Goal: Information Seeking & Learning: Learn about a topic

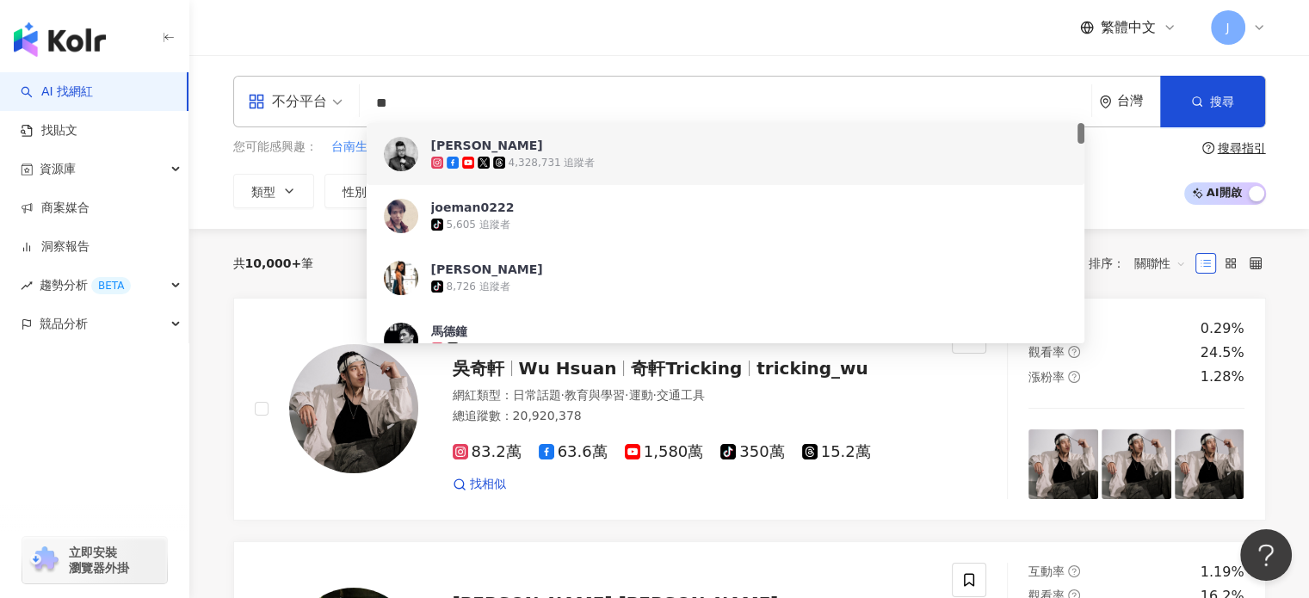
click at [540, 99] on input "**" at bounding box center [726, 103] width 718 height 33
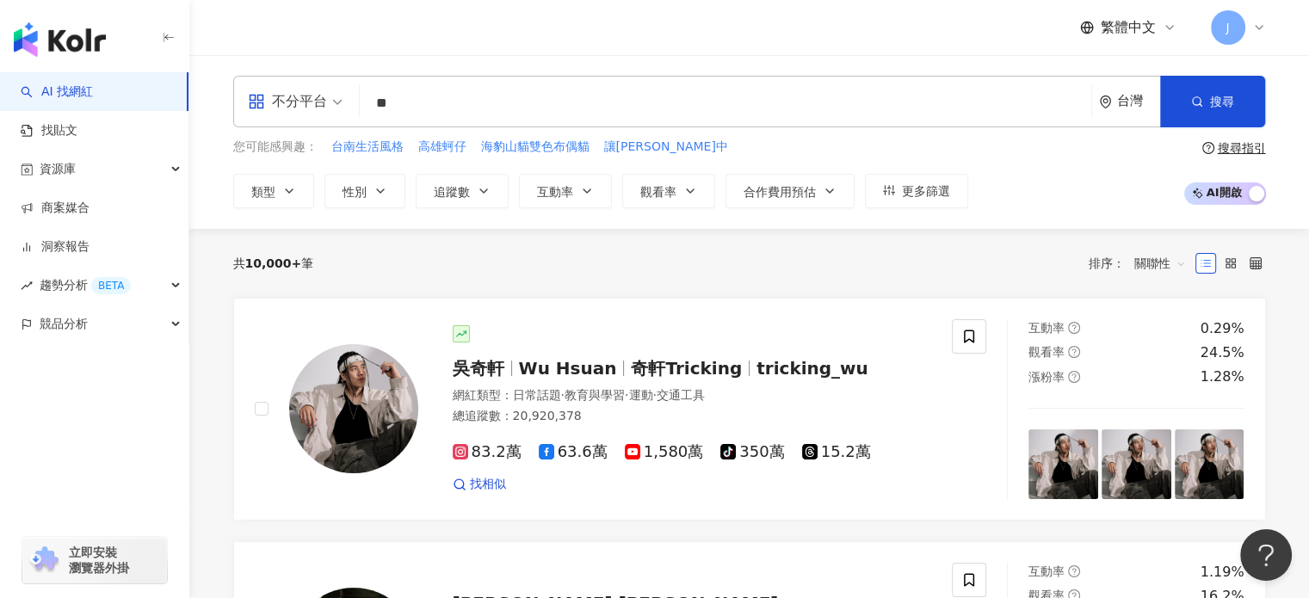
type input "**"
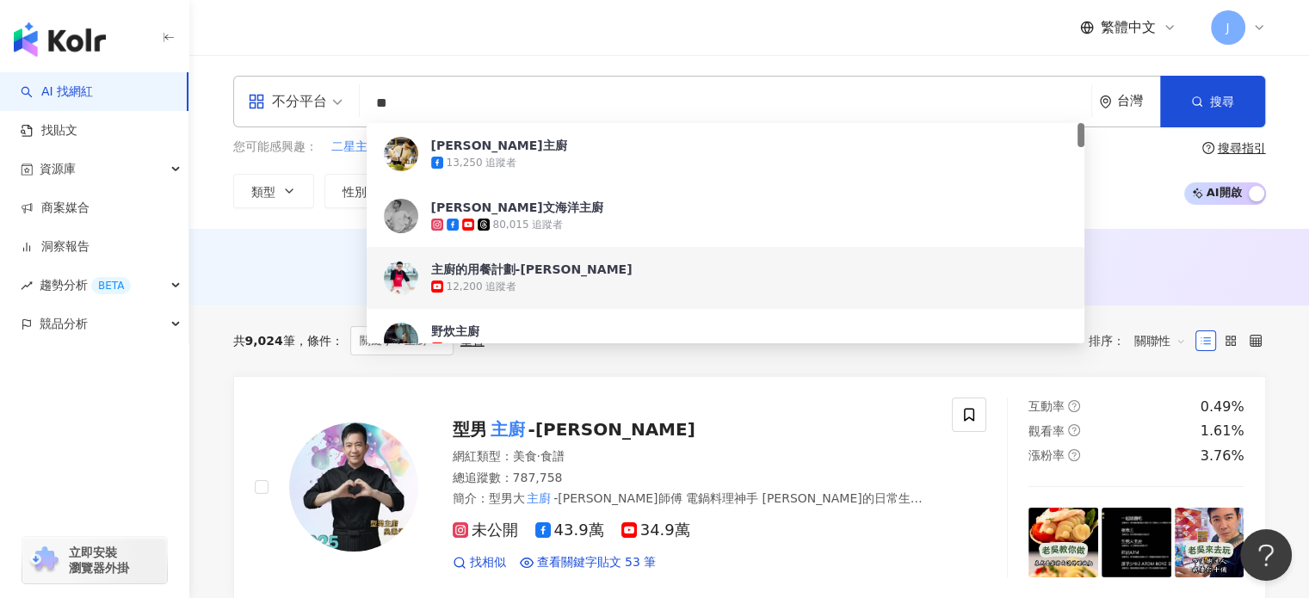
click at [288, 276] on div "AI 推薦 ： 無結果，請嘗試搜尋其他語言關鍵字或條件" at bounding box center [750, 271] width 1102 height 32
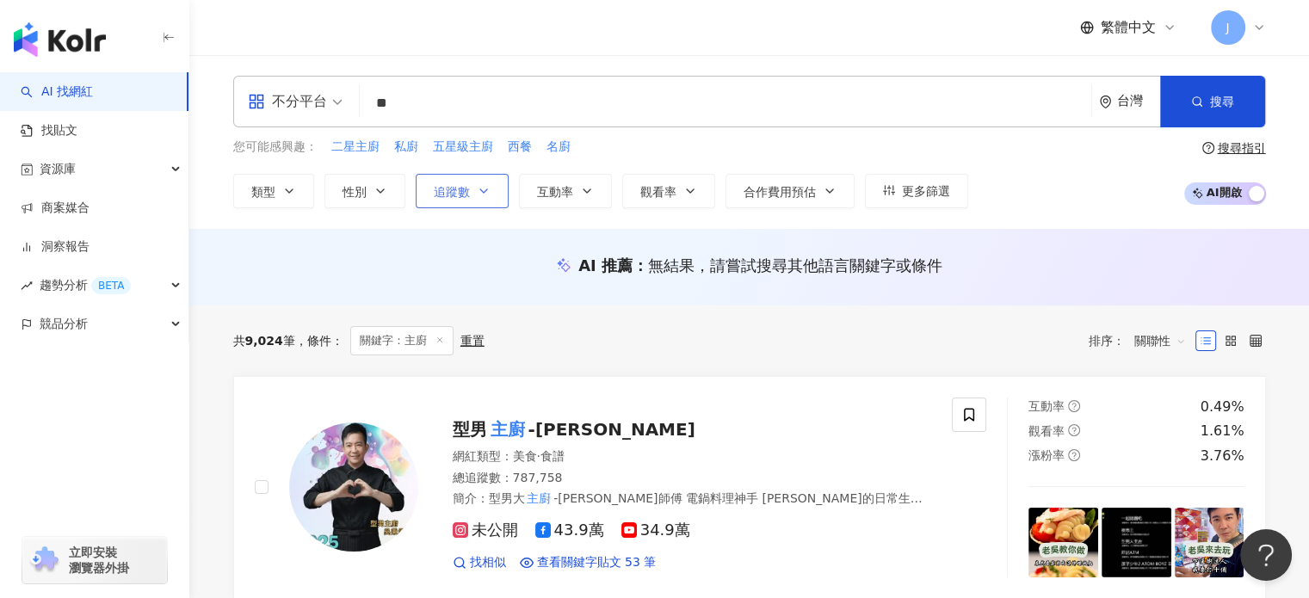
click at [459, 192] on span "追蹤數" at bounding box center [452, 192] width 36 height 14
type input "*"
type input "*******"
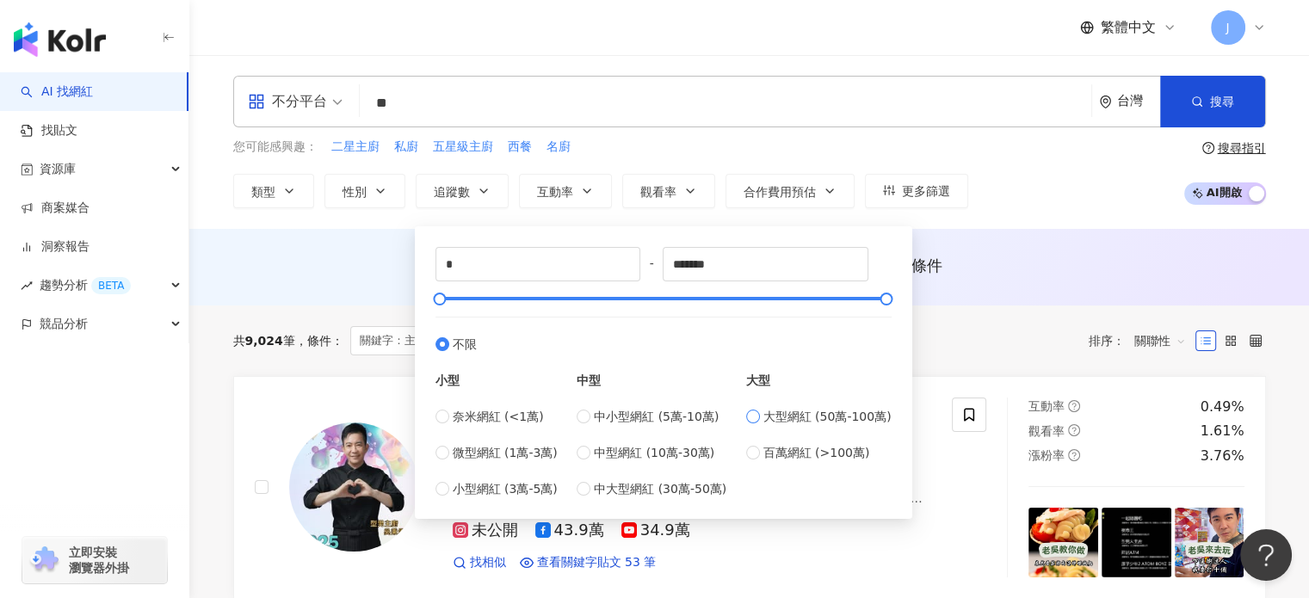
click at [842, 417] on span "大型網紅 (50萬-100萬)" at bounding box center [827, 416] width 128 height 19
type input "******"
click at [1064, 318] on div "共 9,024 筆 條件 ： 關鍵字：主廚 重置 排序： 關聯性" at bounding box center [749, 341] width 1033 height 71
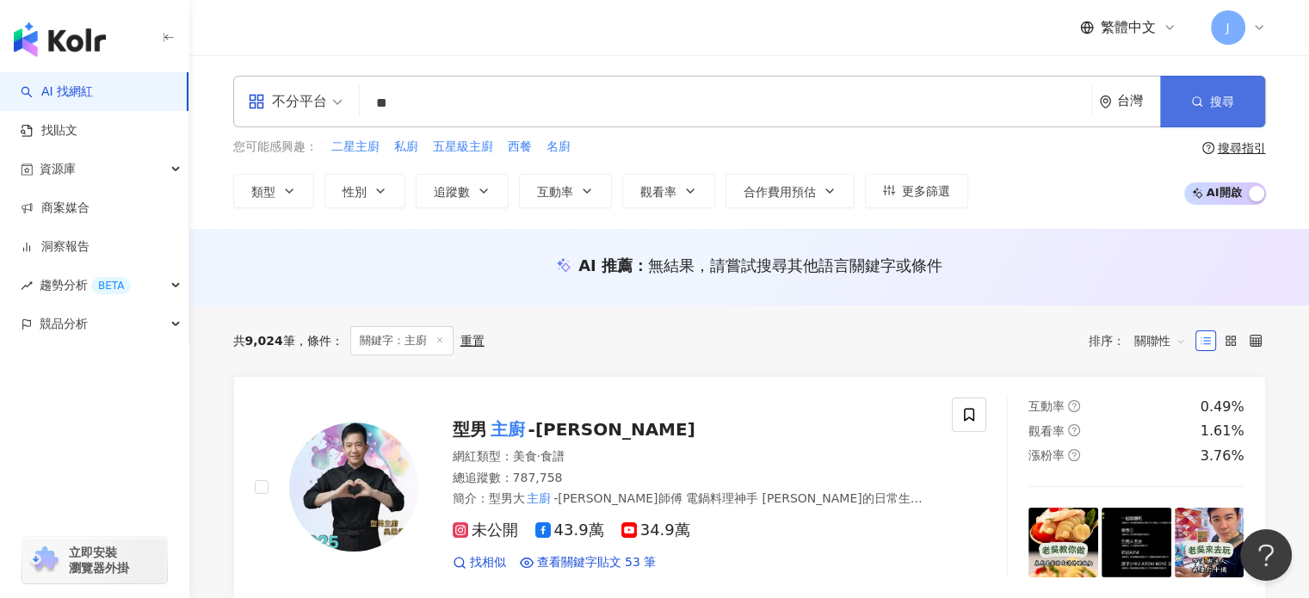
click at [1223, 76] on button "搜尋" at bounding box center [1212, 102] width 105 height 52
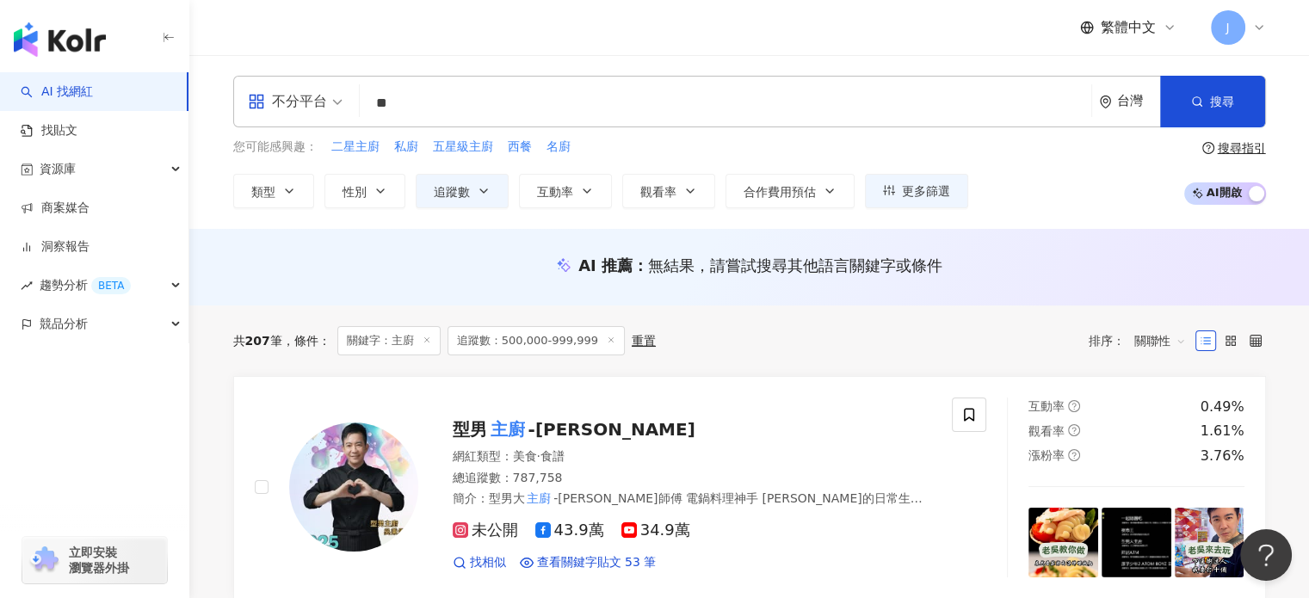
click at [585, 106] on input "**" at bounding box center [726, 103] width 718 height 33
click at [280, 250] on div "AI 推薦 ： 無結果，請嘗試搜尋其他語言關鍵字或條件" at bounding box center [749, 267] width 1120 height 77
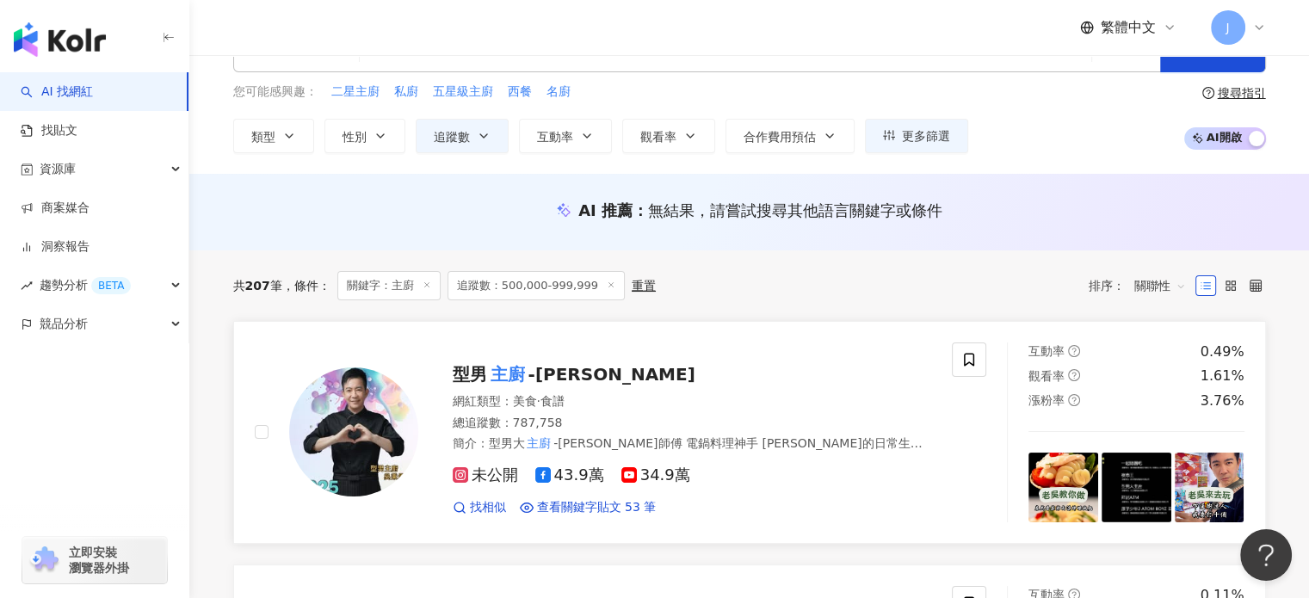
scroll to position [86, 0]
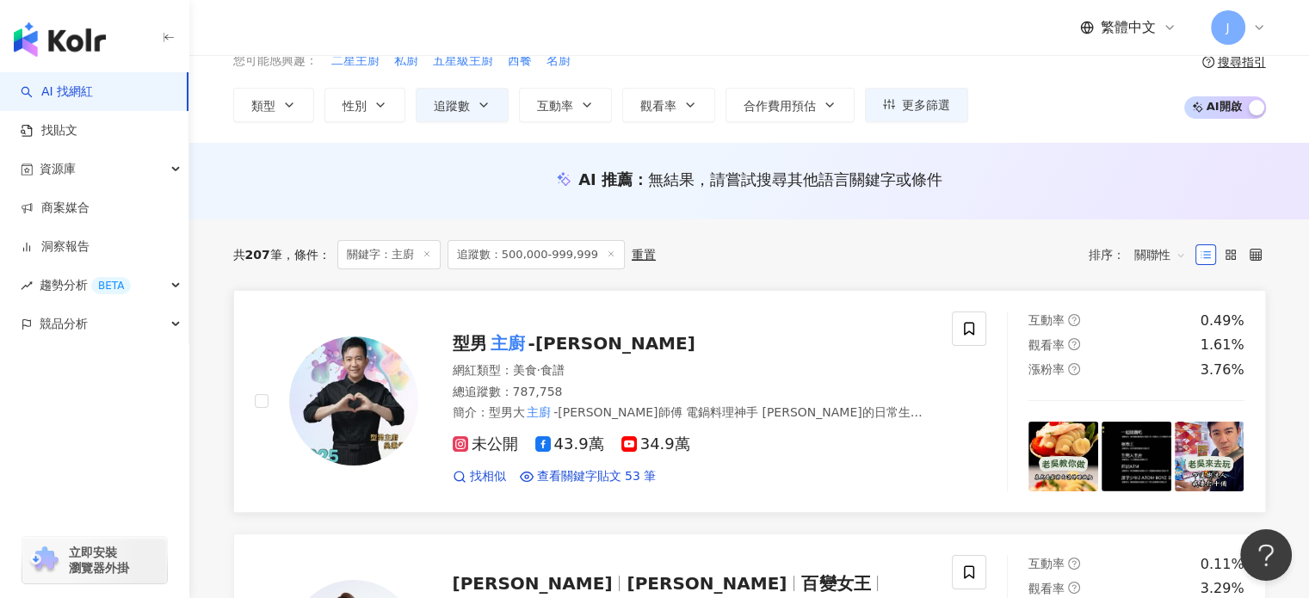
click at [559, 343] on span "-吳秉承" at bounding box center [611, 343] width 167 height 21
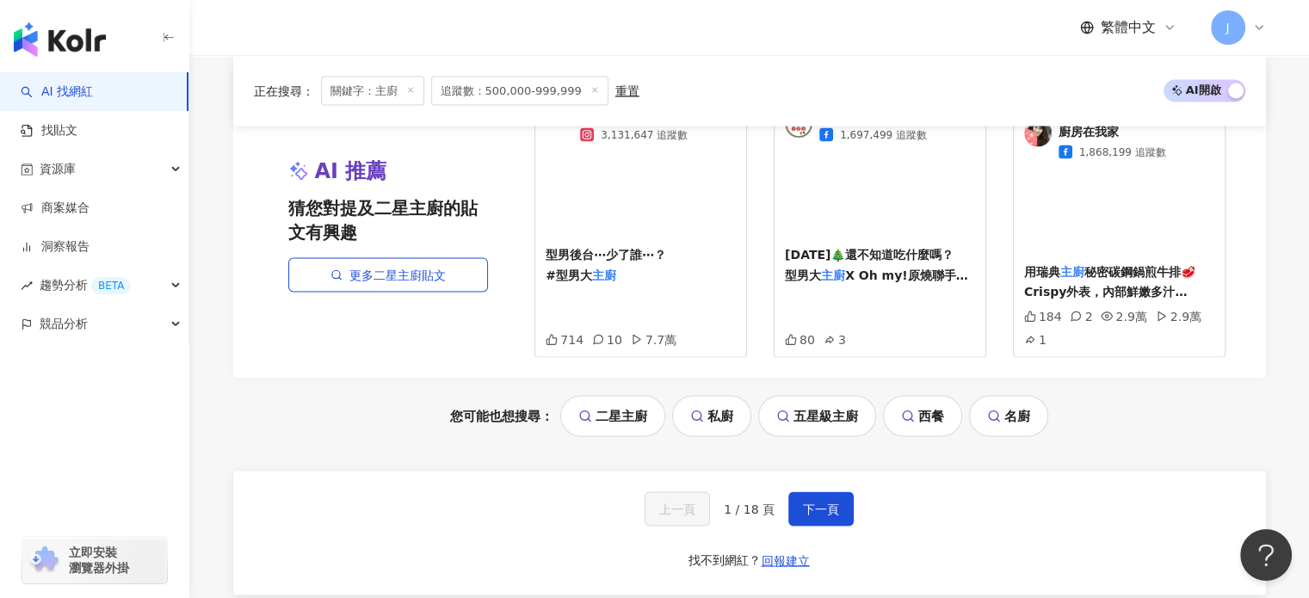
scroll to position [3270, 0]
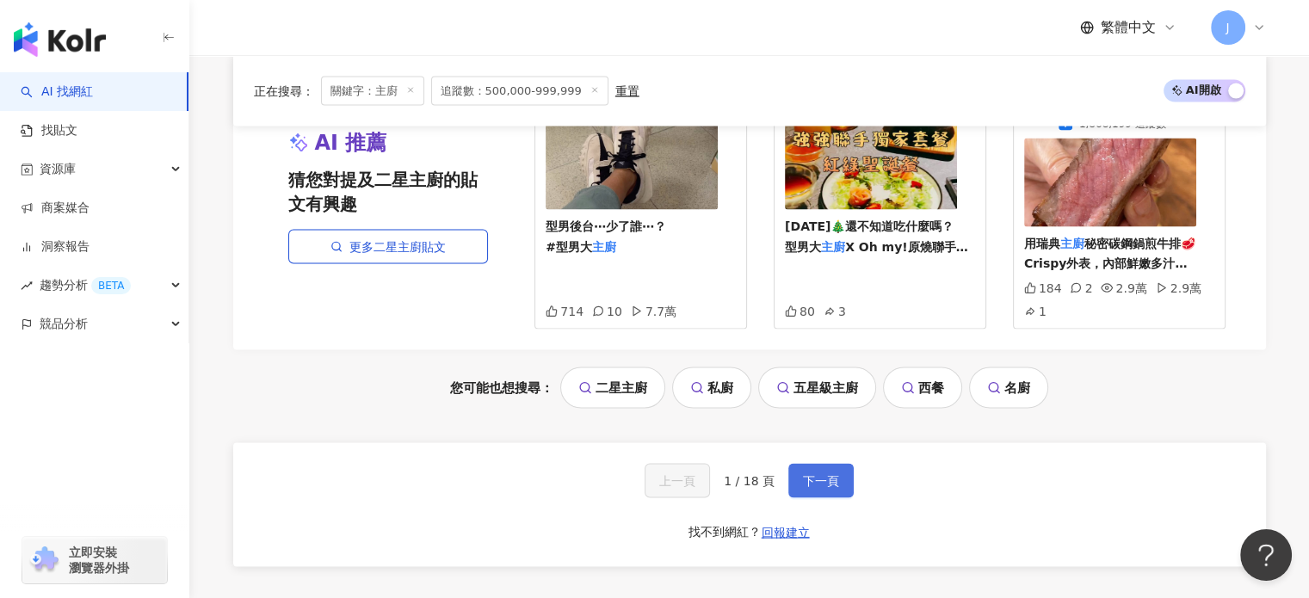
click at [803, 473] on span "下一頁" at bounding box center [821, 480] width 36 height 14
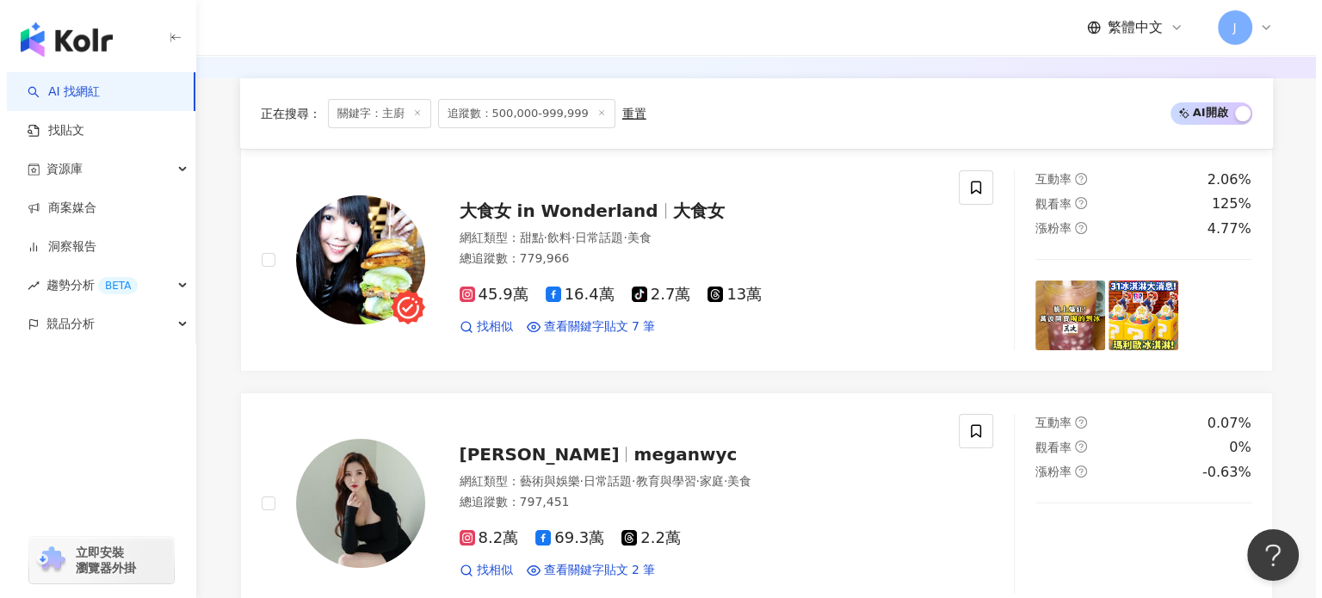
scroll to position [0, 0]
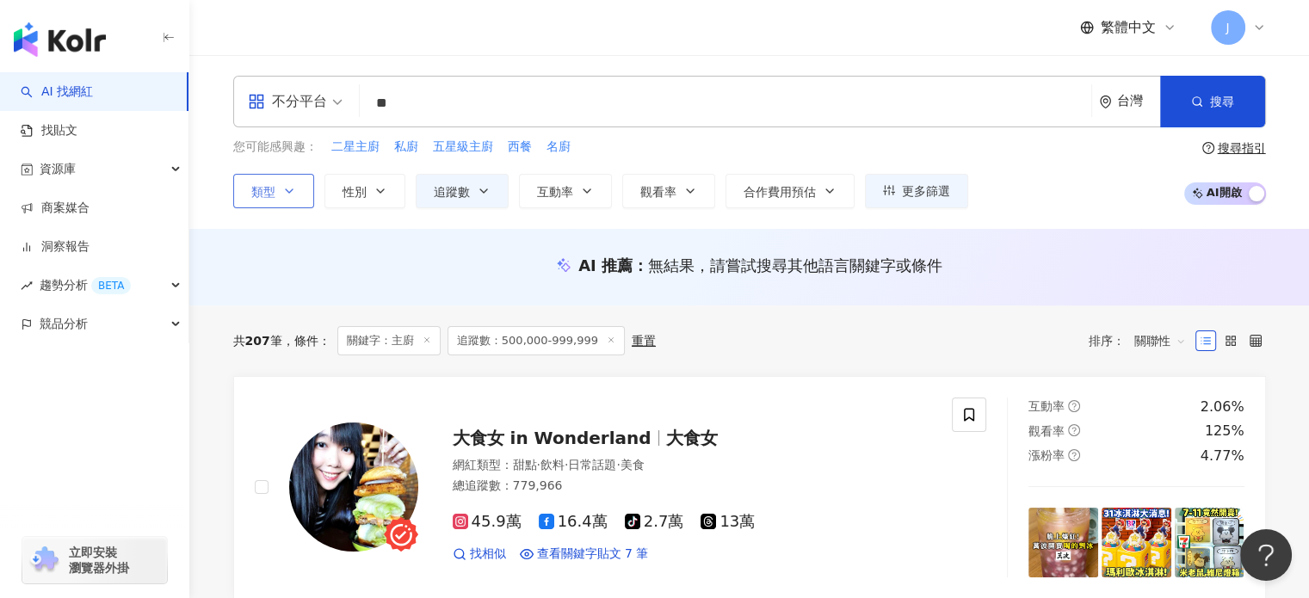
click at [282, 193] on icon "button" at bounding box center [289, 191] width 14 height 14
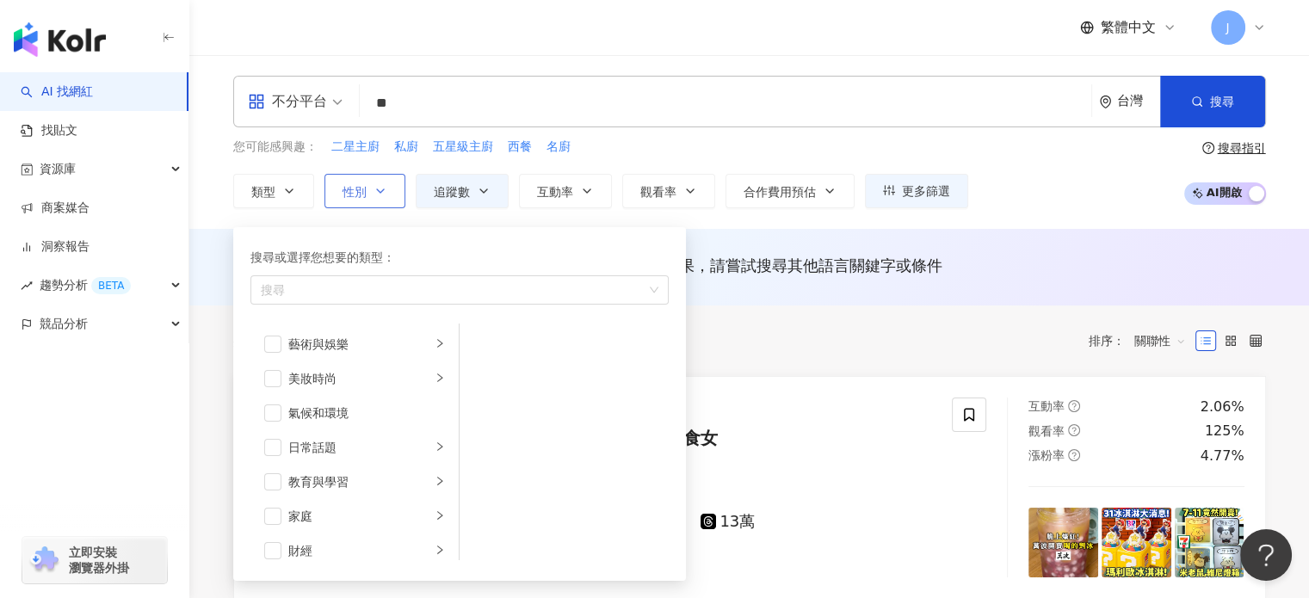
click at [367, 189] on button "性別" at bounding box center [364, 191] width 81 height 34
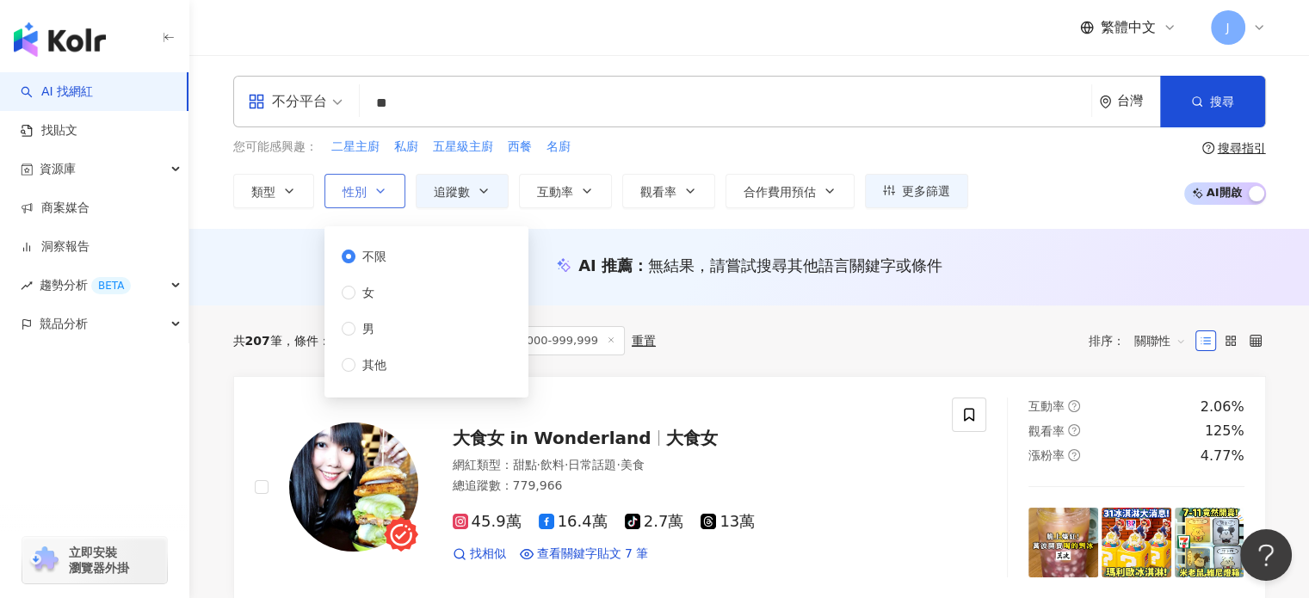
click at [367, 189] on button "性別" at bounding box center [364, 191] width 81 height 34
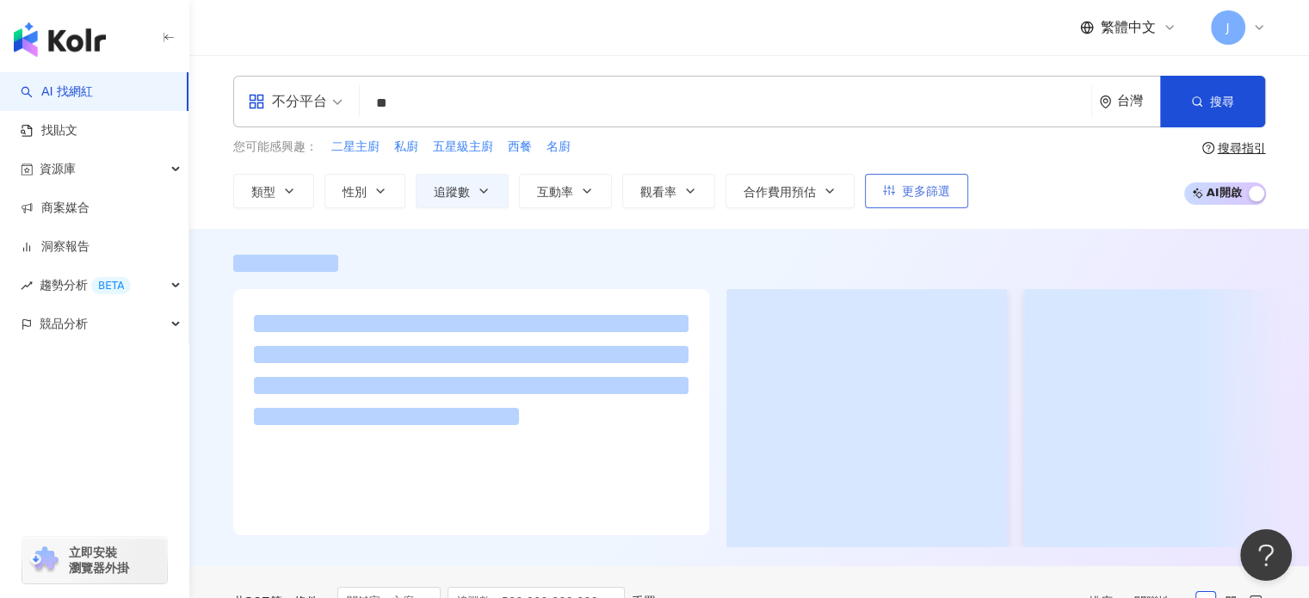
click at [865, 182] on button "更多篩選" at bounding box center [916, 191] width 103 height 34
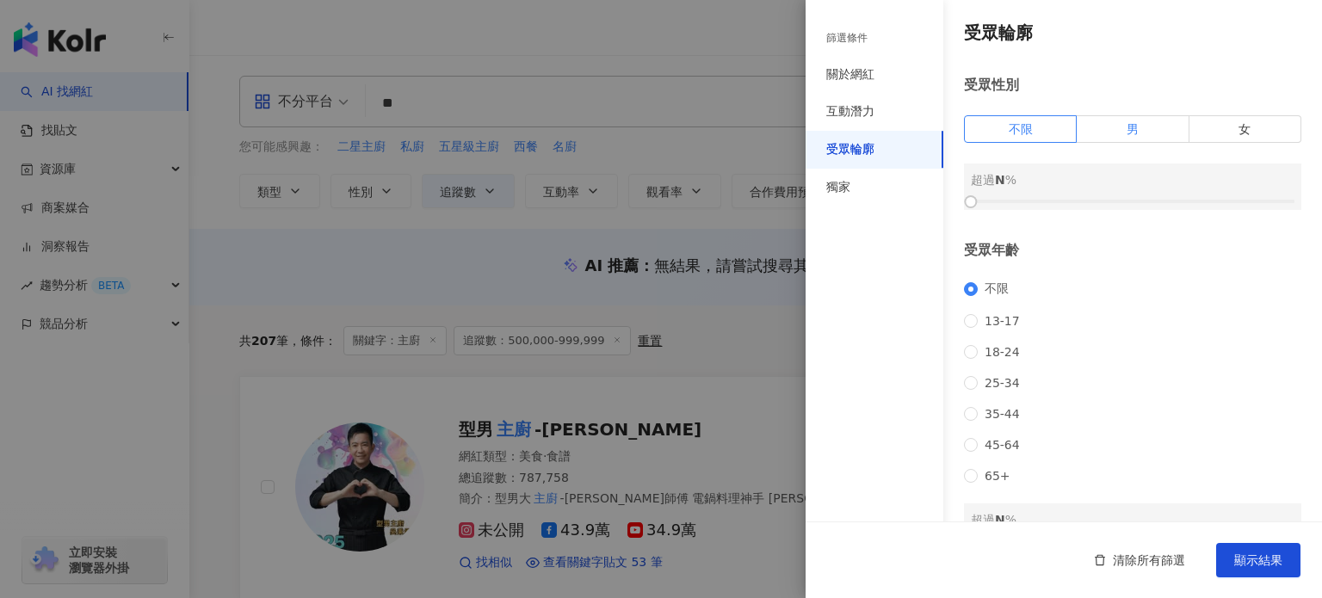
click at [1145, 133] on label "男" at bounding box center [1133, 129] width 112 height 28
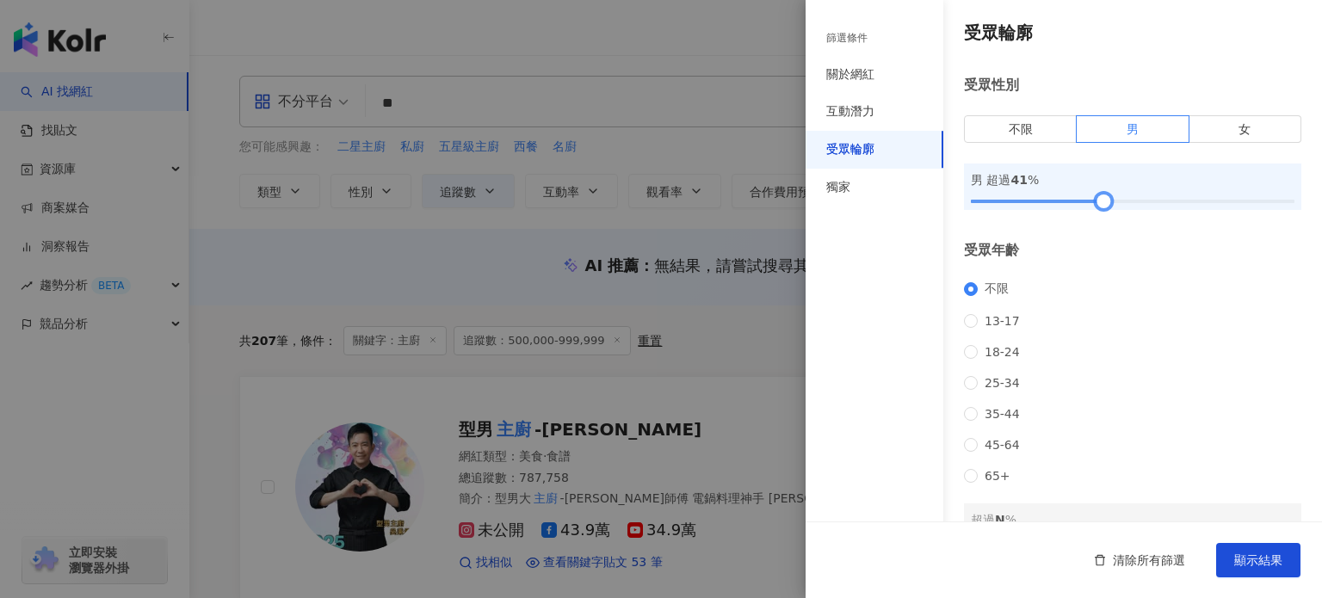
drag, startPoint x: 971, startPoint y: 201, endPoint x: 1097, endPoint y: 201, distance: 126.5
click at [1099, 201] on div at bounding box center [1103, 201] width 9 height 9
click at [1271, 561] on span "顯示結果" at bounding box center [1258, 560] width 48 height 14
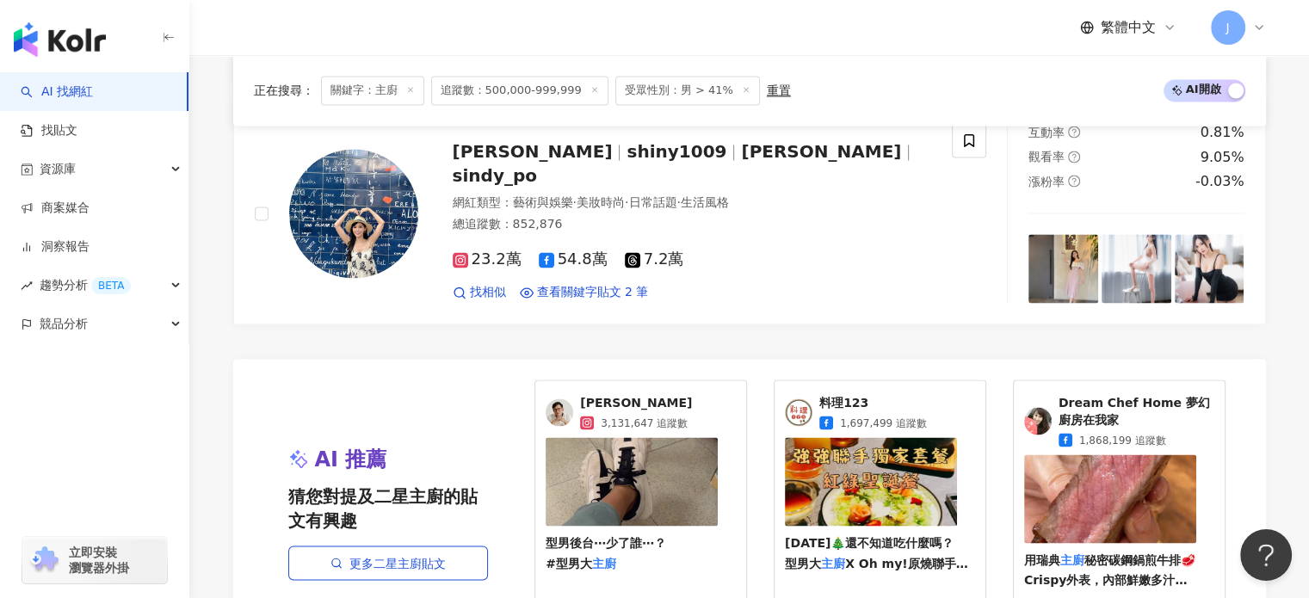
scroll to position [3184, 0]
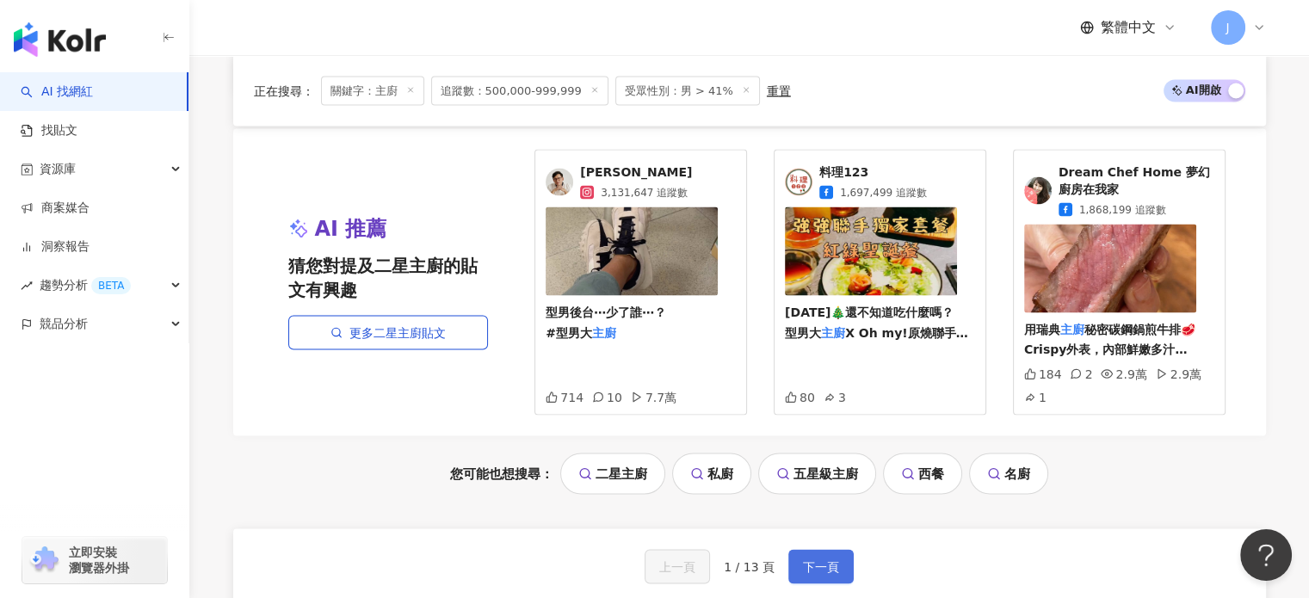
click at [803, 559] on span "下一頁" at bounding box center [821, 566] width 36 height 14
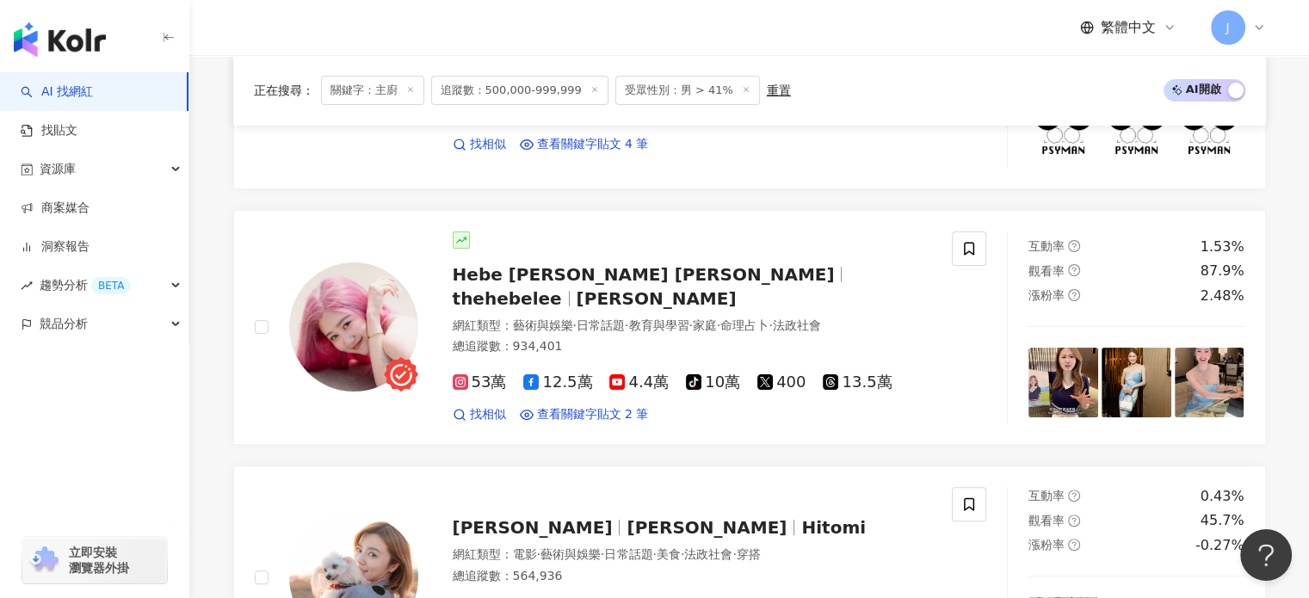
scroll to position [0, 0]
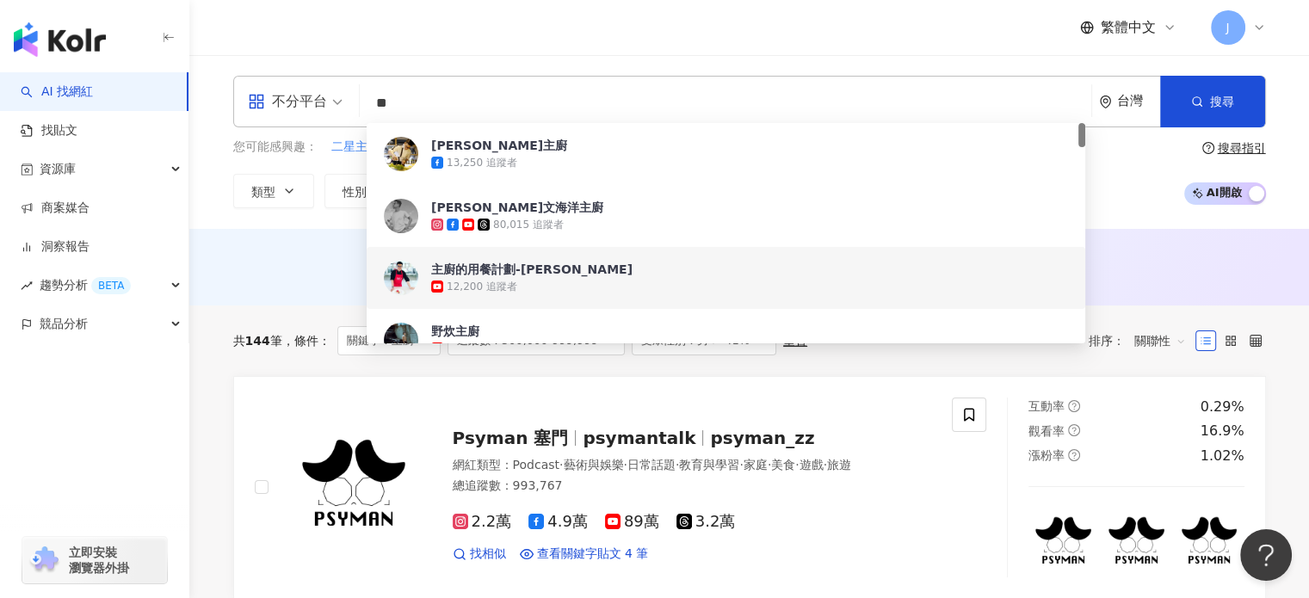
drag, startPoint x: 419, startPoint y: 102, endPoint x: 341, endPoint y: 79, distance: 81.7
click at [341, 79] on div "不分平台 ** 台灣 搜尋 a8ac6245-86be-4448-9e2f-4c89b5c04fb5 4ee27e25-25b5-4baa-bac1-01b5…" at bounding box center [749, 102] width 1033 height 52
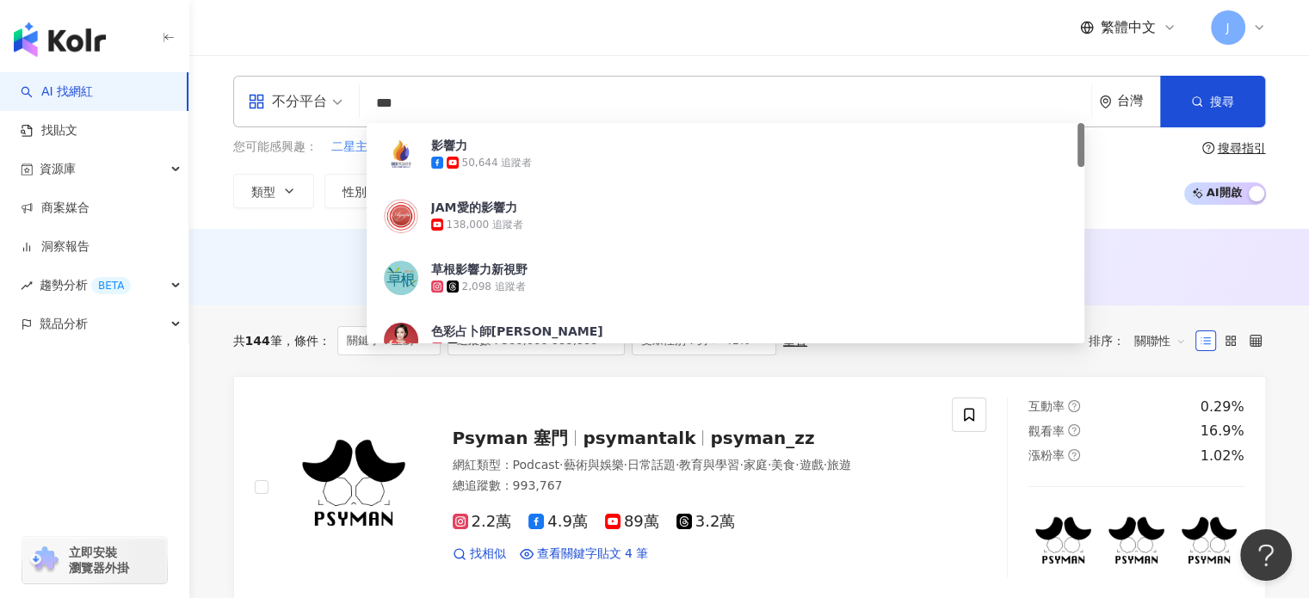
drag, startPoint x: 446, startPoint y: 106, endPoint x: 343, endPoint y: 102, distance: 102.5
click at [344, 102] on div "不分平台 *** 台灣 搜尋 14a9eb6d-d534-46ff-8134-217d1fad1283 影響力 50,644 追蹤者 JAM愛的影響力 138…" at bounding box center [749, 102] width 1033 height 52
type input "*"
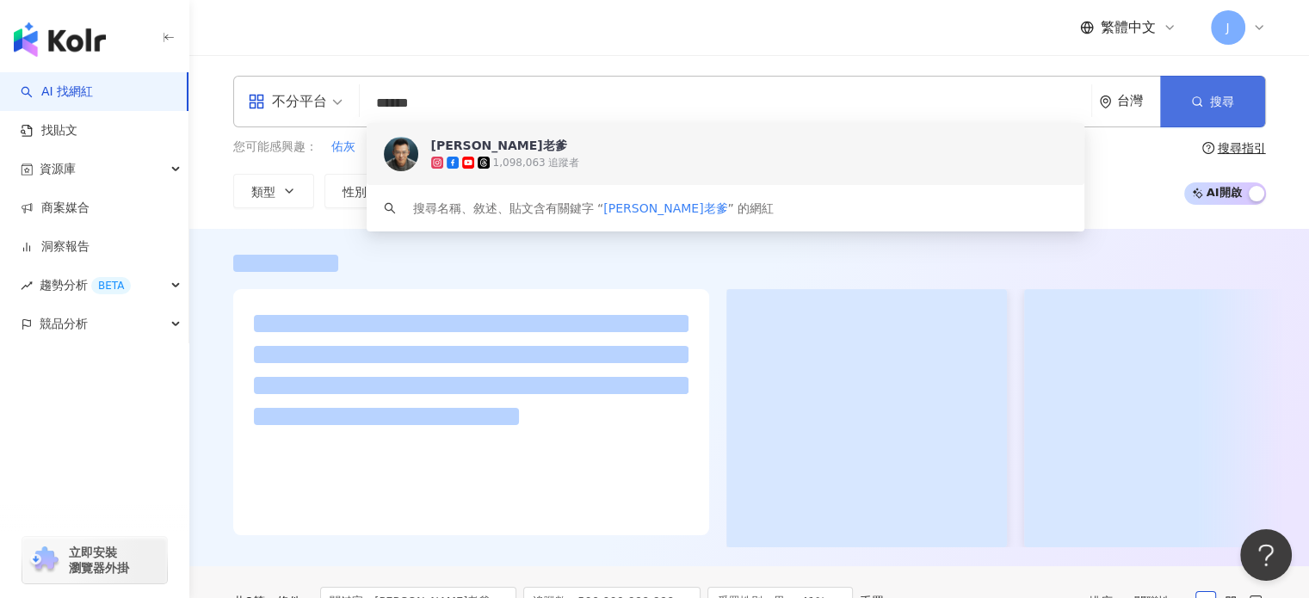
type input "******"
click at [1241, 96] on button "搜尋" at bounding box center [1212, 102] width 105 height 52
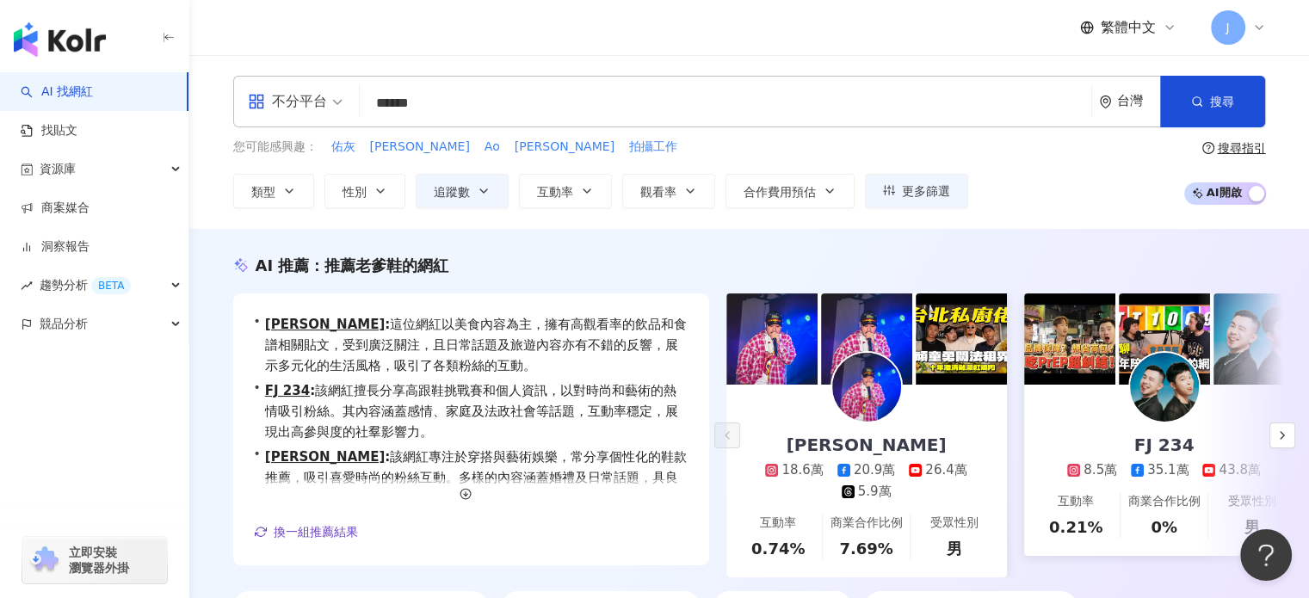
click at [1088, 210] on div "不分平台 ****** 台灣 搜尋 951f43ee-9b8e-40f2-99a5-70aace42e376 keyword Andy老爹 1,098,063…" at bounding box center [749, 142] width 1120 height 174
click at [469, 95] on input "******" at bounding box center [726, 103] width 718 height 33
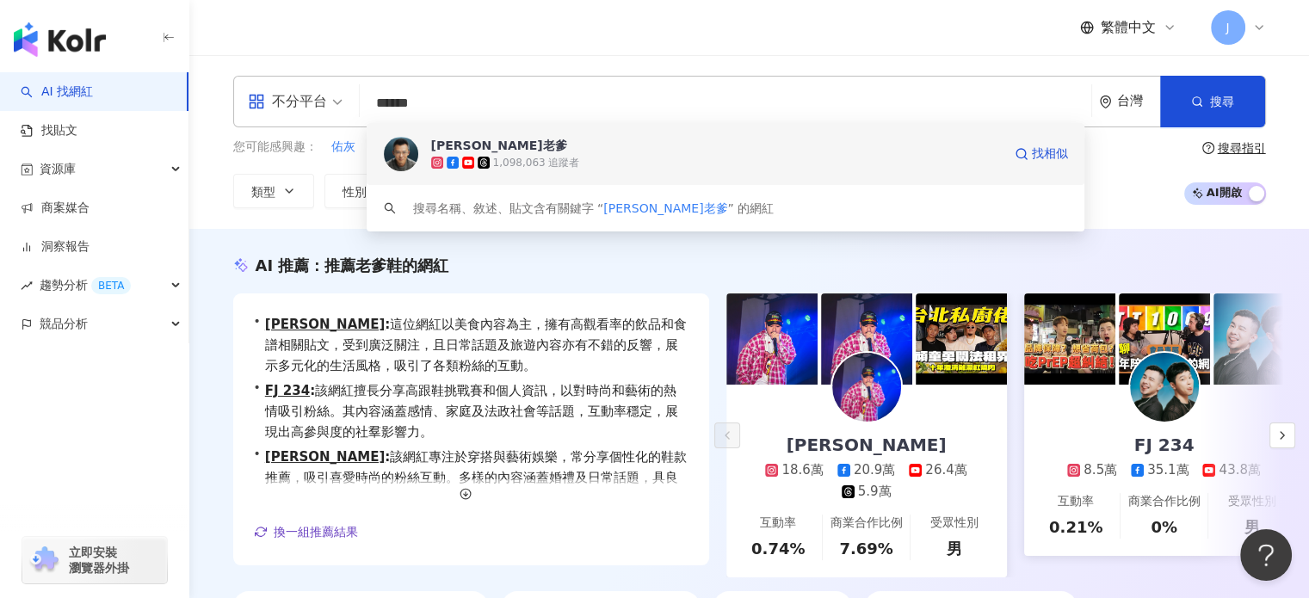
click at [516, 144] on span "Andy老爹" at bounding box center [716, 145] width 571 height 17
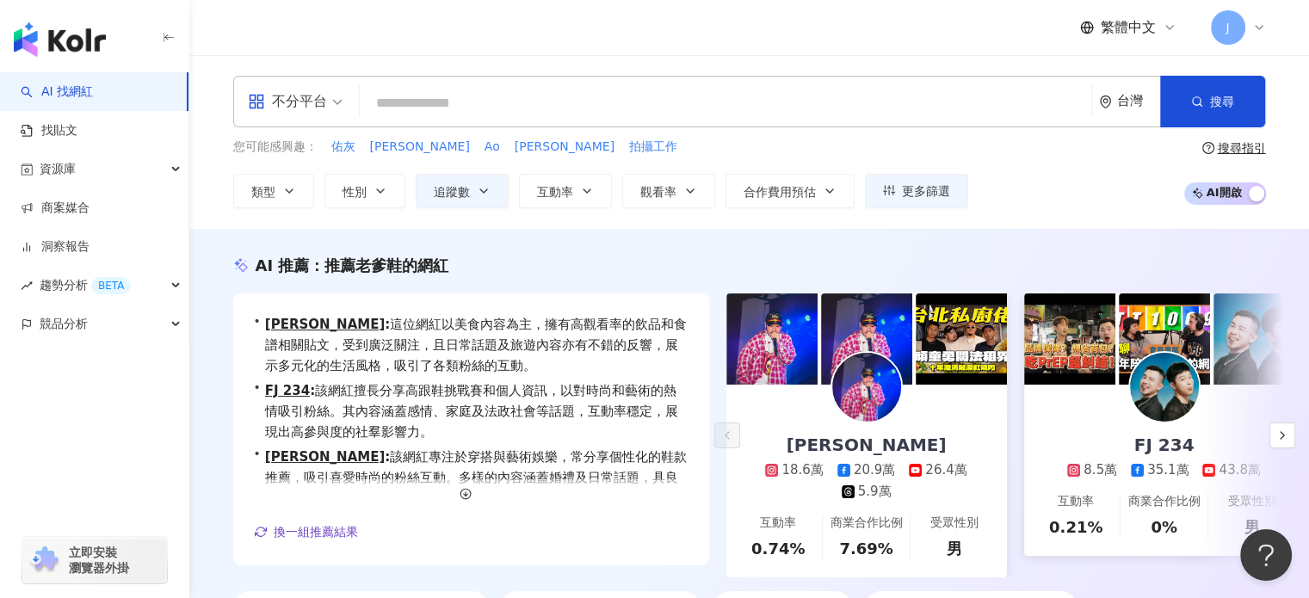
click at [426, 105] on input "search" at bounding box center [726, 103] width 718 height 33
paste input "******"
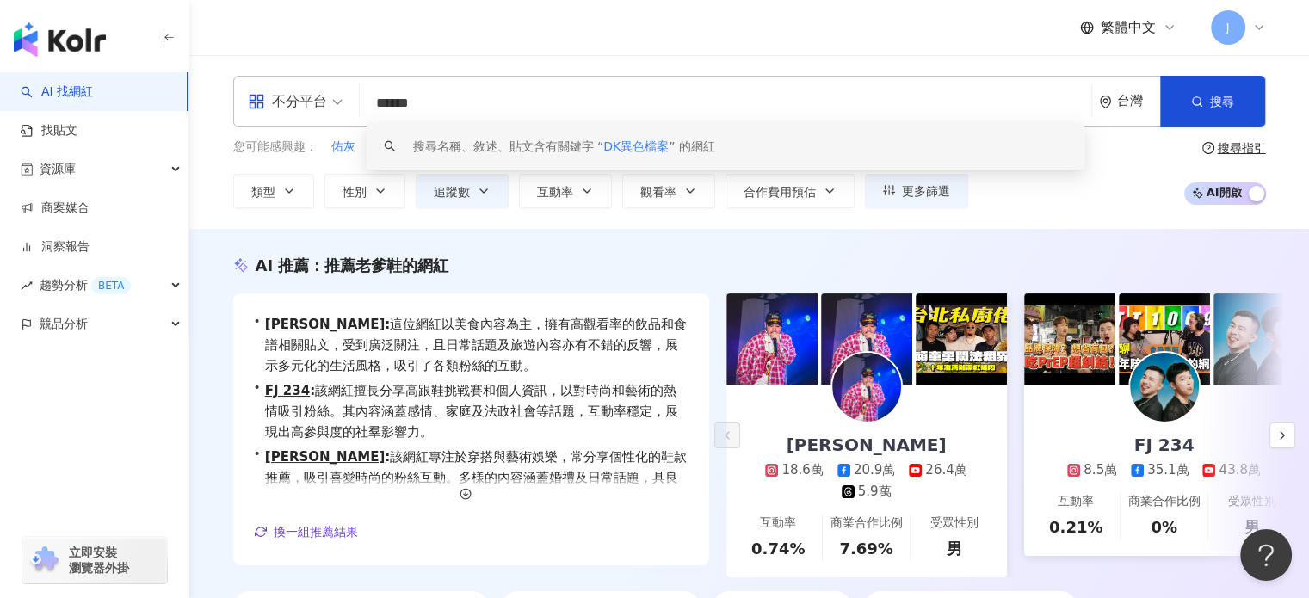
drag, startPoint x: 395, startPoint y: 96, endPoint x: 481, endPoint y: 102, distance: 86.3
click at [481, 102] on input "******" at bounding box center [726, 103] width 718 height 33
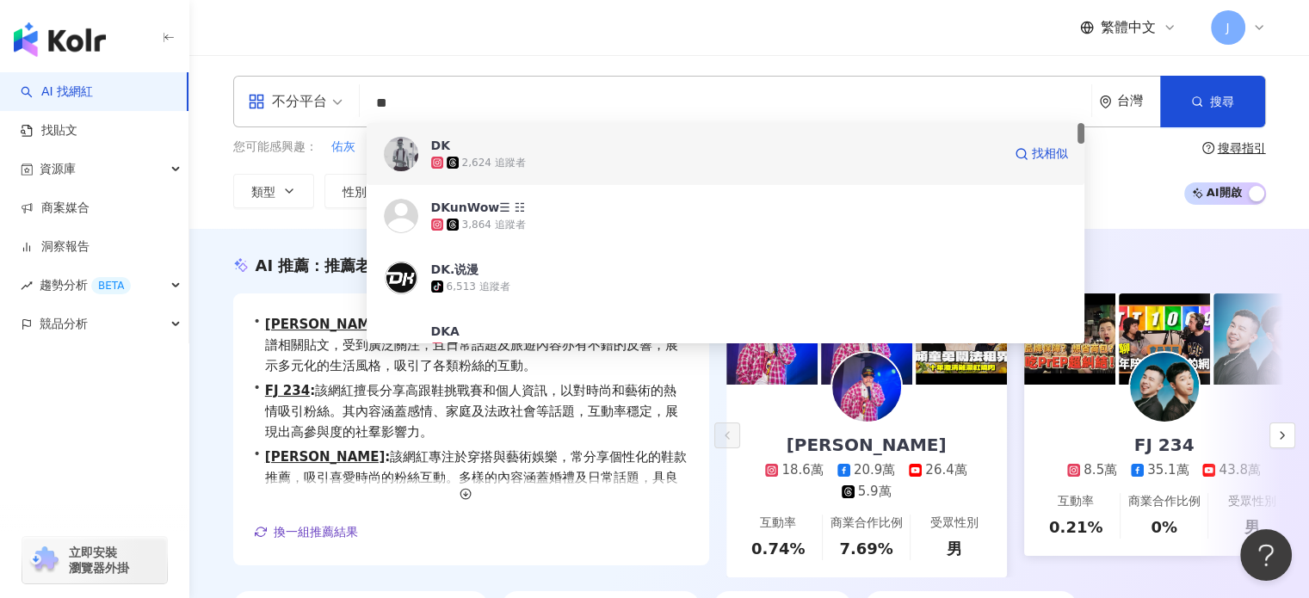
scroll to position [258, 0]
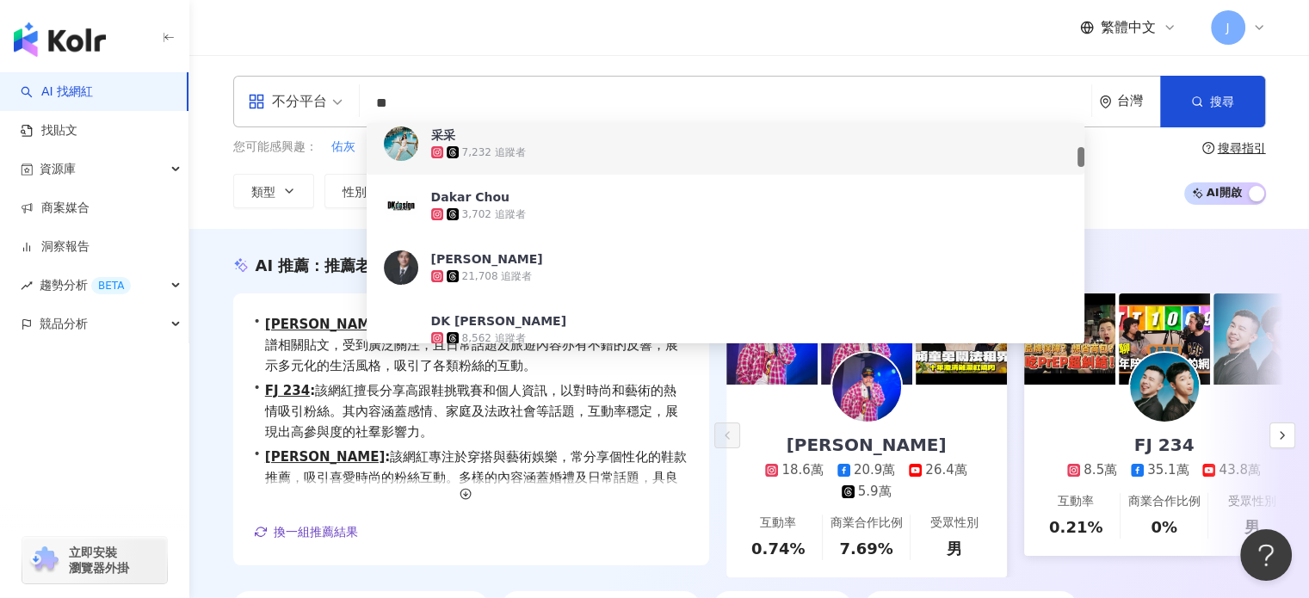
type input "*"
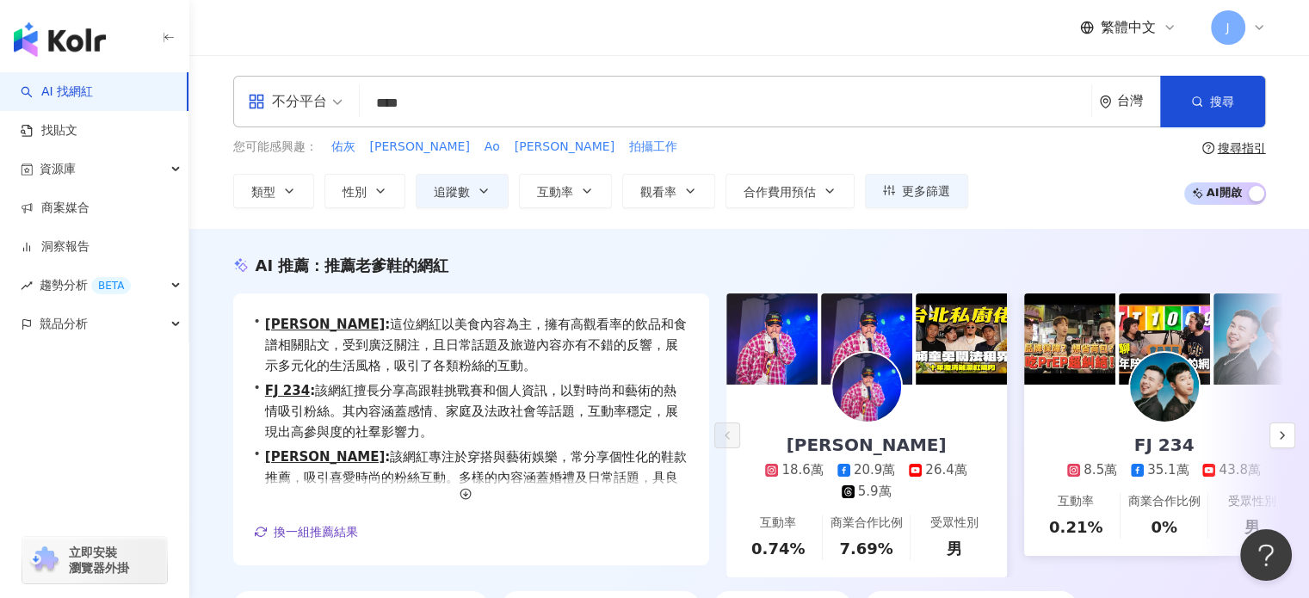
type input "****"
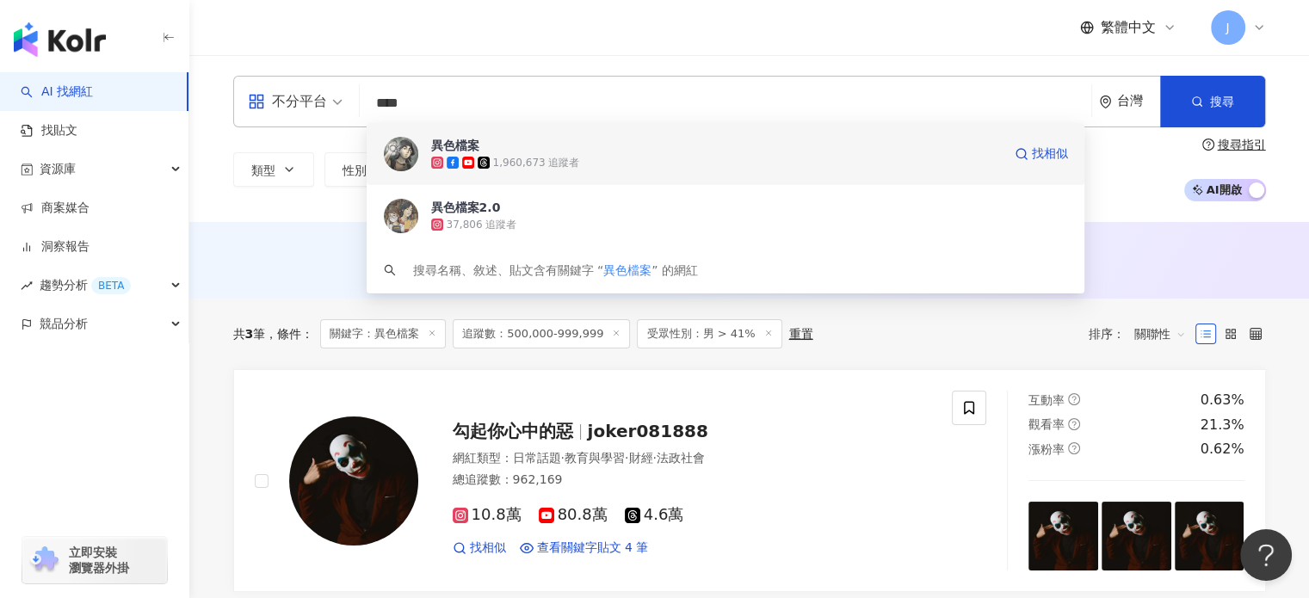
click at [680, 169] on div "1,960,673 追蹤者" at bounding box center [716, 162] width 571 height 17
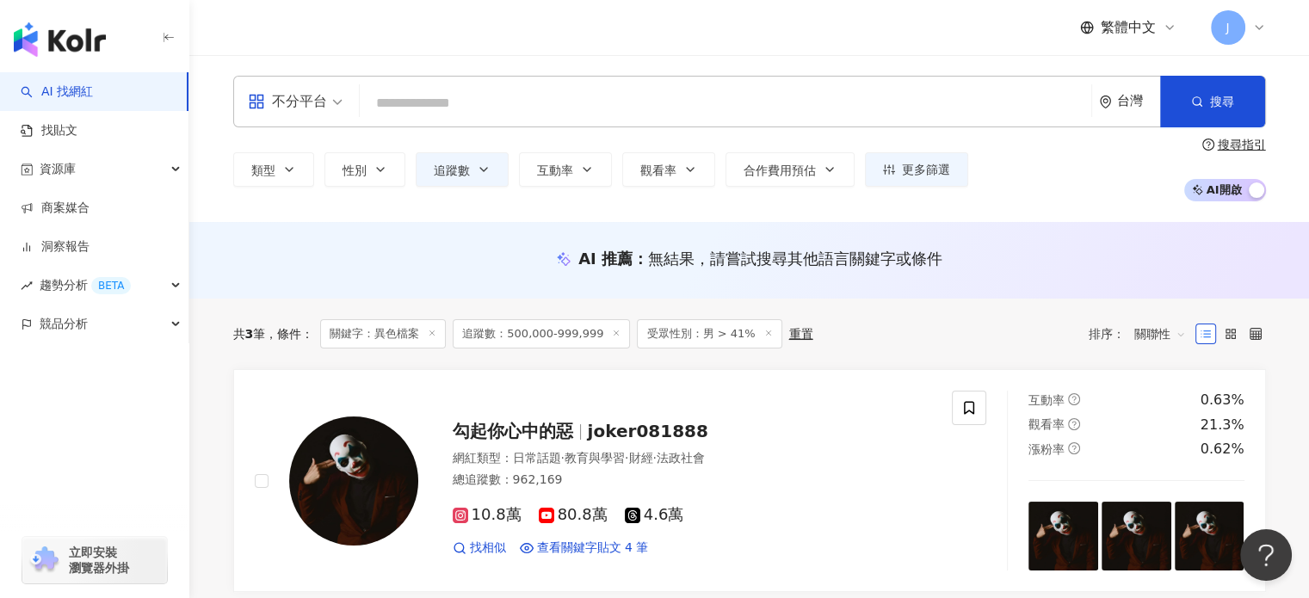
click at [385, 107] on input "search" at bounding box center [726, 103] width 718 height 33
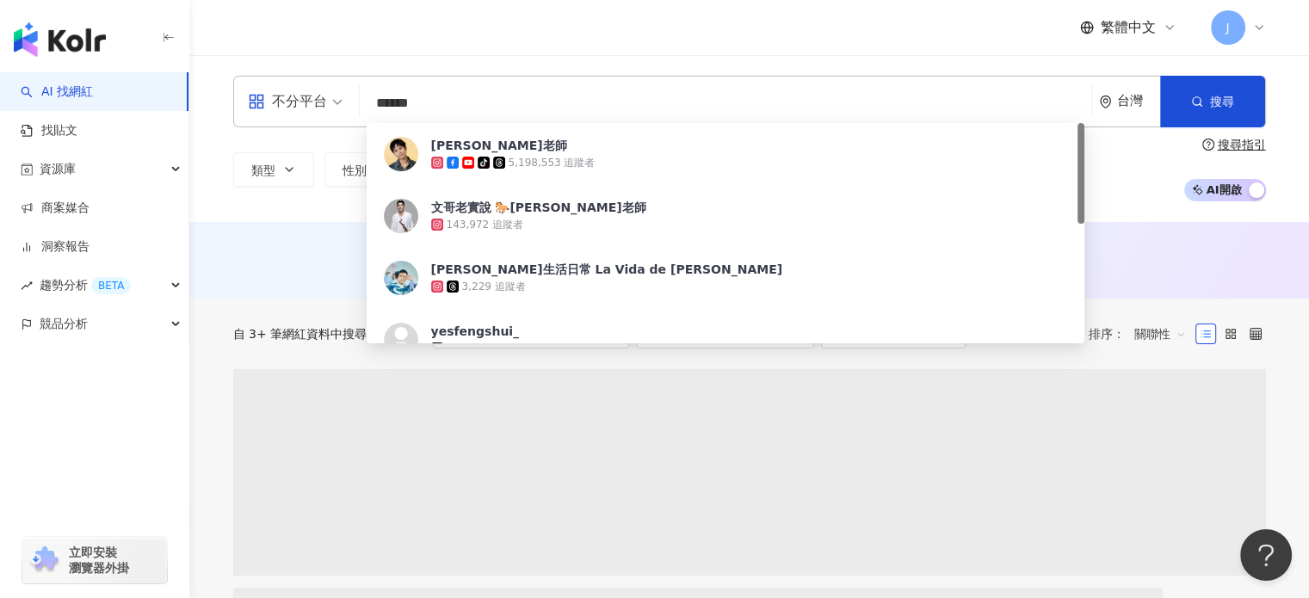
type input "******"
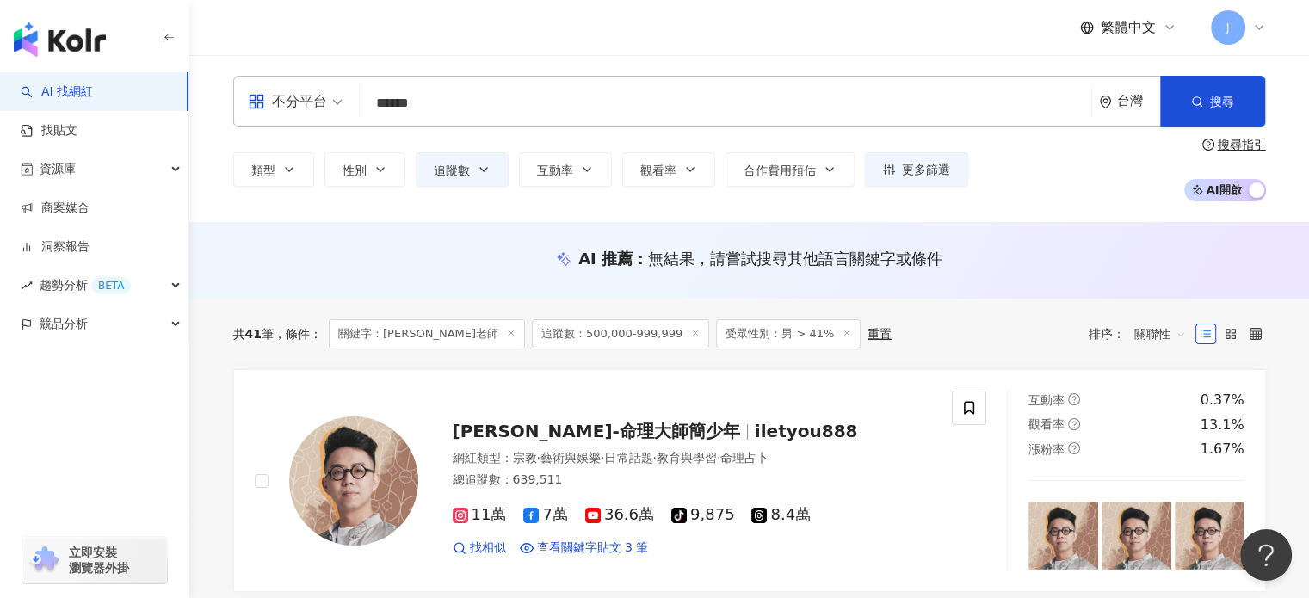
click at [503, 90] on input "******" at bounding box center [726, 103] width 718 height 33
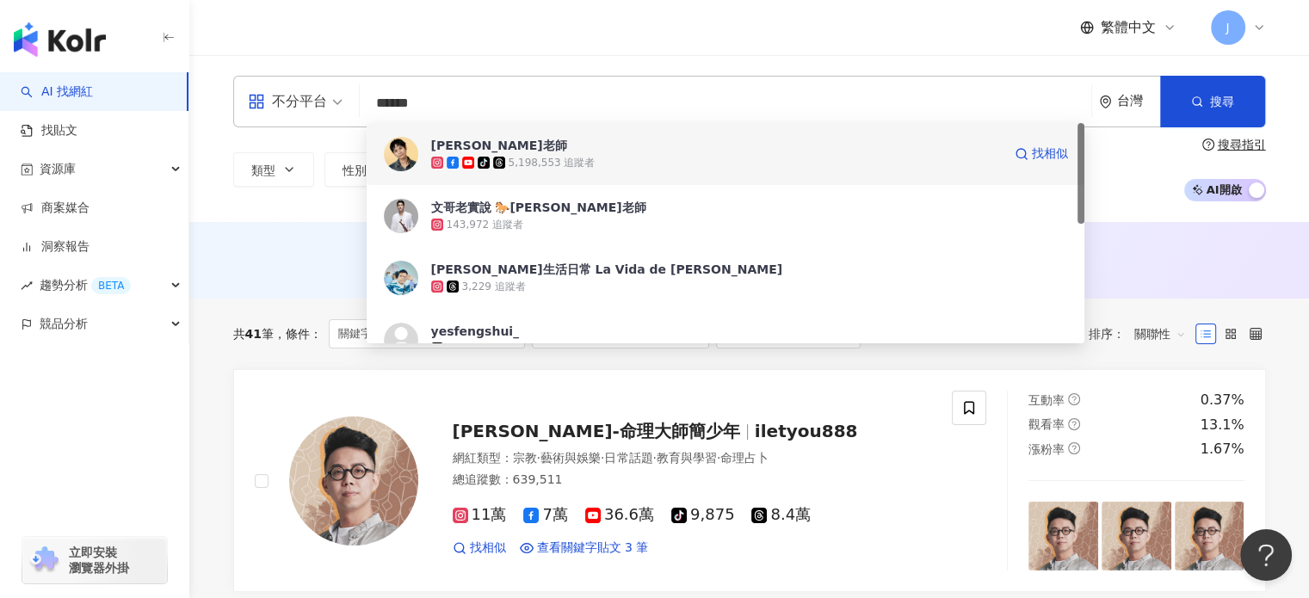
click at [565, 156] on div "5,198,553 追蹤者" at bounding box center [552, 163] width 87 height 15
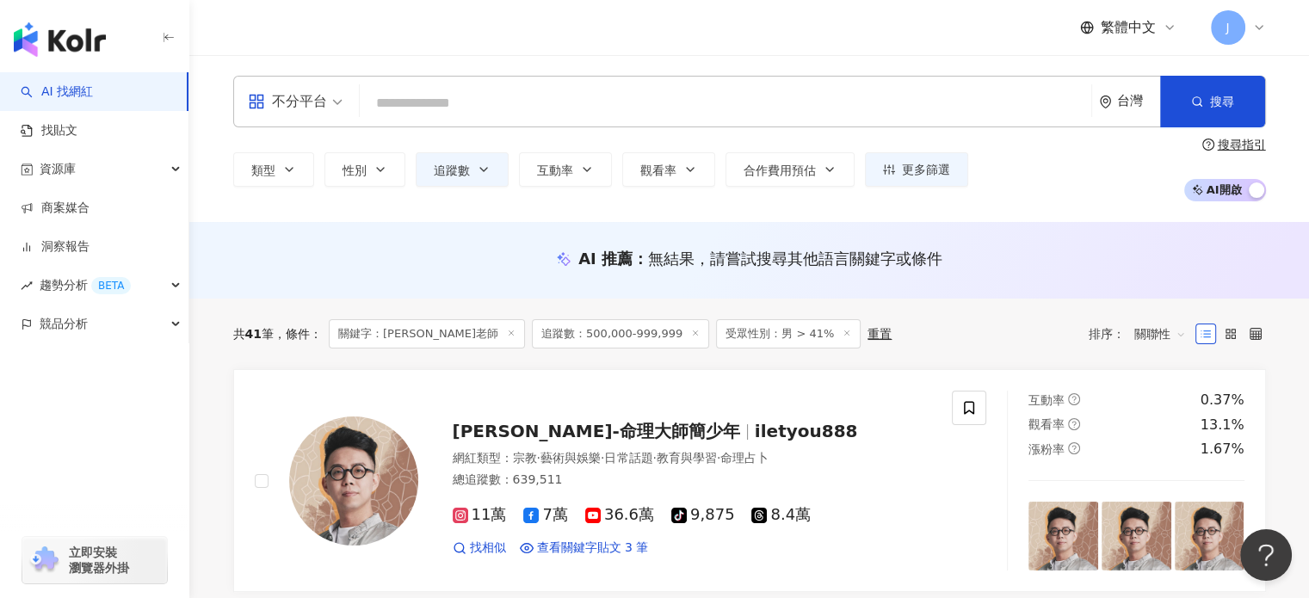
click at [491, 89] on input "search" at bounding box center [726, 103] width 718 height 33
click at [374, 89] on input "search" at bounding box center [726, 103] width 718 height 33
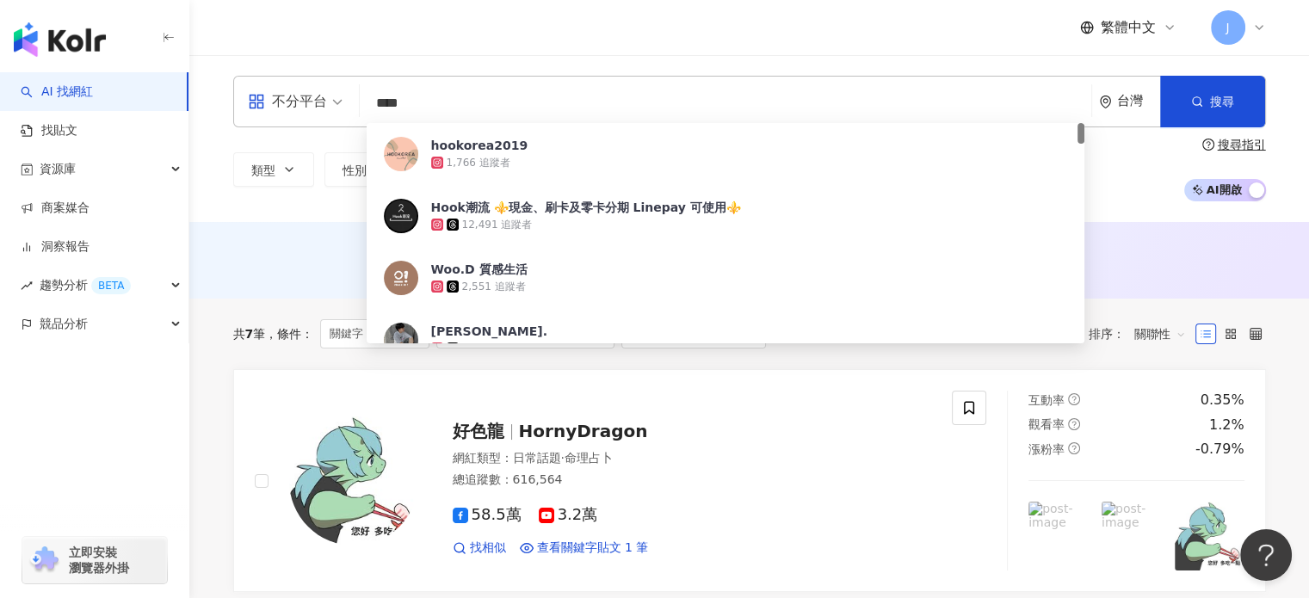
drag, startPoint x: 422, startPoint y: 96, endPoint x: 347, endPoint y: 96, distance: 74.9
click at [347, 96] on div "不分平台 **** 台灣 搜尋 71cd9ebc-4e69-4c8b-a5aa-86da04645037 hookorea2019 1,766 追蹤者 Hoo…" at bounding box center [749, 102] width 1033 height 52
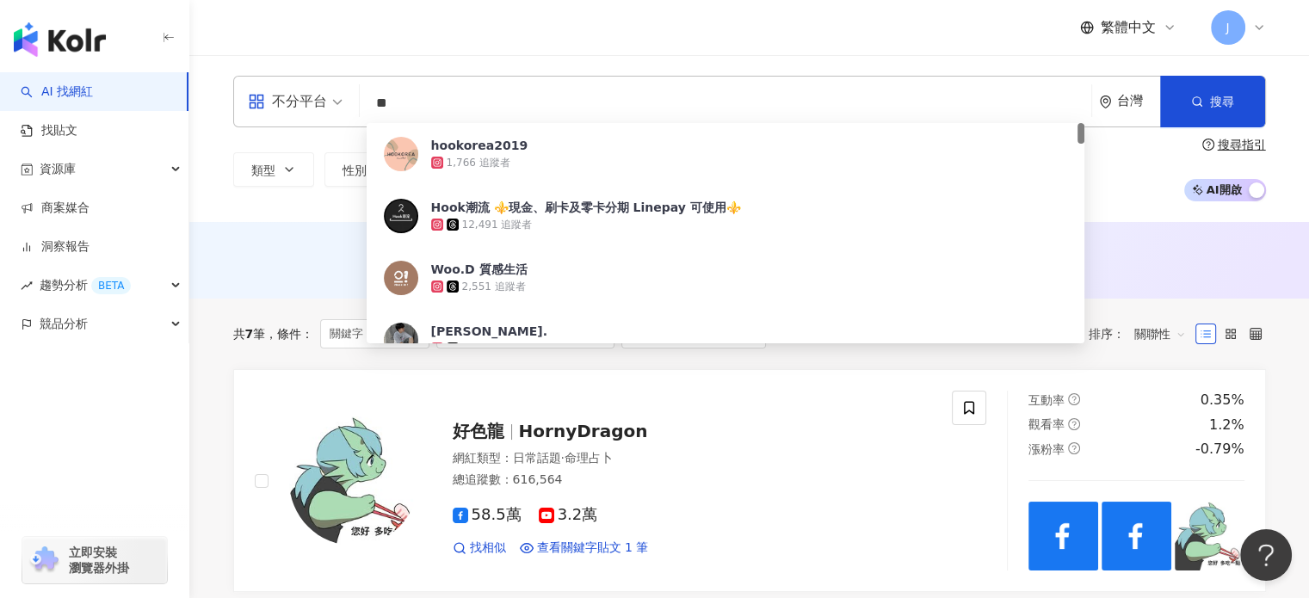
type input "*"
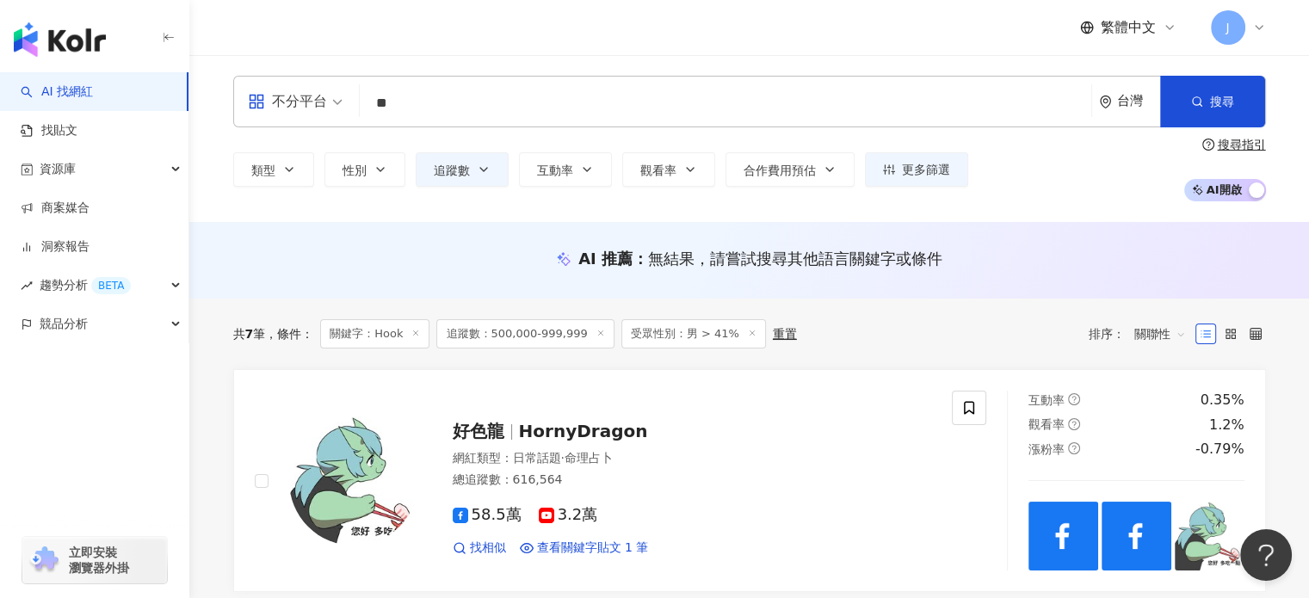
type input "**"
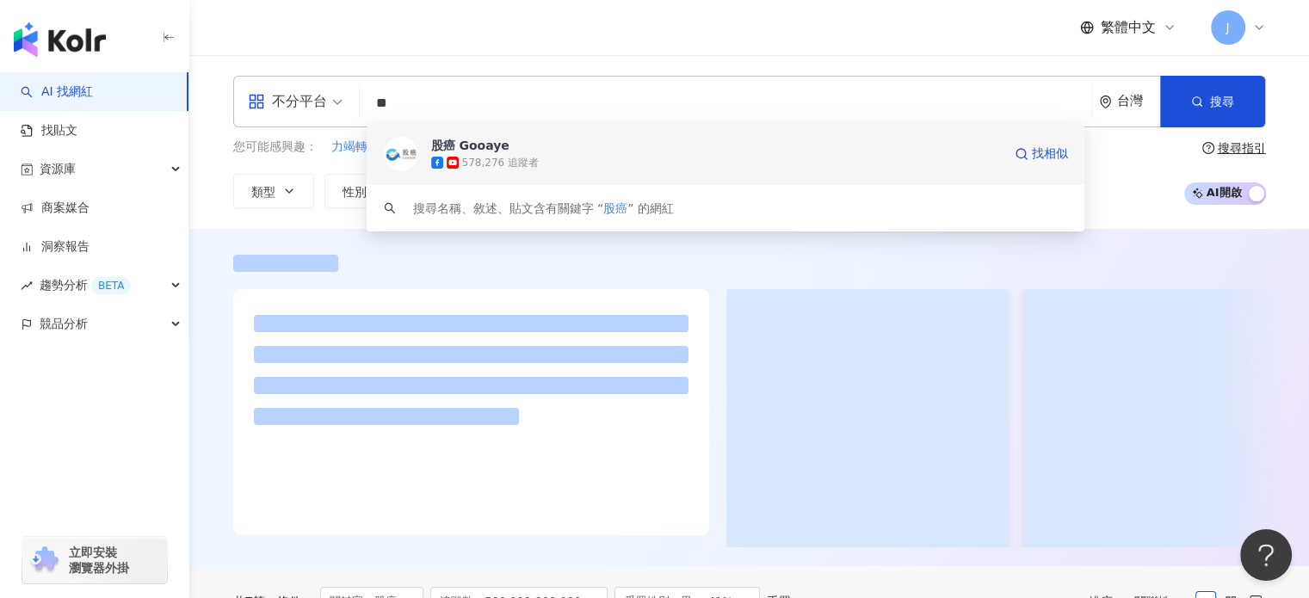
click at [578, 168] on div "578,276 追蹤者" at bounding box center [716, 162] width 571 height 17
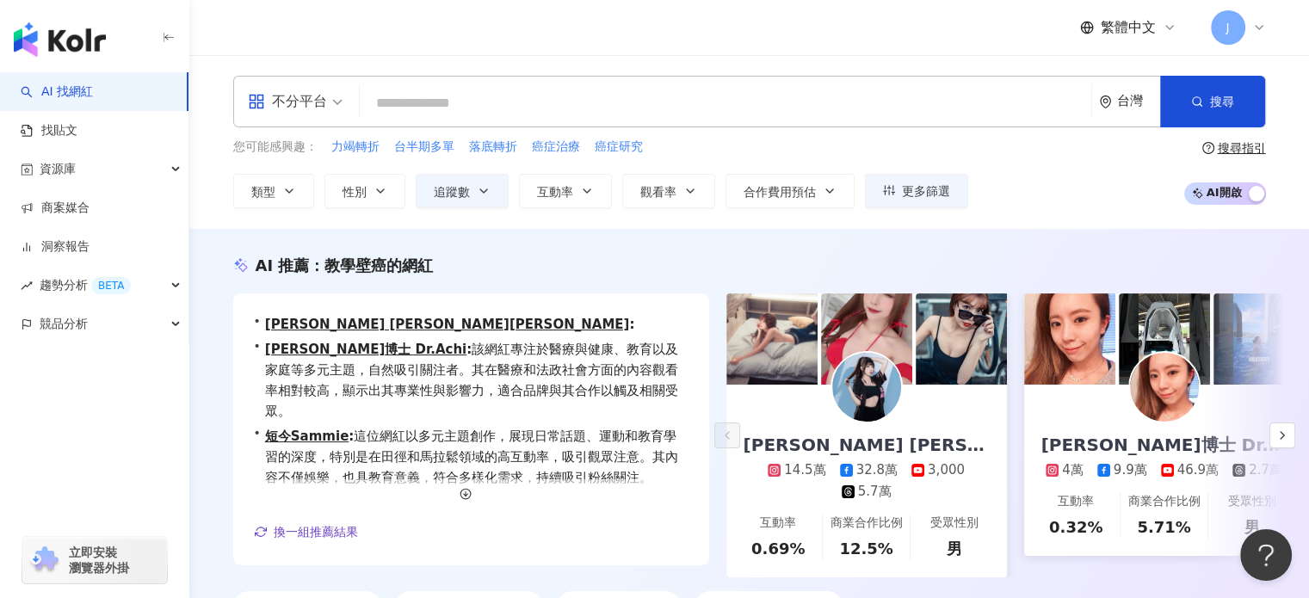
click at [594, 92] on input "search" at bounding box center [726, 103] width 718 height 33
click at [457, 87] on input "search" at bounding box center [726, 103] width 718 height 33
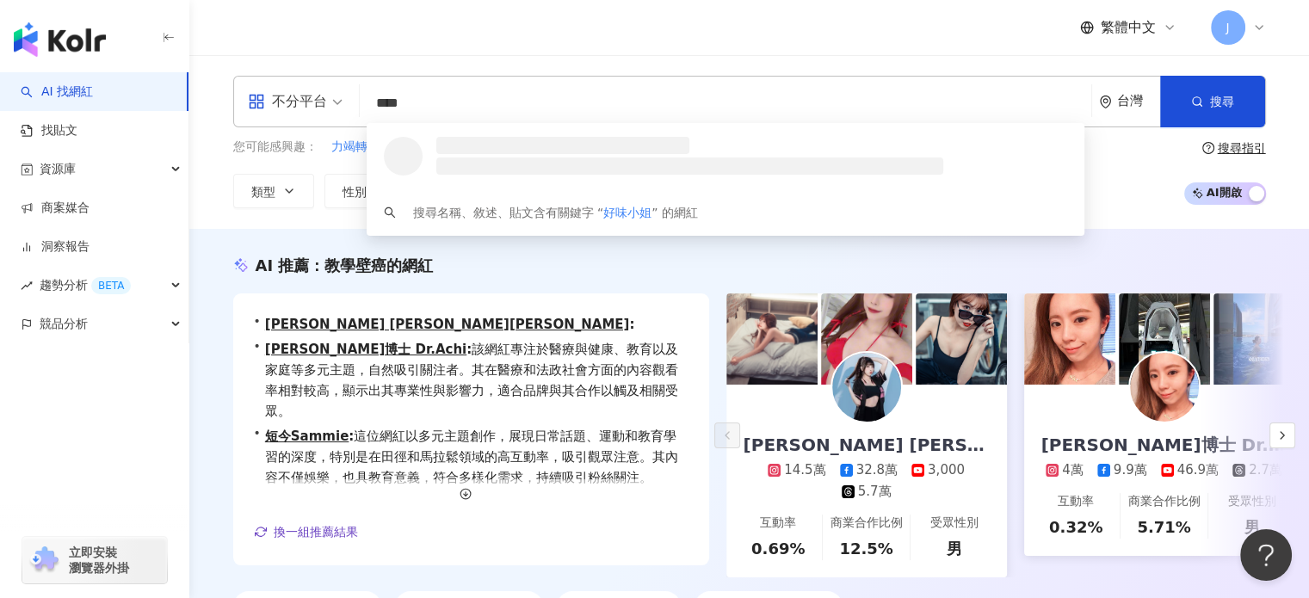
type input "****"
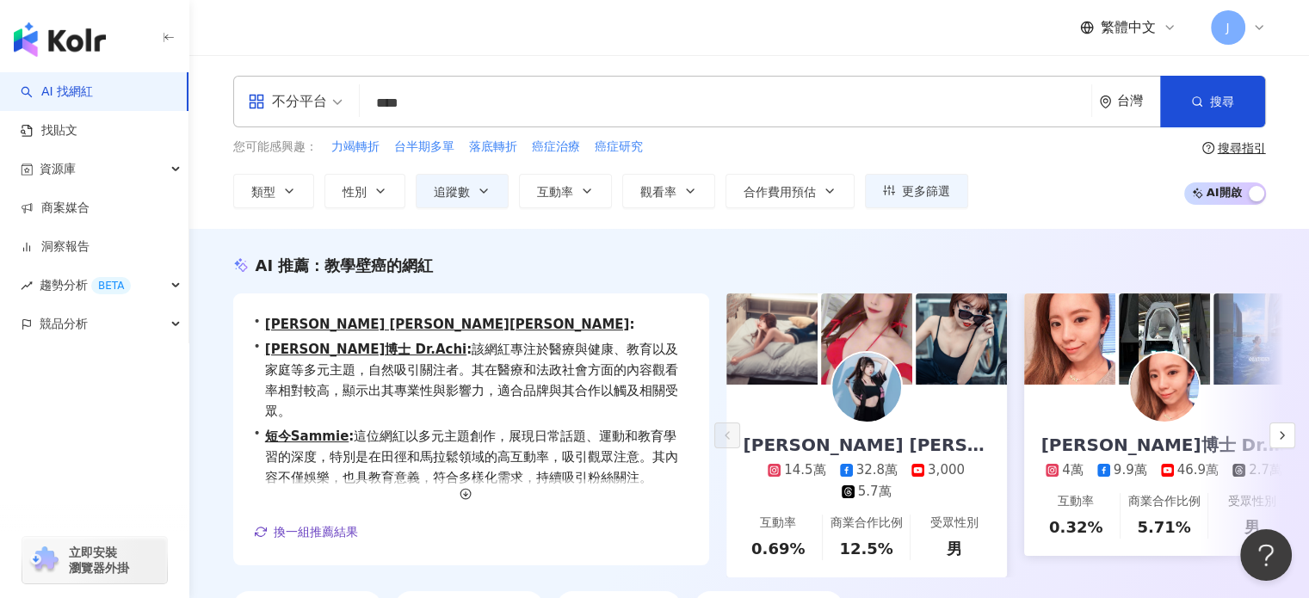
click at [566, 96] on input "****" at bounding box center [726, 103] width 718 height 33
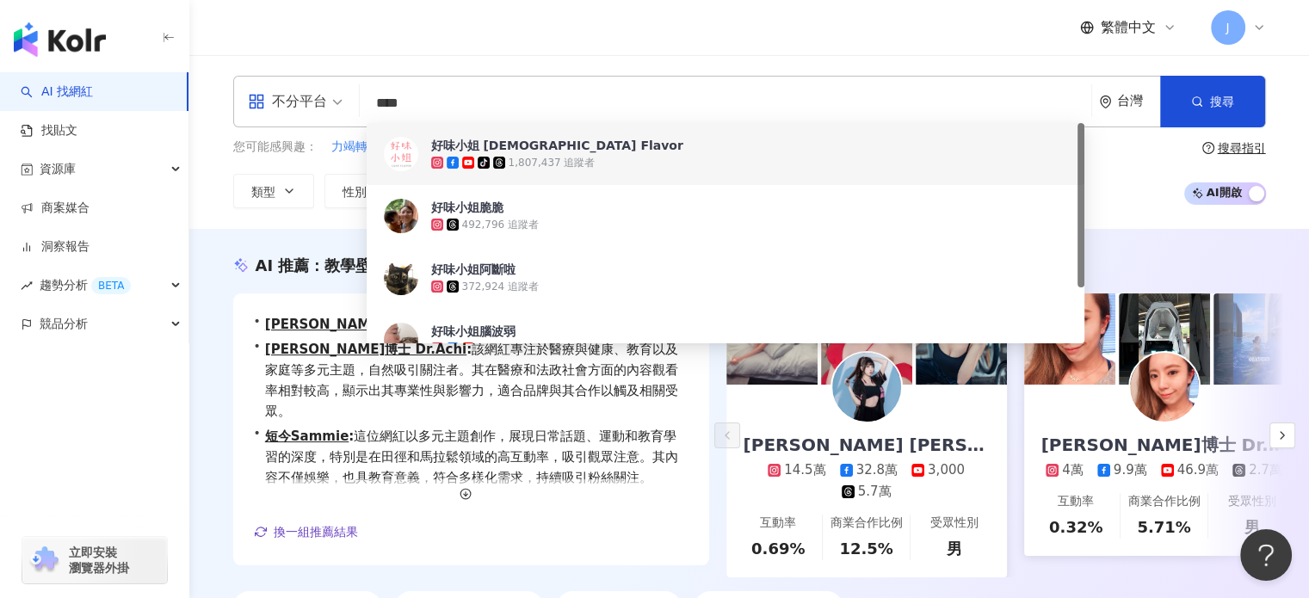
click at [609, 143] on span "好味小姐 [DEMOGRAPHIC_DATA] Flavor" at bounding box center [749, 145] width 637 height 17
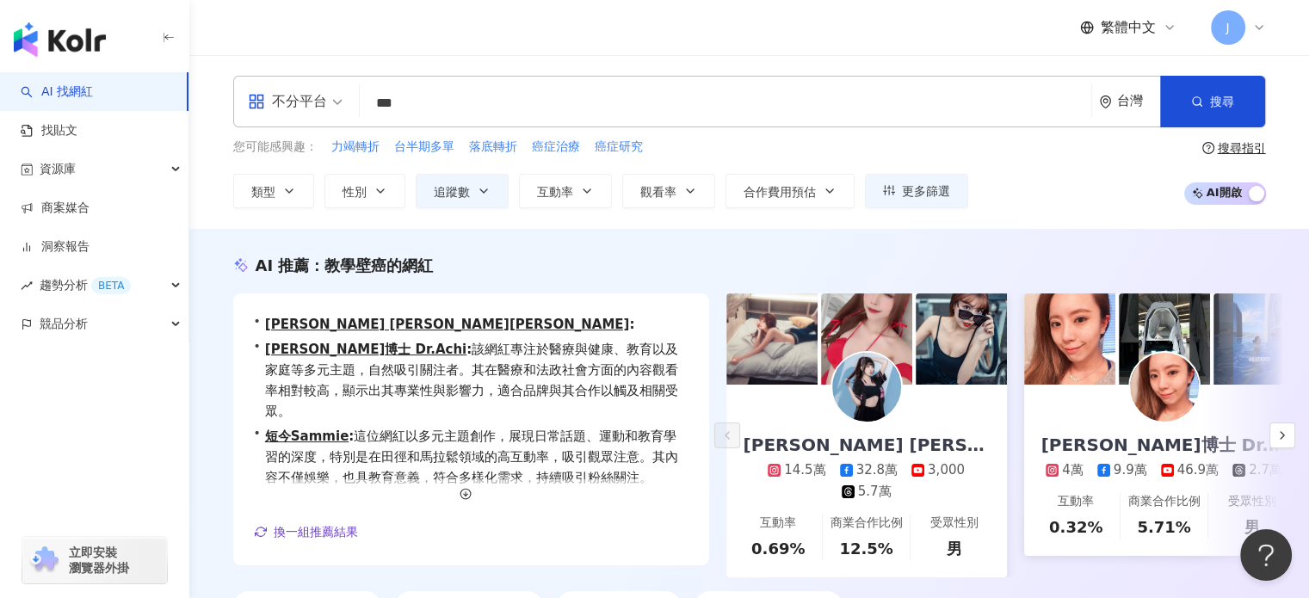
type input "**"
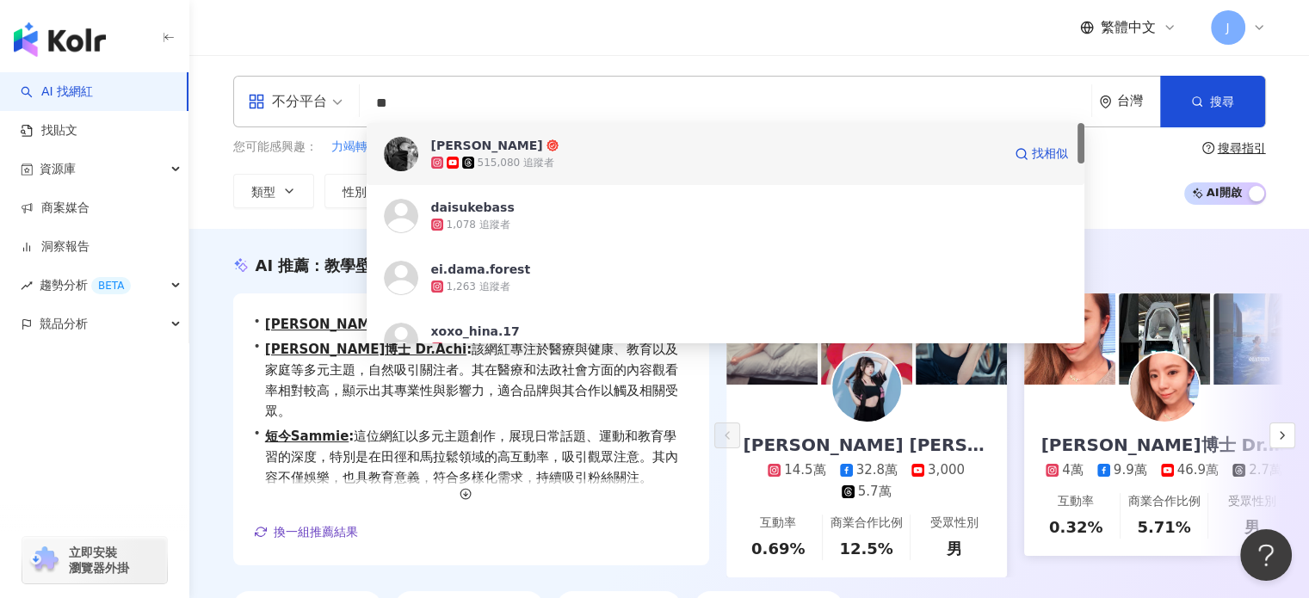
click at [575, 155] on div "515,080 追蹤者" at bounding box center [716, 162] width 571 height 17
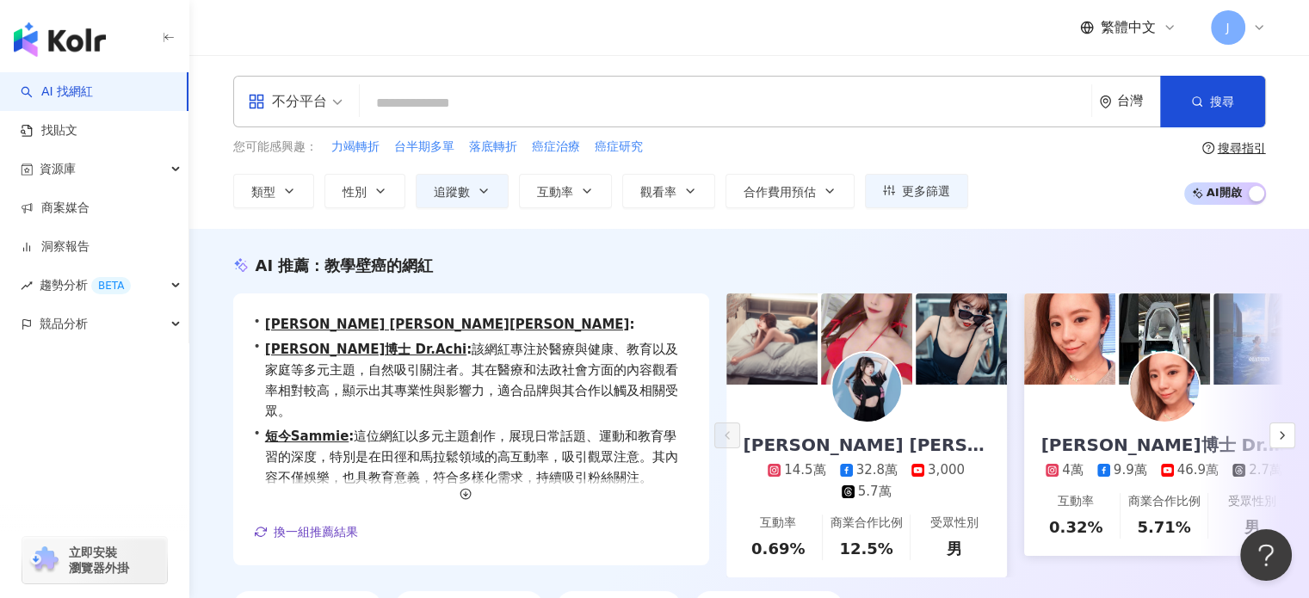
click at [423, 109] on input "search" at bounding box center [726, 103] width 718 height 33
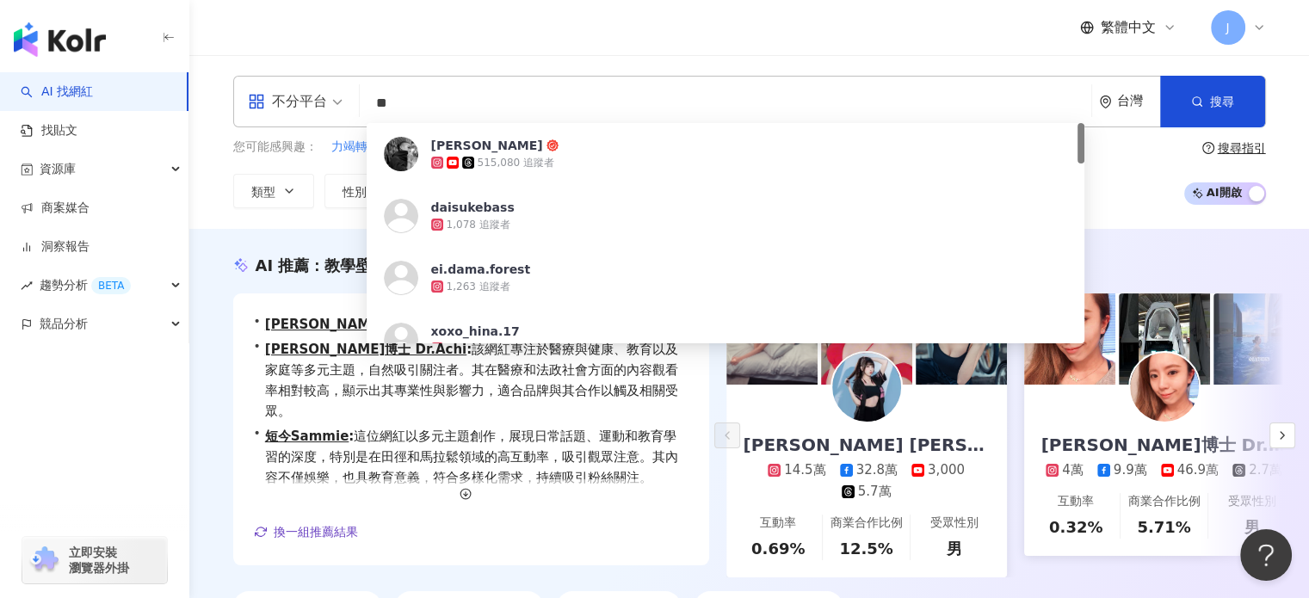
type input "*"
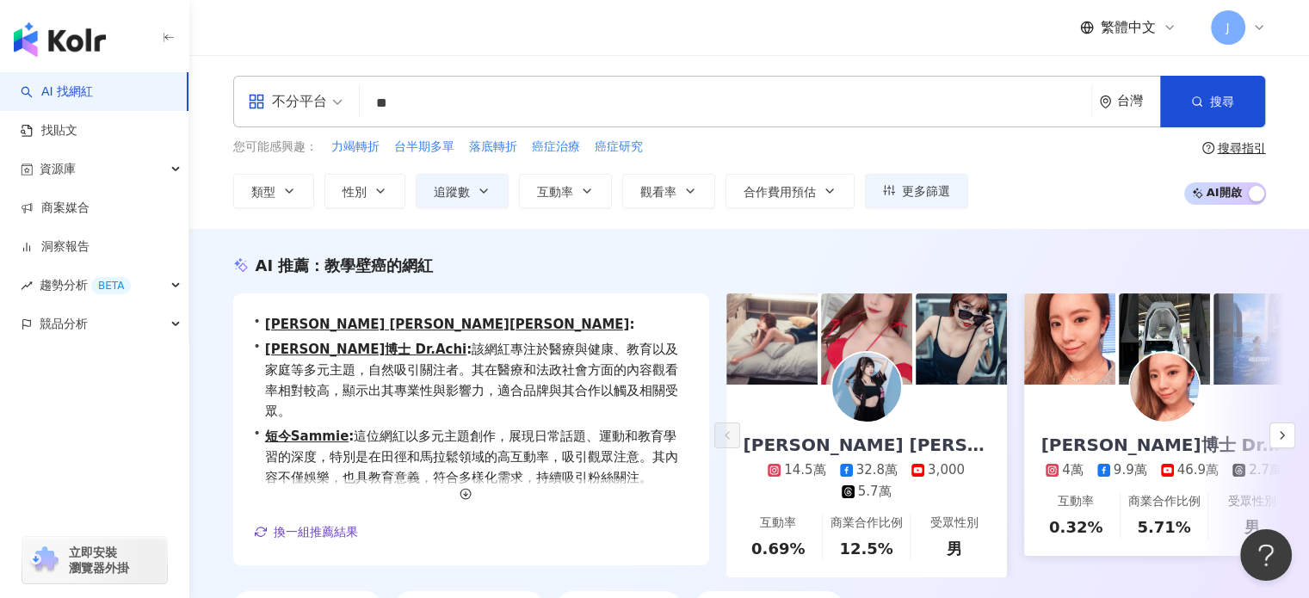
type input "*"
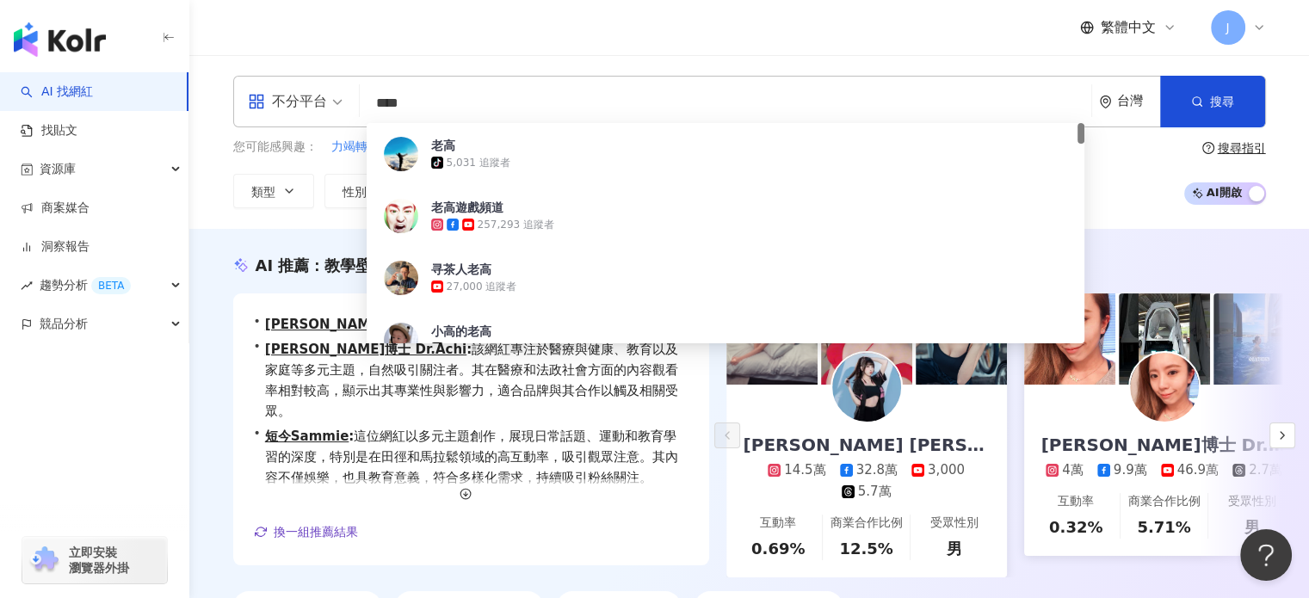
type input "***"
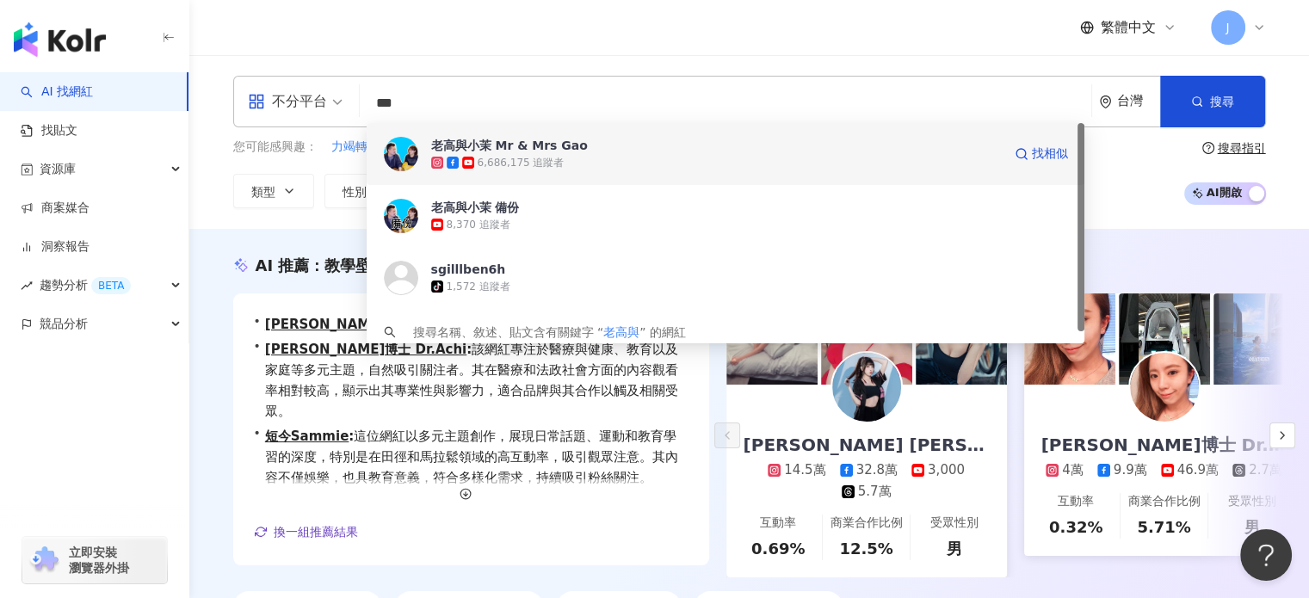
click at [574, 170] on div "6,686,175 追蹤者" at bounding box center [716, 162] width 571 height 17
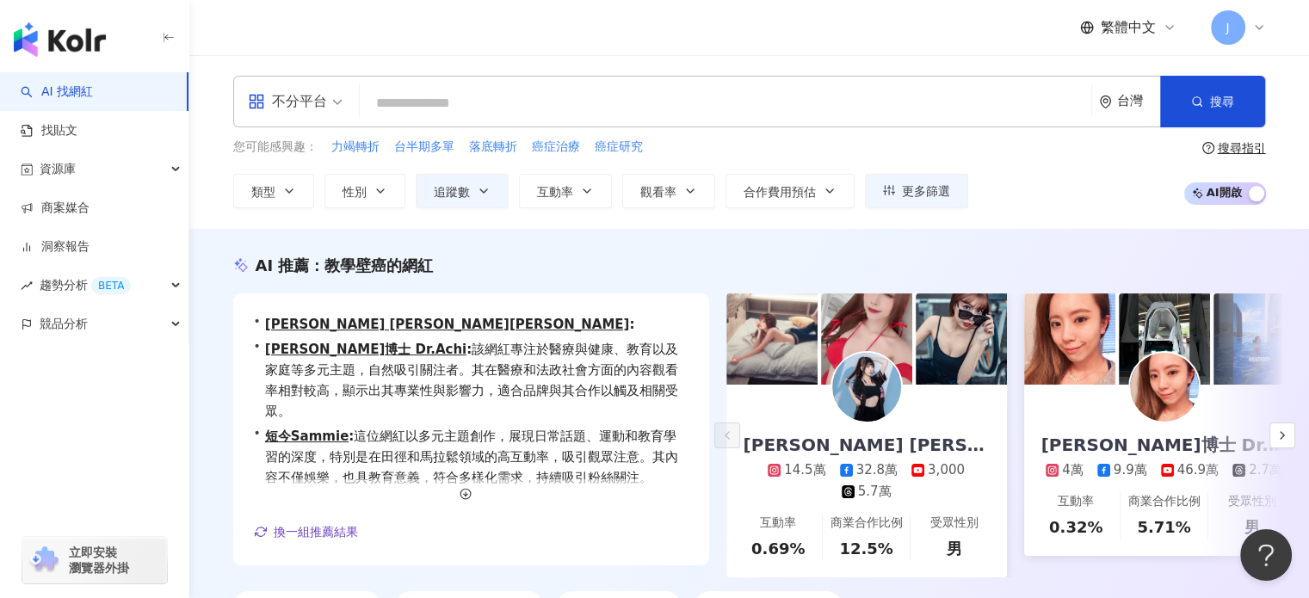
click at [93, 96] on link "AI 找網紅" at bounding box center [57, 91] width 72 height 17
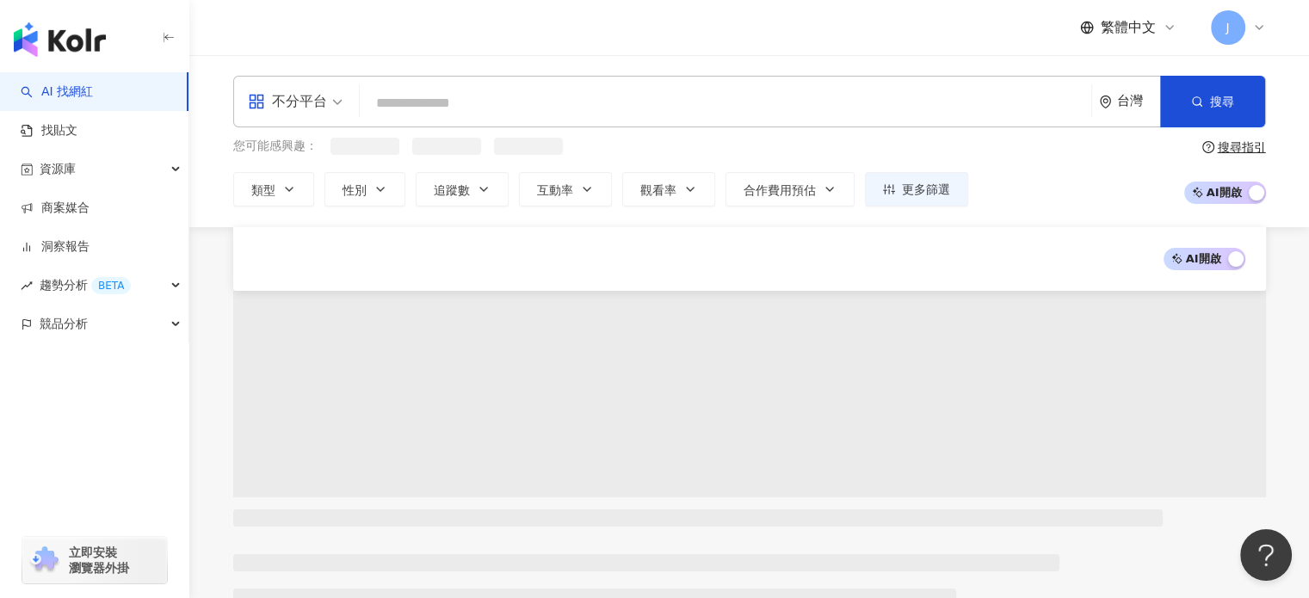
click at [484, 96] on input "search" at bounding box center [726, 103] width 718 height 33
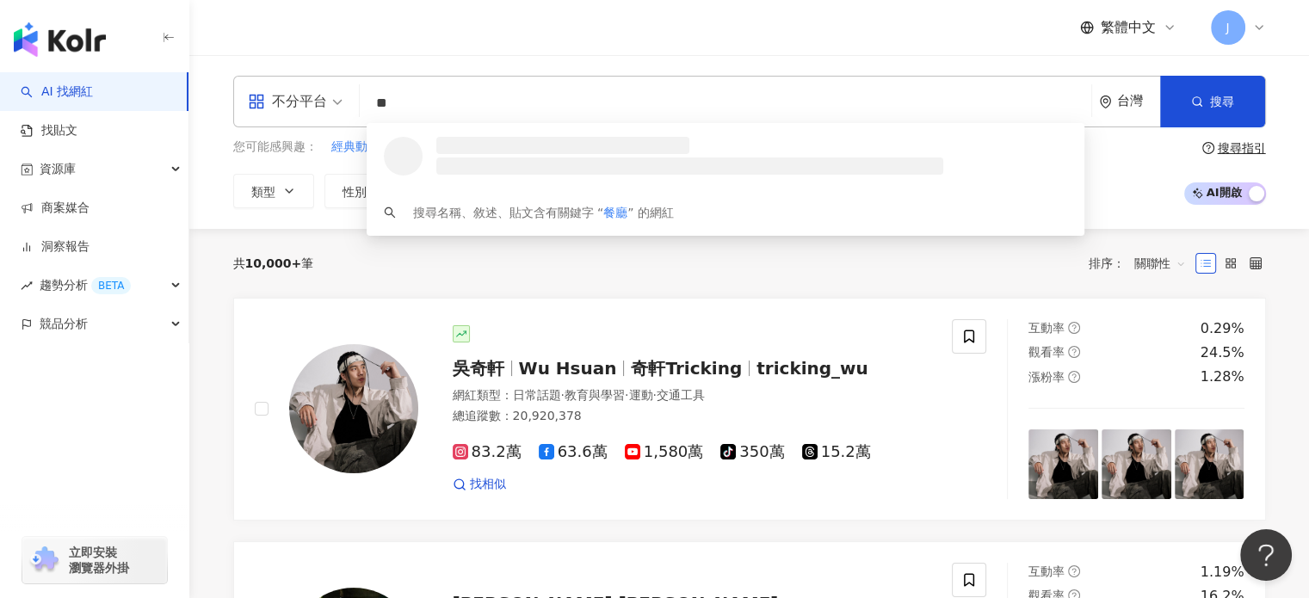
type input "*"
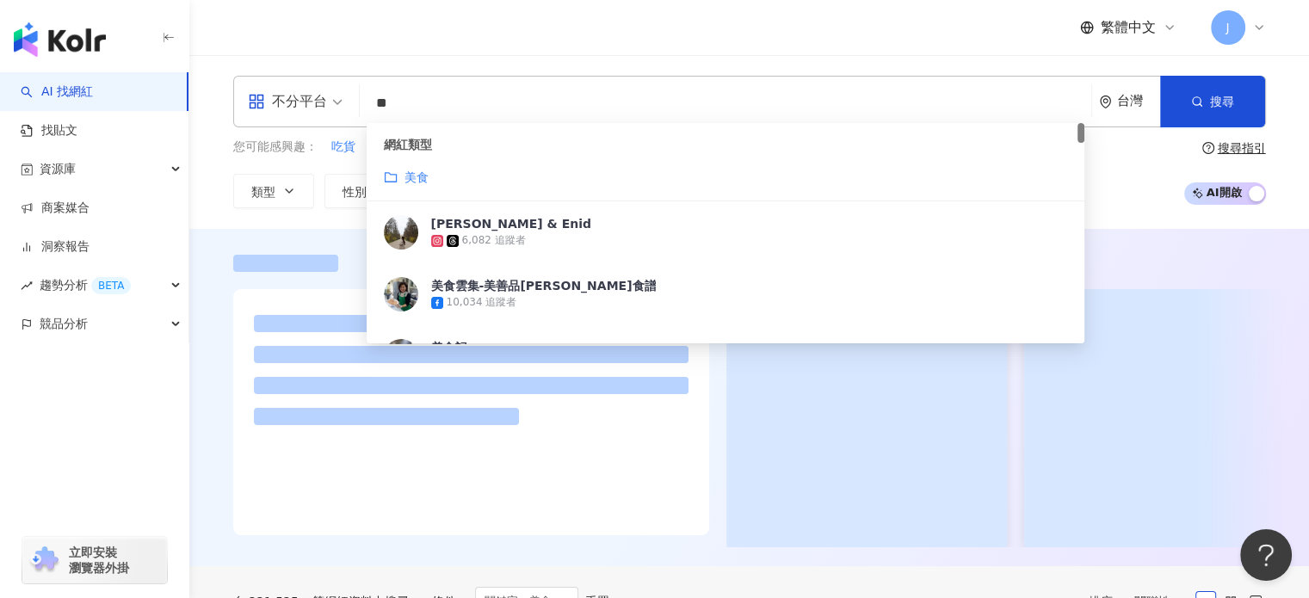
drag, startPoint x: 491, startPoint y: 116, endPoint x: 301, endPoint y: 103, distance: 189.8
click at [301, 103] on div "不分平台 ** 台灣 搜尋 customizedTag 網紅類型 美食 Sam & Enid 6,082 追蹤者 美食雲集-美善品張淑珠食譜 10,034 追…" at bounding box center [749, 102] width 1033 height 52
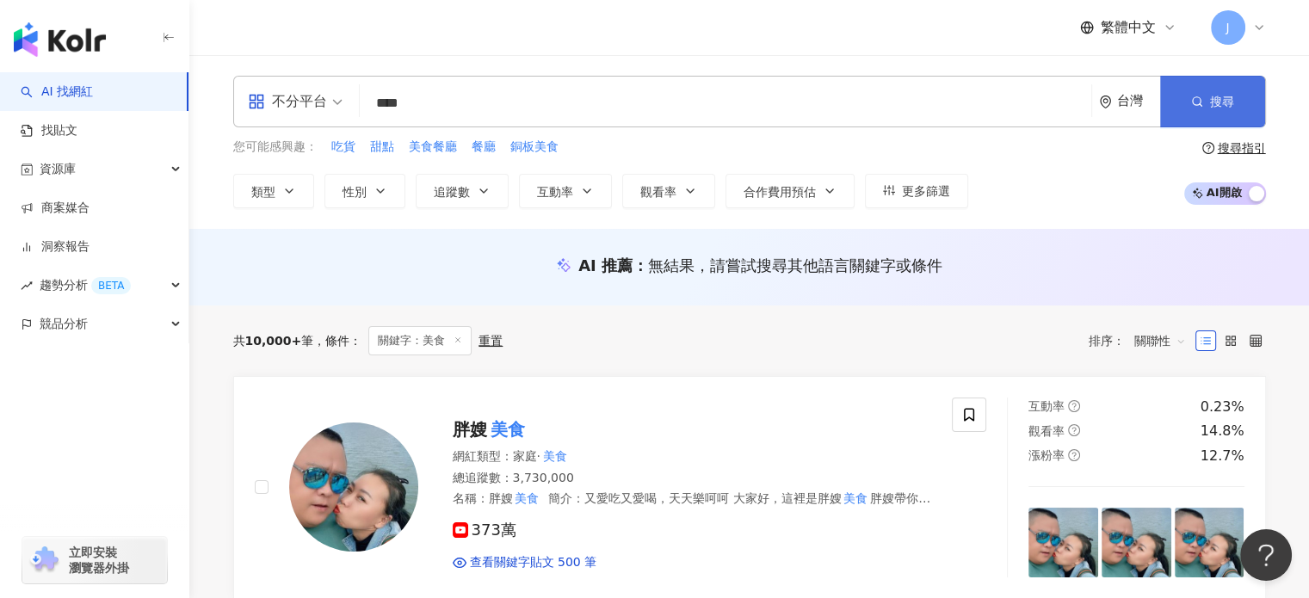
click at [1189, 96] on button "搜尋" at bounding box center [1212, 102] width 105 height 52
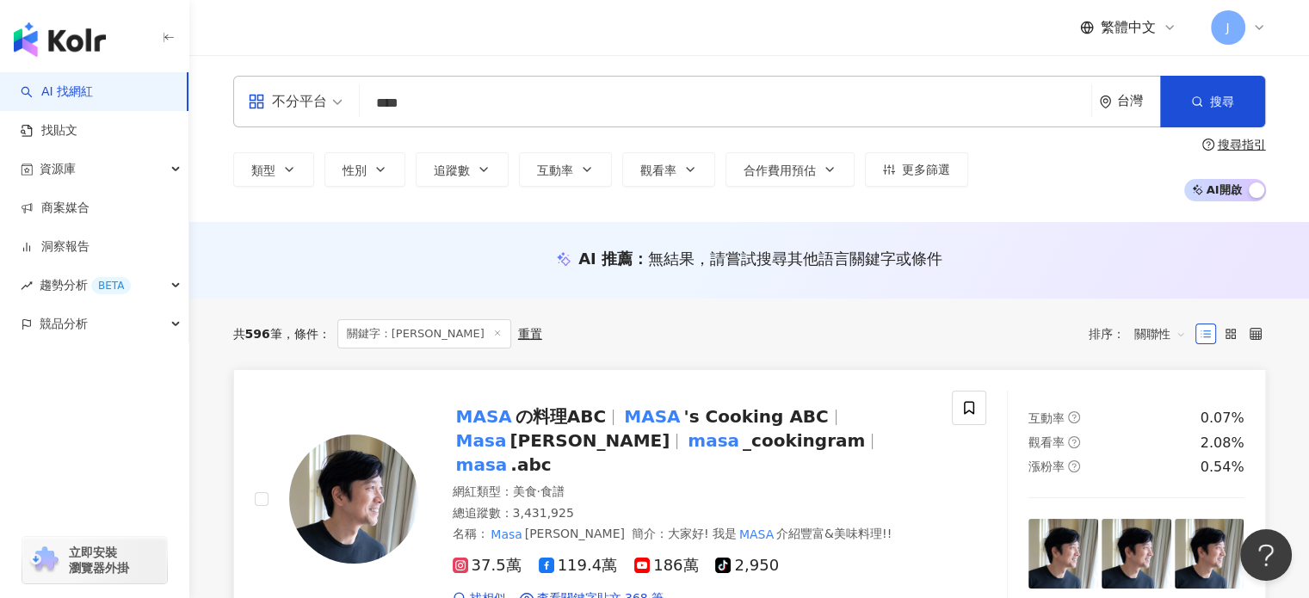
click at [657, 420] on mark "MASA" at bounding box center [651, 417] width 63 height 28
click at [268, 87] on div "不分平台 **** 台灣 搜尋 loading 搜尋名稱、敘述、貼文含有關鍵字 “ MASA ” 的網紅" at bounding box center [749, 102] width 1033 height 52
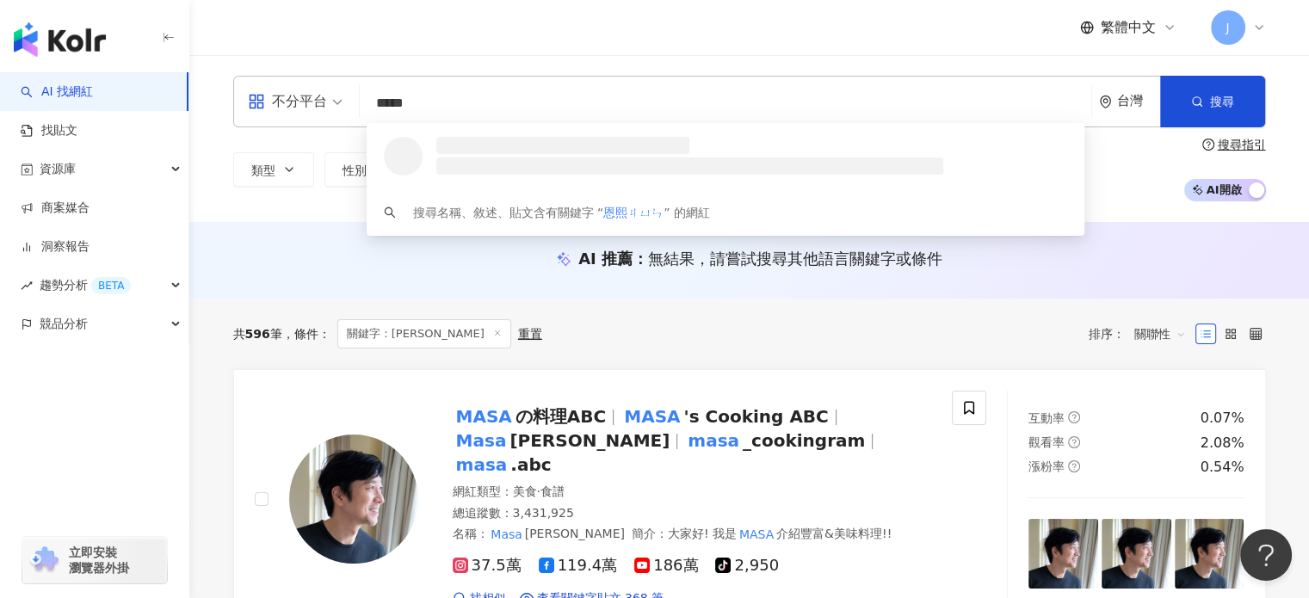
type input "***"
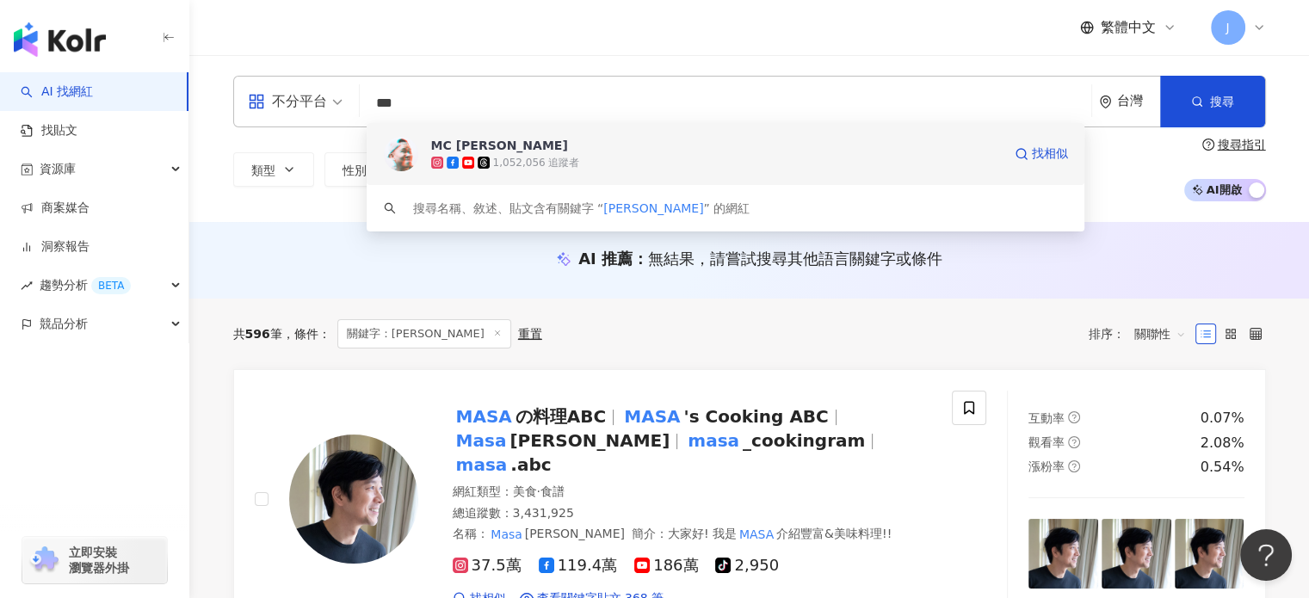
click at [604, 158] on div "1,052,056 追蹤者" at bounding box center [716, 162] width 571 height 17
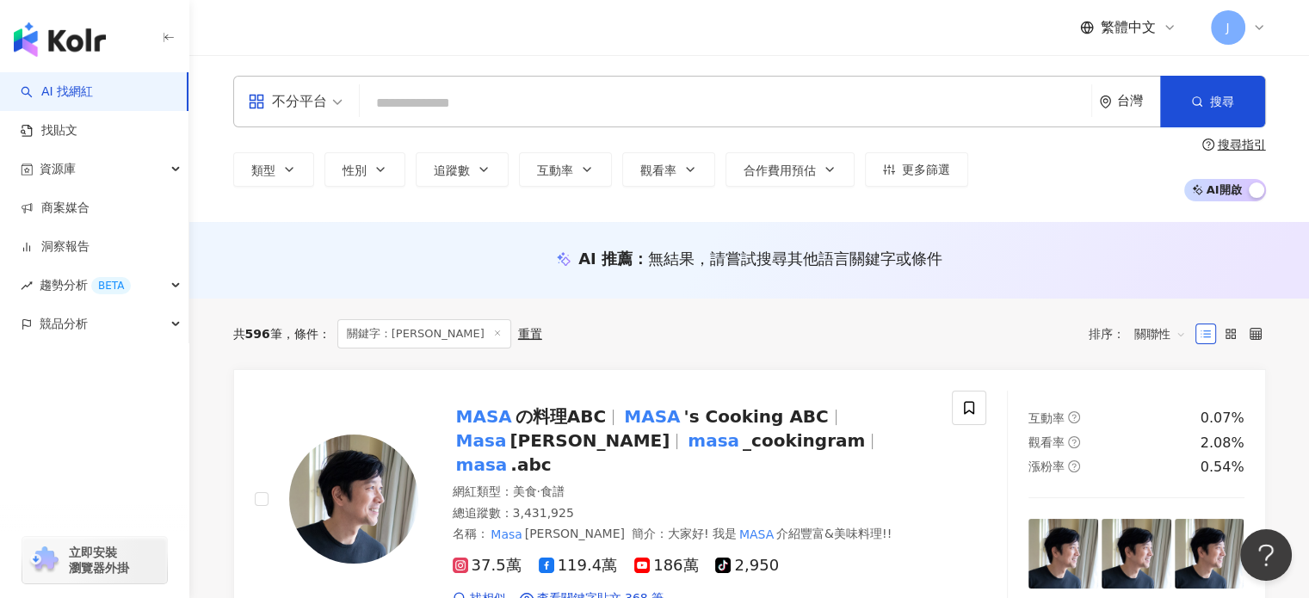
click at [392, 97] on input "search" at bounding box center [726, 103] width 718 height 33
paste input "****"
type input "****"
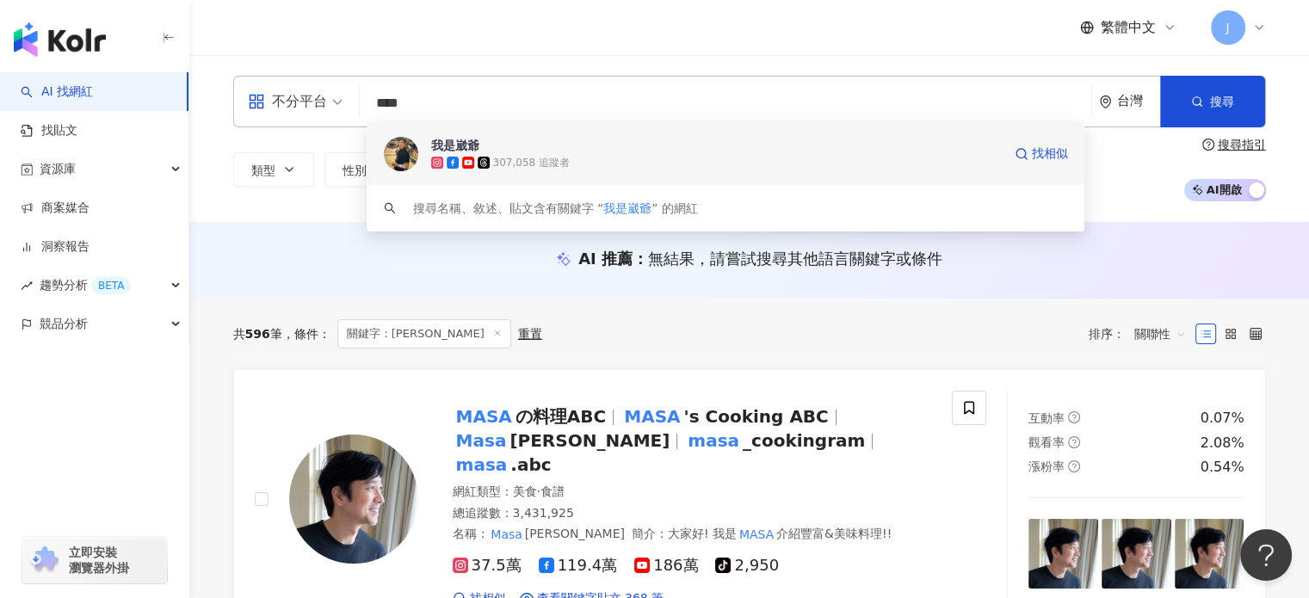
click at [485, 139] on span "我是崴爺" at bounding box center [716, 145] width 571 height 17
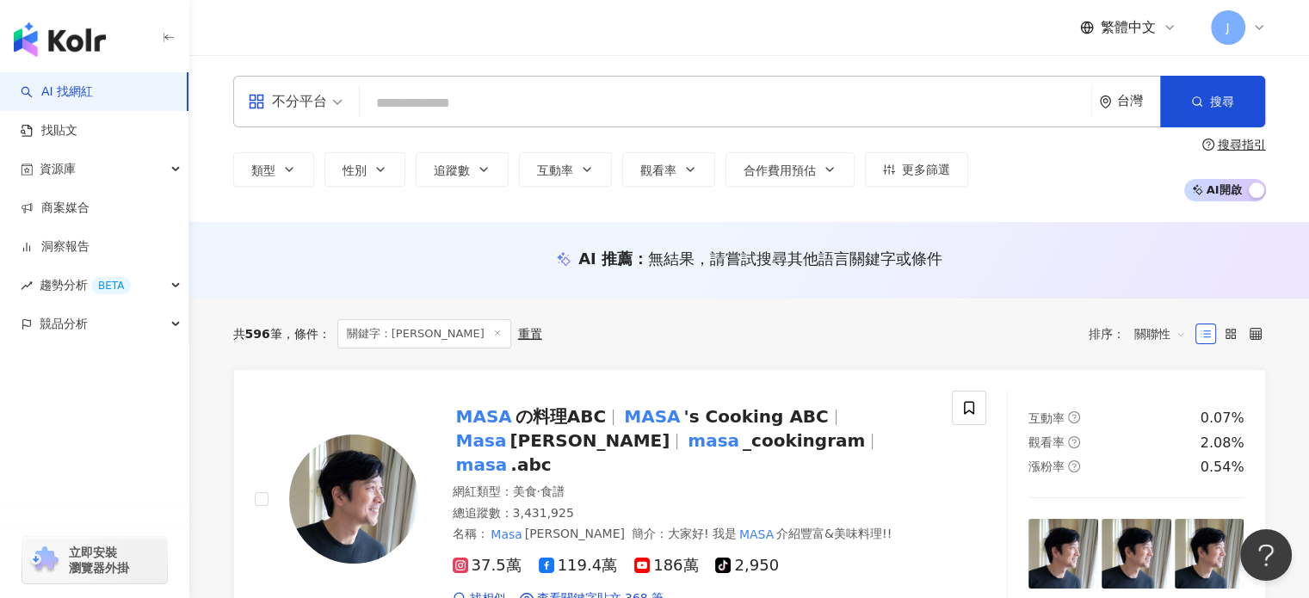
click at [429, 83] on div "不分平台 台灣 搜尋 eb0aa010-b6cc-4e11-9685-1e0eedb9bf00 我是崴爺 307,058 追蹤者 搜尋名稱、敘述、貼文含有關鍵…" at bounding box center [749, 102] width 1033 height 52
click at [440, 99] on input "search" at bounding box center [726, 103] width 718 height 33
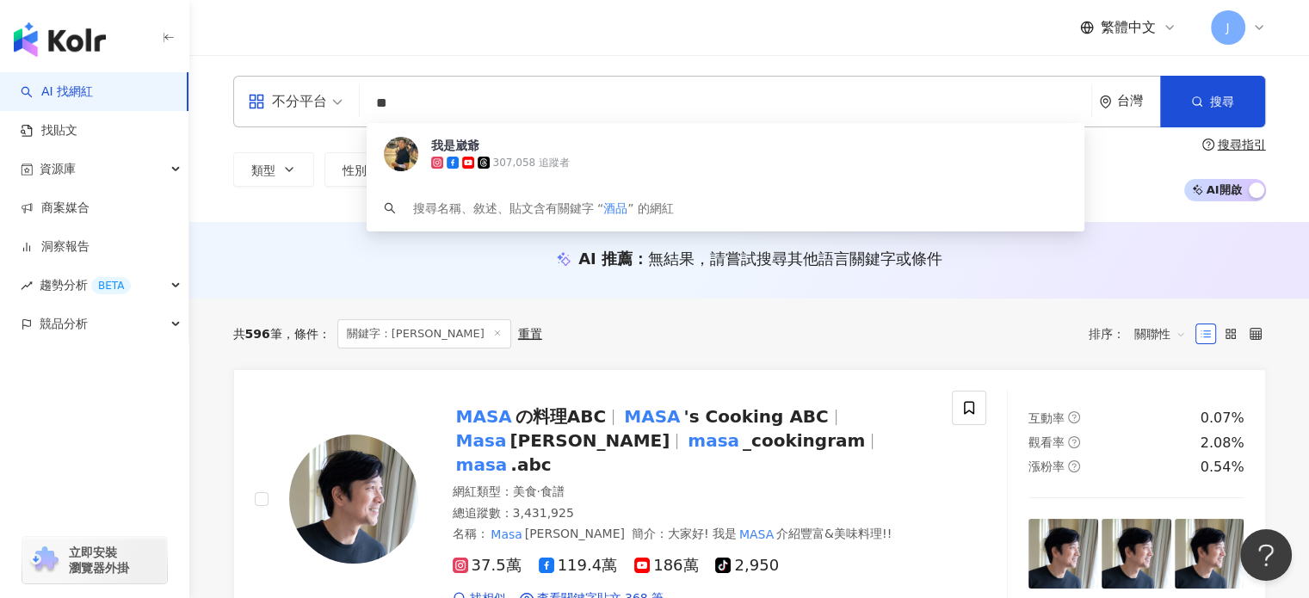
type input "*"
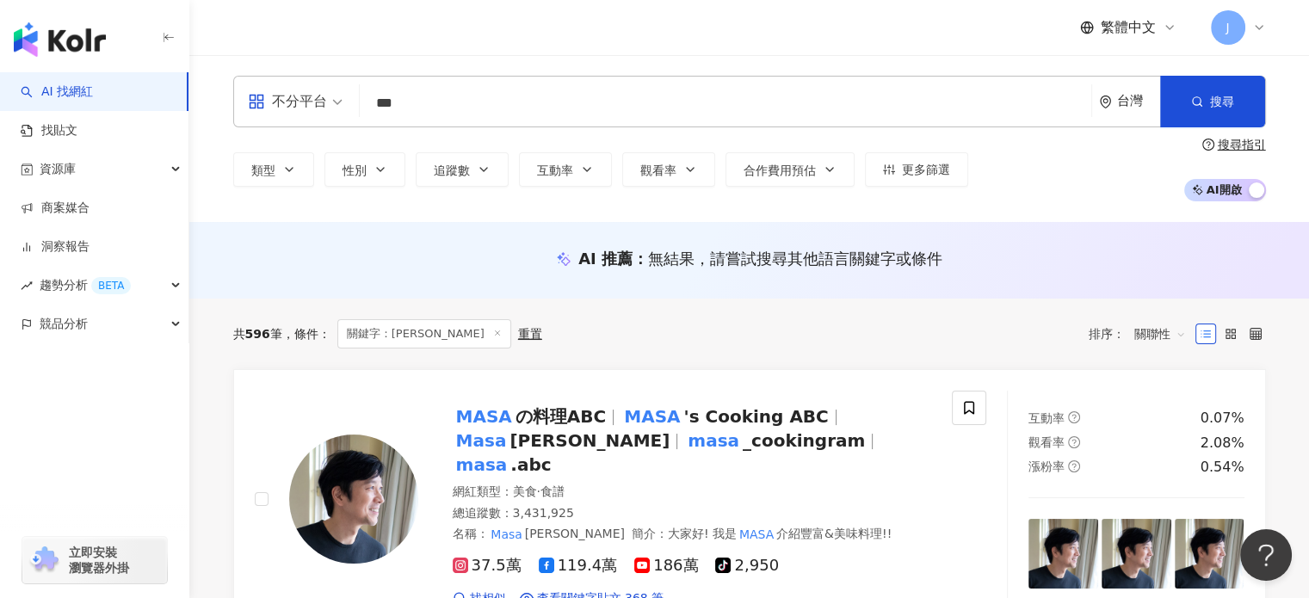
type input "*"
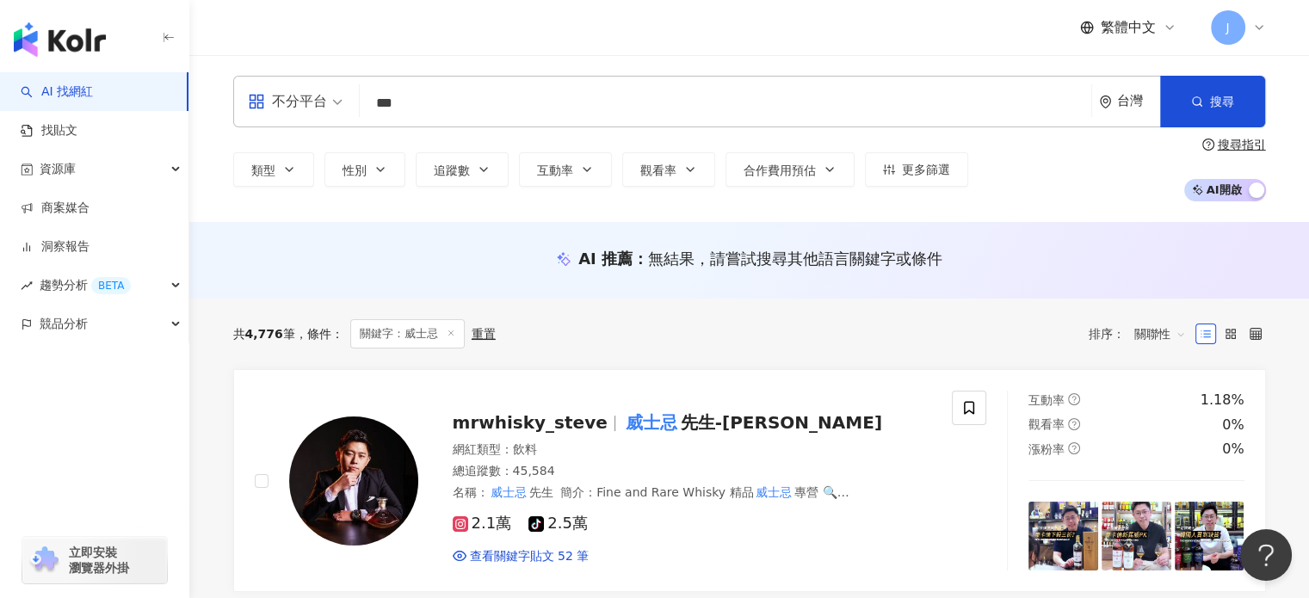
click at [1160, 332] on span "關聯性" at bounding box center [1160, 334] width 52 height 28
click at [1166, 405] on div "追蹤數" at bounding box center [1159, 398] width 43 height 19
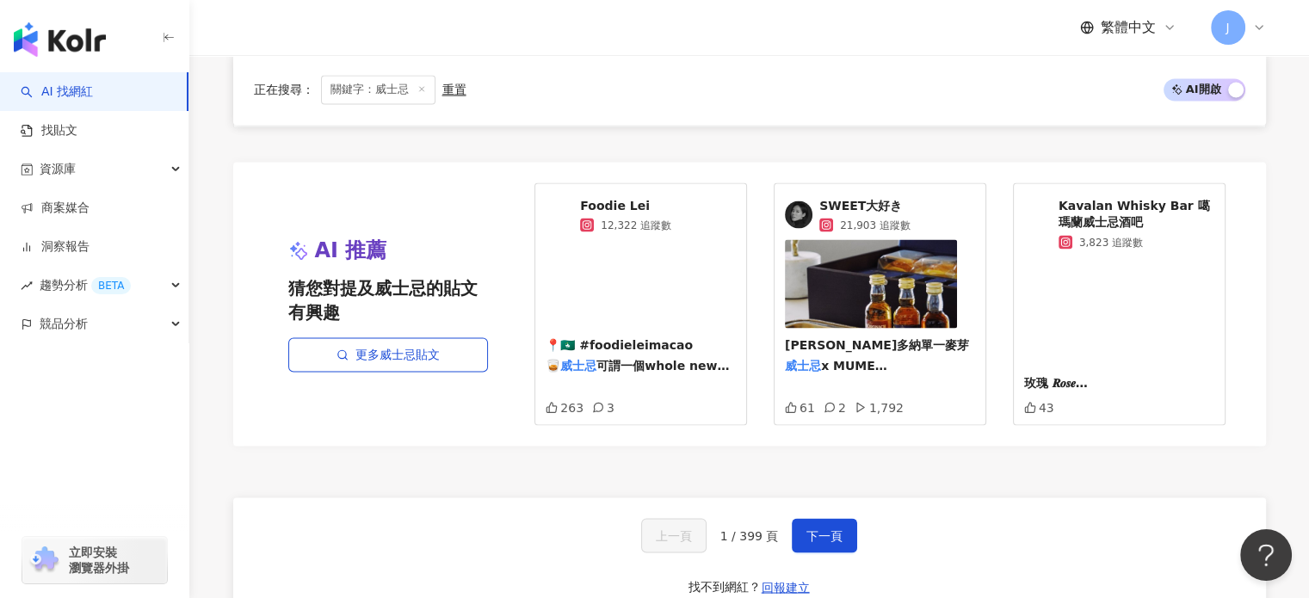
scroll to position [3270, 0]
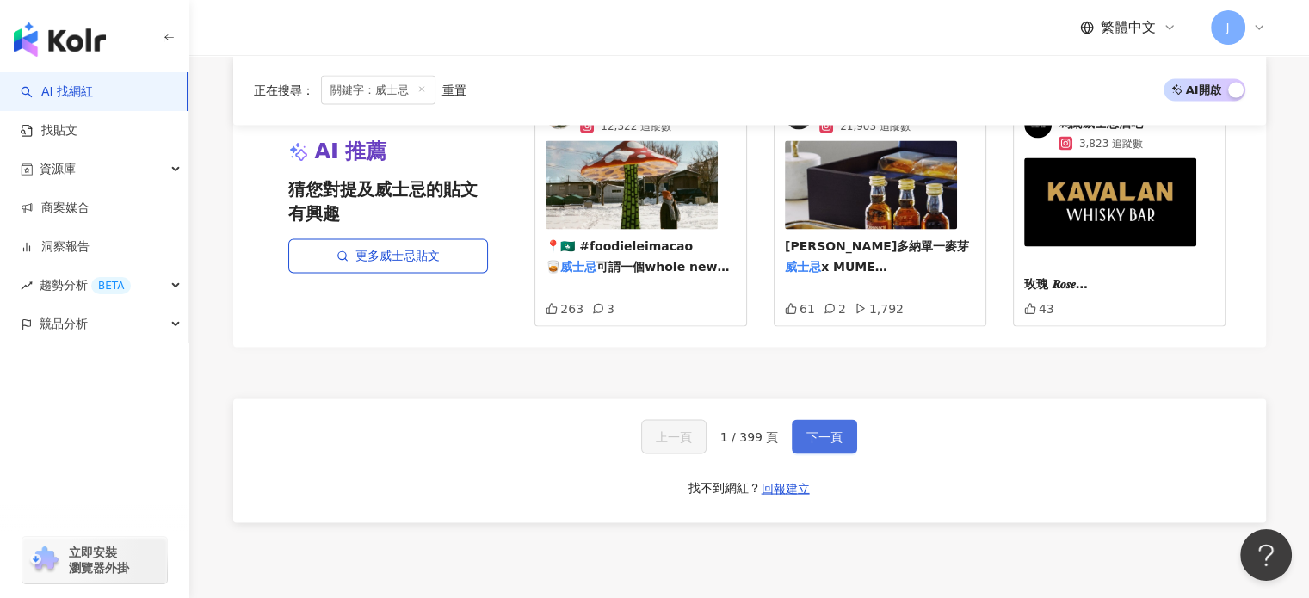
click at [812, 429] on span "下一頁" at bounding box center [824, 436] width 36 height 14
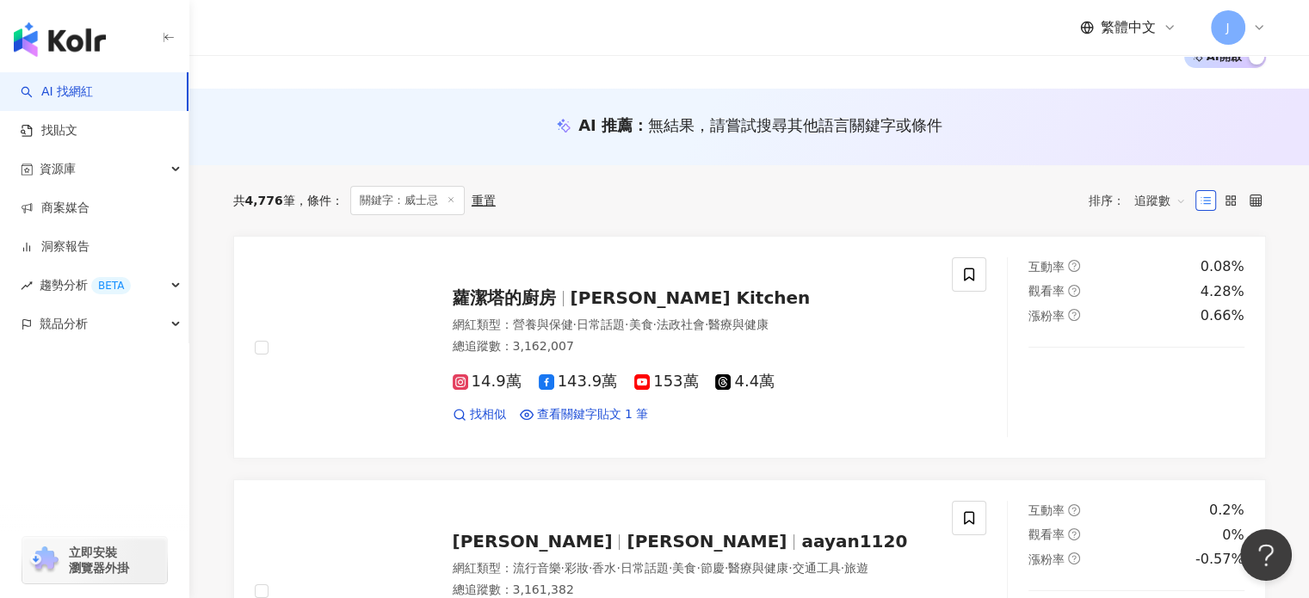
scroll to position [0, 0]
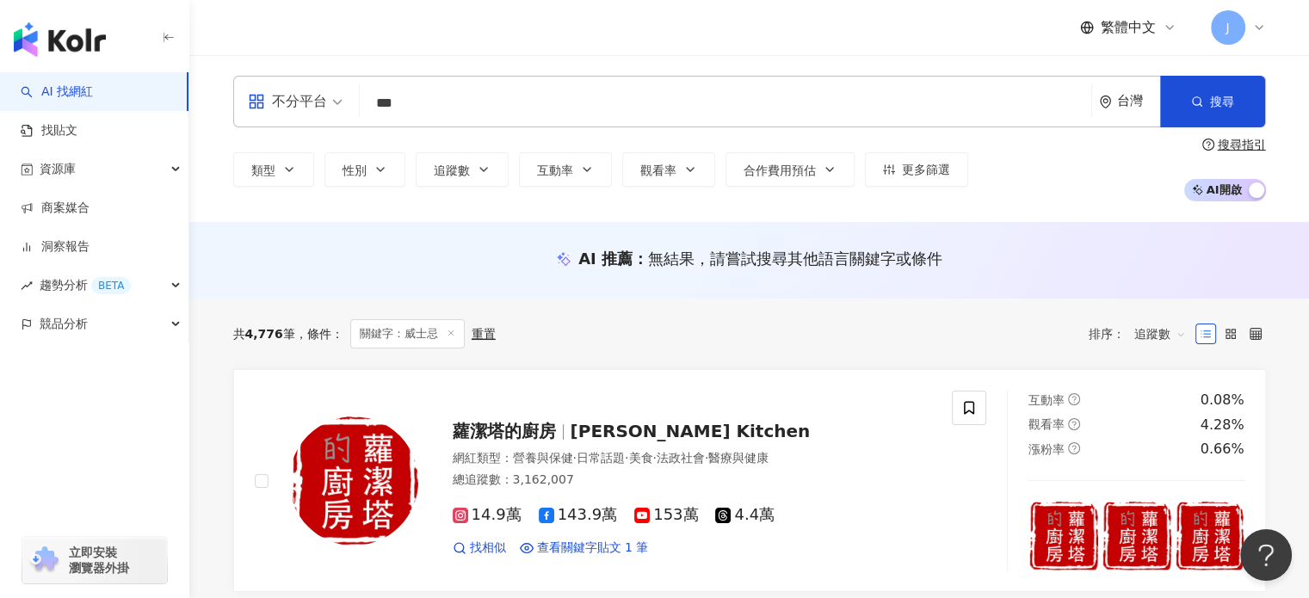
click at [397, 101] on input "***" at bounding box center [726, 103] width 718 height 33
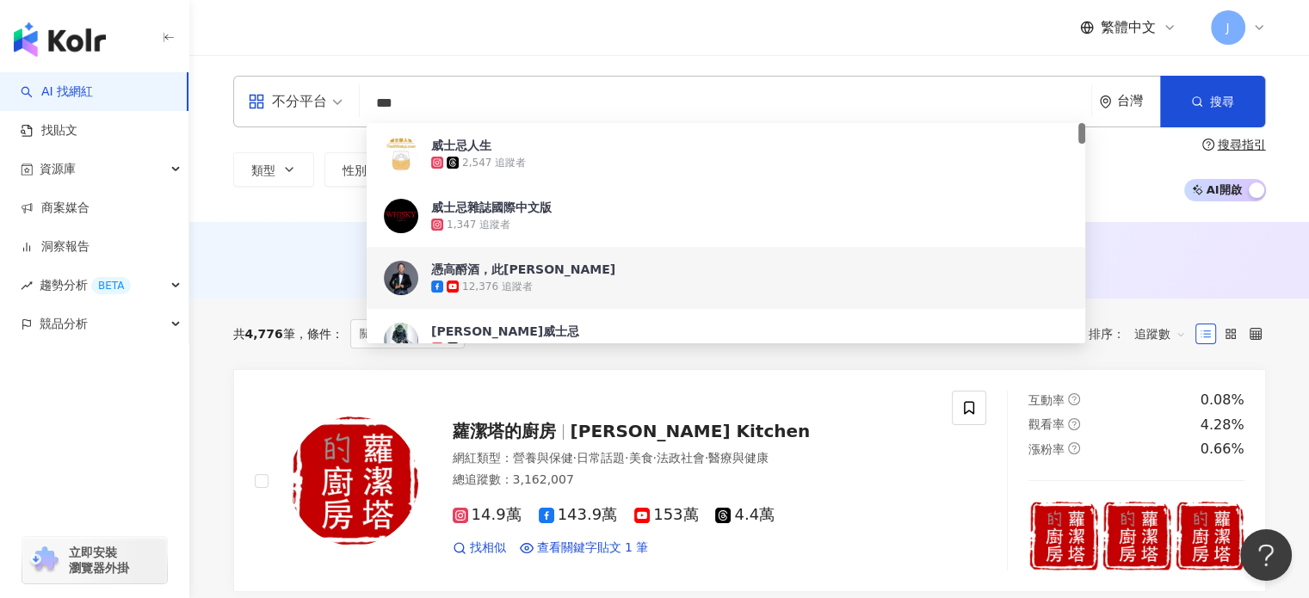
click at [398, 101] on input "***" at bounding box center [726, 103] width 718 height 33
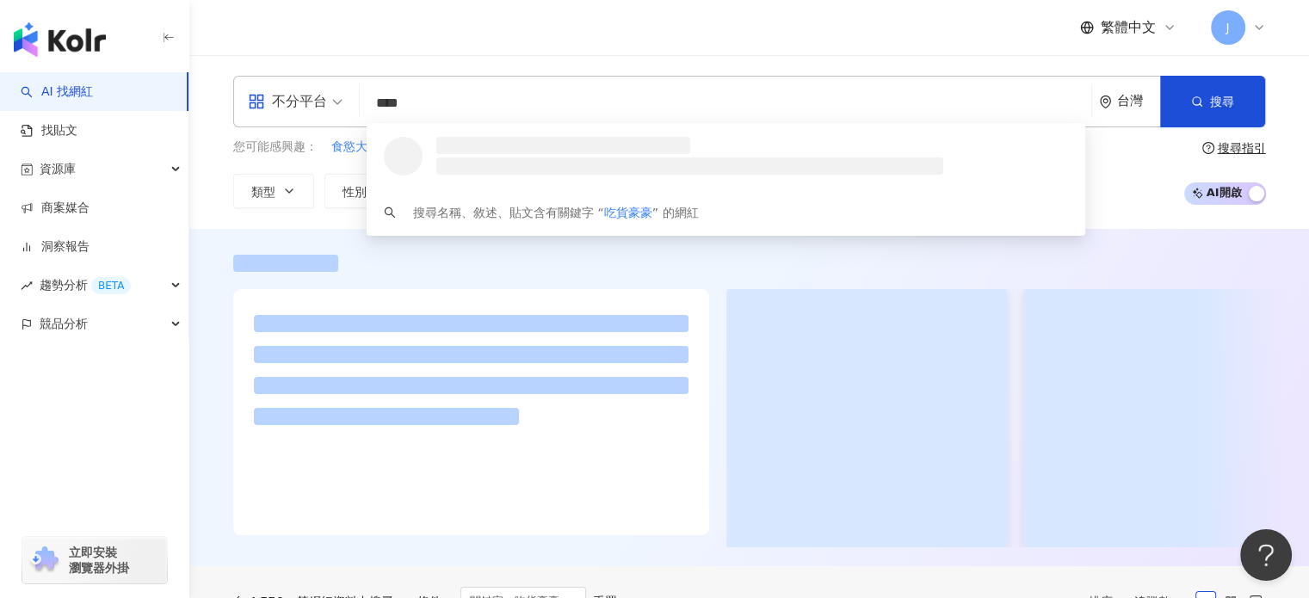
type input "****"
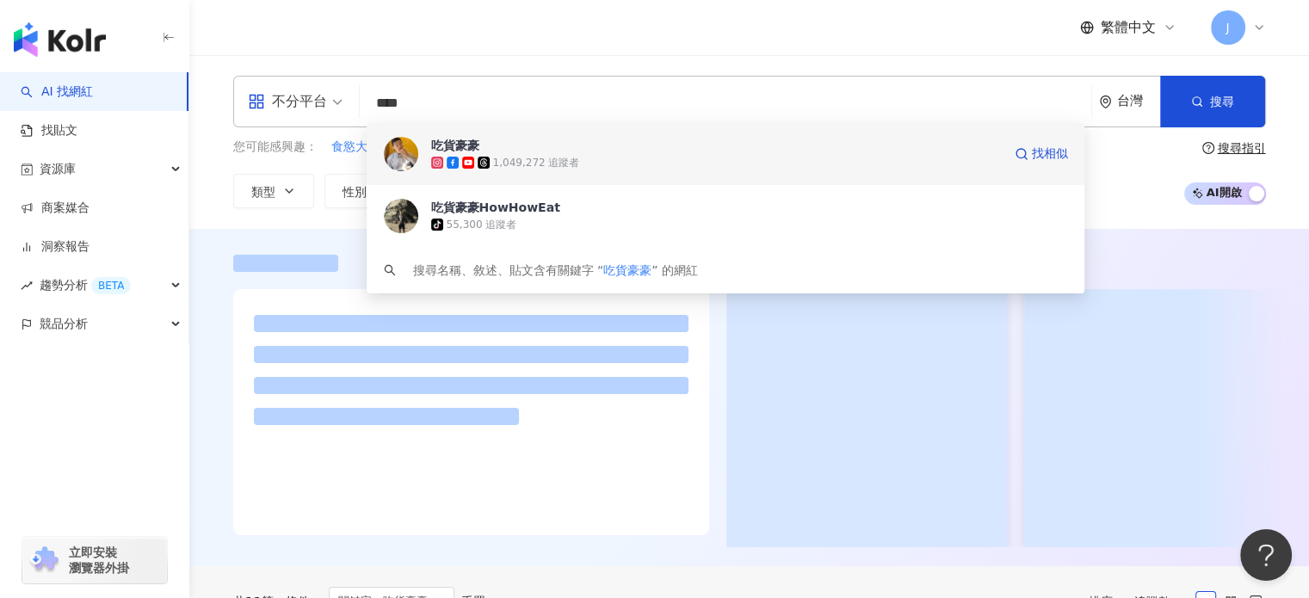
click at [534, 151] on span "吃貨豪豪" at bounding box center [716, 145] width 571 height 17
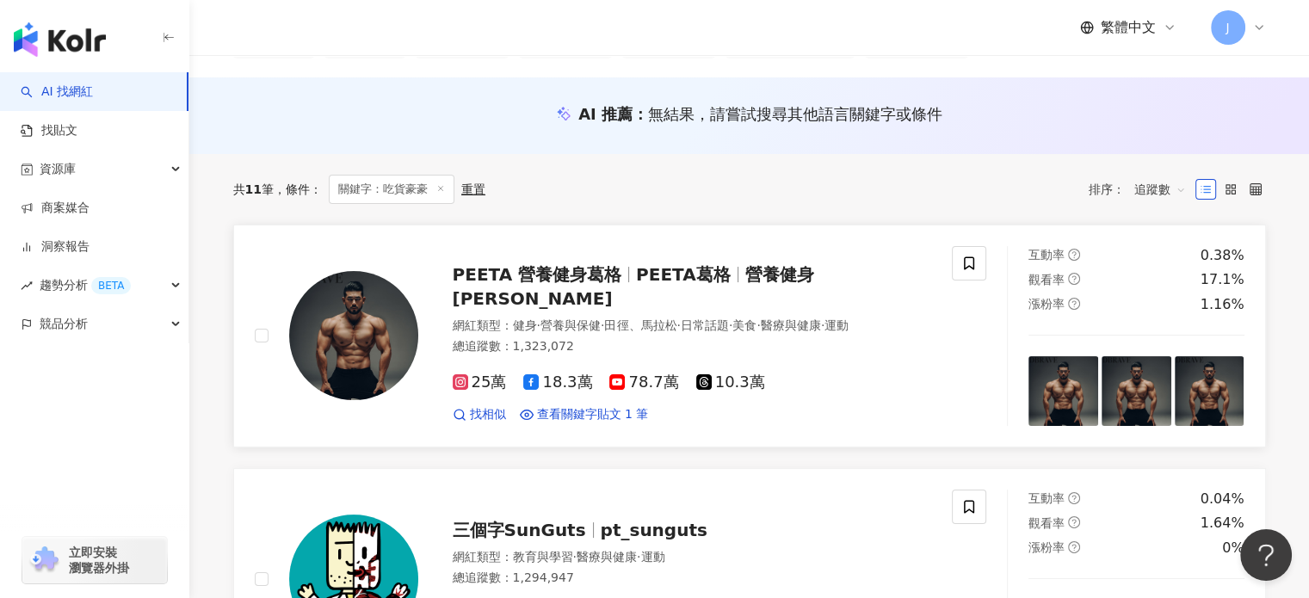
scroll to position [172, 0]
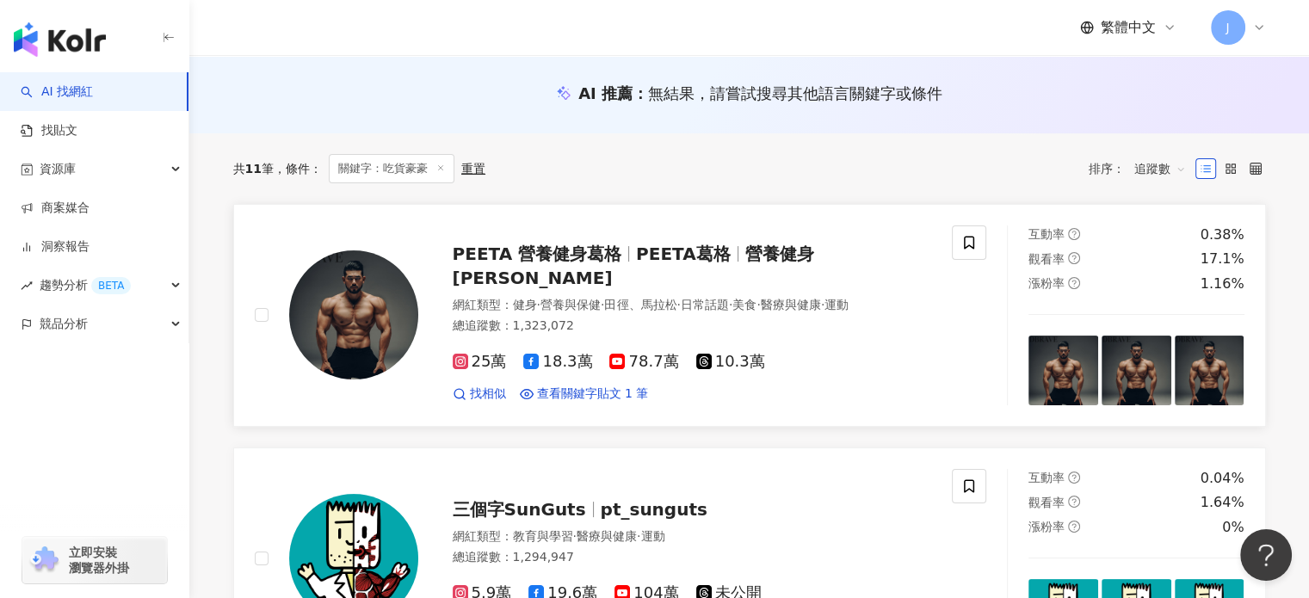
click at [744, 267] on span "營養健身葛格Peeta" at bounding box center [633, 266] width 361 height 45
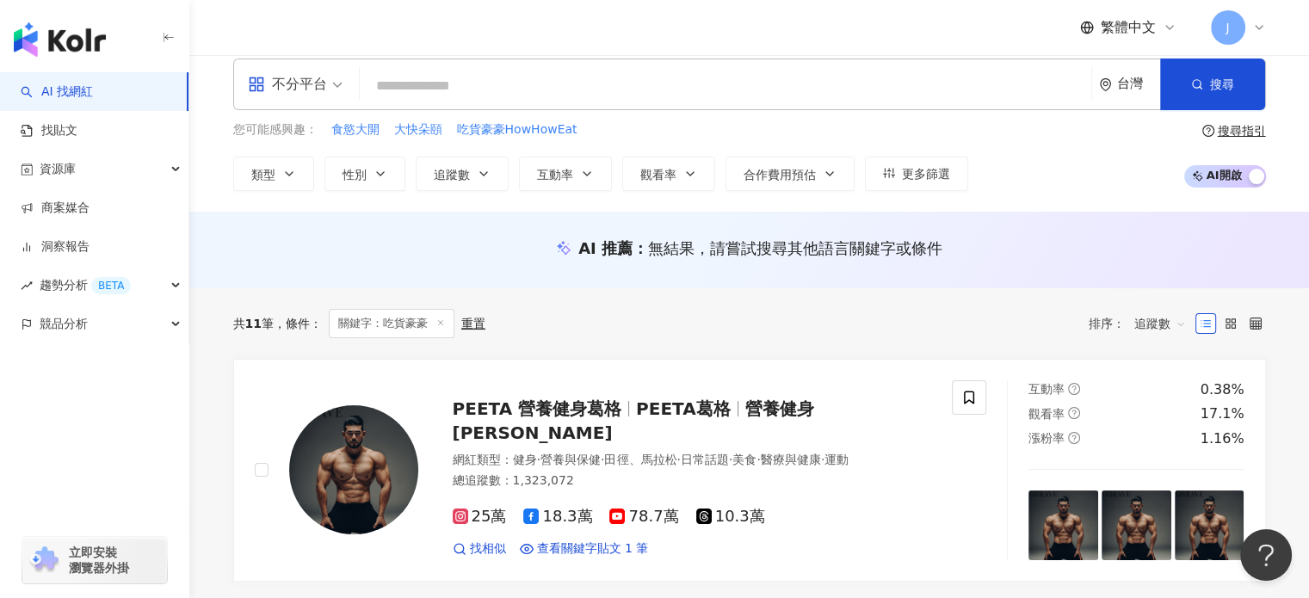
scroll to position [0, 0]
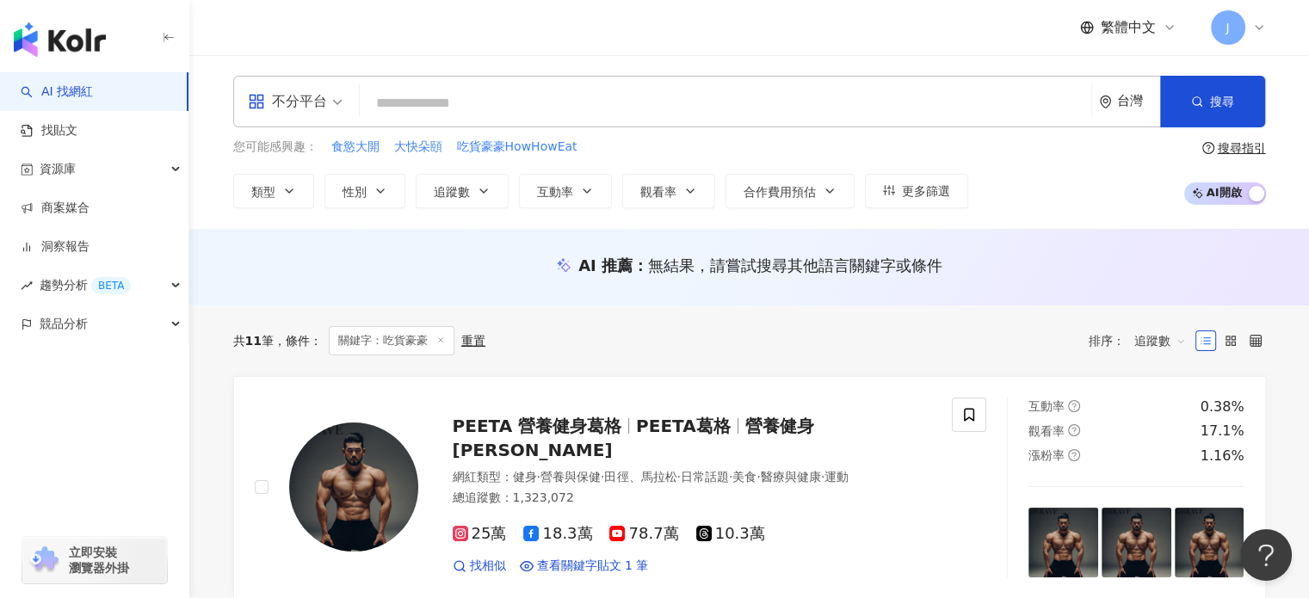
click at [437, 84] on div "不分平台 台灣 搜尋 c783eadf-02fb-4395-8205-12dca7ac4462 吃貨豪豪 1,049,272 追蹤者 吃貨豪豪HowHowEa…" at bounding box center [749, 102] width 1033 height 52
click at [465, 118] on input "search" at bounding box center [726, 103] width 718 height 33
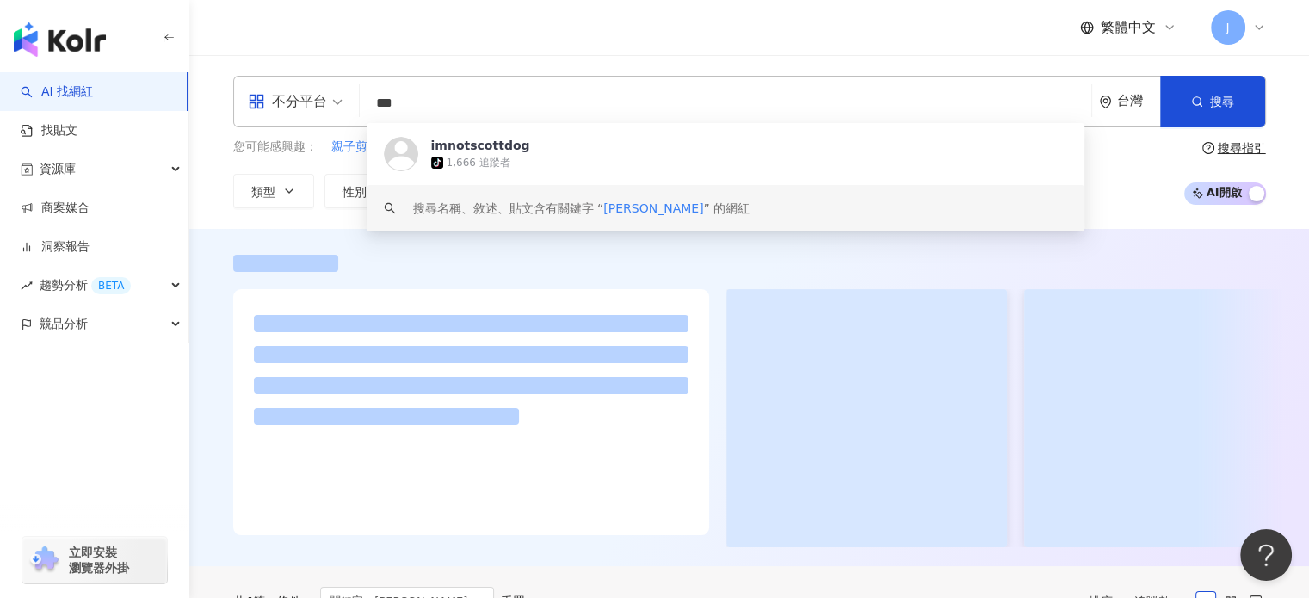
click at [487, 259] on div at bounding box center [749, 263] width 1033 height 17
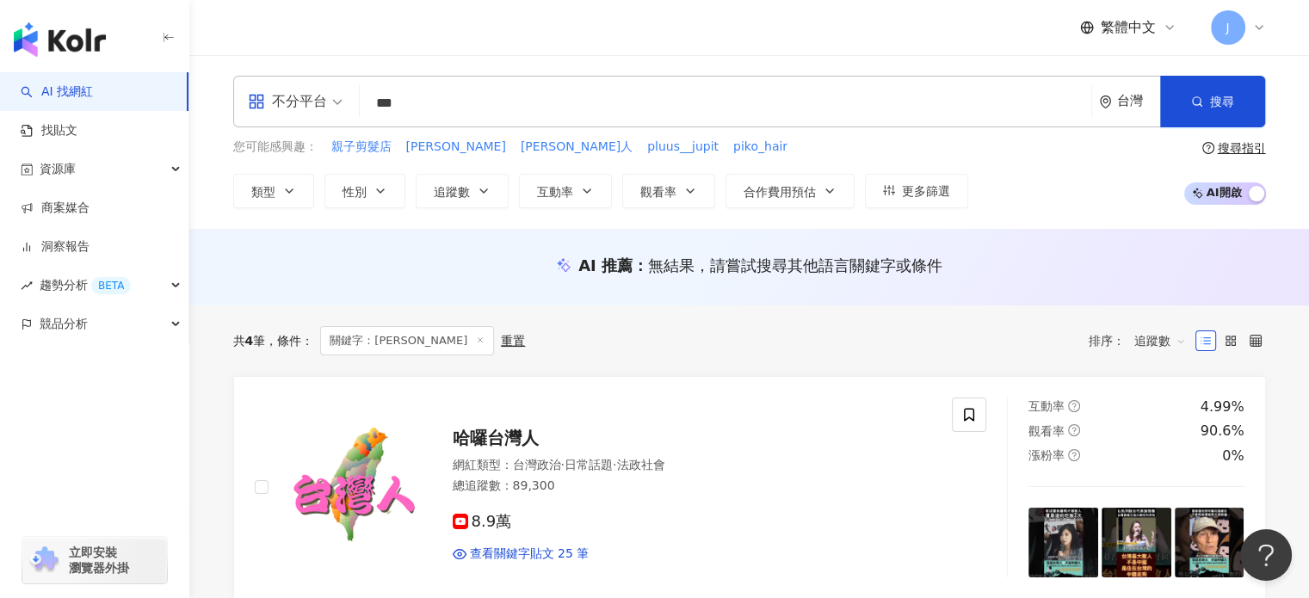
click at [463, 97] on input "***" at bounding box center [726, 103] width 718 height 33
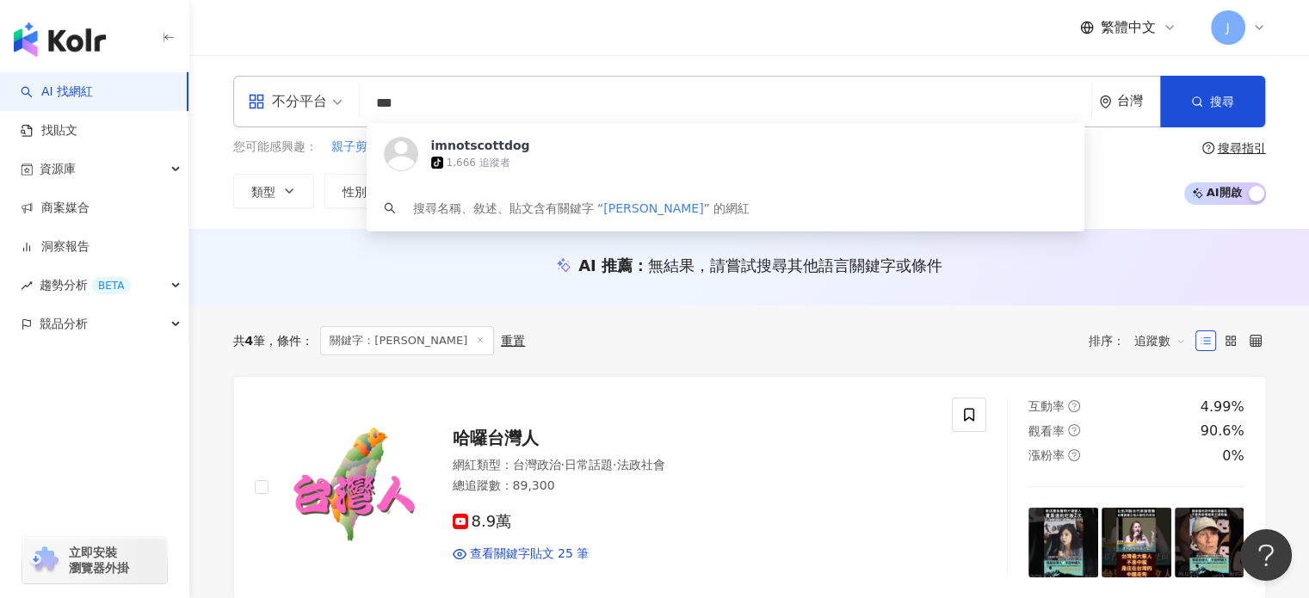
drag, startPoint x: 429, startPoint y: 91, endPoint x: 310, endPoint y: 91, distance: 119.6
click at [309, 91] on div "不分平台 *** 台灣 搜尋 https://www.tiktok.com/@imnotscottdog imnotscottdog tiktok-icon …" at bounding box center [749, 102] width 1033 height 52
paste input "search"
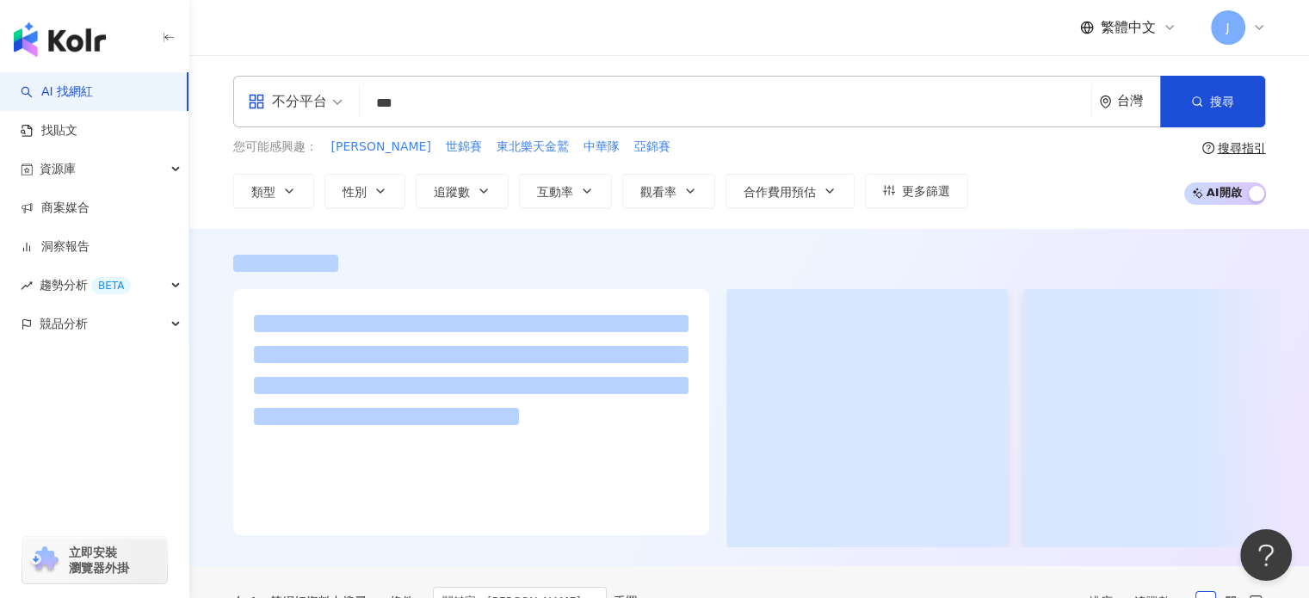
type input "***"
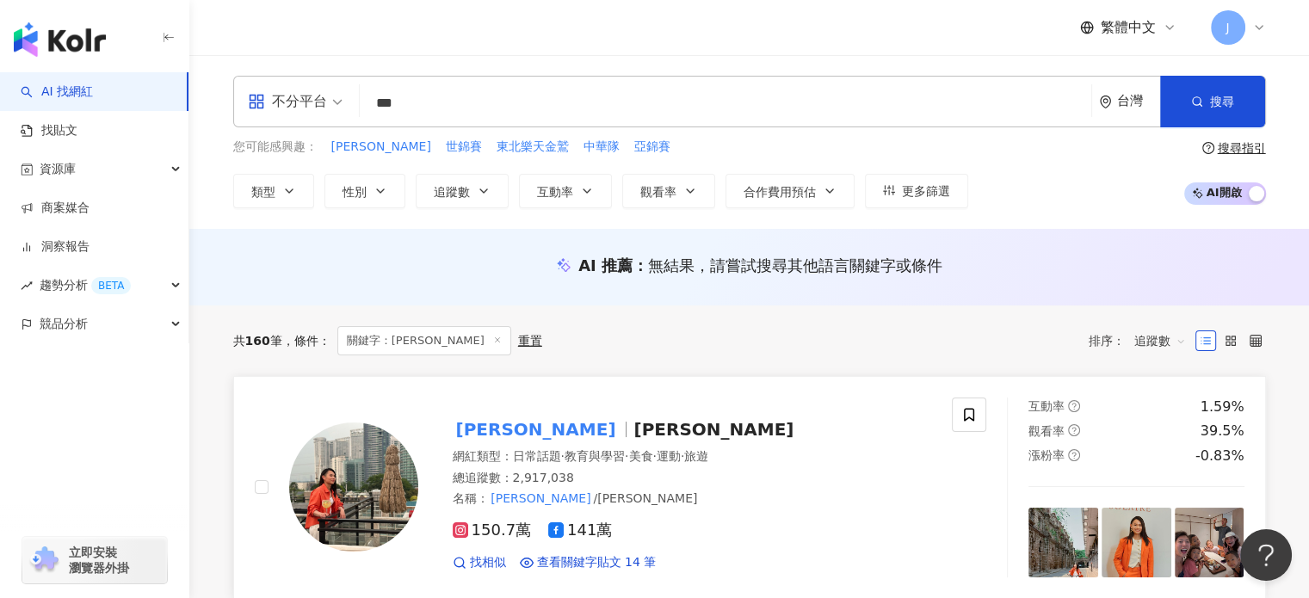
click at [503, 426] on mark "戴資穎" at bounding box center [536, 430] width 167 height 28
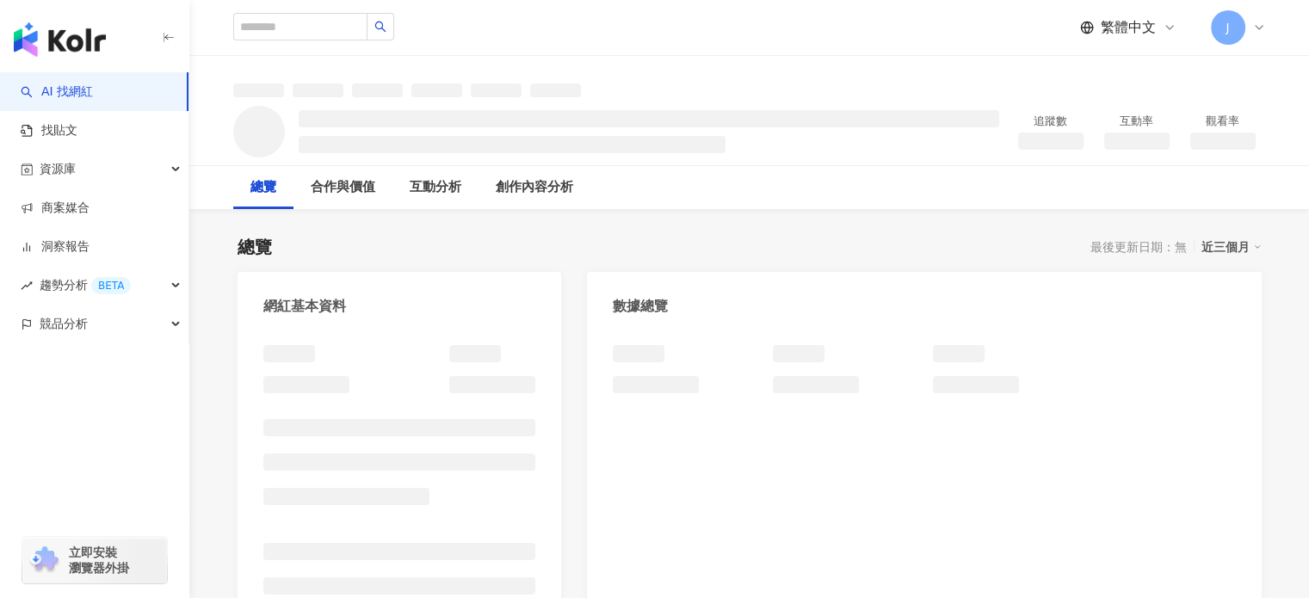
click at [1207, 343] on div at bounding box center [924, 514] width 674 height 373
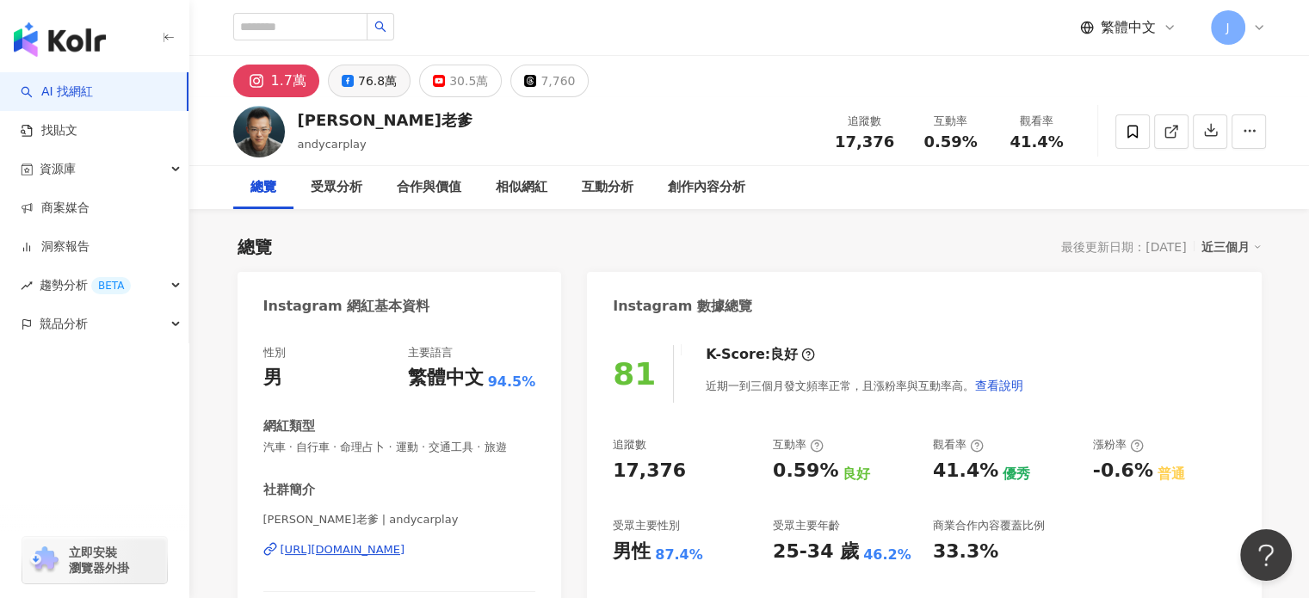
click at [381, 82] on div "76.8萬" at bounding box center [377, 81] width 39 height 24
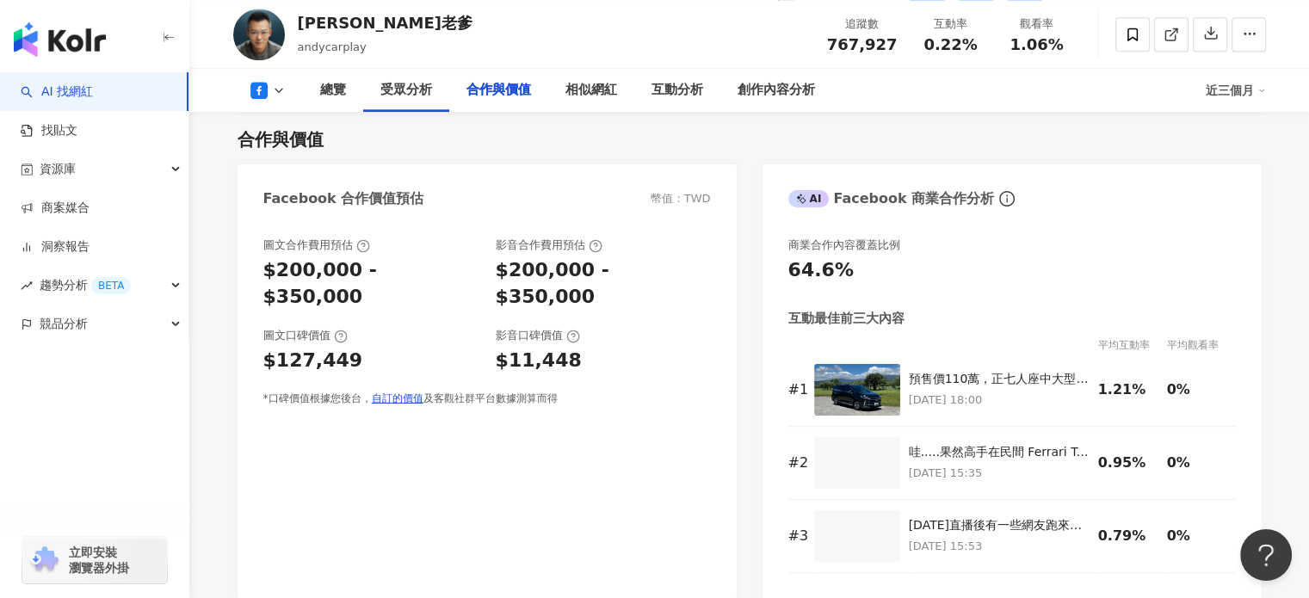
scroll to position [2065, 0]
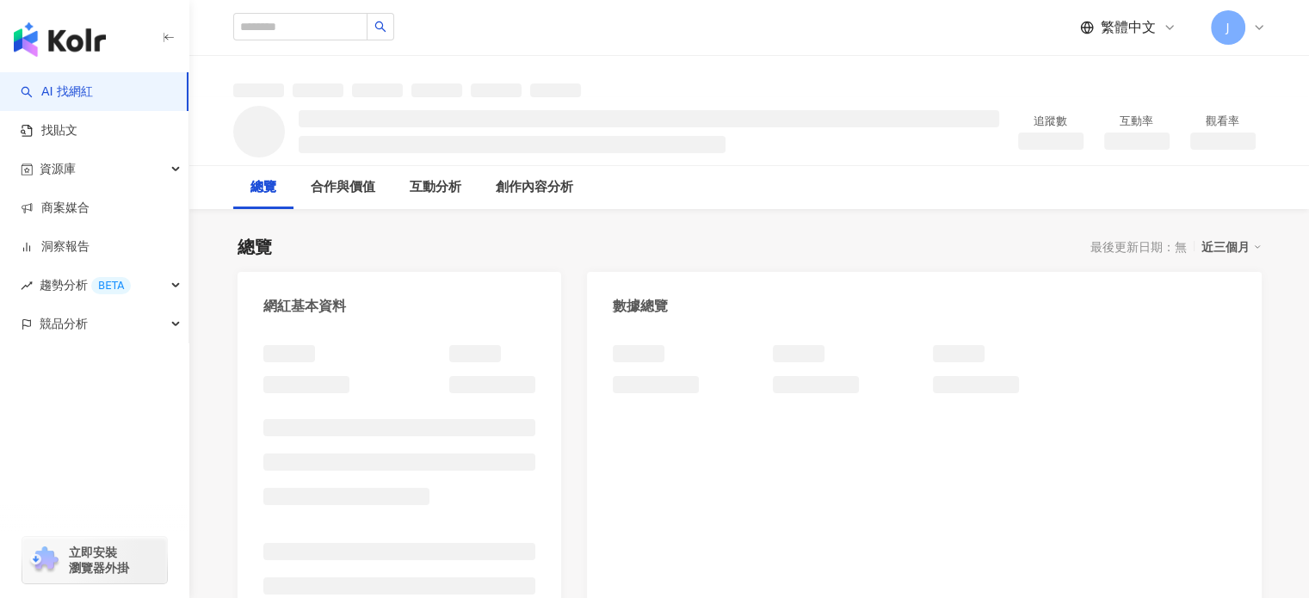
click at [1004, 240] on div "總覽 最後更新日期：無 近三個月" at bounding box center [750, 247] width 1024 height 24
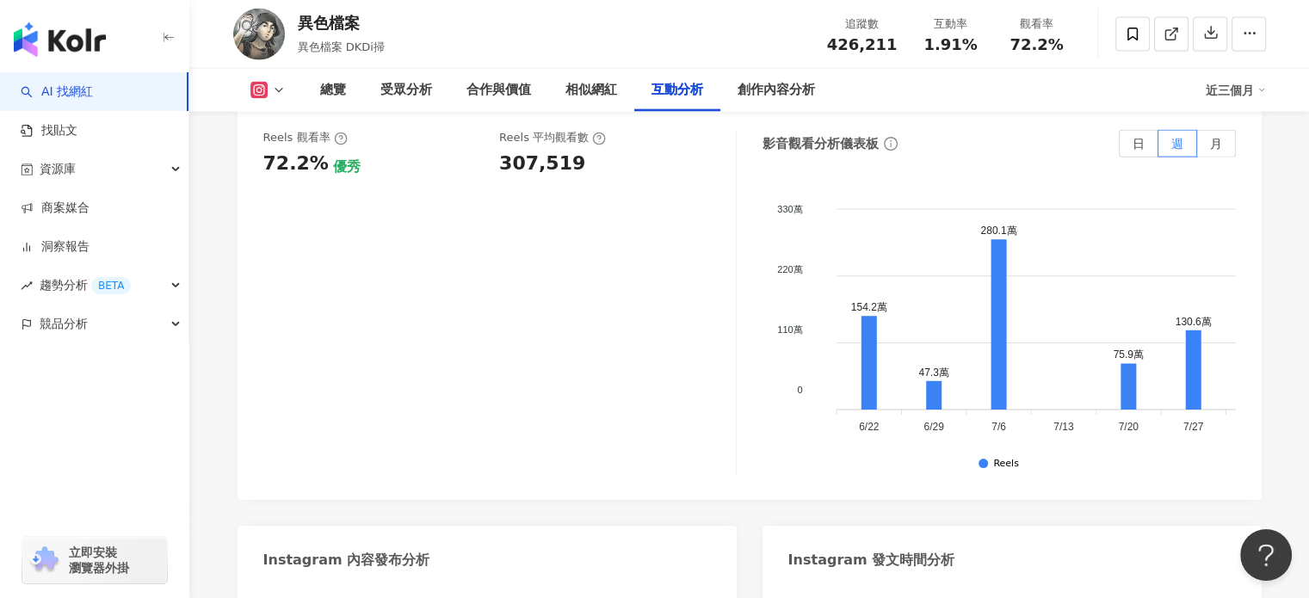
scroll to position [3873, 0]
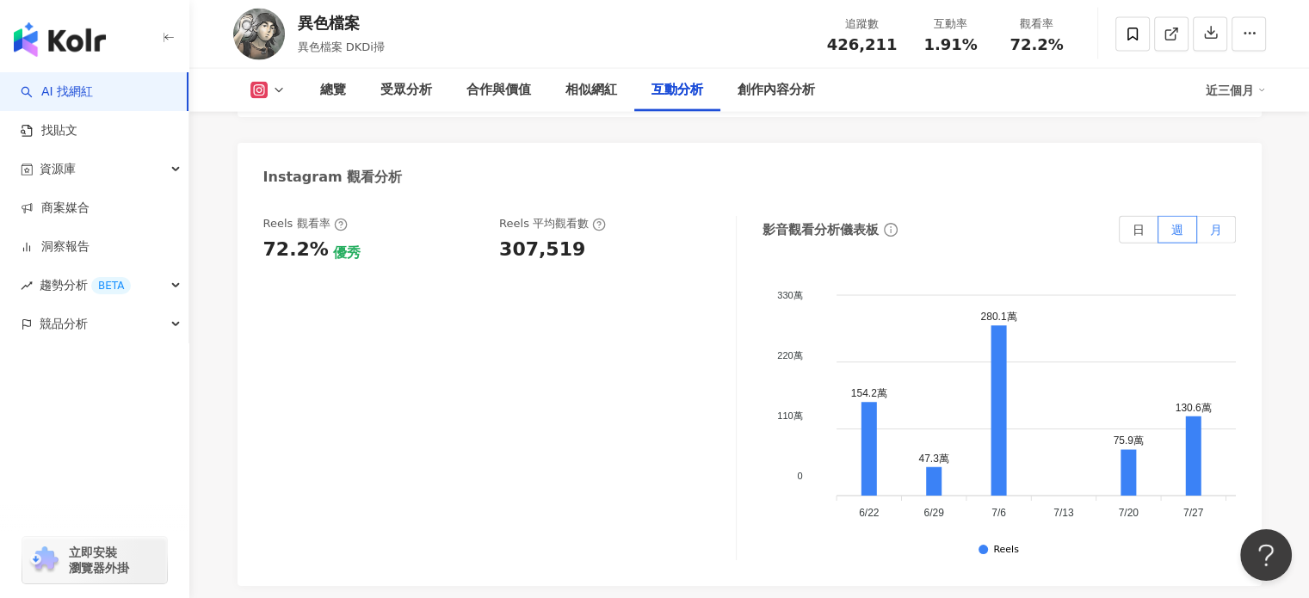
click at [1213, 223] on span "月" at bounding box center [1216, 230] width 12 height 14
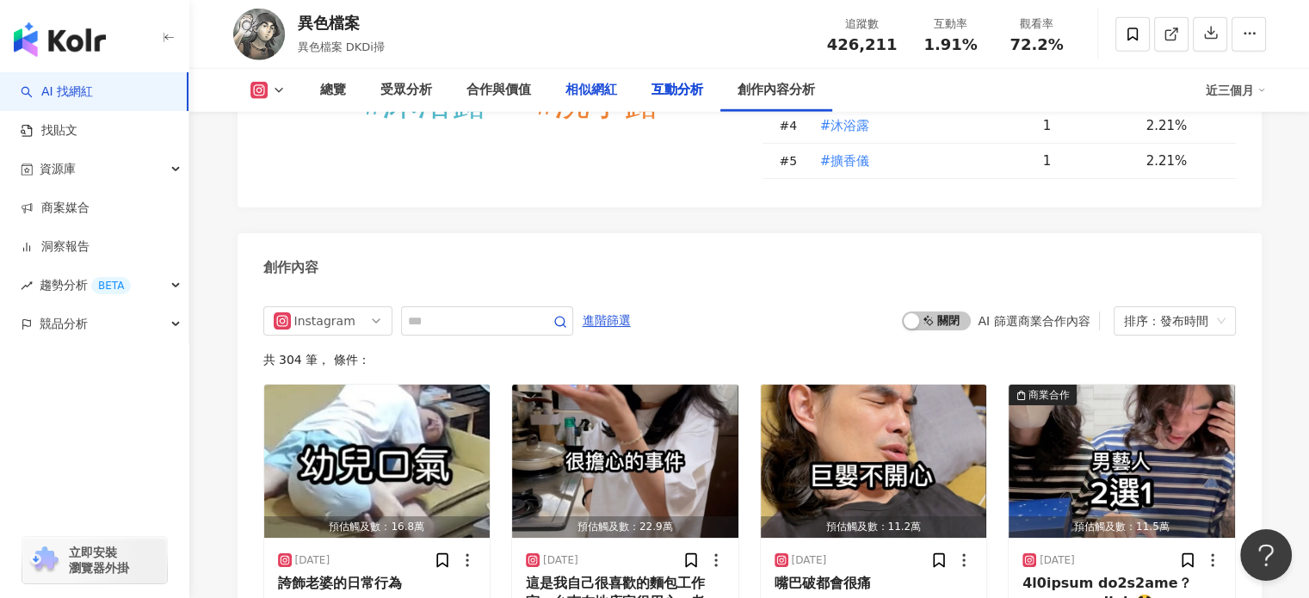
scroll to position [4114, 0]
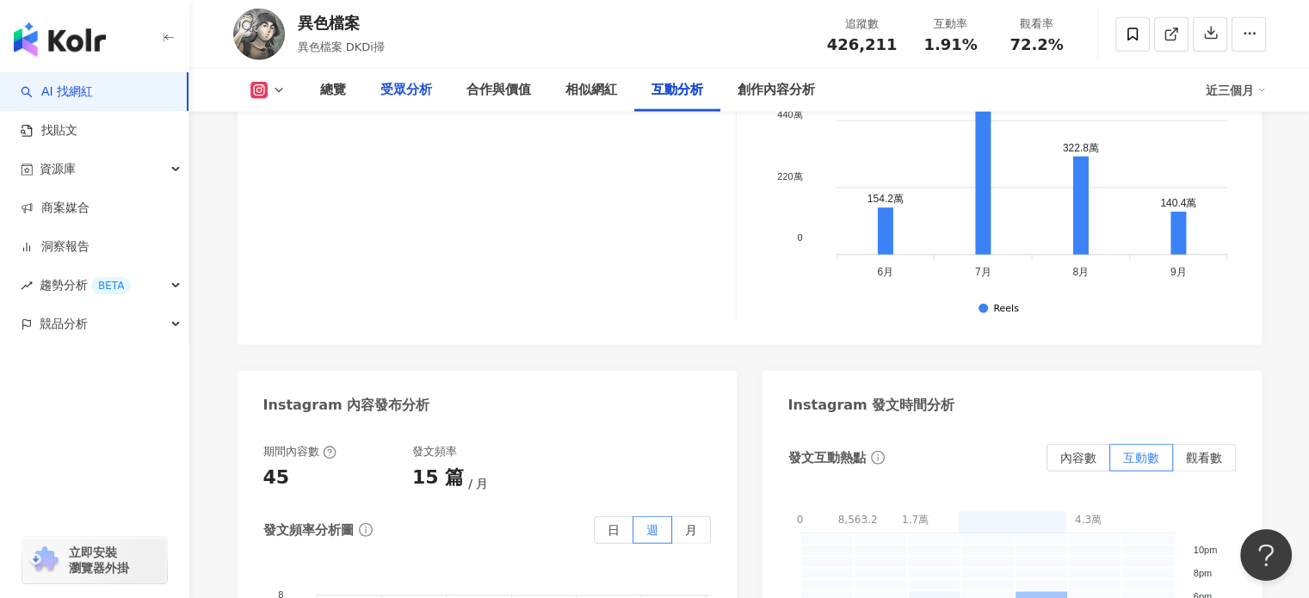
click at [410, 93] on div "受眾分析" at bounding box center [406, 90] width 52 height 21
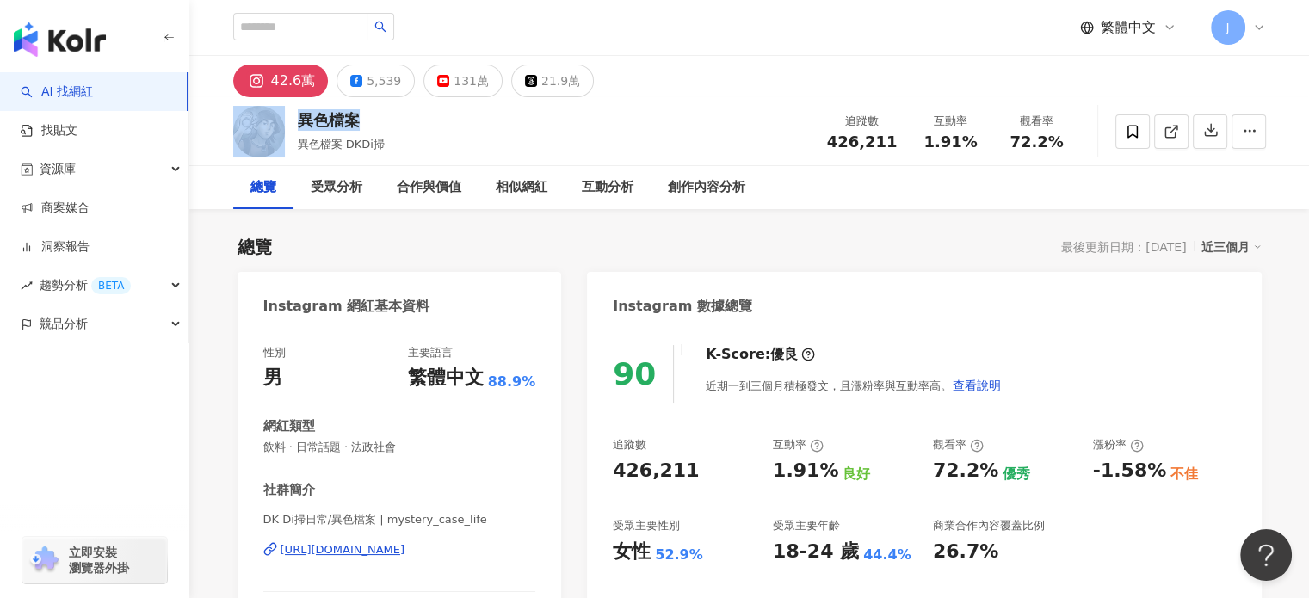
drag, startPoint x: 372, startPoint y: 118, endPoint x: 284, endPoint y: 120, distance: 87.8
click at [284, 120] on div "異色檔案 異色檔案 DKDi掃 追蹤數 426,211 互動率 1.91% 觀看率 72.2%" at bounding box center [750, 131] width 1102 height 68
copy div "異色檔案"
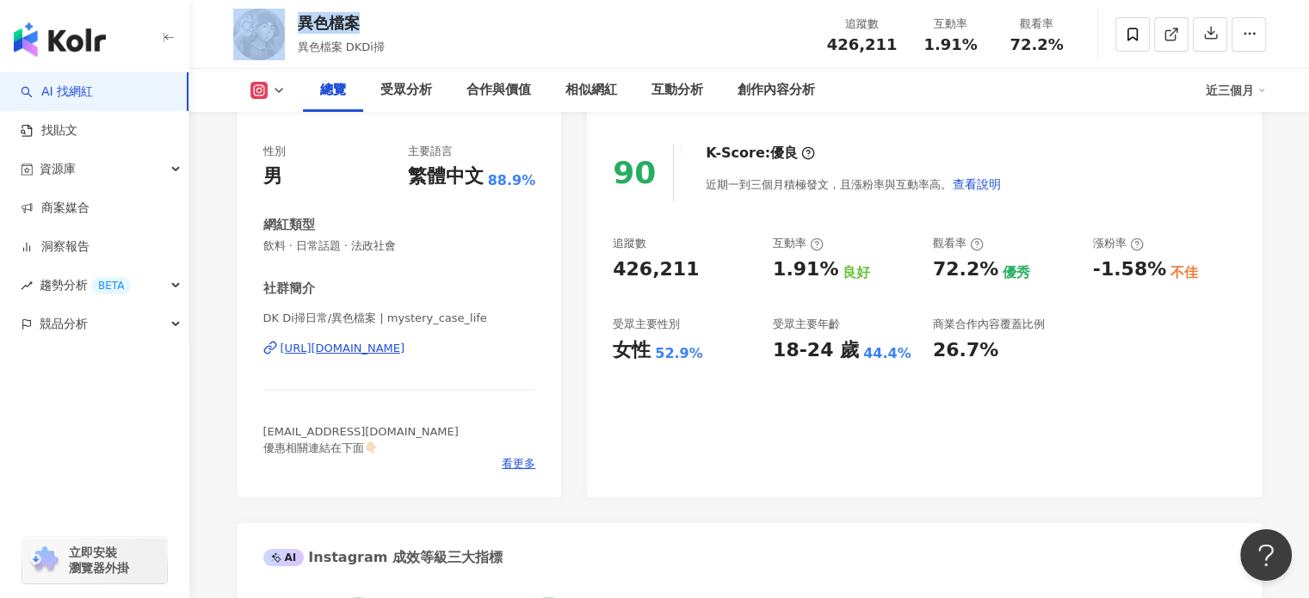
scroll to position [172, 0]
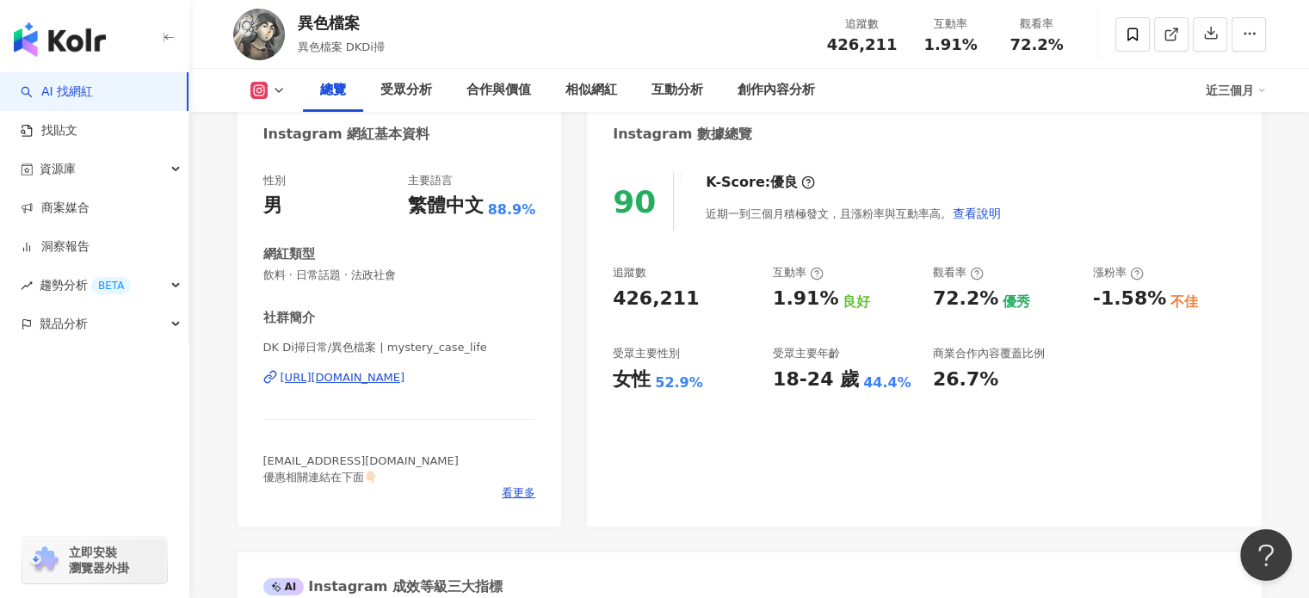
click at [420, 85] on div "受眾分析" at bounding box center [406, 90] width 52 height 21
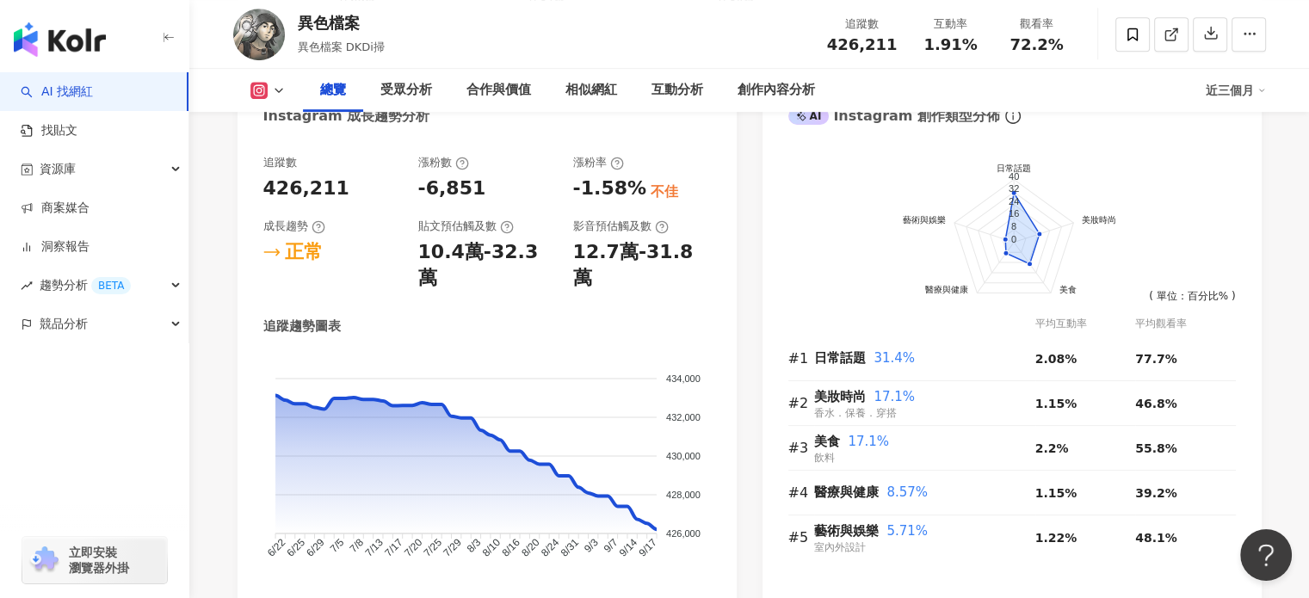
scroll to position [938, 0]
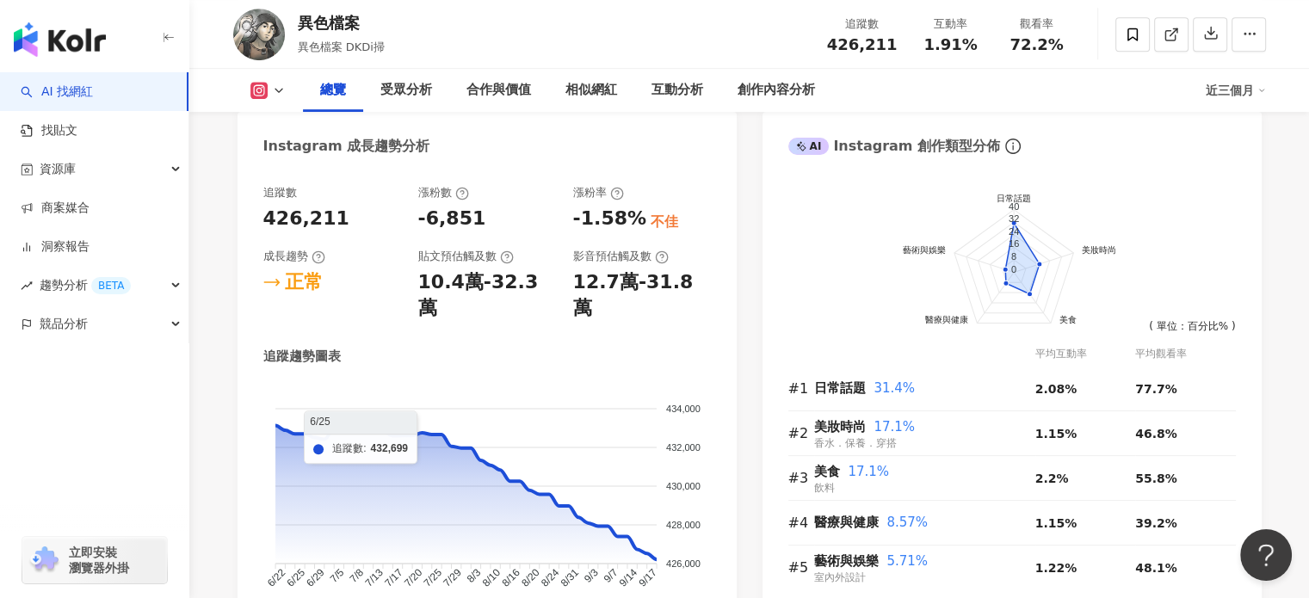
click at [274, 404] on foreignobject at bounding box center [486, 499] width 447 height 232
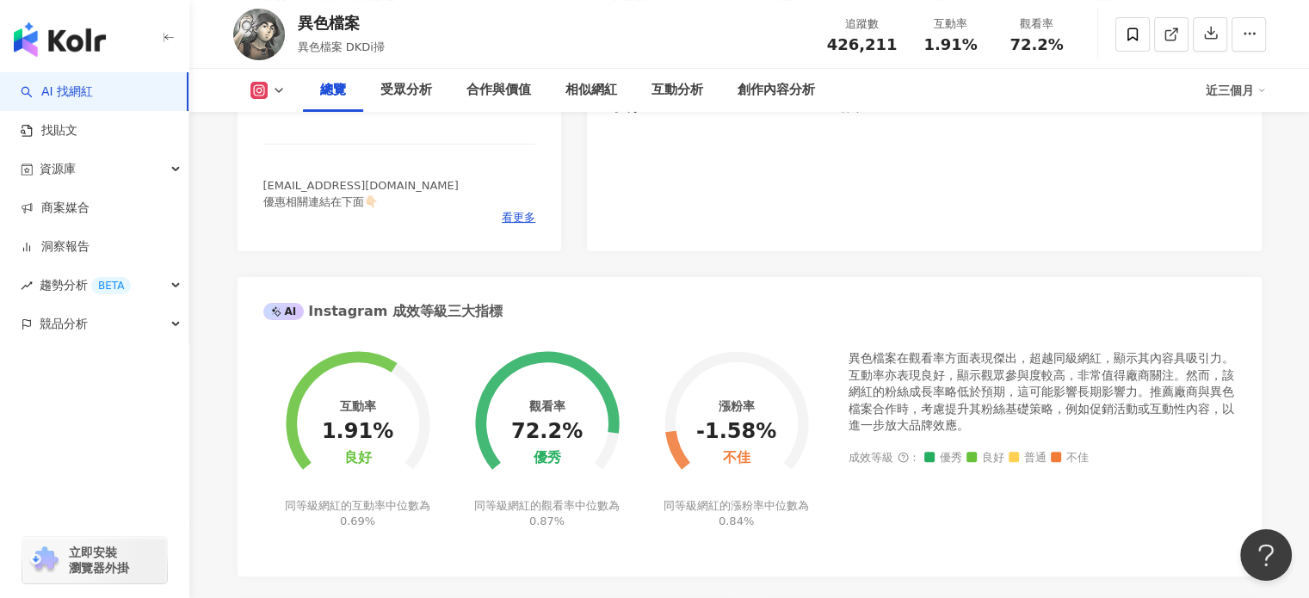
scroll to position [250, 0]
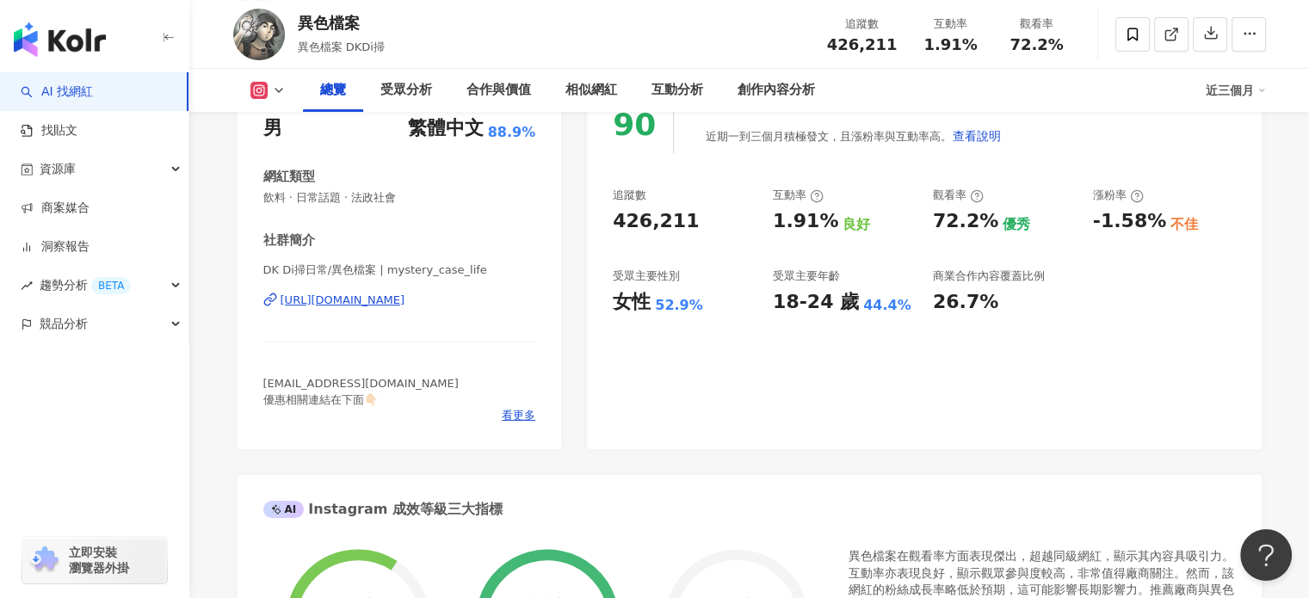
click at [271, 88] on button at bounding box center [268, 90] width 70 height 17
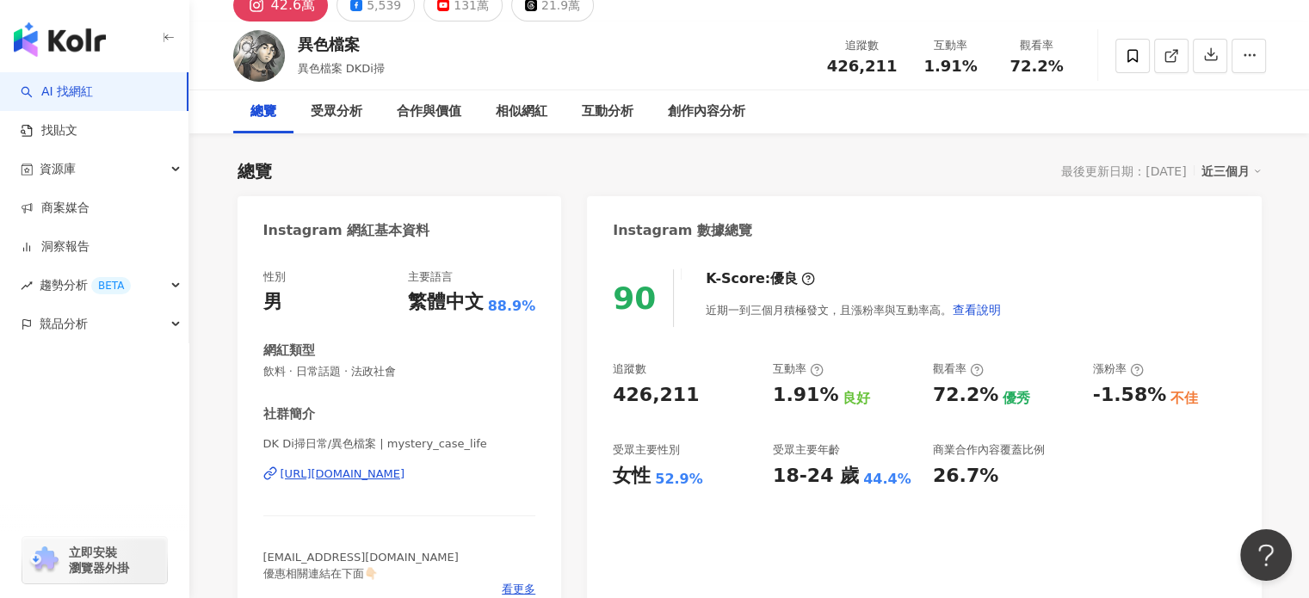
scroll to position [0, 0]
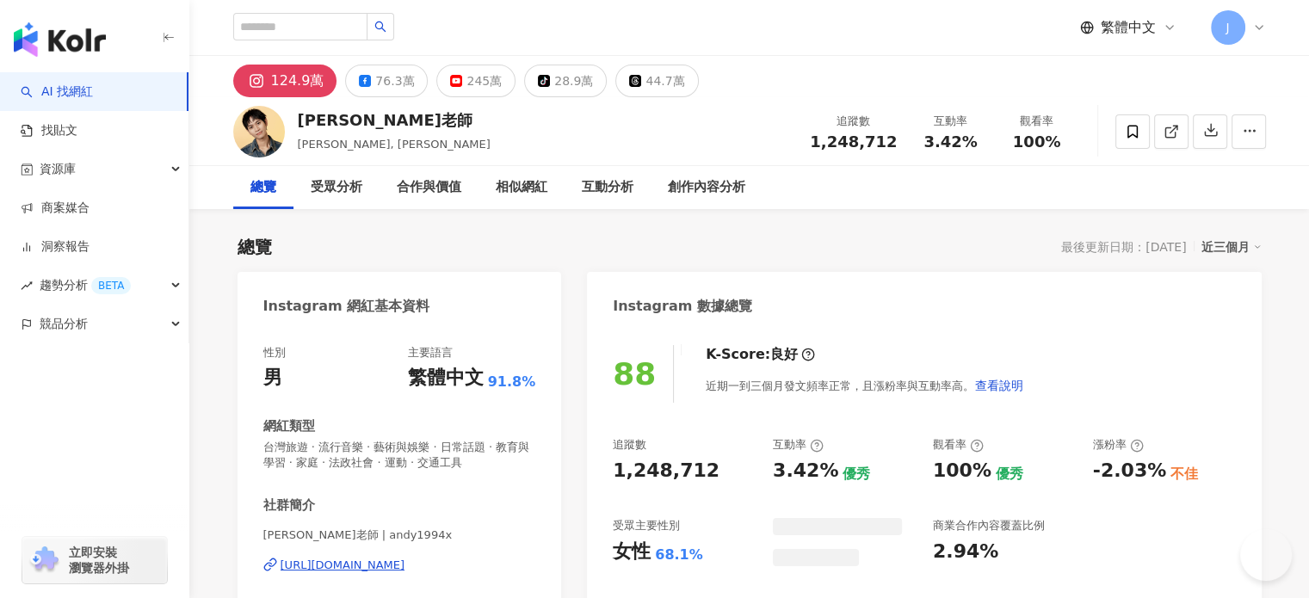
click at [355, 202] on div "受眾分析" at bounding box center [336, 187] width 86 height 43
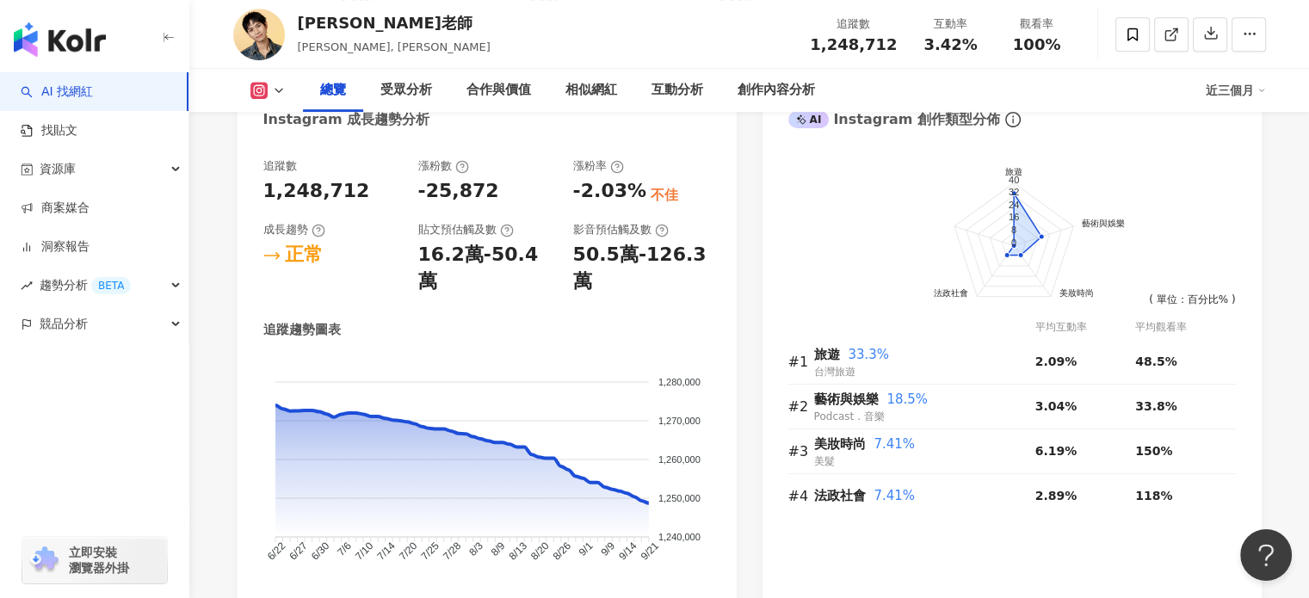
scroll to position [923, 0]
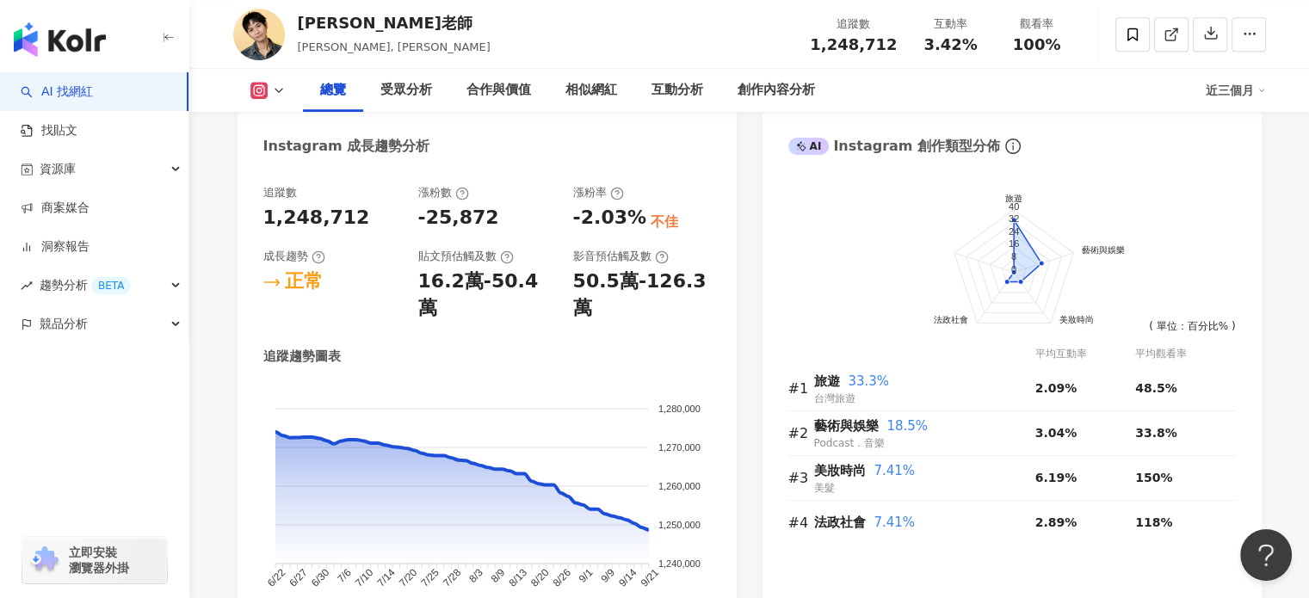
drag, startPoint x: 288, startPoint y: 86, endPoint x: 279, endPoint y: 86, distance: 9.5
click at [286, 86] on button at bounding box center [268, 90] width 70 height 17
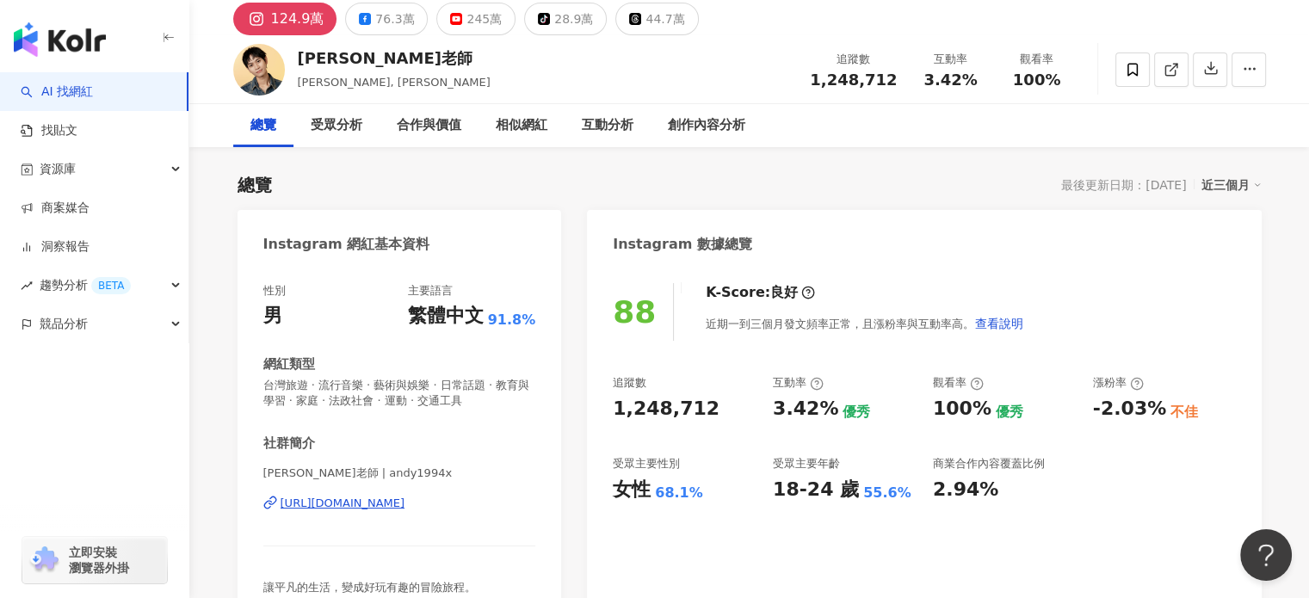
scroll to position [0, 0]
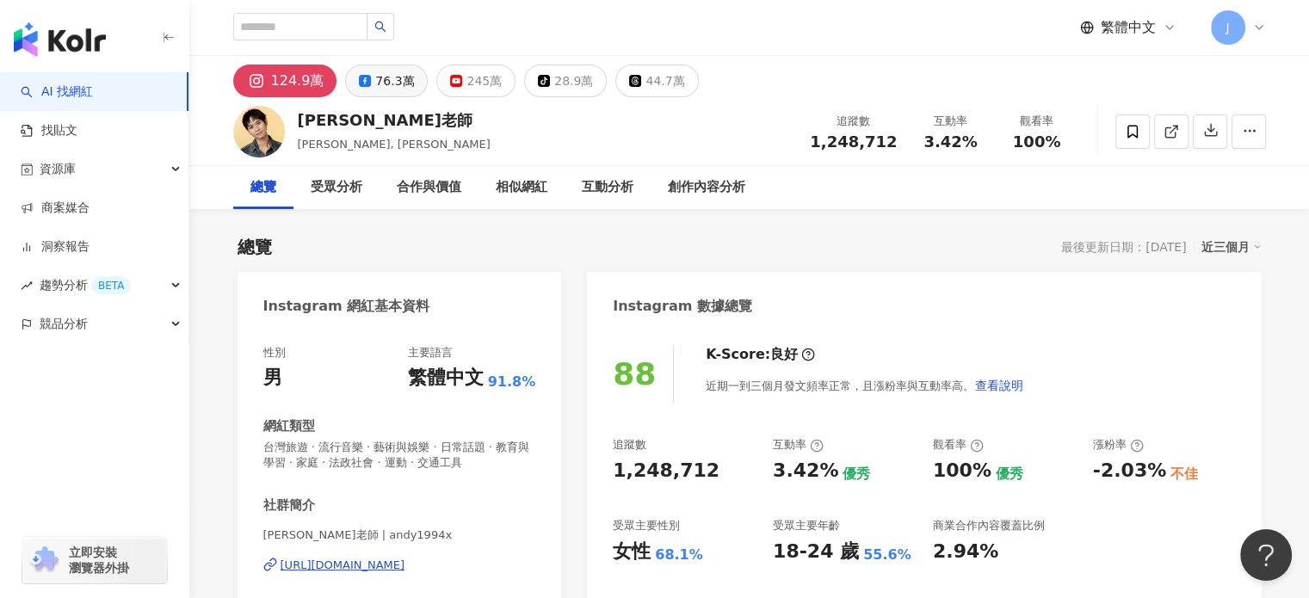
click at [390, 86] on div "76.3萬" at bounding box center [394, 81] width 39 height 24
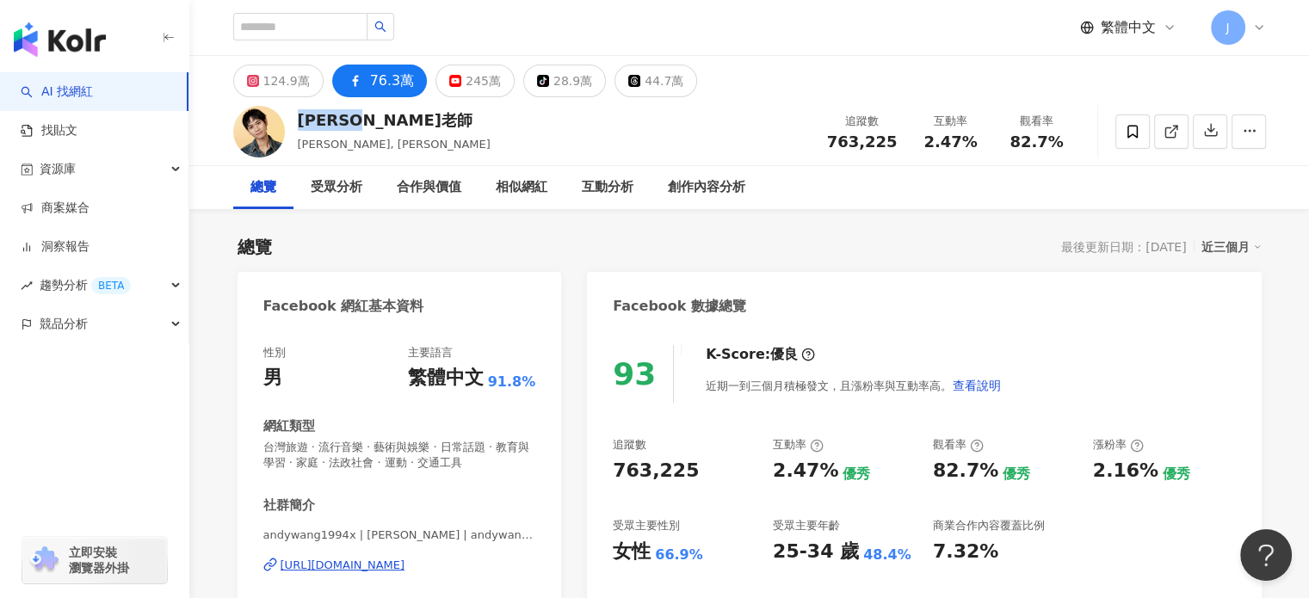
drag, startPoint x: 373, startPoint y: 124, endPoint x: 295, endPoint y: 120, distance: 77.5
click at [295, 120] on div "[PERSON_NAME]老師 [PERSON_NAME] Teacher, [PERSON_NAME] 追蹤數 763,225 互動率 2.47% 觀看率 …" at bounding box center [750, 131] width 1102 height 68
copy div "[PERSON_NAME]老師"
click at [283, 84] on div "124.9萬" at bounding box center [286, 81] width 46 height 24
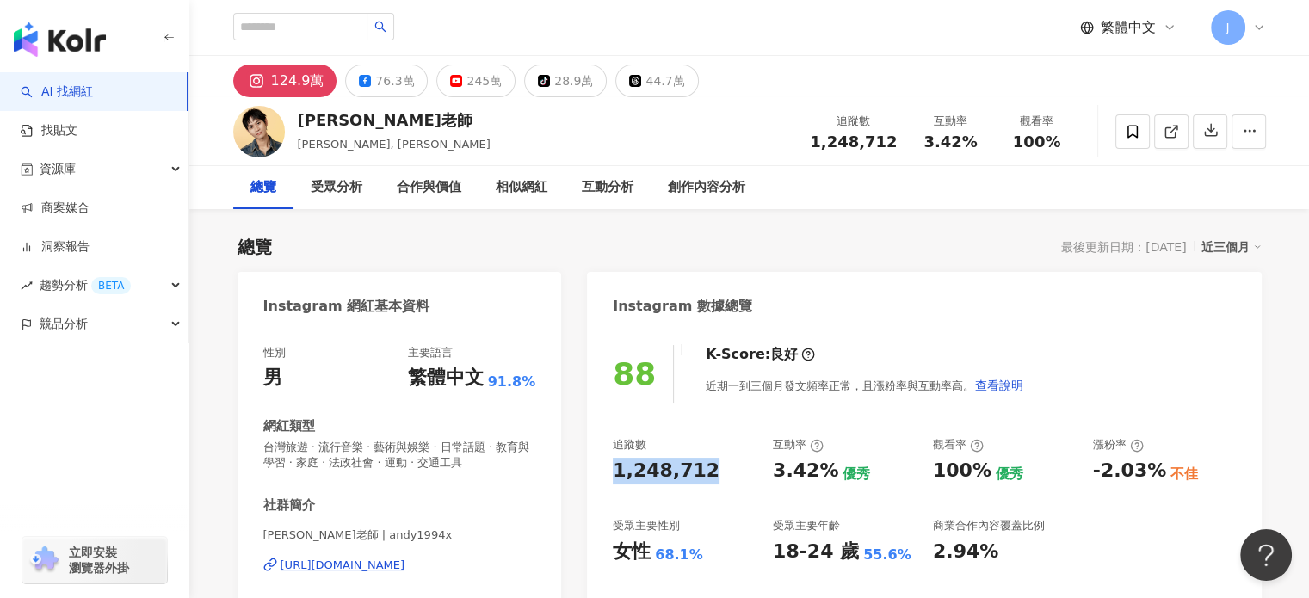
drag, startPoint x: 709, startPoint y: 462, endPoint x: 591, endPoint y: 472, distance: 118.3
click at [591, 472] on div "88 K-Score : 良好 近期一到三個月發文頻率正常，且漲粉率與互動率高。 查看說明 追蹤數 1,248,712 互動率 3.42% 優秀 觀看率 10…" at bounding box center [924, 505] width 674 height 355
copy div "1,248,712"
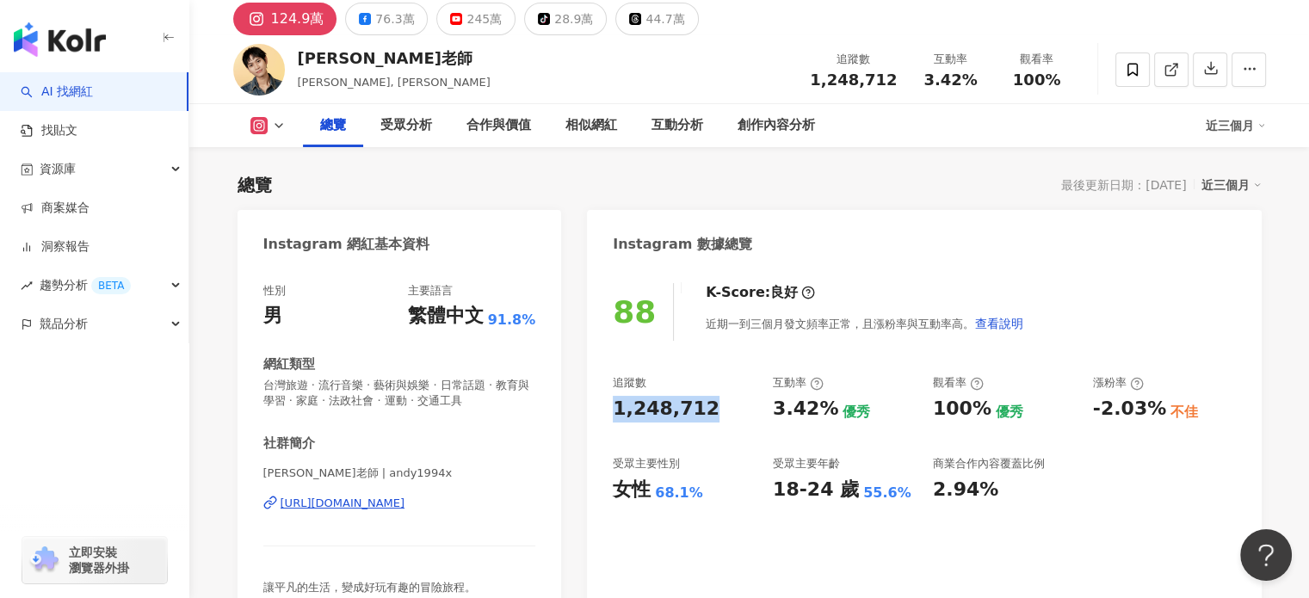
scroll to position [172, 0]
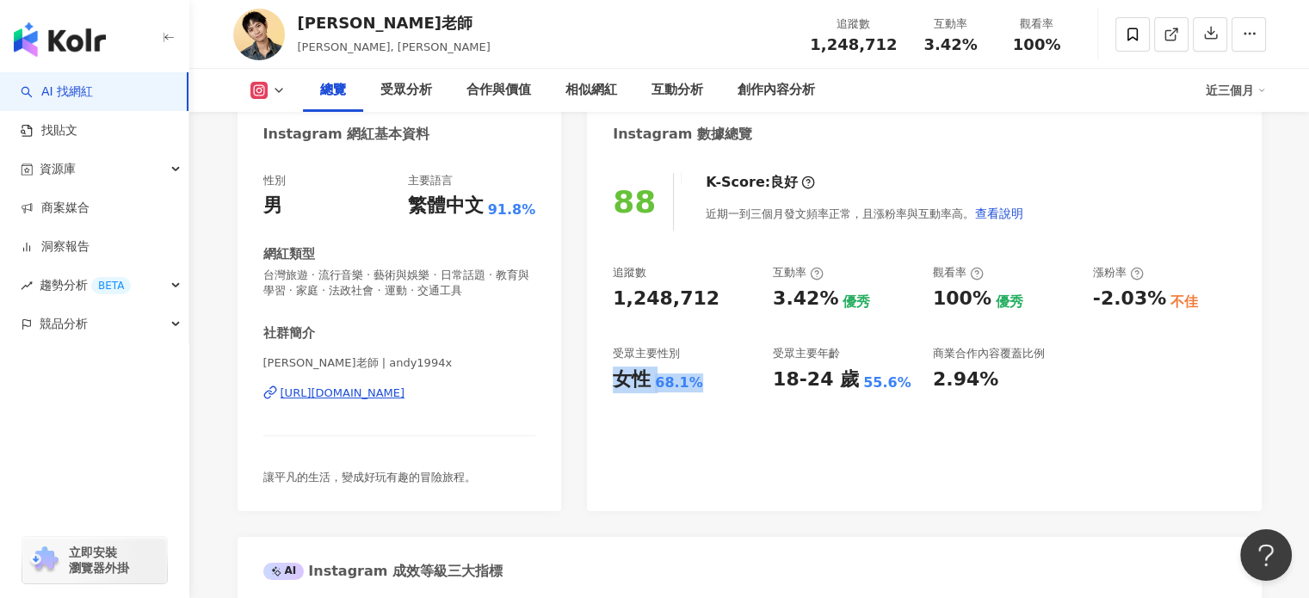
drag, startPoint x: 616, startPoint y: 386, endPoint x: 723, endPoint y: 387, distance: 106.7
click at [723, 387] on div "女性 68.1%" at bounding box center [684, 380] width 143 height 27
copy div "女性 68.1%"
drag, startPoint x: 893, startPoint y: 385, endPoint x: 773, endPoint y: 378, distance: 120.7
click at [773, 378] on div "18-24 歲 55.6%" at bounding box center [844, 380] width 143 height 27
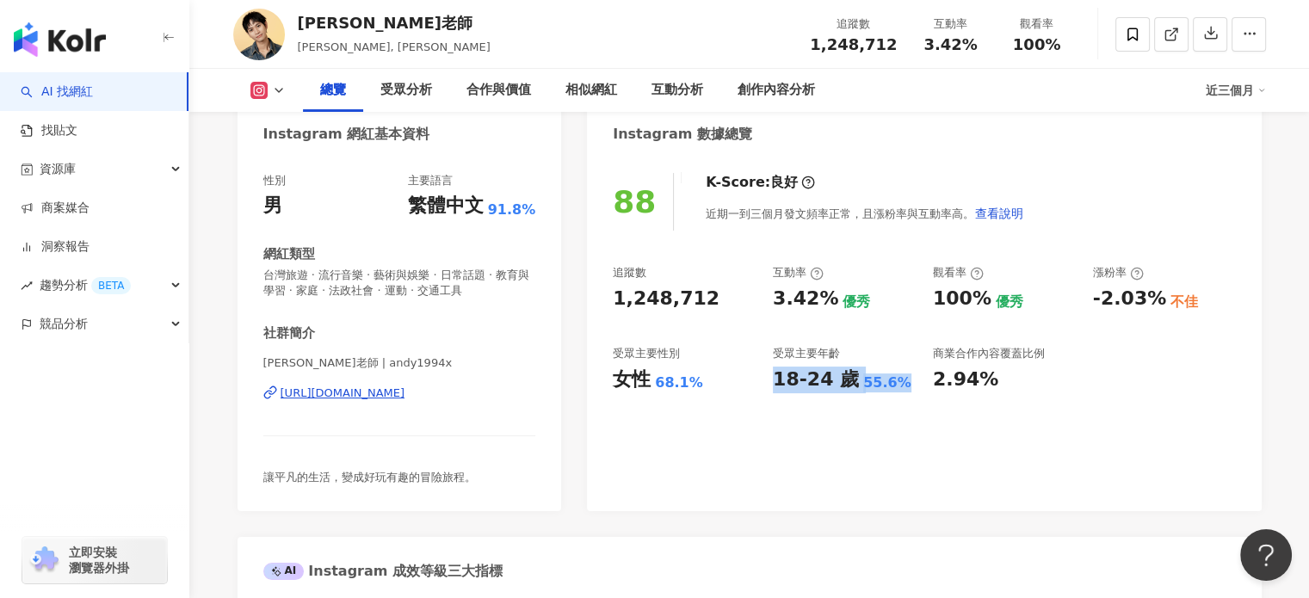
click at [863, 378] on div "55.6%" at bounding box center [887, 382] width 48 height 19
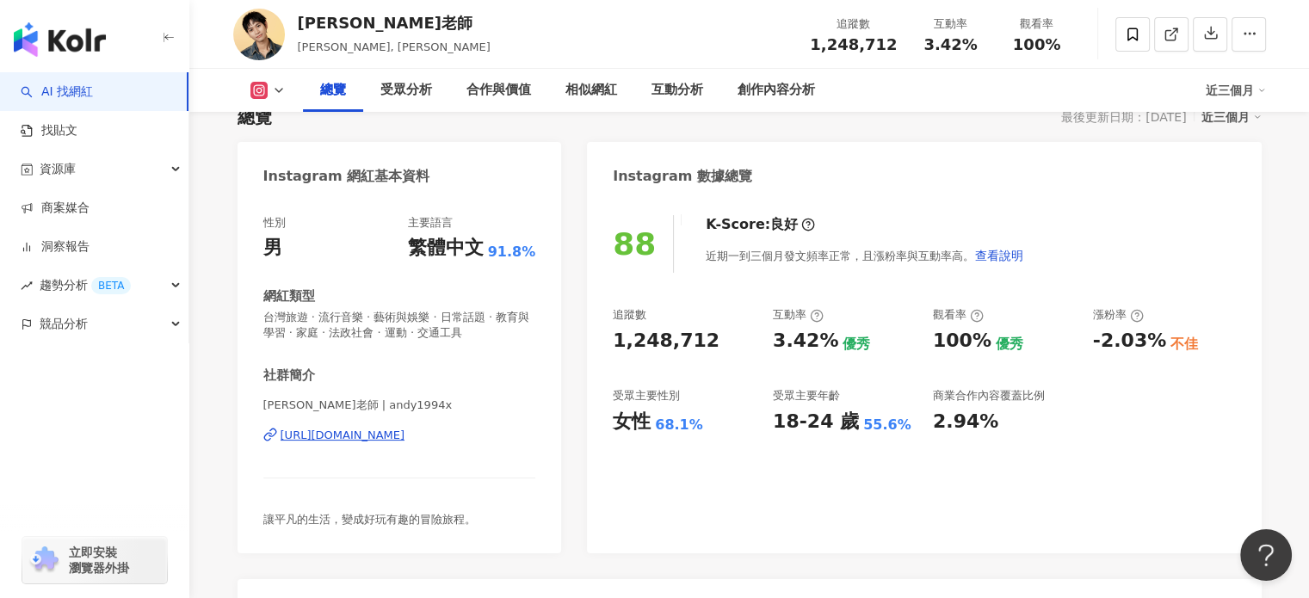
scroll to position [0, 0]
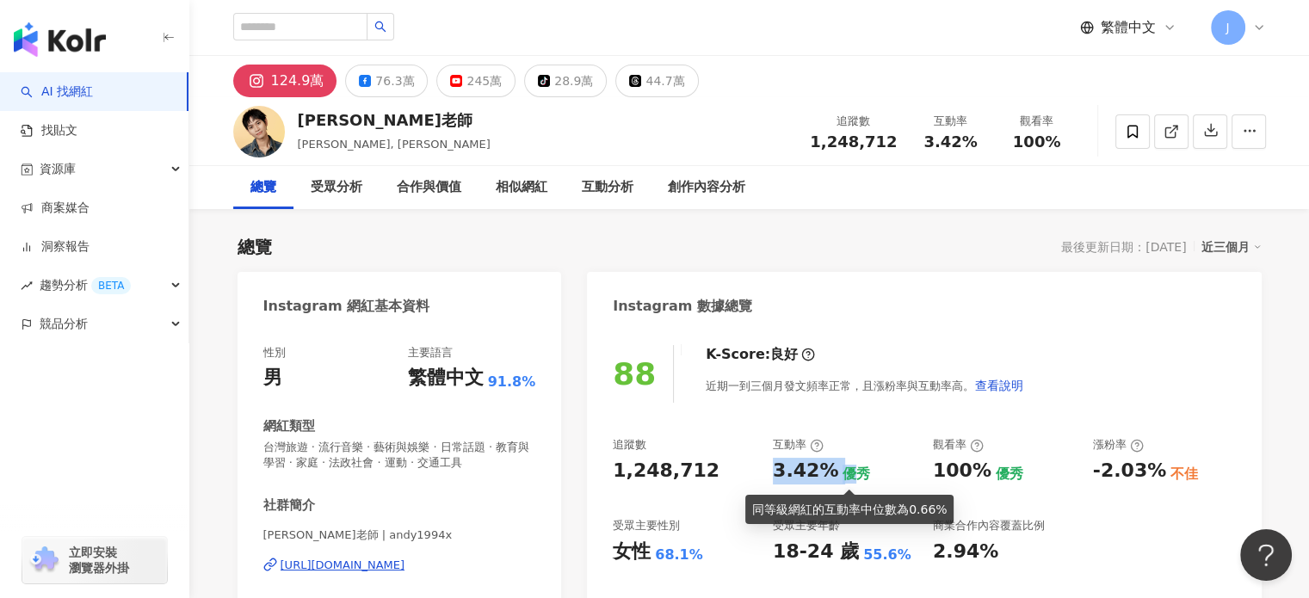
drag, startPoint x: 770, startPoint y: 472, endPoint x: 848, endPoint y: 471, distance: 77.5
click at [848, 471] on div "追蹤數 1,248,712 互動率 3.42% 優秀 觀看率 100% 優秀 漲粉率 -2.03% 不佳 受眾主要性別 女性 68.1% 受眾主要年齡 18-…" at bounding box center [924, 500] width 622 height 127
copy div "3.42% 優"
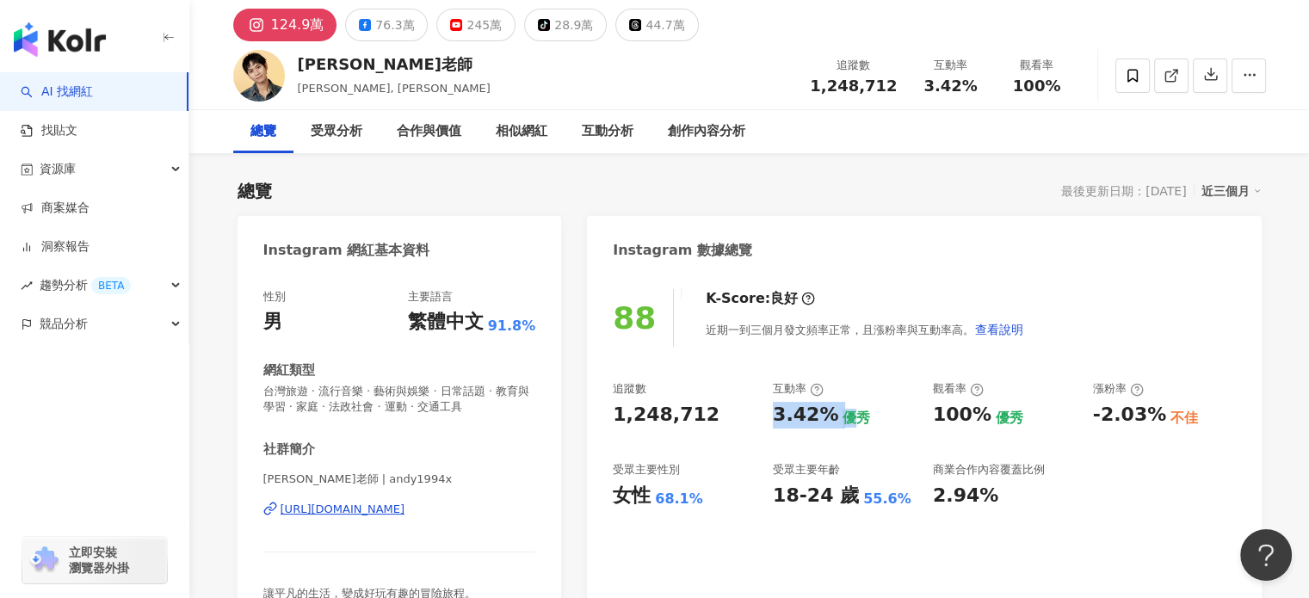
scroll to position [86, 0]
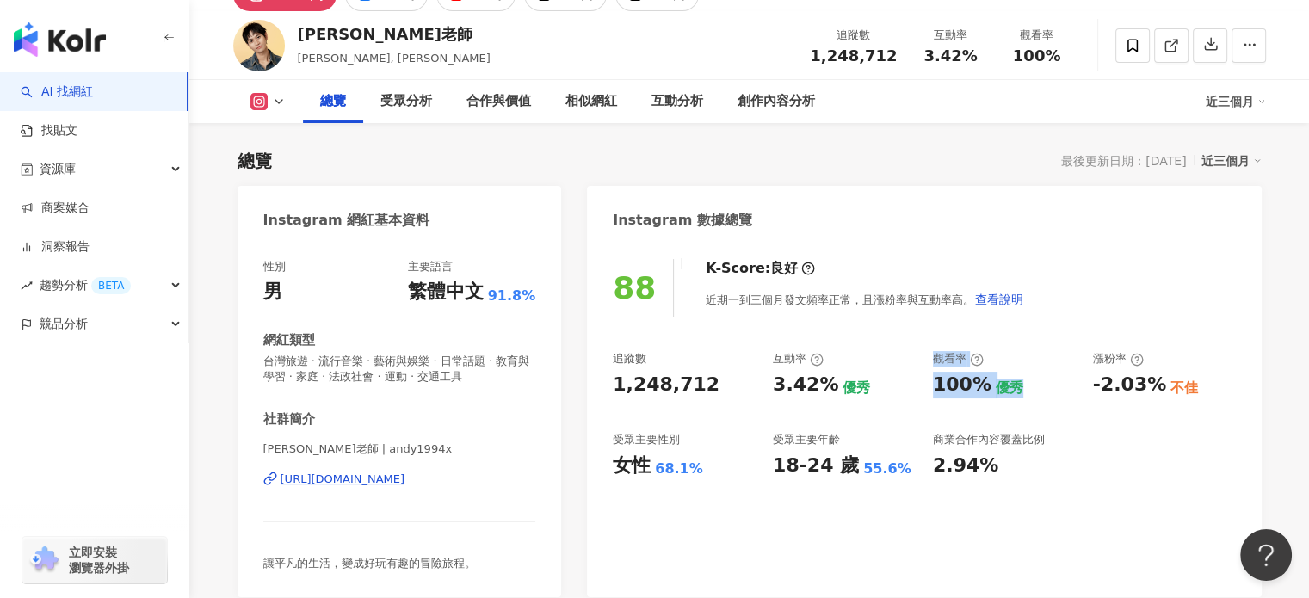
drag, startPoint x: 919, startPoint y: 392, endPoint x: 1009, endPoint y: 392, distance: 89.5
click at [1011, 389] on div "追蹤數 1,248,712 互動率 3.42% 優秀 觀看率 100% 優秀 漲粉率 -2.03% 不佳 受眾主要性別 女性 68.1% 受眾主要年齡 18-…" at bounding box center [924, 414] width 622 height 127
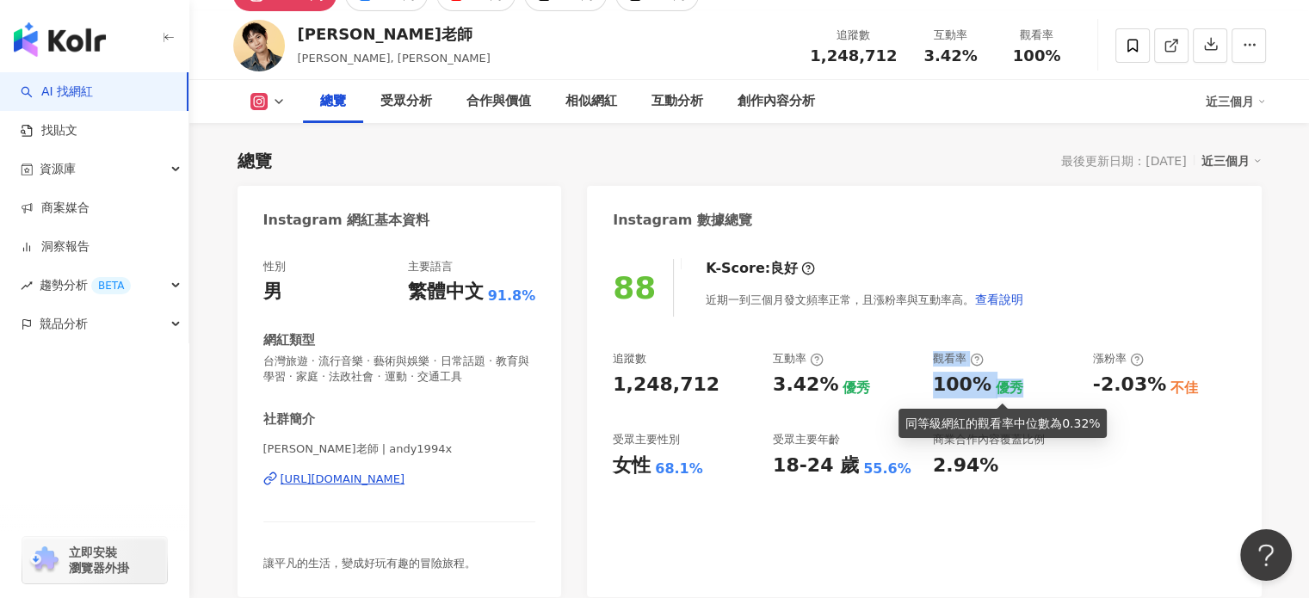
click at [1002, 396] on div "優秀" at bounding box center [1010, 388] width 28 height 19
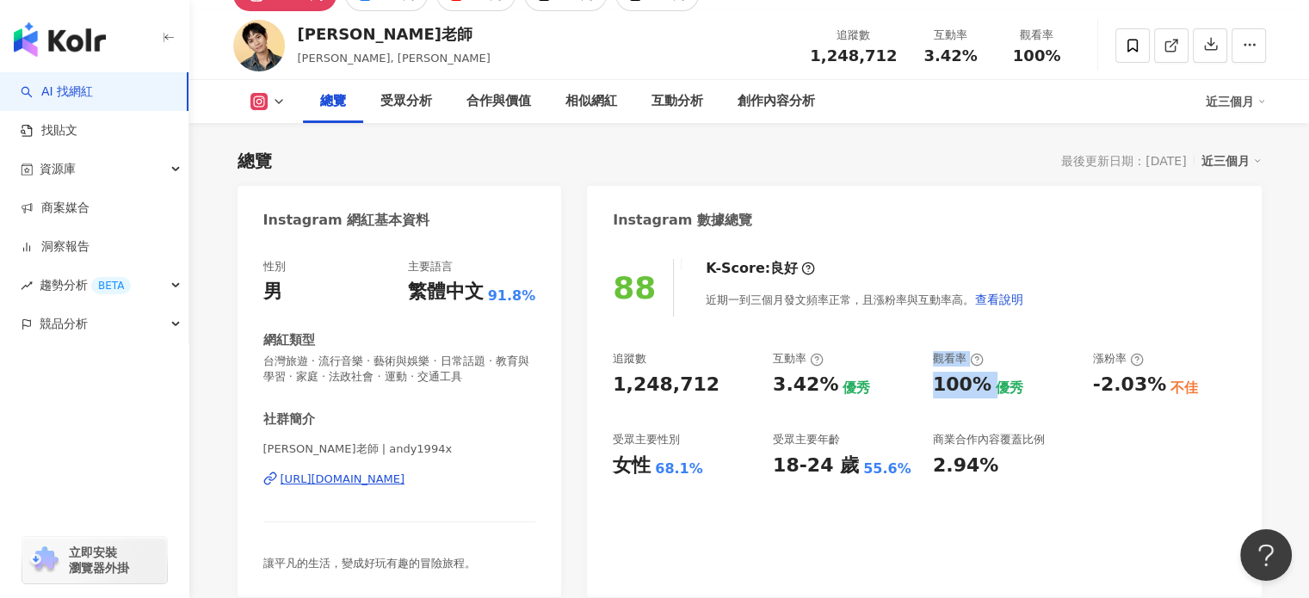
drag, startPoint x: 994, startPoint y: 391, endPoint x: 608, endPoint y: 485, distance: 397.0
click at [921, 383] on div "追蹤數 1,248,712 互動率 3.42% 優秀 觀看率 100% 優秀 漲粉率 -2.03% 不佳 受眾主要性別 女性 68.1% 受眾主要年齡 18-…" at bounding box center [924, 414] width 622 height 127
copy div "優秀 觀看率 100%"
click at [2, 396] on div "button" at bounding box center [94, 400] width 189 height 114
click at [907, 493] on div "88 K-Score : 良好 近期一到三個月發文頻率正常，且漲粉率與互動率高。 查看說明 追蹤數 1,248,712 互動率 3.42% 優秀 觀看率 10…" at bounding box center [924, 419] width 674 height 355
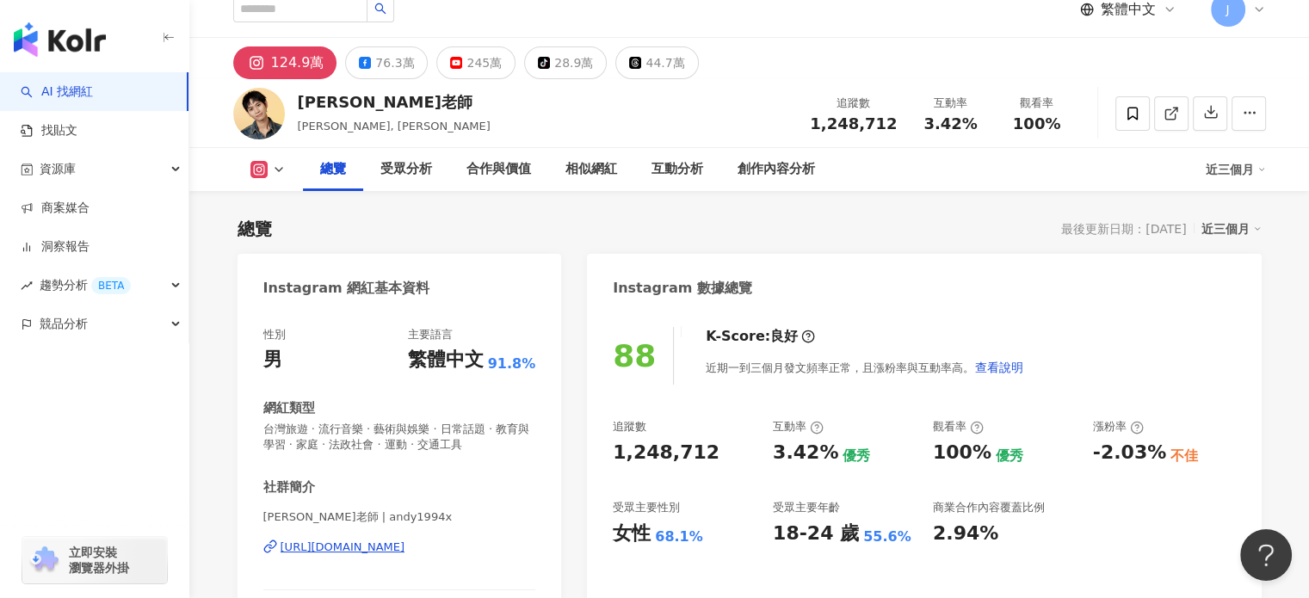
scroll to position [0, 0]
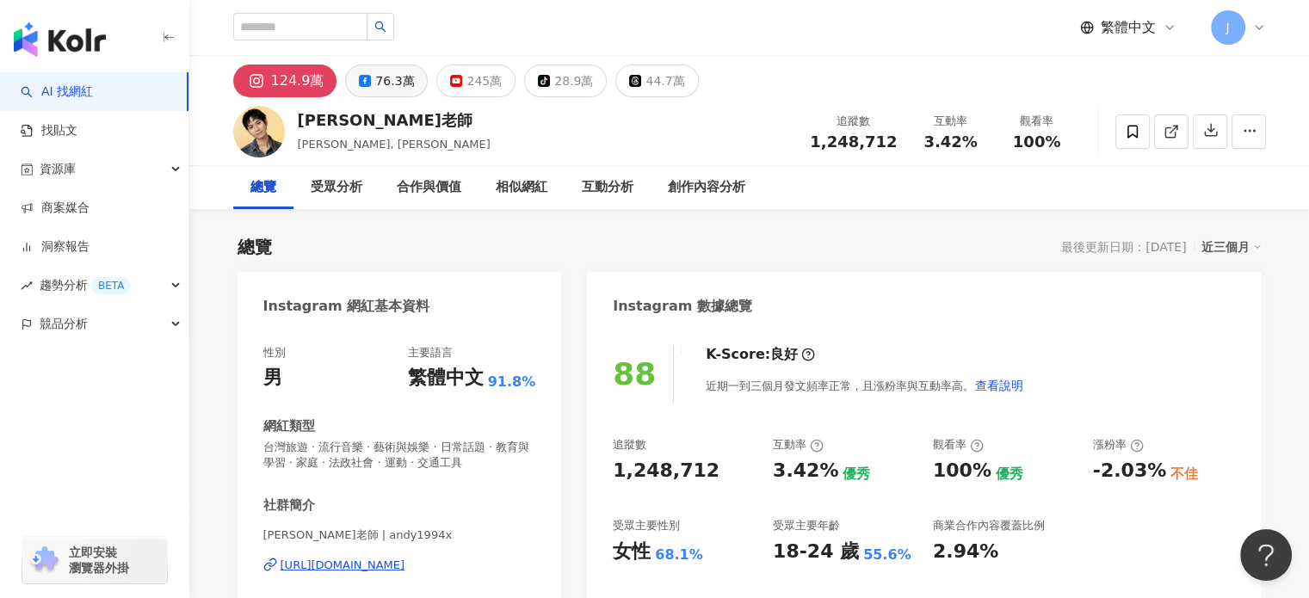
click at [361, 68] on button "76.3萬" at bounding box center [386, 81] width 83 height 33
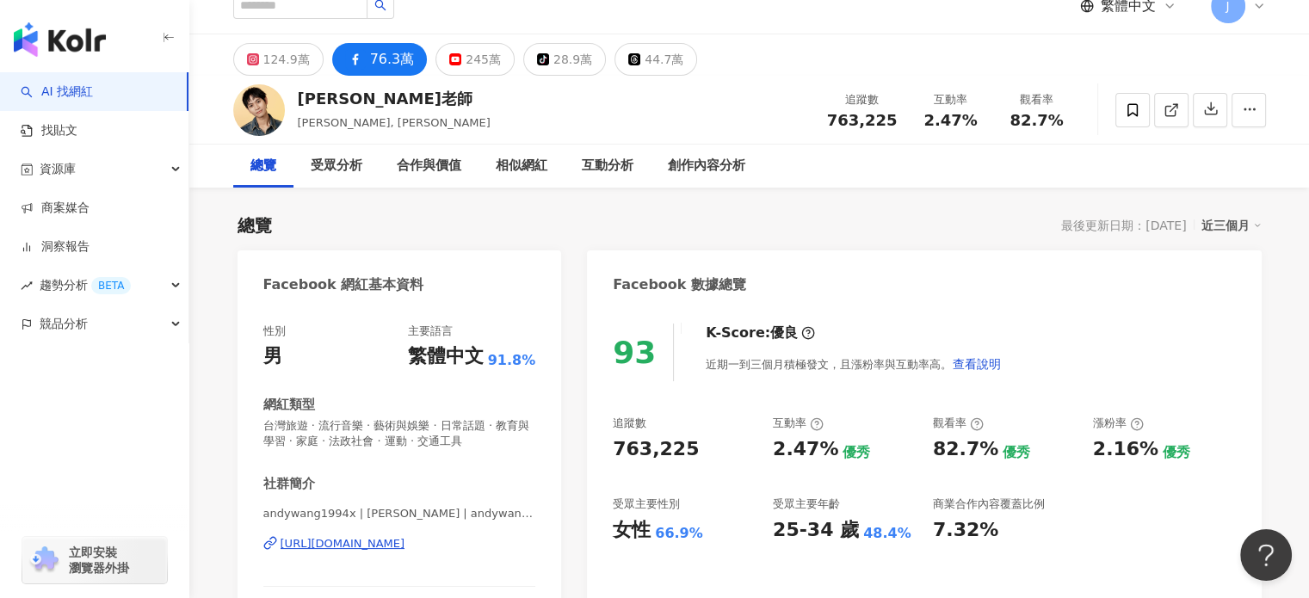
scroll to position [86, 0]
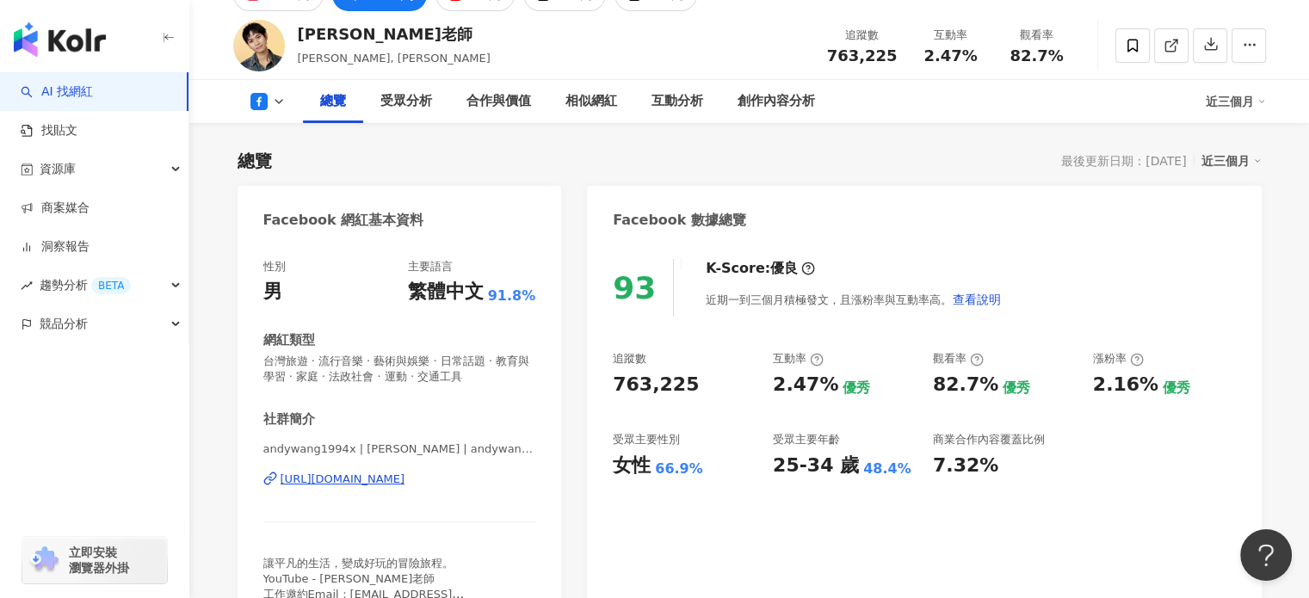
drag, startPoint x: 614, startPoint y: 388, endPoint x: 688, endPoint y: 389, distance: 74.0
click at [688, 389] on div "763,225" at bounding box center [684, 385] width 143 height 27
drag, startPoint x: 829, startPoint y: 389, endPoint x: 733, endPoint y: 397, distance: 95.8
click at [757, 383] on div "追蹤數 763,225 互動率 2.47% 優秀 觀看率 82.7% 優秀 漲粉率 2.16% 優秀 受眾主要性別 女性 66.9% 受眾主要年齡 25-34…" at bounding box center [924, 414] width 622 height 127
copy div "互動率 2.47%"
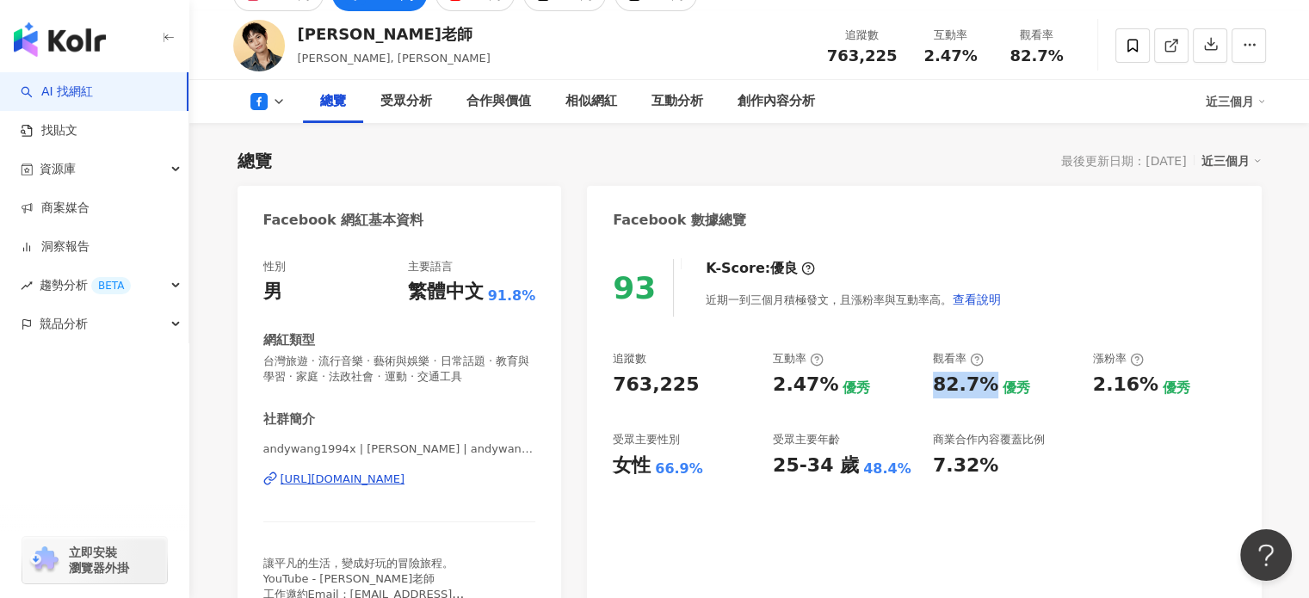
drag, startPoint x: 936, startPoint y: 387, endPoint x: 988, endPoint y: 390, distance: 51.7
click at [988, 390] on div "82.7%" at bounding box center [965, 385] width 65 height 27
copy div "82.7%"
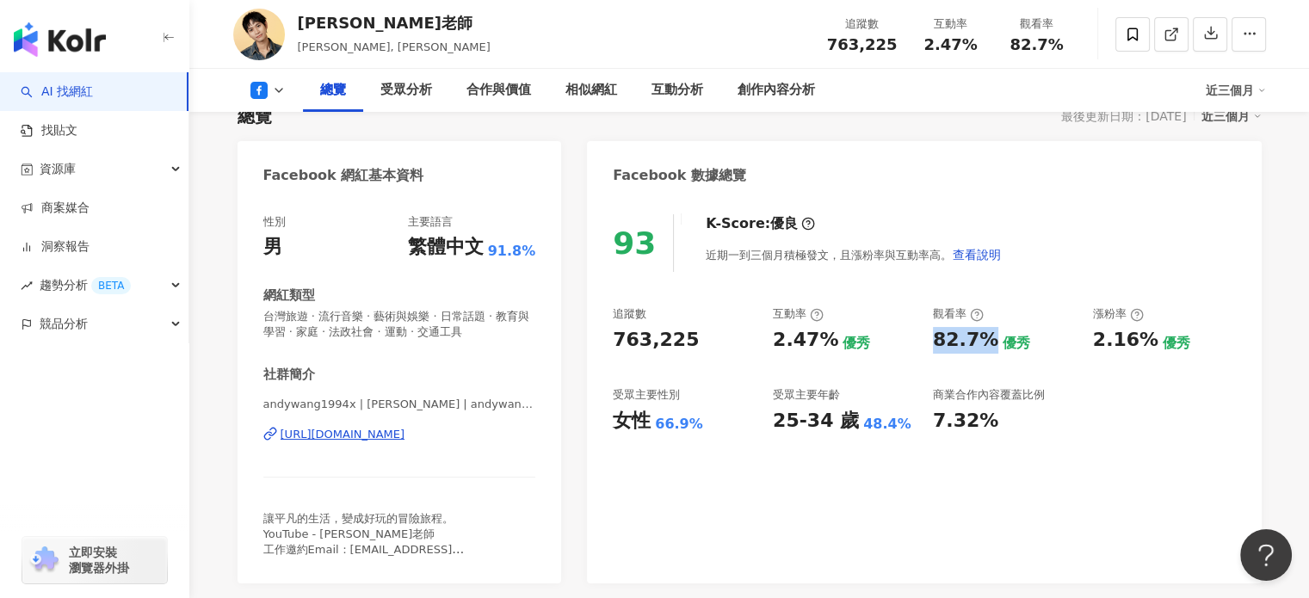
scroll to position [172, 0]
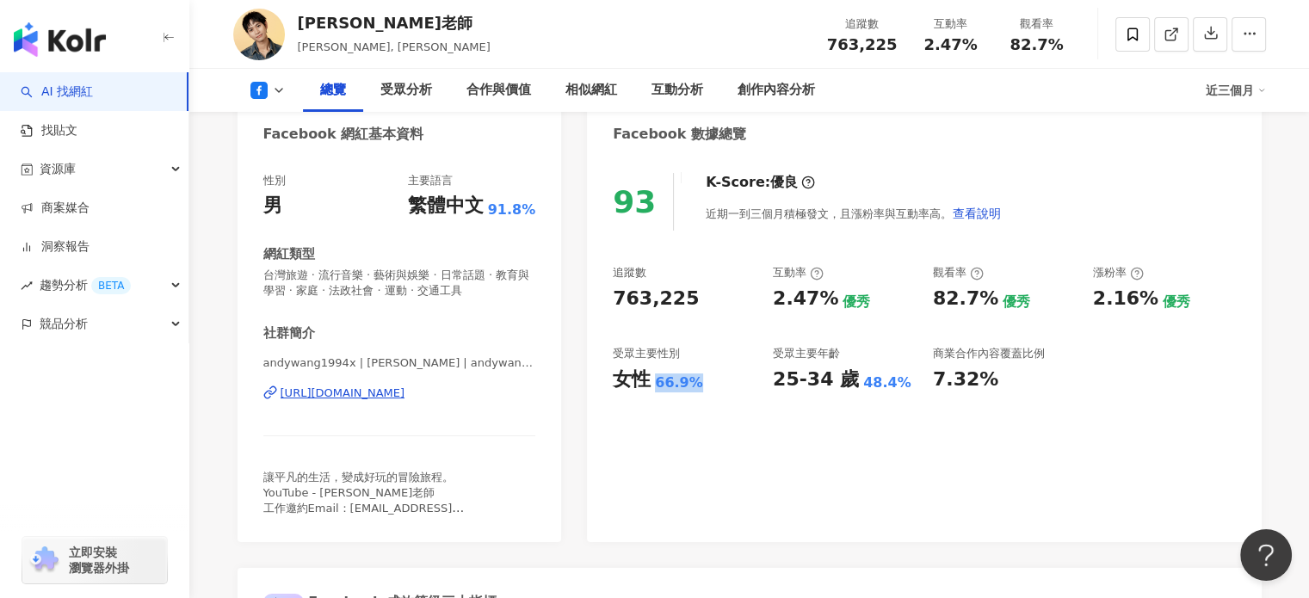
drag, startPoint x: 705, startPoint y: 380, endPoint x: 652, endPoint y: 384, distance: 52.6
click at [652, 384] on div "女性 66.9%" at bounding box center [684, 380] width 143 height 27
copy div "66.9%"
drag, startPoint x: 612, startPoint y: 378, endPoint x: 695, endPoint y: 378, distance: 83.5
click at [695, 378] on div "93 K-Score : 優良 近期一到三個月積極發文，且漲粉率與互動率高。 查看說明 追蹤數 763,225 互動率 2.47% 優秀 觀看率 82.7% …" at bounding box center [924, 349] width 674 height 386
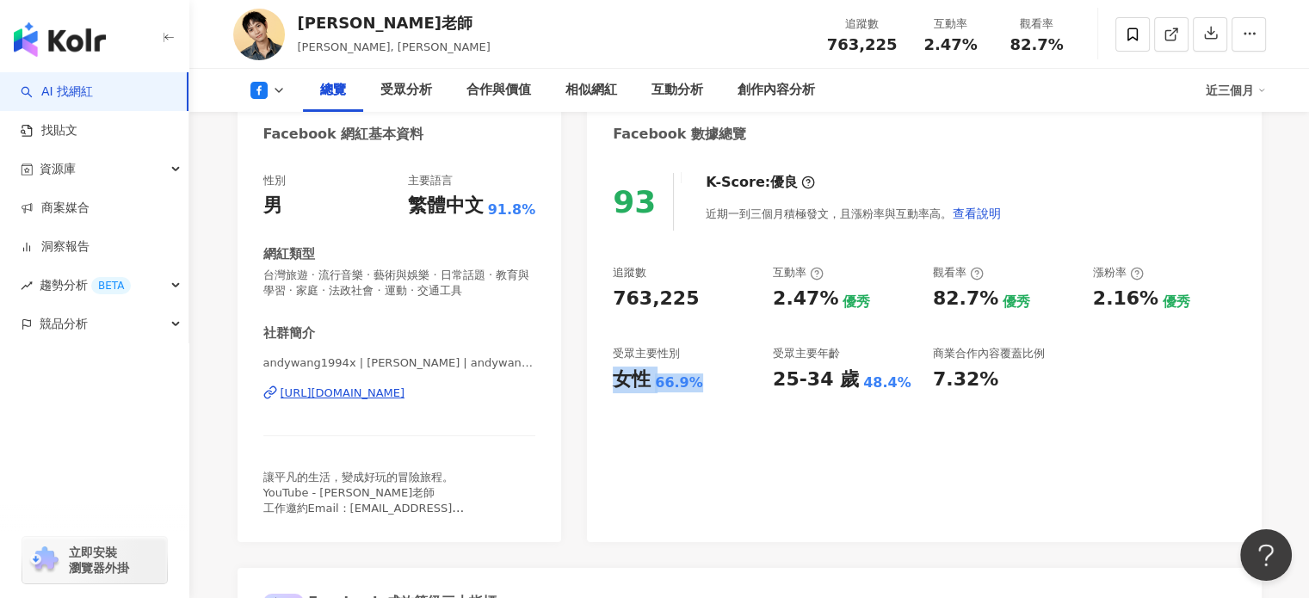
copy div "女性 66.9%"
drag, startPoint x: 613, startPoint y: 357, endPoint x: 702, endPoint y: 376, distance: 91.5
click at [702, 376] on div "受眾主要性別 女性 66.9%" at bounding box center [684, 369] width 143 height 46
copy div "受眾主要性別 女性 66.9%"
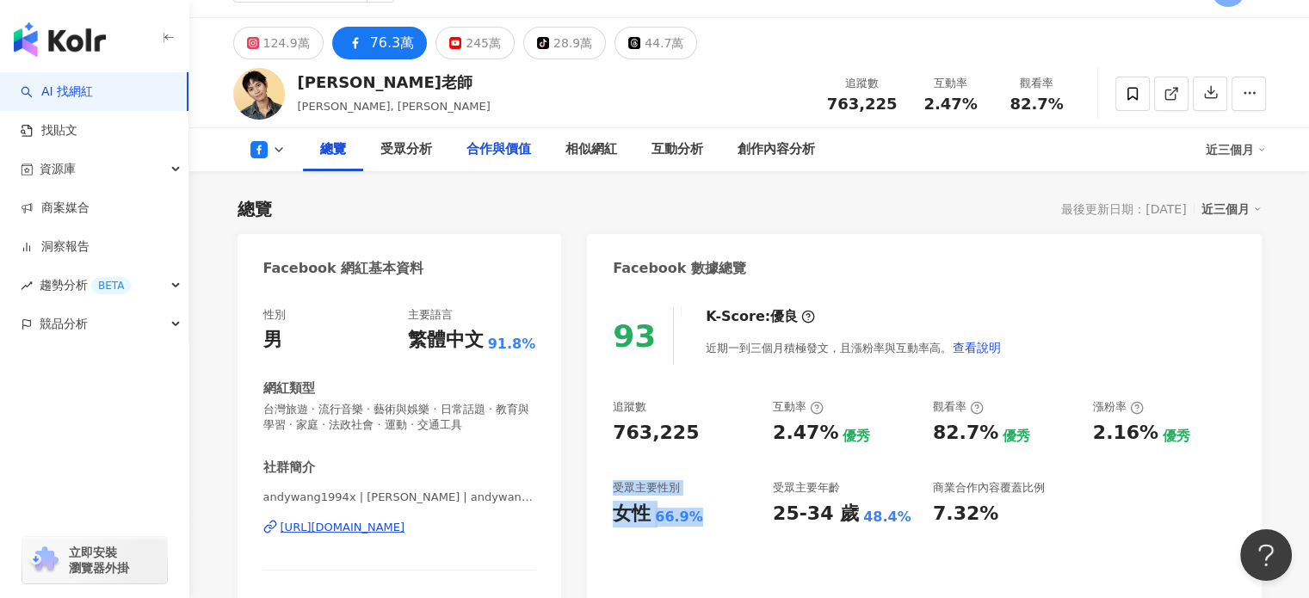
scroll to position [0, 0]
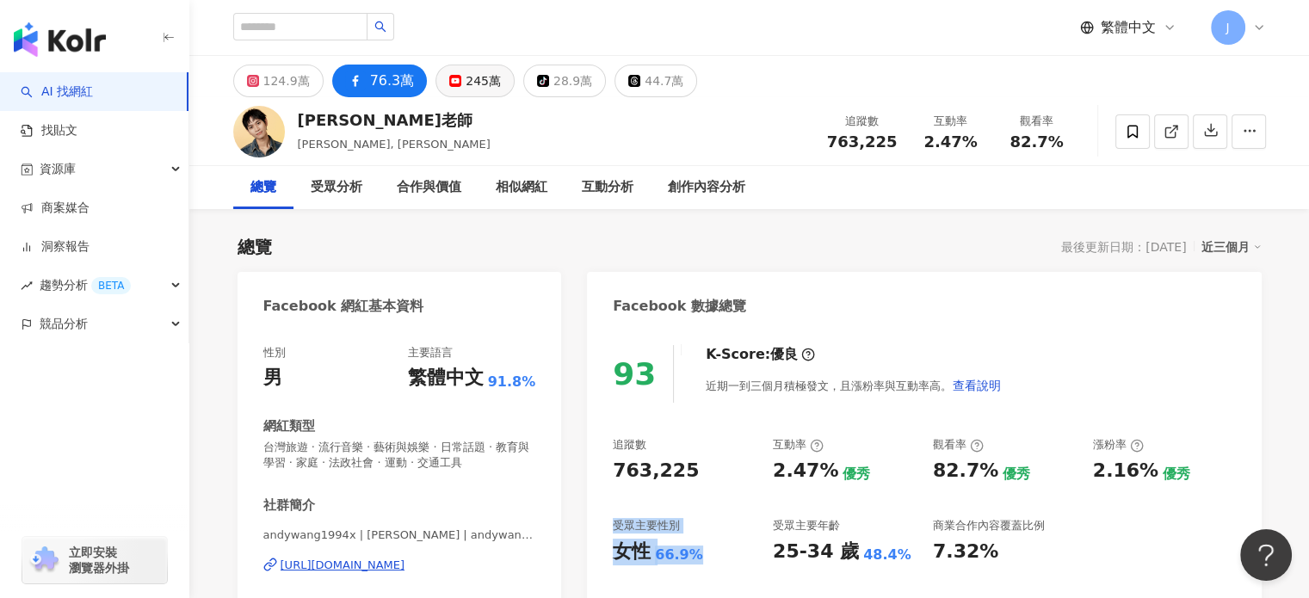
click at [466, 83] on div "245萬" at bounding box center [483, 81] width 35 height 24
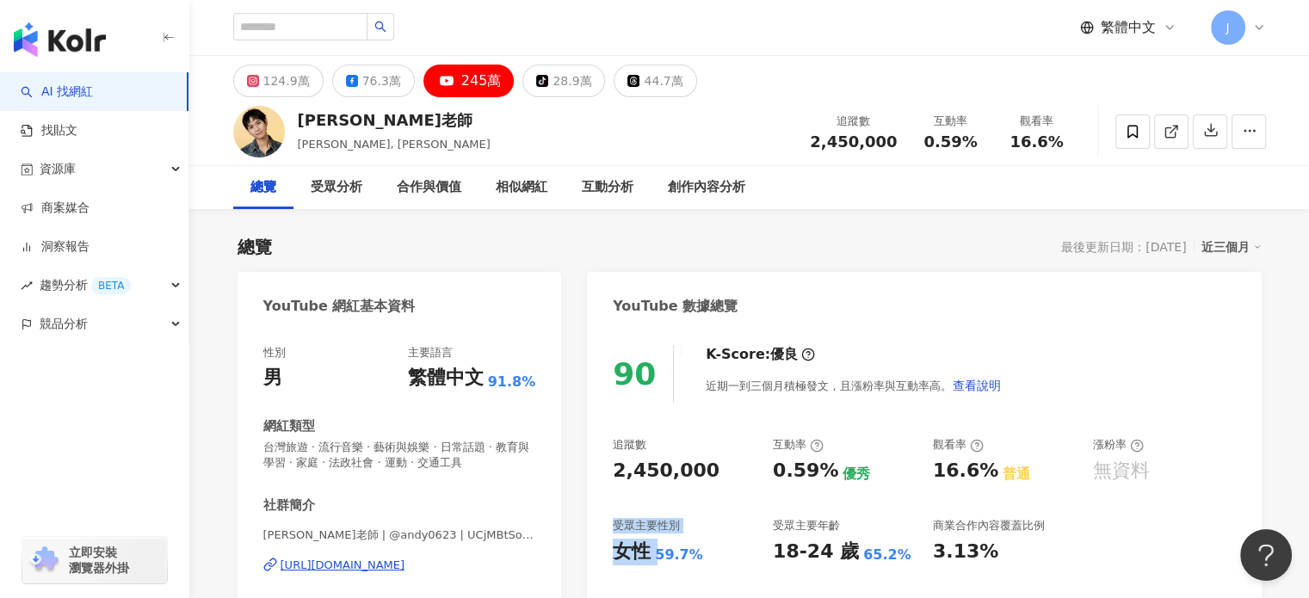
drag, startPoint x: 699, startPoint y: 475, endPoint x: 423, endPoint y: 531, distance: 281.0
click at [731, 474] on div "90 K-Score : 優良 近期一到三個月積極發文，且漲粉率與互動率高。 查看說明 追蹤數 2,450,000 互動率 0.59% 優秀 觀看率 16.6…" at bounding box center [924, 529] width 674 height 402
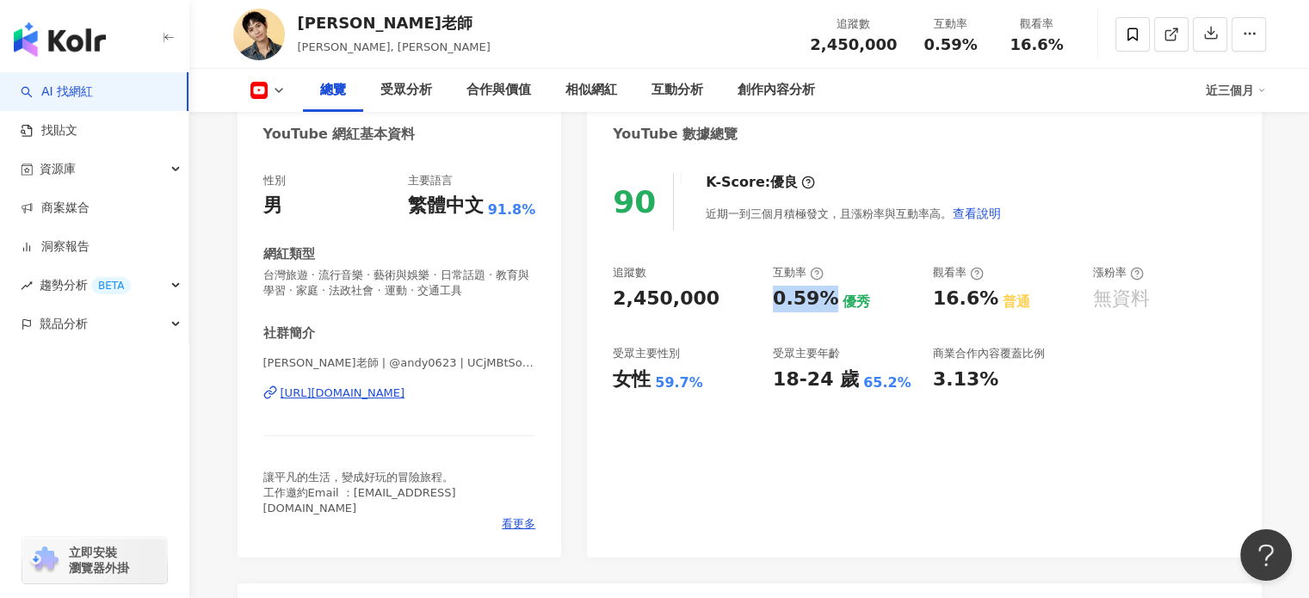
drag, startPoint x: 830, startPoint y: 299, endPoint x: 764, endPoint y: 299, distance: 65.4
click at [764, 299] on div "追蹤數 2,450,000 互動率 0.59% 優秀 觀看率 16.6% 普通 漲粉率 無資料 受眾主要性別 女性 59.7% 受眾主要年齡 18-24 歲 …" at bounding box center [924, 328] width 622 height 127
copy div "0.59%"
drag, startPoint x: 921, startPoint y: 301, endPoint x: 995, endPoint y: 303, distance: 74.0
click at [995, 303] on div "追蹤數 2,450,000 互動率 0.59% 優秀 觀看率 16.6% 普通 漲粉率 無資料 受眾主要性別 女性 59.7% 受眾主要年齡 18-24 歲 …" at bounding box center [924, 328] width 622 height 127
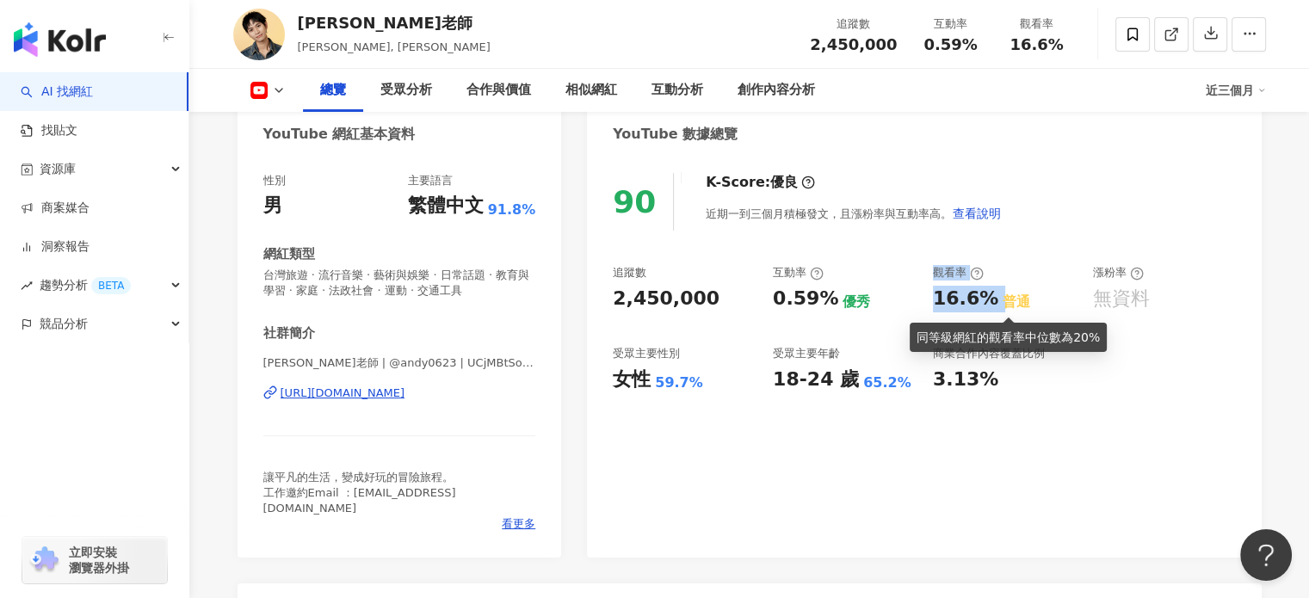
click at [1003, 303] on div "普通" at bounding box center [1017, 302] width 28 height 19
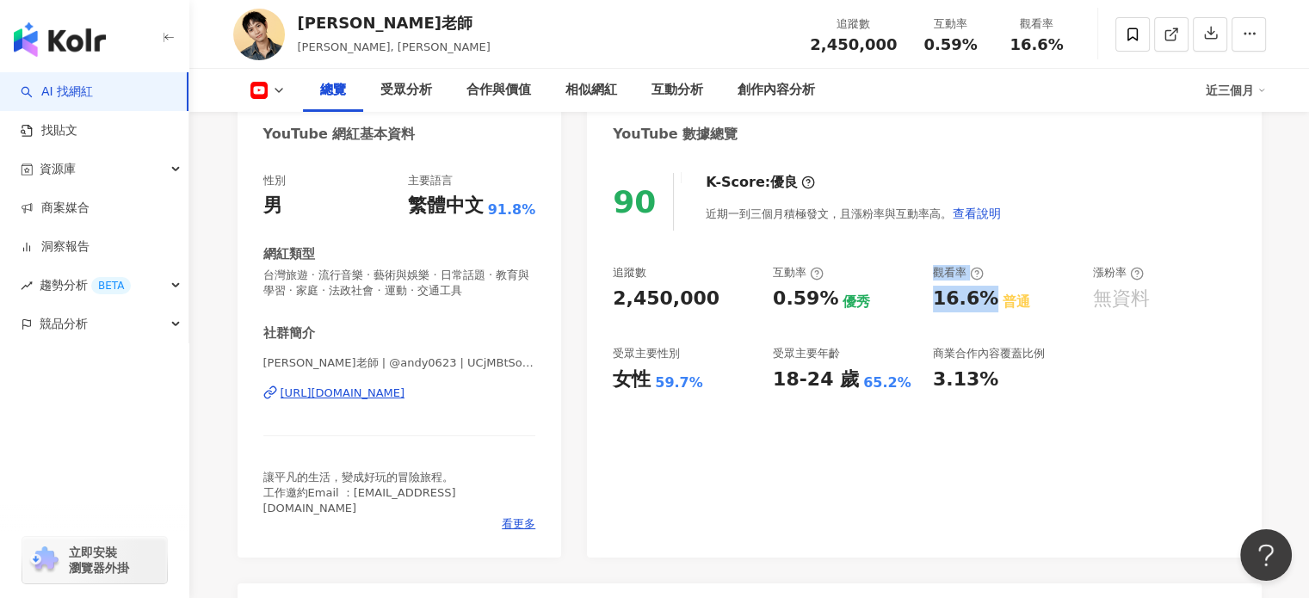
drag, startPoint x: 991, startPoint y: 301, endPoint x: 916, endPoint y: 299, distance: 75.8
click at [916, 299] on div "追蹤數 2,450,000 互動率 0.59% 優秀 觀看率 16.6% 普通 漲粉率 無資料 受眾主要性別 女性 59.7% 受眾主要年齡 18-24 歲 …" at bounding box center [924, 328] width 622 height 127
click at [931, 299] on div "追蹤數 2,450,000 互動率 0.59% 優秀 觀看率 16.6% 普通 漲粉率 無資料 受眾主要性別 女性 59.7% 受眾主要年齡 18-24 歲 …" at bounding box center [924, 328] width 622 height 127
drag, startPoint x: 937, startPoint y: 304, endPoint x: 986, endPoint y: 306, distance: 49.1
click at [986, 306] on div "16.6%" at bounding box center [965, 299] width 65 height 27
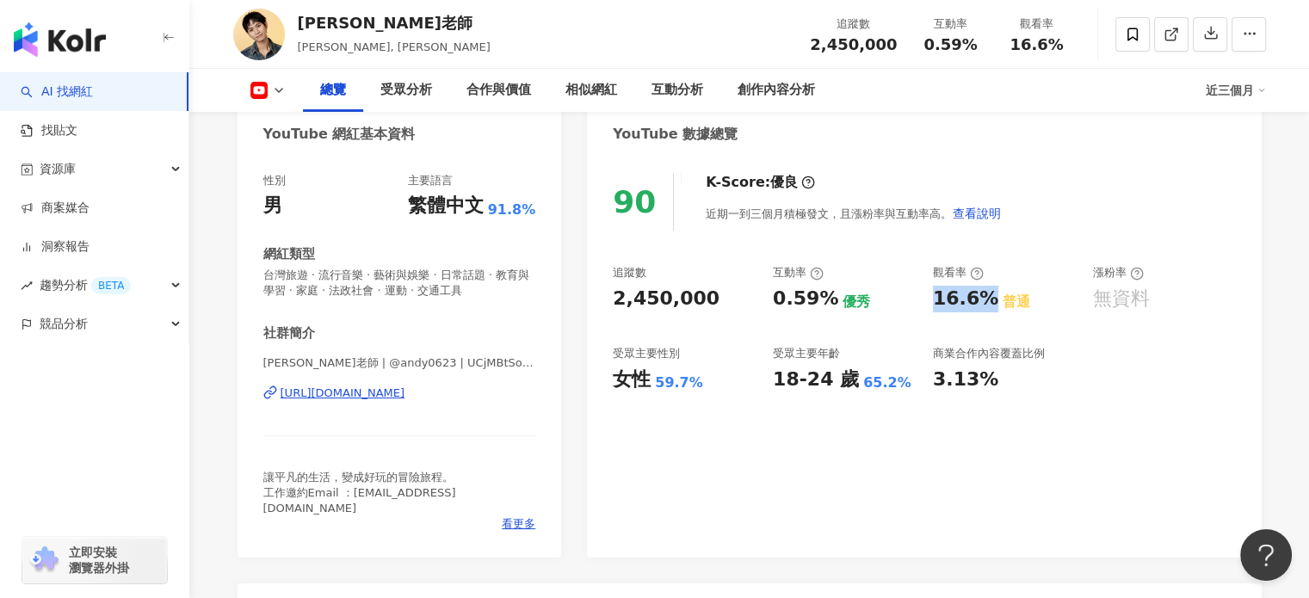
copy div "16.6%"
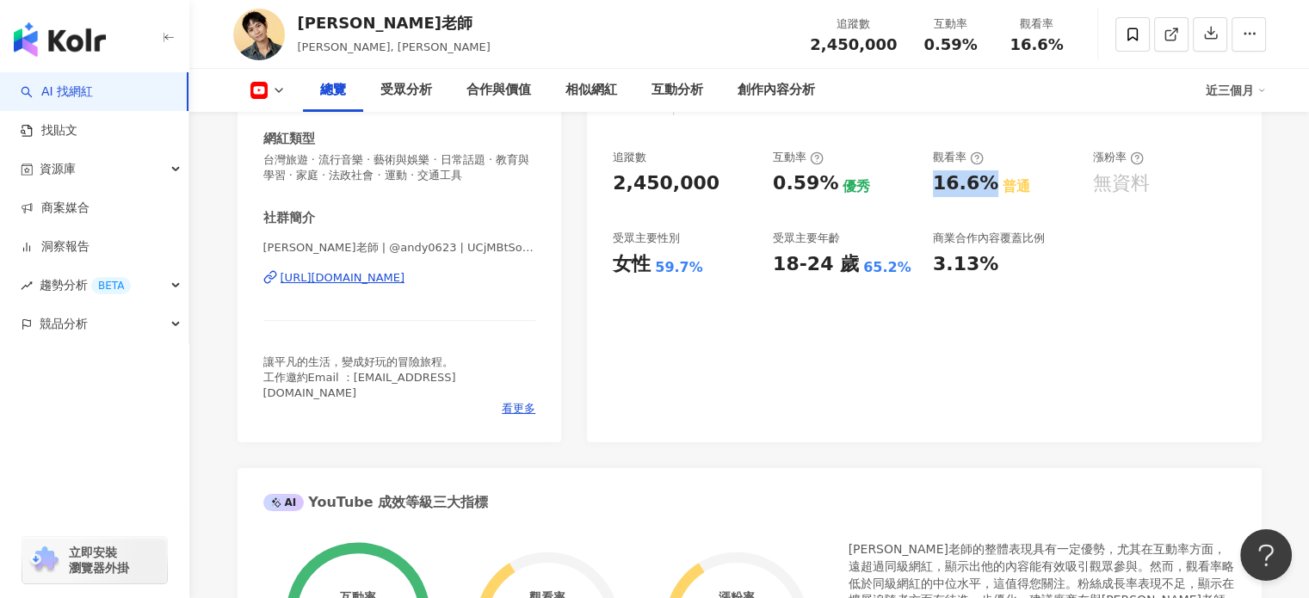
scroll to position [258, 0]
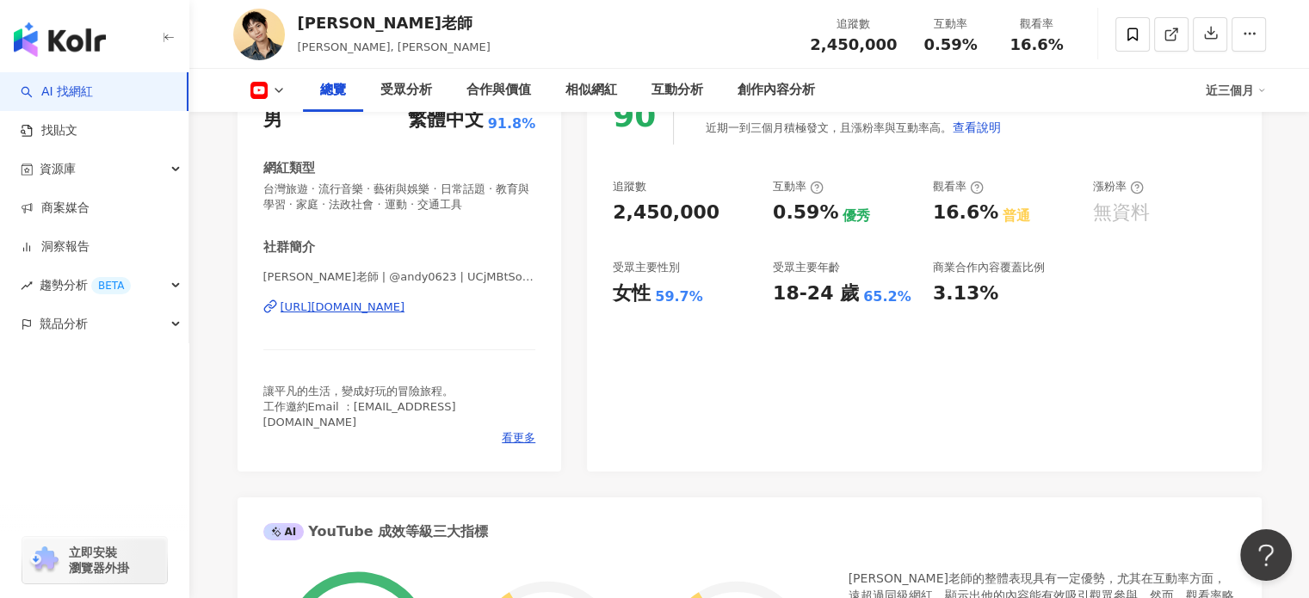
click at [657, 299] on div "女性 59.7%" at bounding box center [684, 294] width 143 height 27
drag, startPoint x: 656, startPoint y: 295, endPoint x: 668, endPoint y: 299, distance: 12.5
click at [668, 299] on div "59.7%" at bounding box center [679, 296] width 48 height 19
drag, startPoint x: 602, startPoint y: 292, endPoint x: 688, endPoint y: 304, distance: 86.9
click at [688, 304] on div "90 K-Score : 優良 近期一到三個月積極發文，且漲粉率與互動率高。 查看說明 追蹤數 2,450,000 互動率 0.59% 優秀 觀看率 16.6…" at bounding box center [924, 271] width 674 height 402
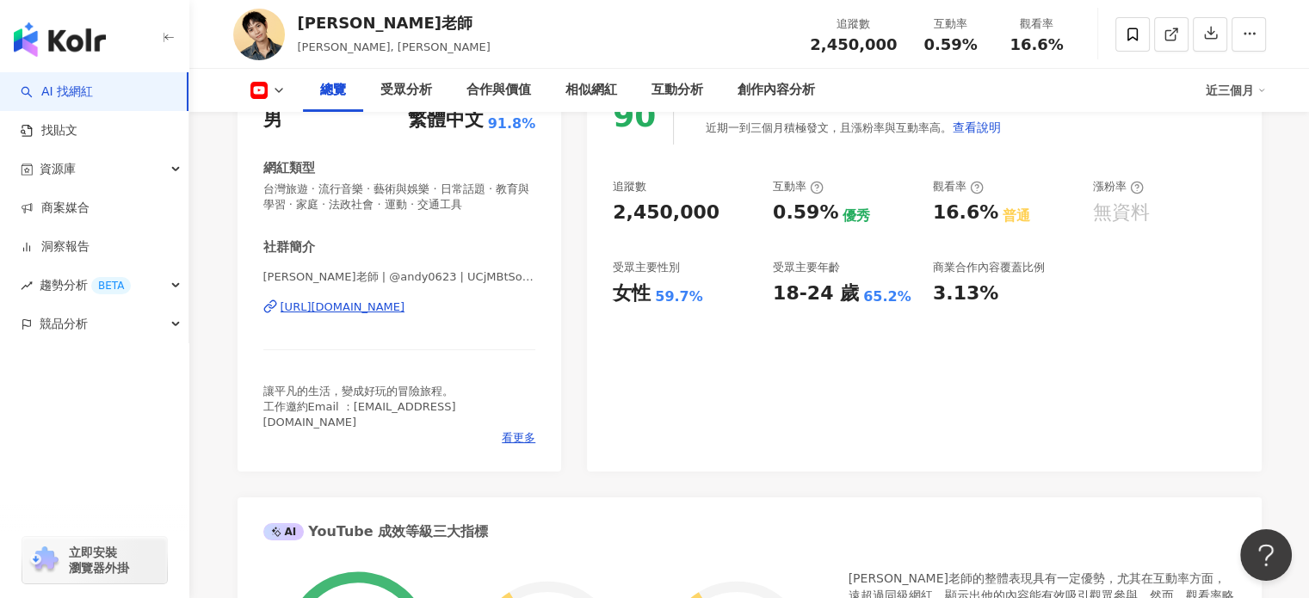
click at [705, 298] on div "女性 59.7%" at bounding box center [684, 294] width 143 height 27
drag, startPoint x: 650, startPoint y: 298, endPoint x: 606, endPoint y: 298, distance: 43.9
click at [606, 298] on div "90 K-Score : 優良 近期一到三個月積極發文，且漲粉率與互動率高。 查看說明 追蹤數 2,450,000 互動率 0.59% 優秀 觀看率 16.6…" at bounding box center [924, 271] width 674 height 402
copy div "女性 59.7%"
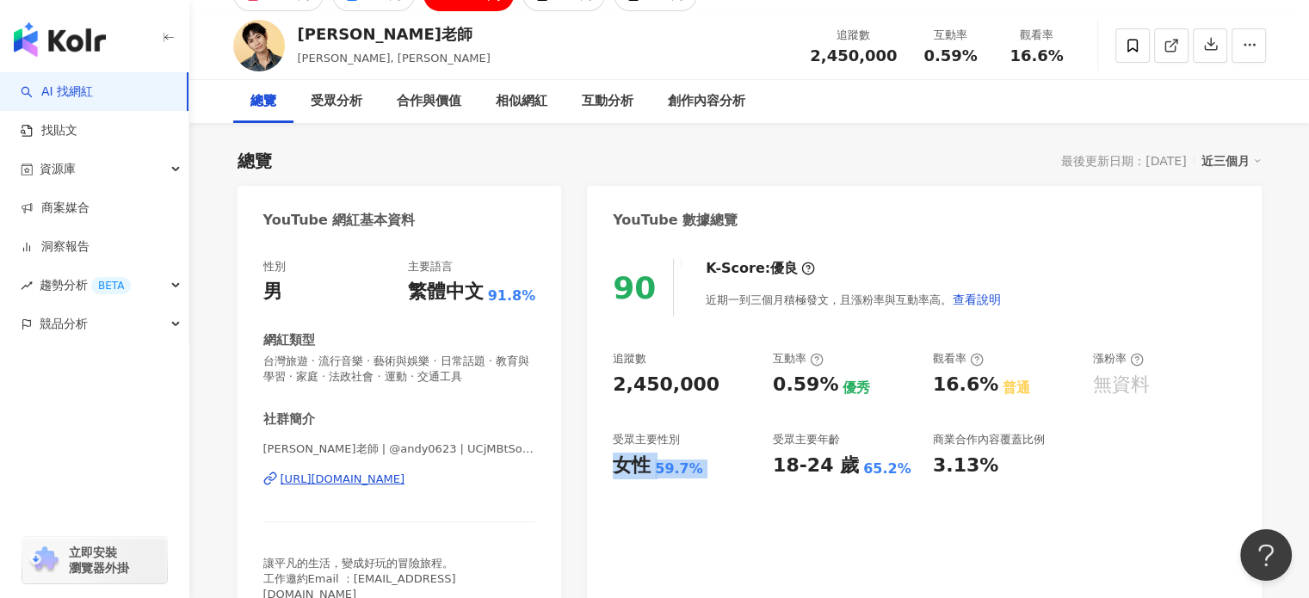
scroll to position [0, 0]
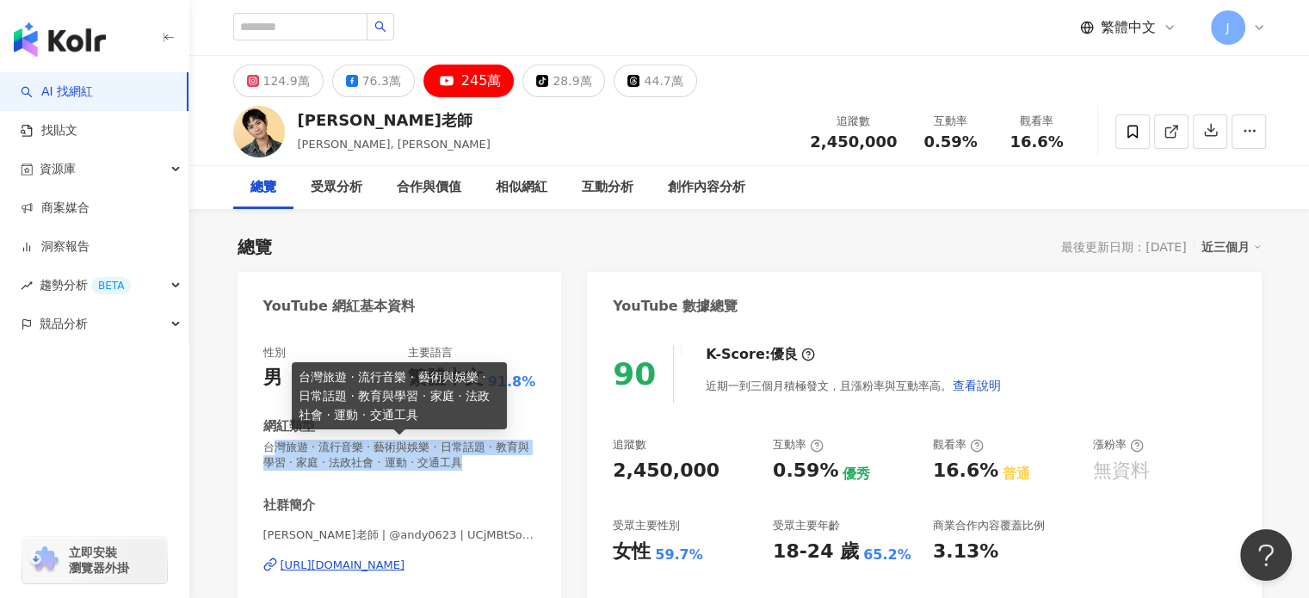
drag, startPoint x: 275, startPoint y: 450, endPoint x: 523, endPoint y: 465, distance: 249.1
click at [523, 465] on span "台灣旅遊 · 流行音樂 · 藝術與娛樂 · 日常話題 · 教育與學習 · 家庭 · 法政社會 · 運動 · 交通工具" at bounding box center [399, 455] width 273 height 31
drag, startPoint x: 517, startPoint y: 460, endPoint x: 268, endPoint y: 450, distance: 249.7
click at [268, 450] on span "台灣旅遊 · 流行音樂 · 藝術與娛樂 · 日常話題 · 教育與學習 · 家庭 · 法政社會 · 運動 · 交通工具" at bounding box center [399, 455] width 273 height 31
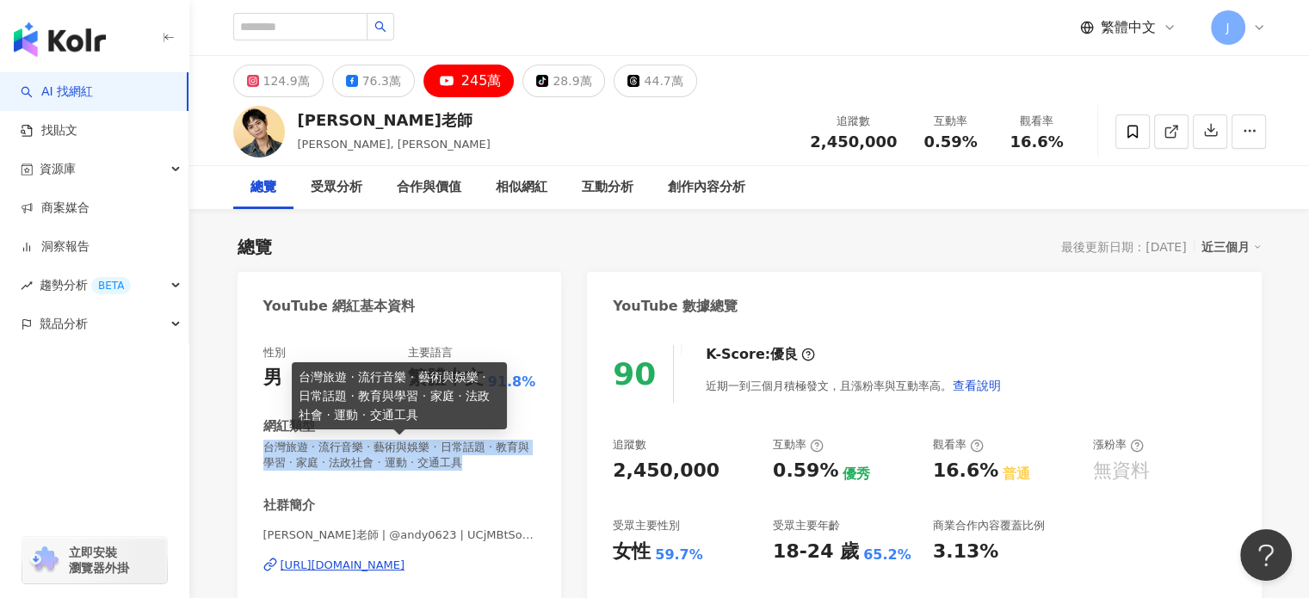
copy span "台灣旅遊 · 流行音樂 · 藝術與娛樂 · 日常話題 · 教育與學習 · 家庭 · 法政社會 · 運動 · 交通工具"
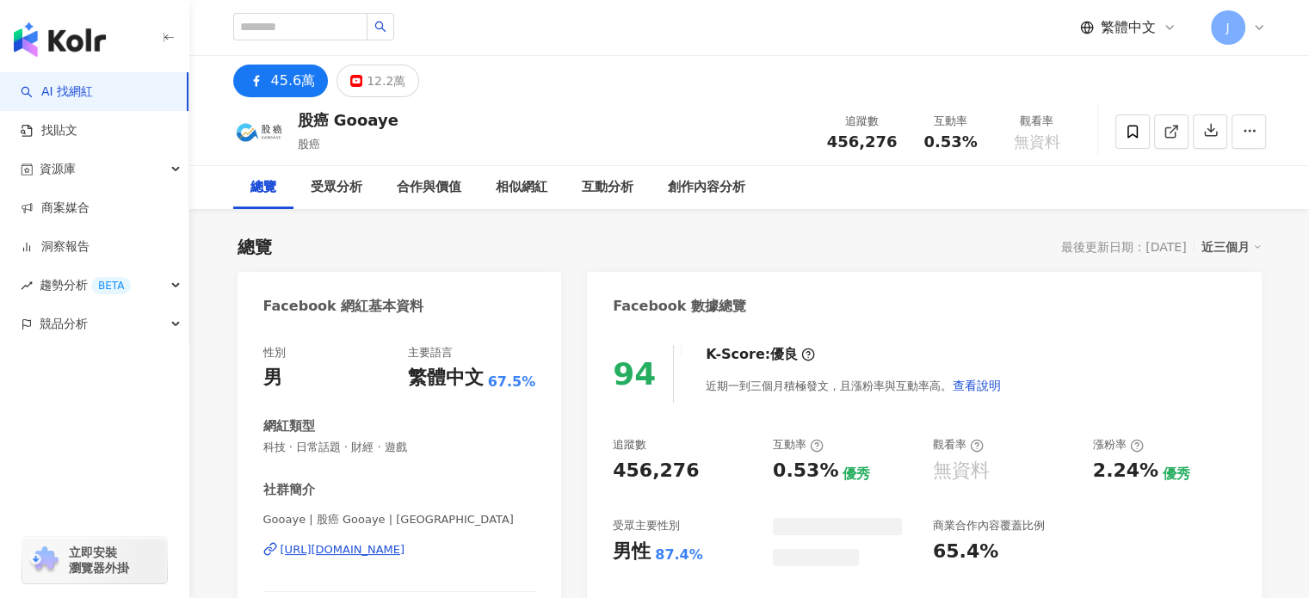
click at [993, 53] on div "繁體中文 J" at bounding box center [749, 27] width 1033 height 55
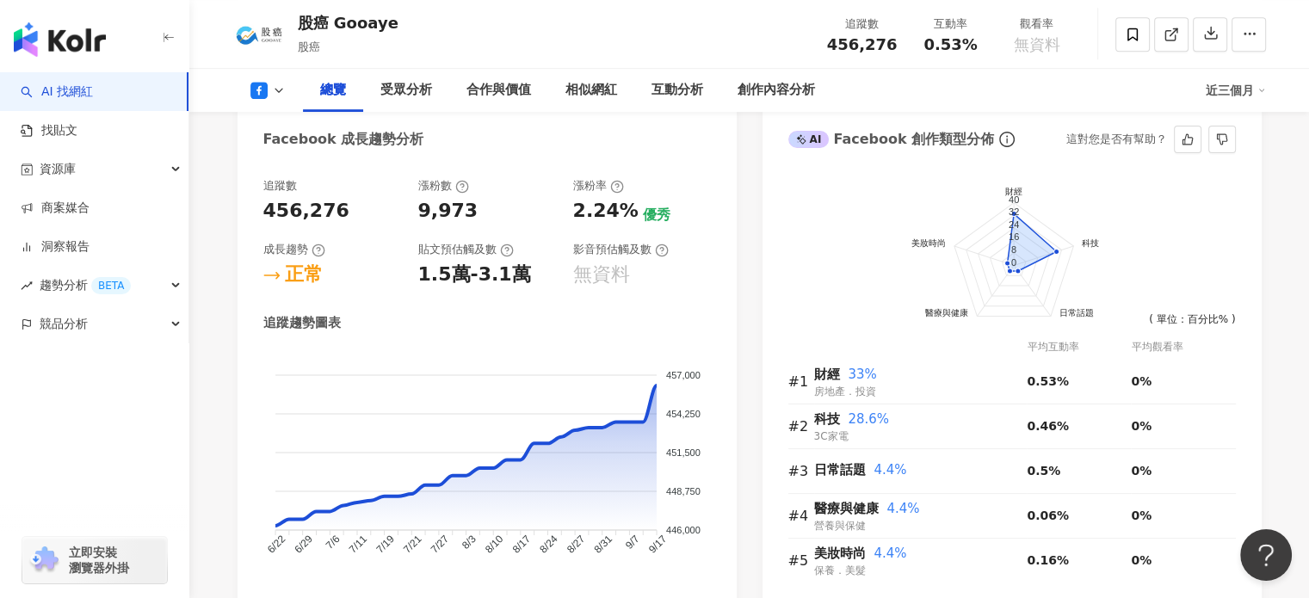
scroll to position [775, 0]
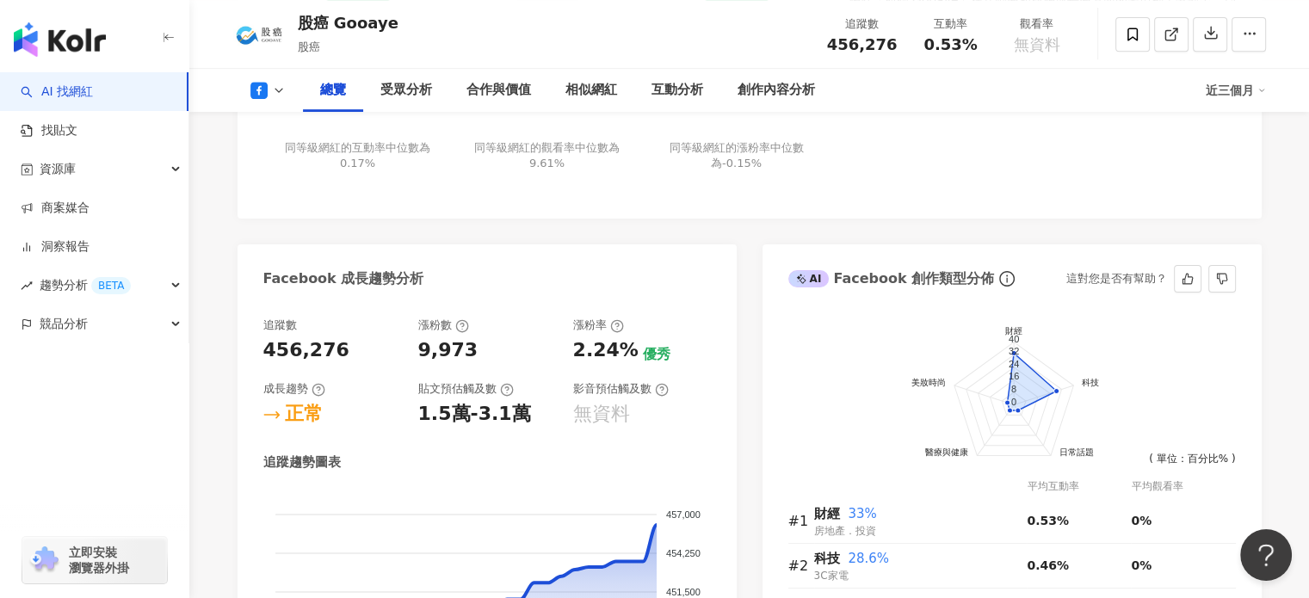
click at [864, 278] on div "AI Facebook 創作類型分佈" at bounding box center [891, 278] width 207 height 19
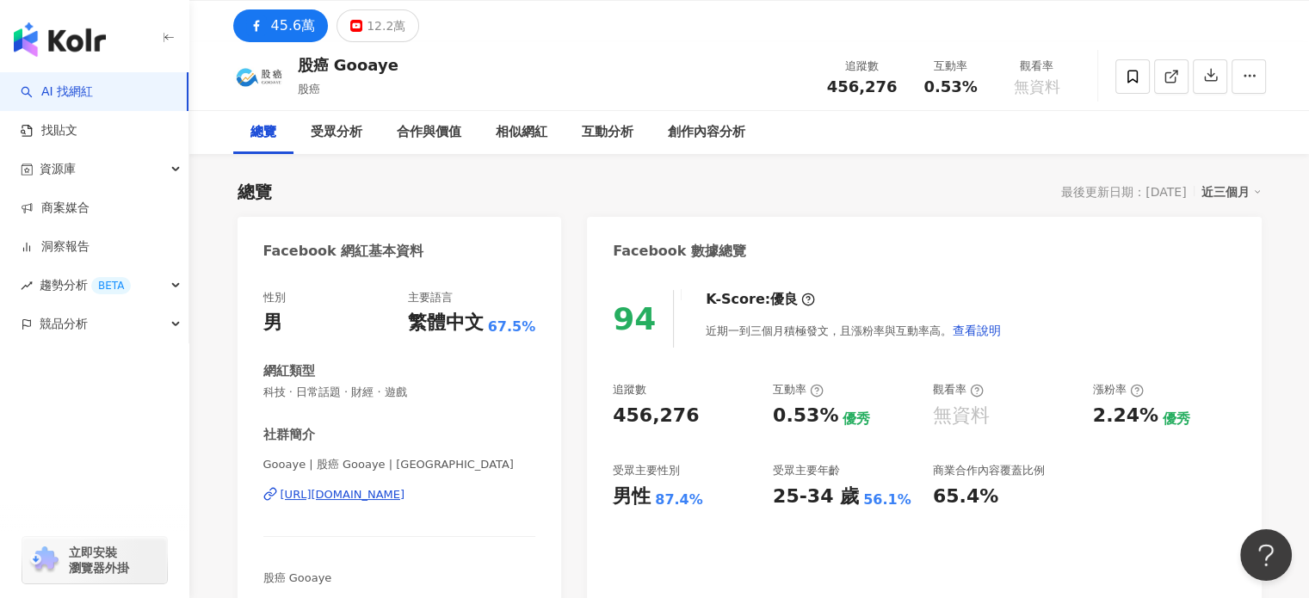
scroll to position [86, 0]
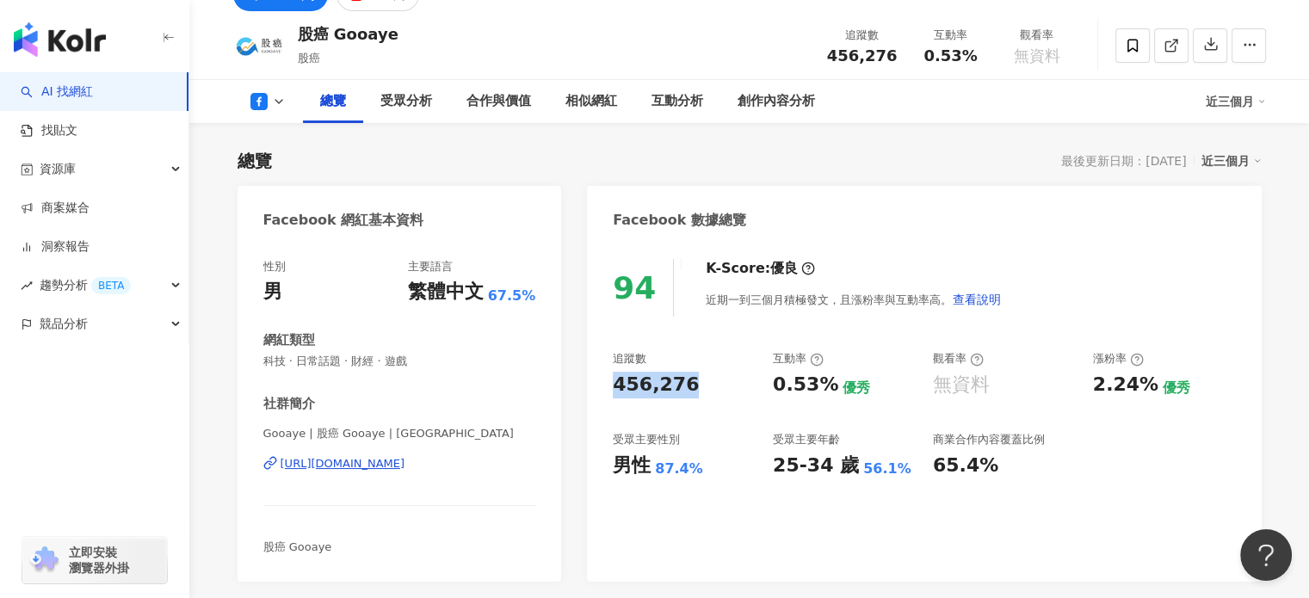
drag, startPoint x: 600, startPoint y: 379, endPoint x: 693, endPoint y: 388, distance: 93.4
click at [693, 388] on div "94 K-Score : 優良 近期一到三個月積極發文，且漲粉率與互動率高。 查看說明 追蹤數 456,276 互動率 0.53% 優秀 觀看率 無資料 漲粉…" at bounding box center [924, 412] width 674 height 340
copy div "456,276"
drag, startPoint x: 828, startPoint y: 385, endPoint x: 763, endPoint y: 385, distance: 64.5
click at [763, 385] on div "追蹤數 456,276 互動率 0.53% 優秀 觀看率 無資料 漲粉率 2.24% 優秀 受眾主要性別 男性 87.4% 受眾主要年齡 25-34 歲 56…" at bounding box center [924, 414] width 622 height 127
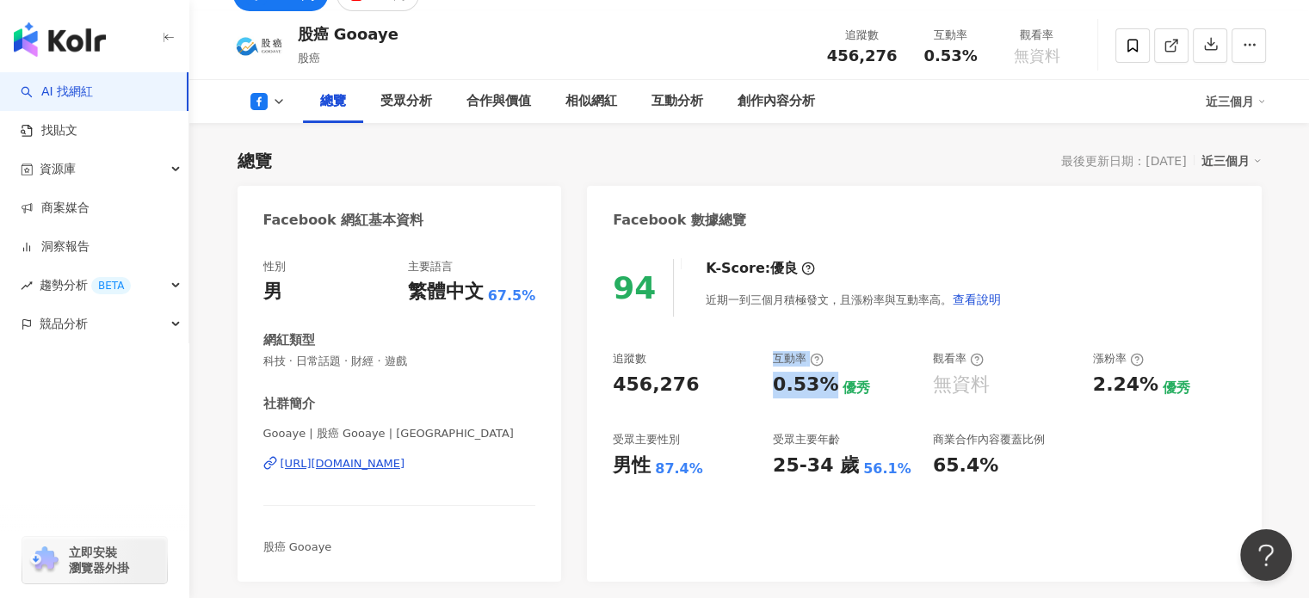
click at [768, 388] on div "追蹤數 456,276 互動率 0.53% 優秀 觀看率 無資料 漲粉率 2.24% 優秀 受眾主要性別 男性 87.4% 受眾主要年齡 25-34 歲 56…" at bounding box center [924, 414] width 622 height 127
drag, startPoint x: 771, startPoint y: 387, endPoint x: 830, endPoint y: 386, distance: 58.5
click at [830, 386] on div "追蹤數 456,276 互動率 0.53% 優秀 觀看率 無資料 漲粉率 2.24% 優秀 受眾主要性別 男性 87.4% 受眾主要年齡 25-34 歲 56…" at bounding box center [924, 414] width 622 height 127
copy div "0.53%"
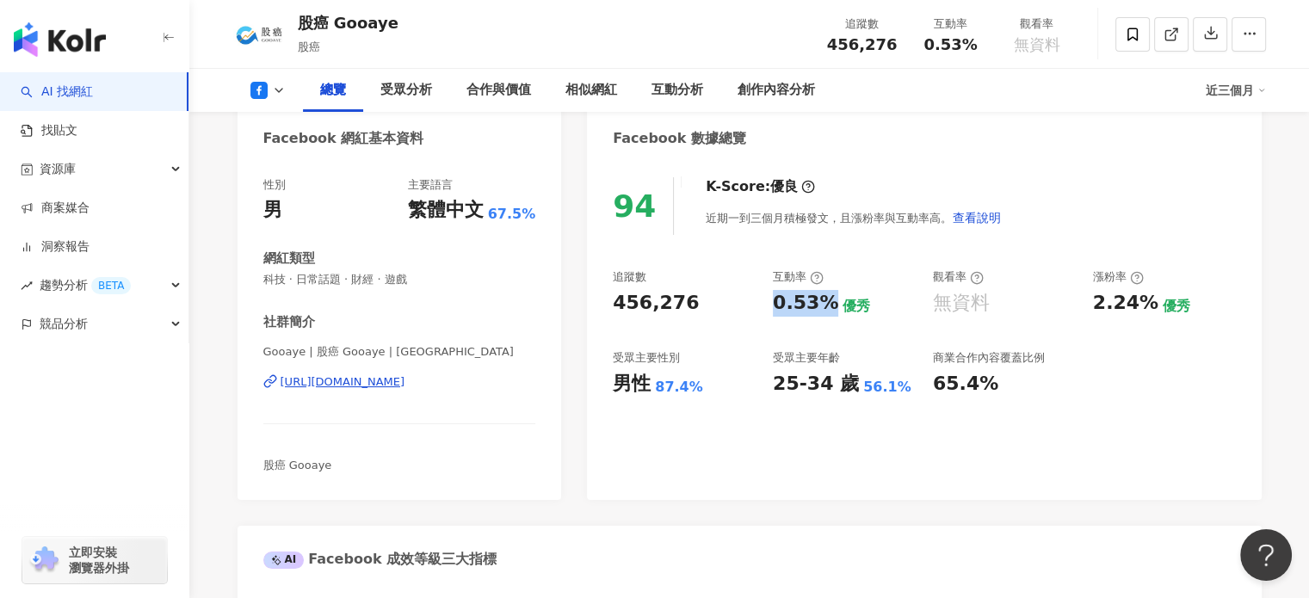
scroll to position [344, 0]
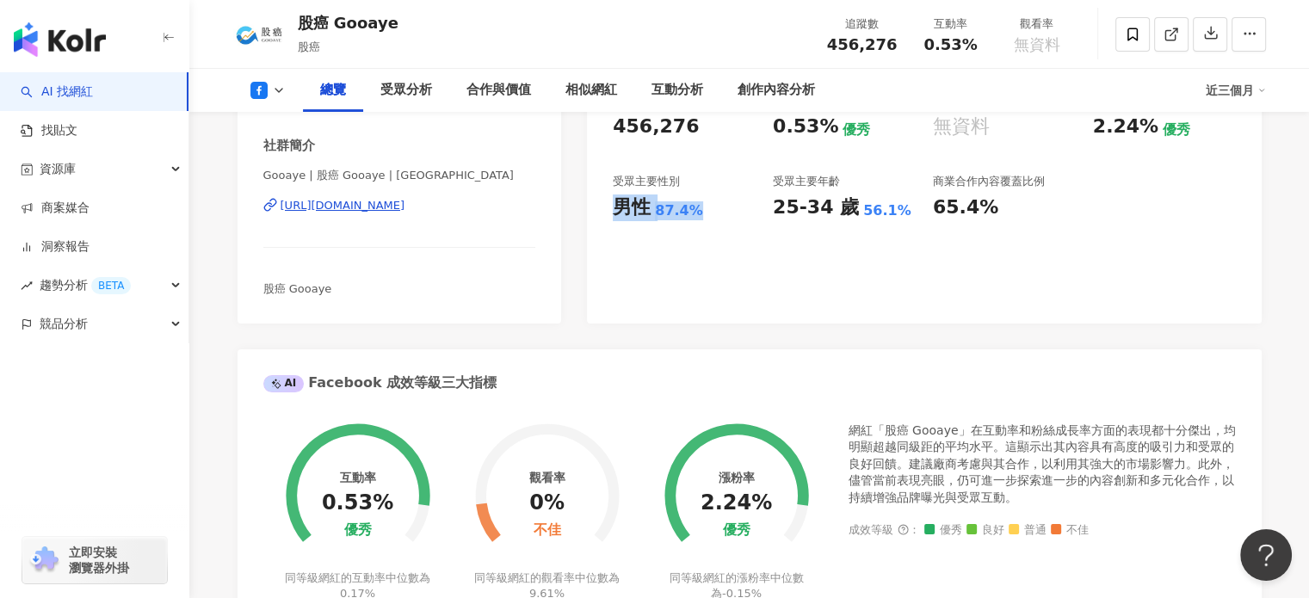
drag, startPoint x: 706, startPoint y: 207, endPoint x: 595, endPoint y: 212, distance: 111.1
click at [595, 212] on div "94 K-Score : 優良 近期一到三個月積極發文，且漲粉率與互動率高。 查看說明 追蹤數 456,276 互動率 0.53% 優秀 觀看率 無資料 漲粉…" at bounding box center [924, 154] width 674 height 340
copy div "男性 87.4%"
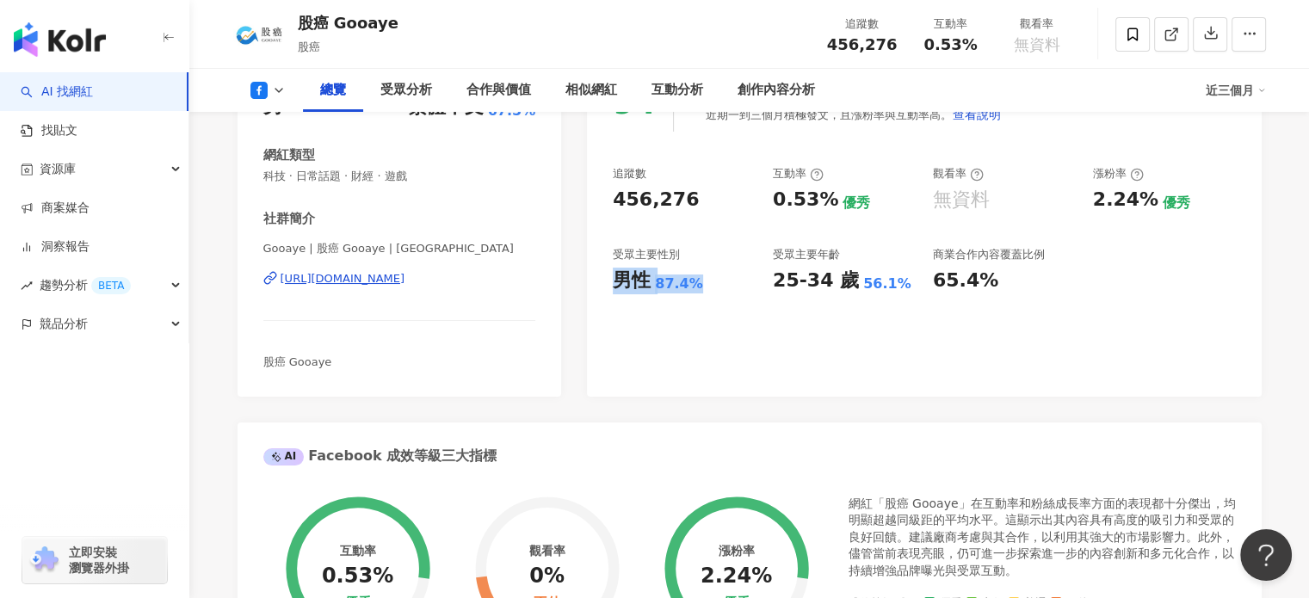
scroll to position [0, 0]
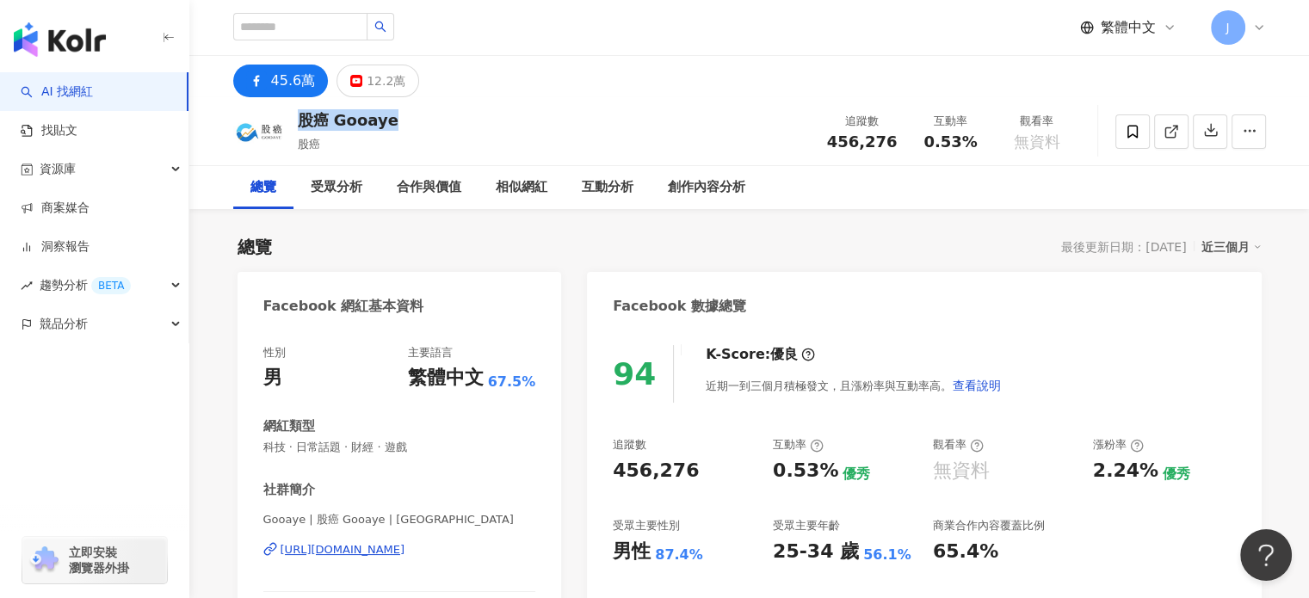
drag, startPoint x: 408, startPoint y: 123, endPoint x: 299, endPoint y: 121, distance: 109.3
click at [299, 121] on div "股癌 Gooaye 股癌 追蹤數 456,276 互動率 0.53% 觀看率 無資料" at bounding box center [750, 131] width 1102 height 68
copy div "股癌 Gooaye"
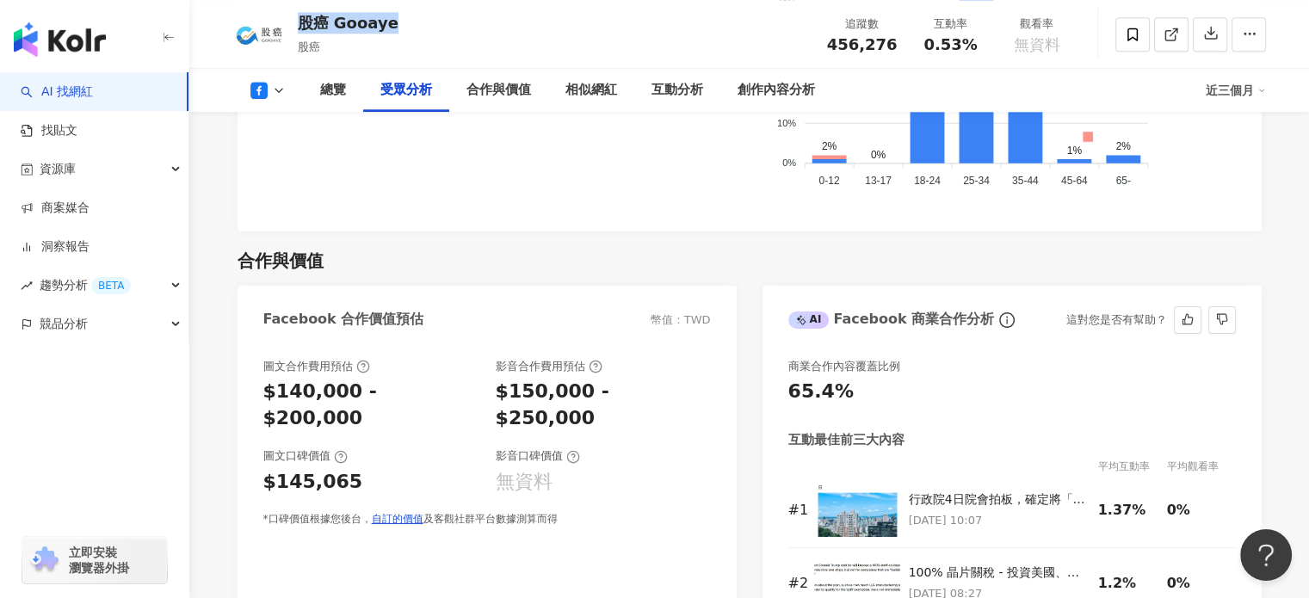
scroll to position [1979, 0]
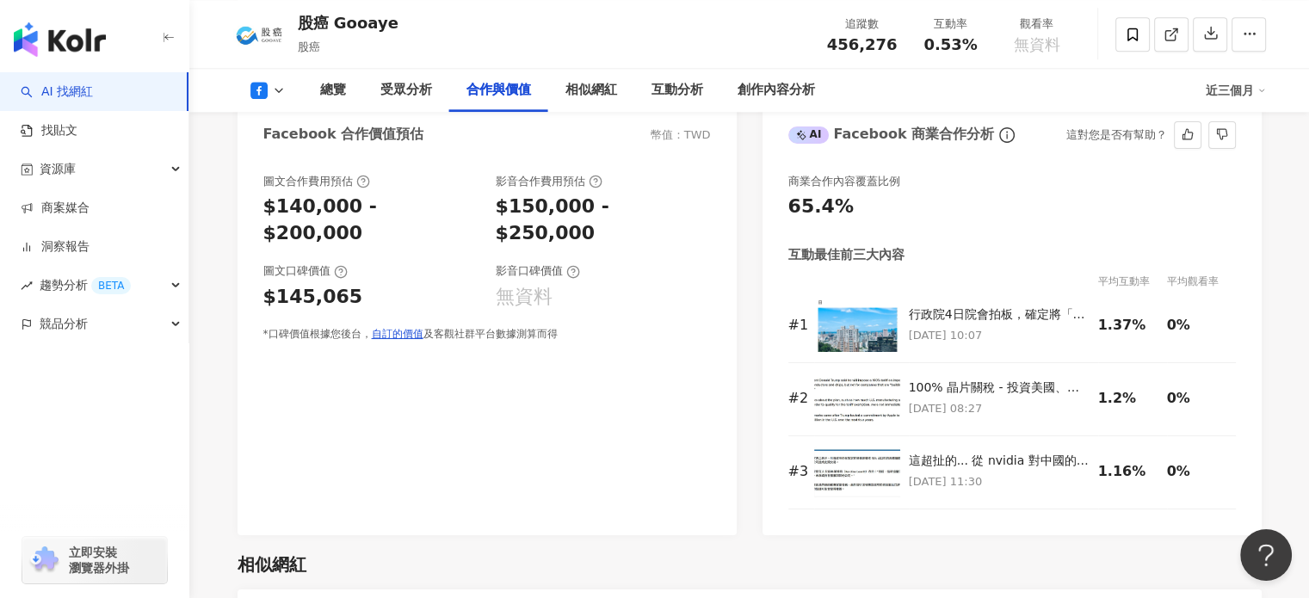
click at [1260, 348] on div "商業合作內容覆蓋比例 65.4% 互動最佳前三大內容 平均互動率 平均觀看率 # 1 行政院4日院會拍板，確定將「青年安心成家購屋優惠貸款精進方案」（新青安）…" at bounding box center [1011, 346] width 499 height 379
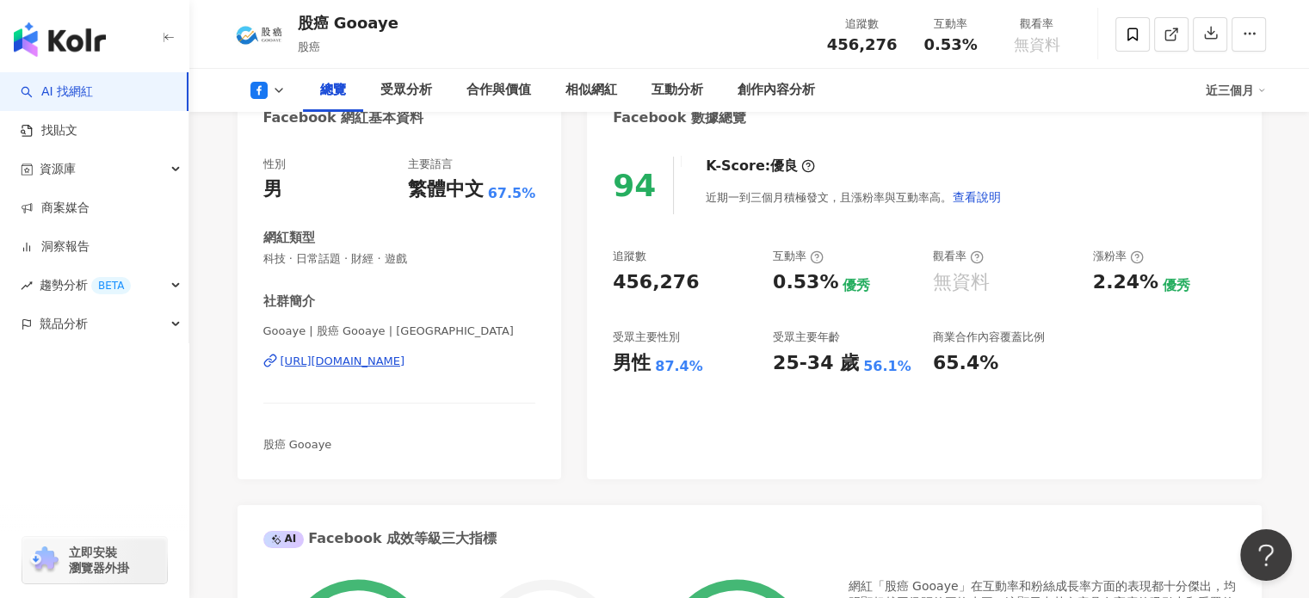
scroll to position [0, 0]
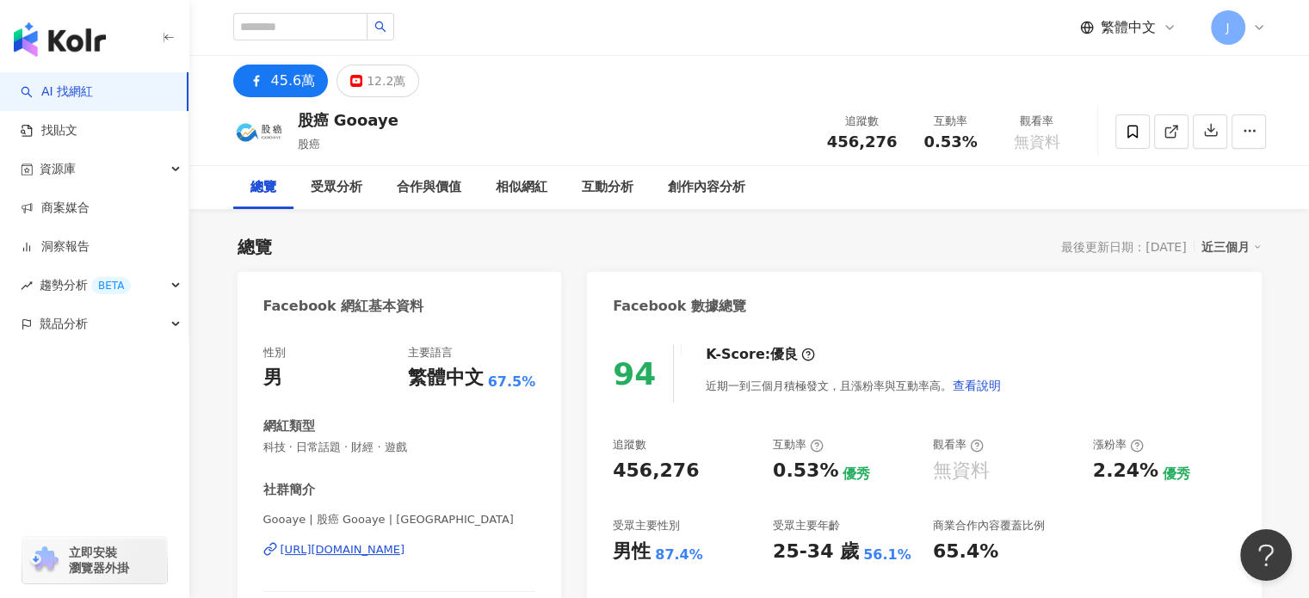
click at [368, 443] on span "科技 · 日常話題 · 財經 · 遊戲" at bounding box center [399, 447] width 273 height 15
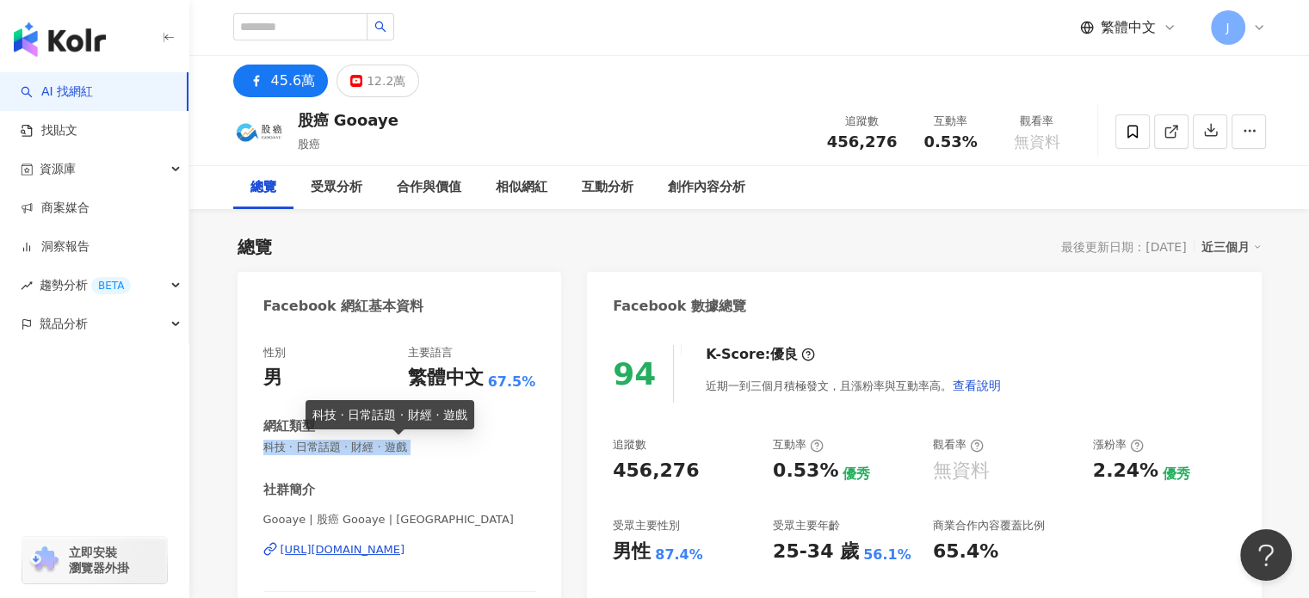
click at [368, 443] on span "科技 · 日常話題 · 財經 · 遊戲" at bounding box center [399, 447] width 273 height 15
copy span "科技 · 日常話題 · 財經 · 遊戲"
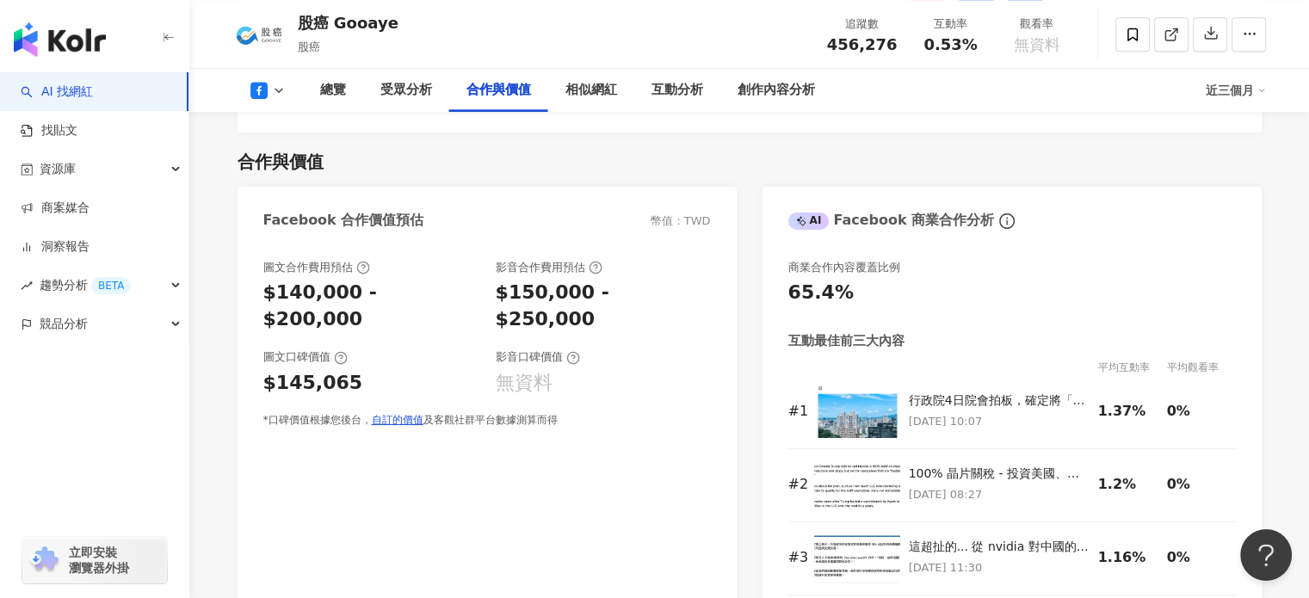
click at [440, 441] on div "圖文合作費用預估 $140,000 - $200,000 影音合作費用預估 $150,000 - $250,000 圖文口碑價值 $145,065 影音口碑價…" at bounding box center [487, 432] width 499 height 379
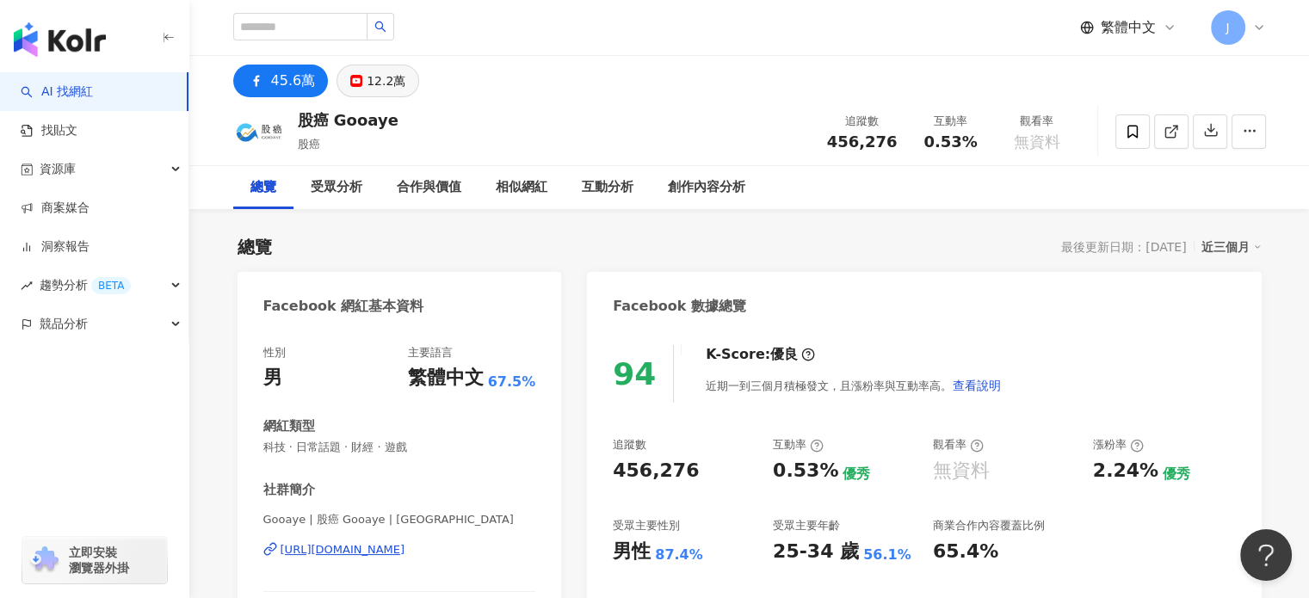
click at [370, 68] on button "12.2萬" at bounding box center [377, 81] width 83 height 33
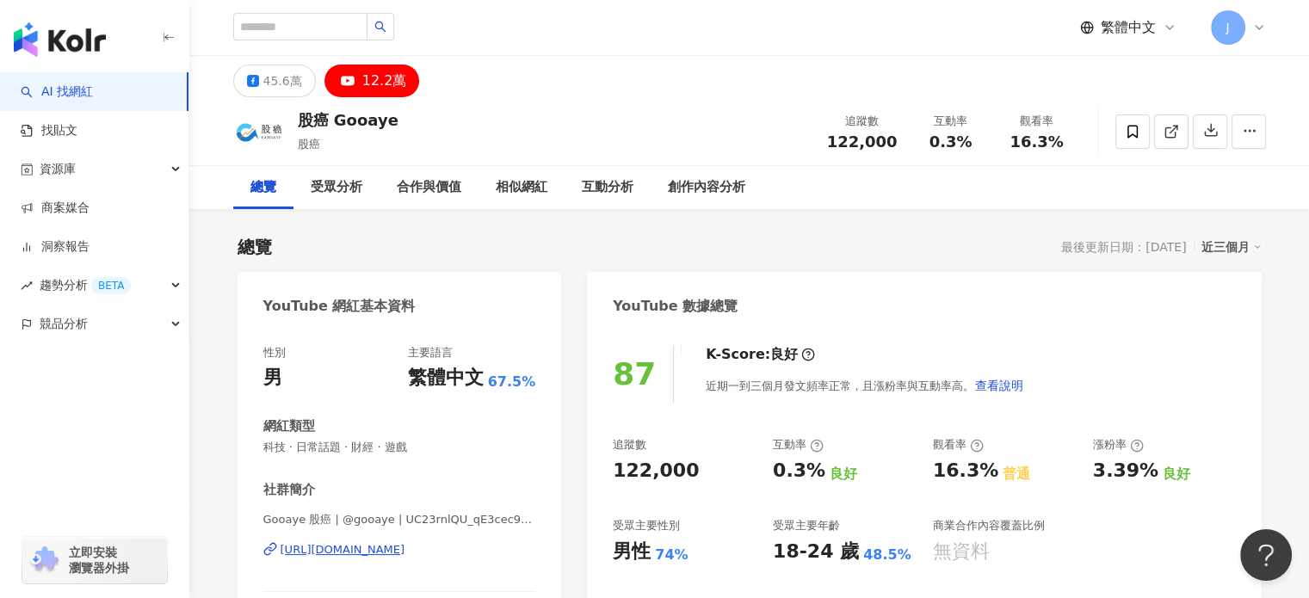
scroll to position [258, 0]
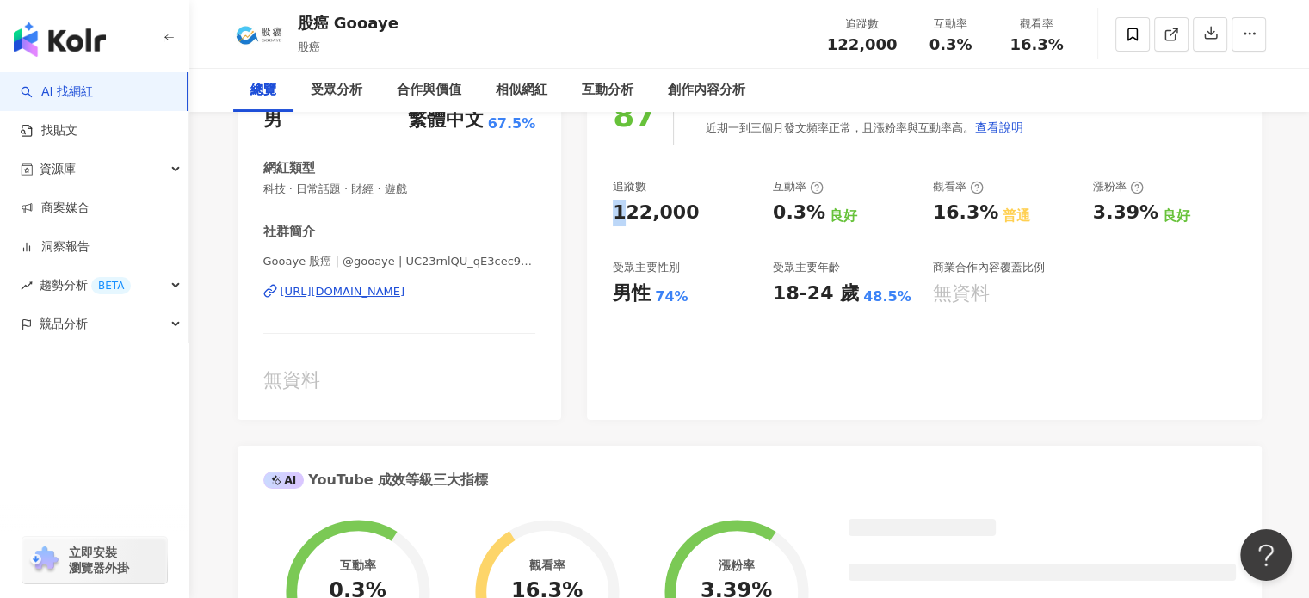
drag, startPoint x: 627, startPoint y: 213, endPoint x: 708, endPoint y: 216, distance: 81.0
click at [708, 216] on div "87 K-Score : 良好 近期一到三個月發文頻率正常，且漲粉率與互動率高。 查看說明 追蹤數 122,000 互動率 0.3% 良好 觀看率 16.3%…" at bounding box center [924, 245] width 674 height 350
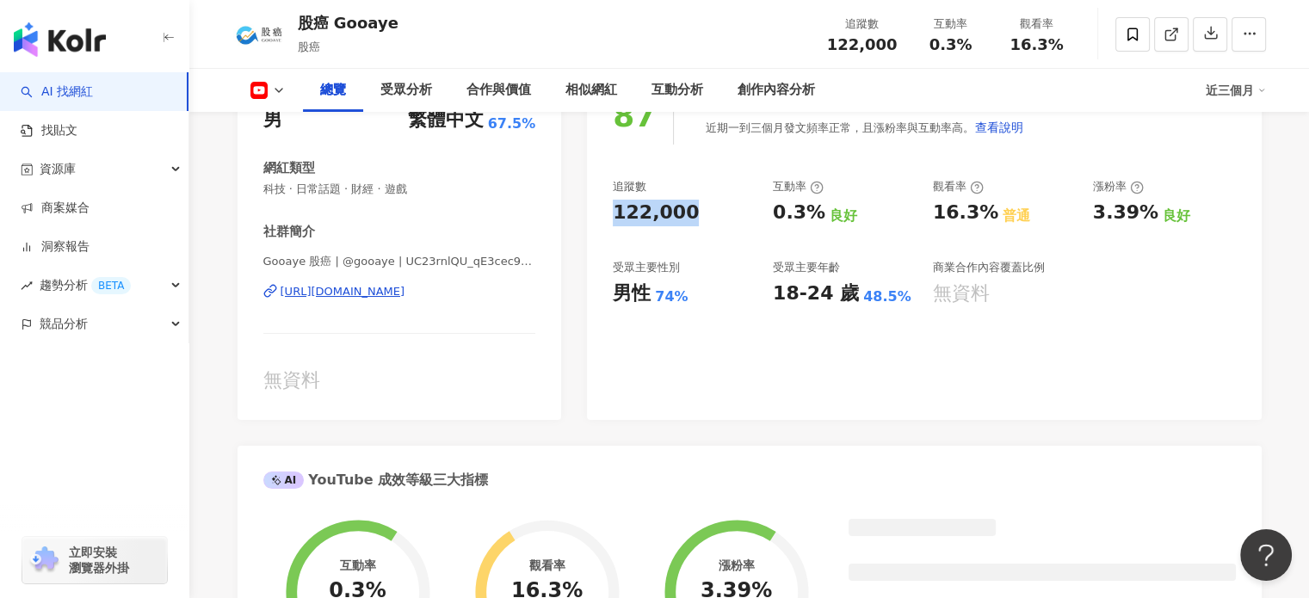
click at [708, 216] on div "122,000" at bounding box center [684, 213] width 143 height 27
click at [689, 213] on div "122,000" at bounding box center [684, 213] width 143 height 27
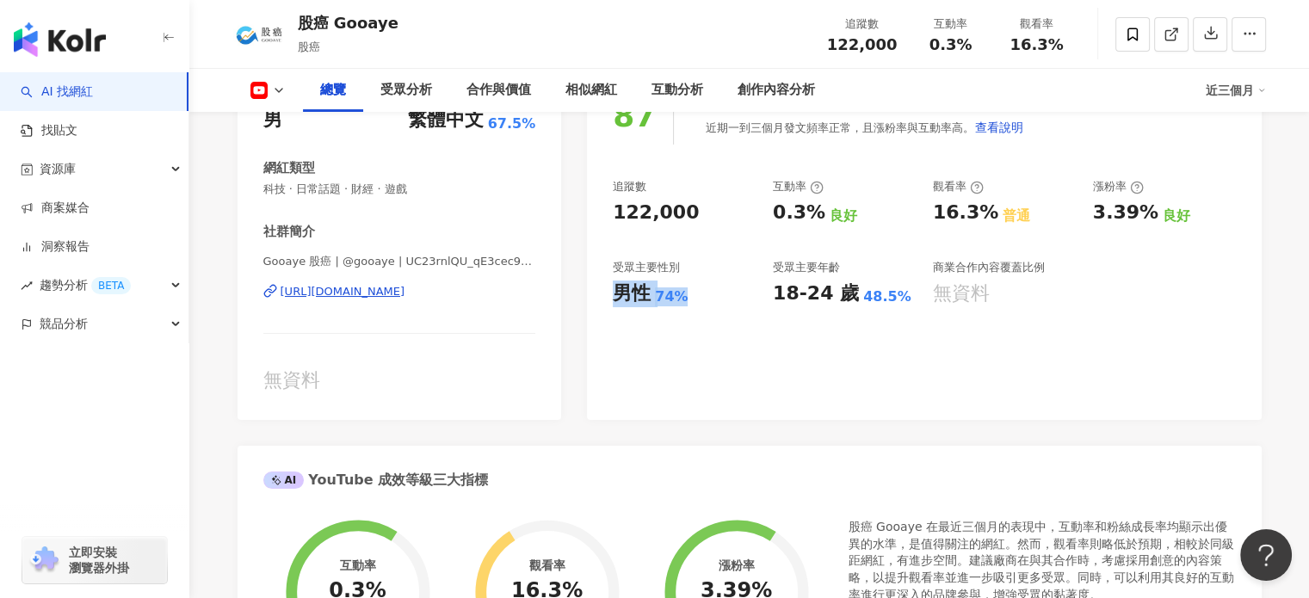
drag, startPoint x: 614, startPoint y: 297, endPoint x: 698, endPoint y: 304, distance: 83.8
click at [698, 304] on div "男性 74%" at bounding box center [684, 294] width 143 height 27
copy div "男性 74%"
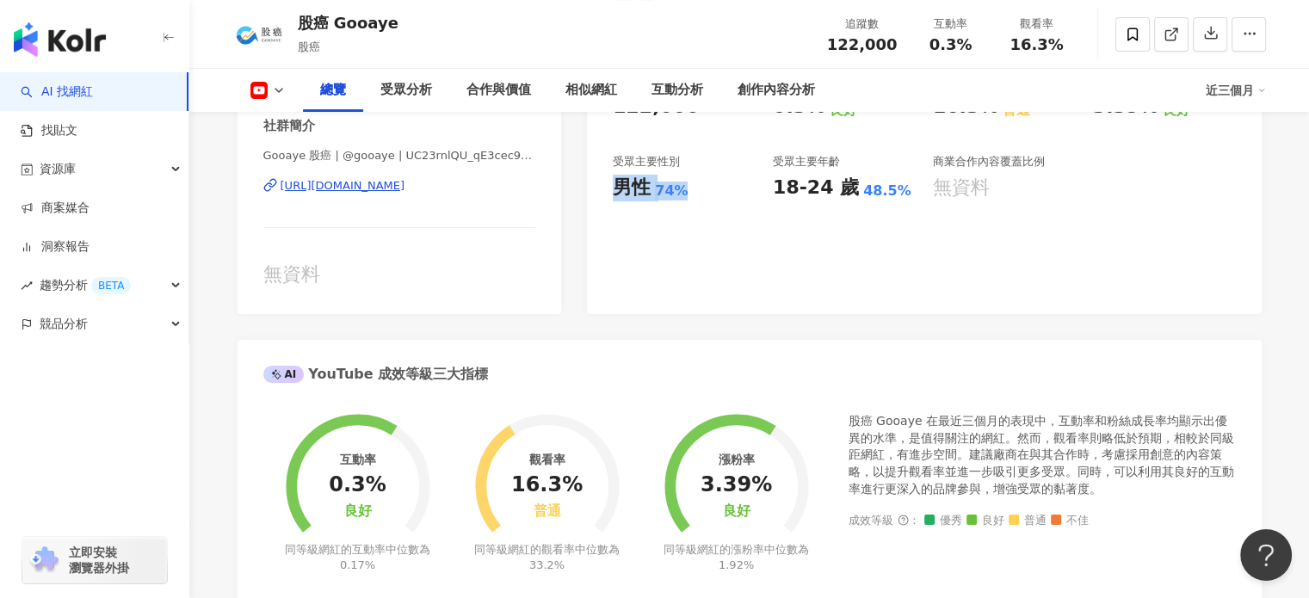
scroll to position [172, 0]
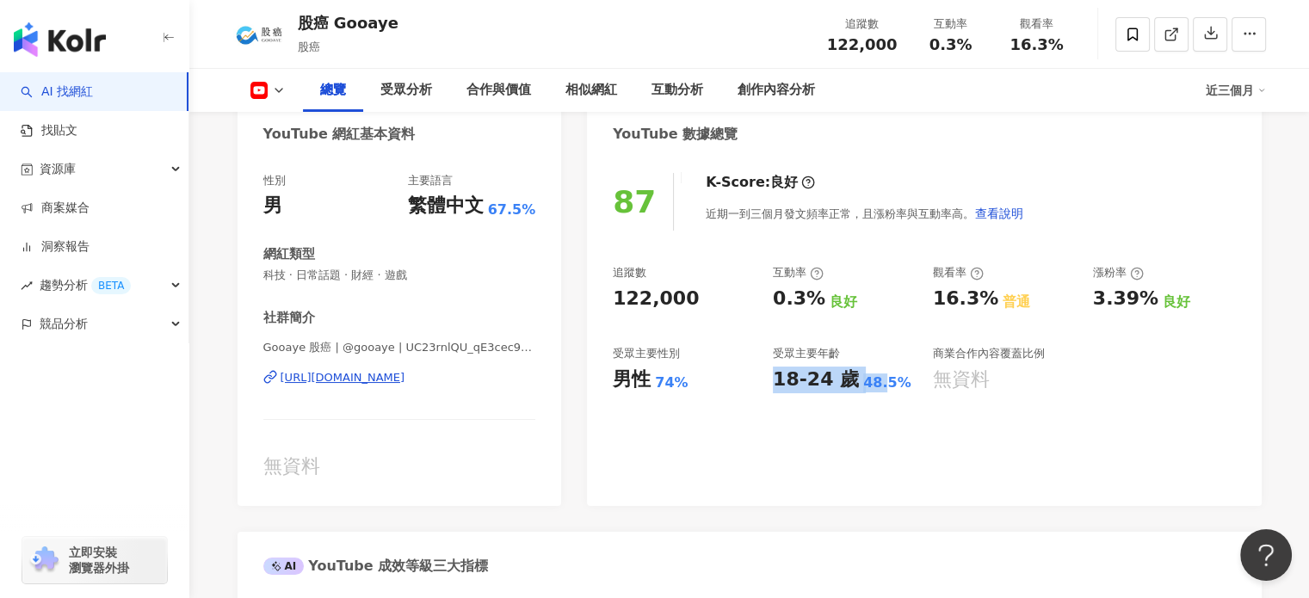
drag, startPoint x: 767, startPoint y: 375, endPoint x: 892, endPoint y: 391, distance: 125.7
click at [892, 391] on div "追蹤數 122,000 互動率 0.3% 良好 觀看率 16.3% 普通 漲粉率 3.39% 良好 受眾主要性別 男性 74% 受眾主要年齡 18-24 歲 …" at bounding box center [924, 328] width 622 height 127
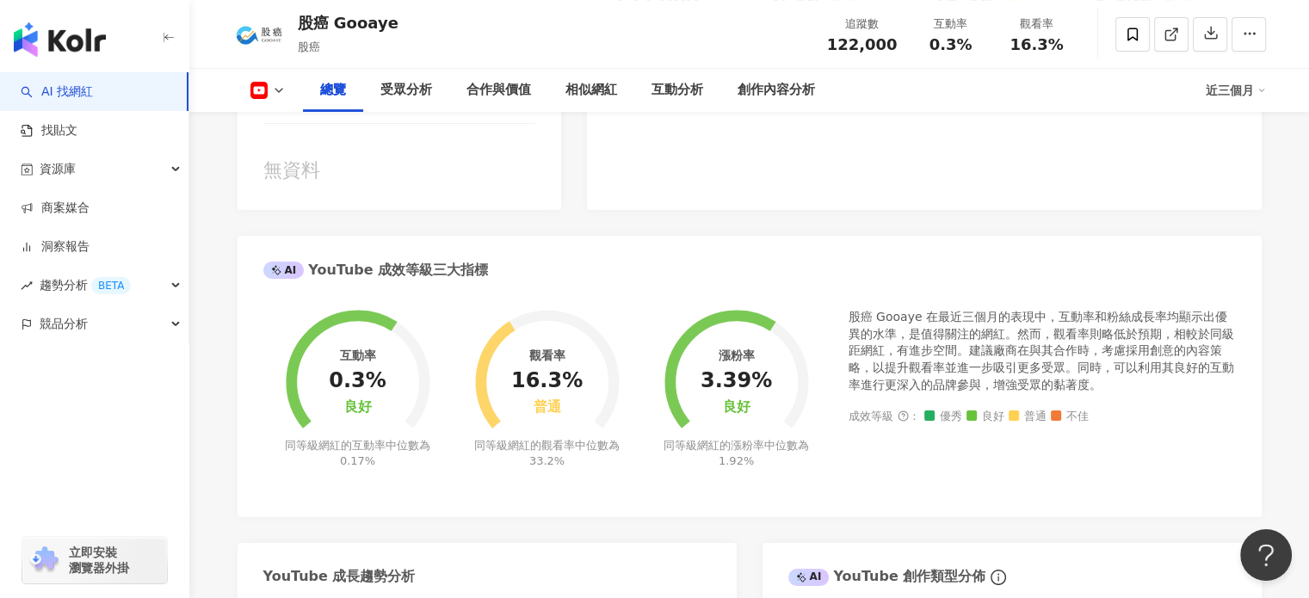
scroll to position [258, 0]
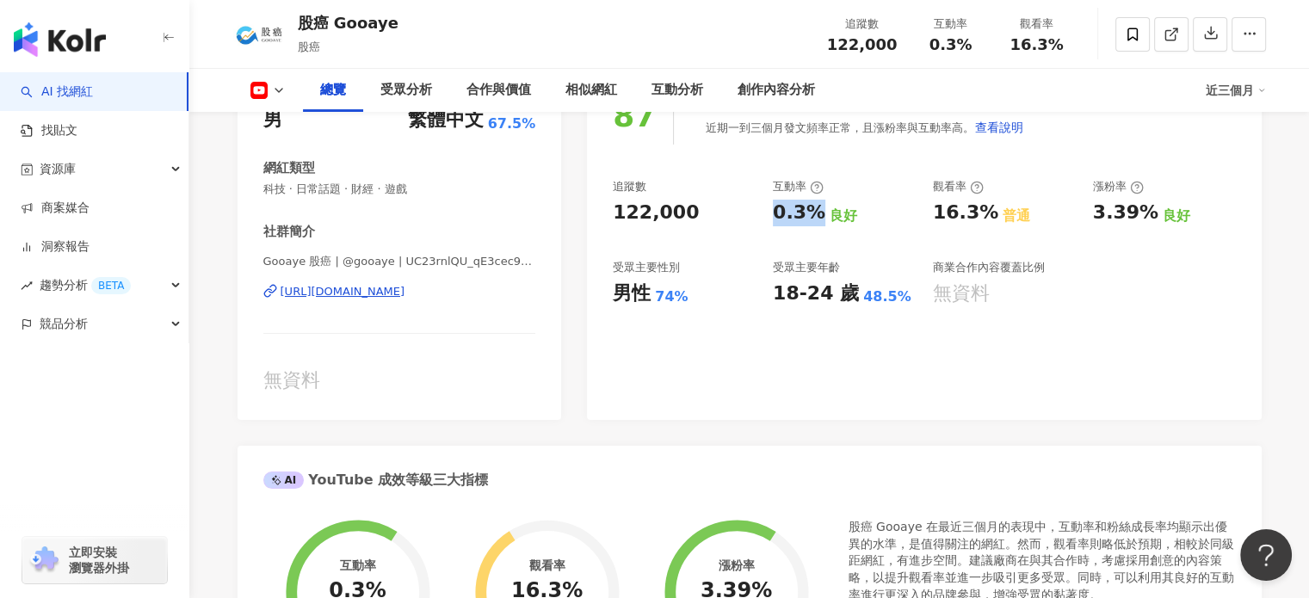
drag, startPoint x: 775, startPoint y: 218, endPoint x: 820, endPoint y: 219, distance: 45.6
click at [820, 219] on div "0.3% 良好" at bounding box center [844, 213] width 143 height 27
copy div "0.3%"
drag, startPoint x: 929, startPoint y: 213, endPoint x: 986, endPoint y: 216, distance: 57.8
click at [986, 216] on div "追蹤數 122,000 互動率 0.3% 良好 觀看率 16.3% 普通 漲粉率 3.39% 良好 受眾主要性別 男性 74% 受眾主要年齡 18-24 歲 …" at bounding box center [924, 242] width 622 height 127
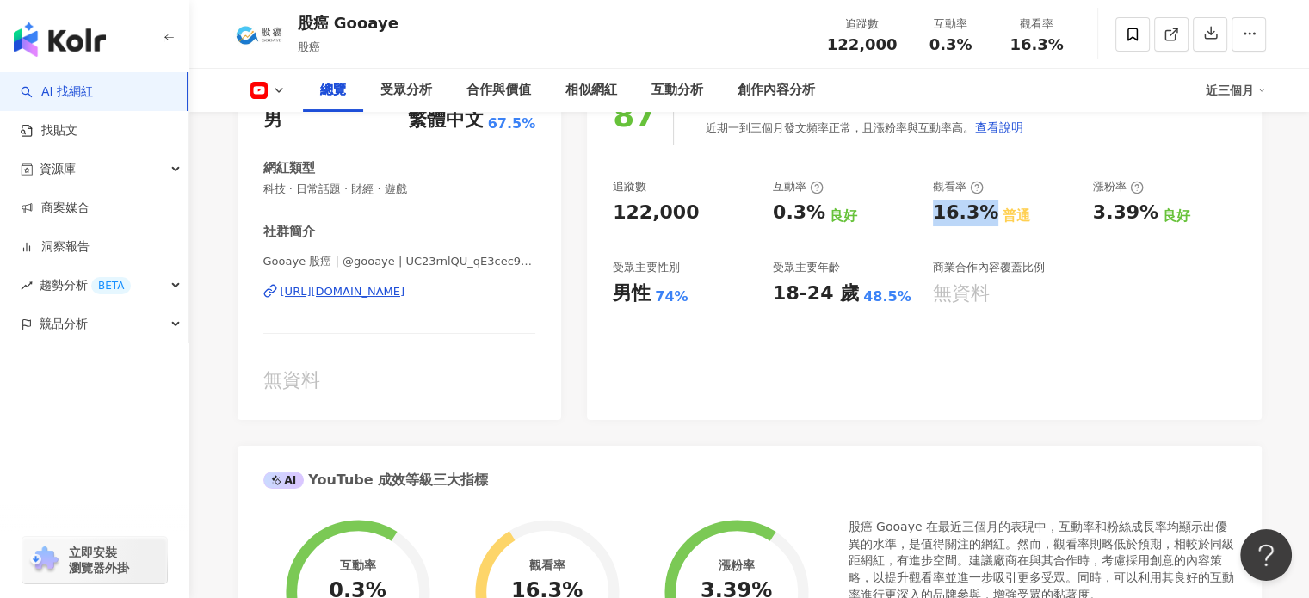
copy div "16.3%"
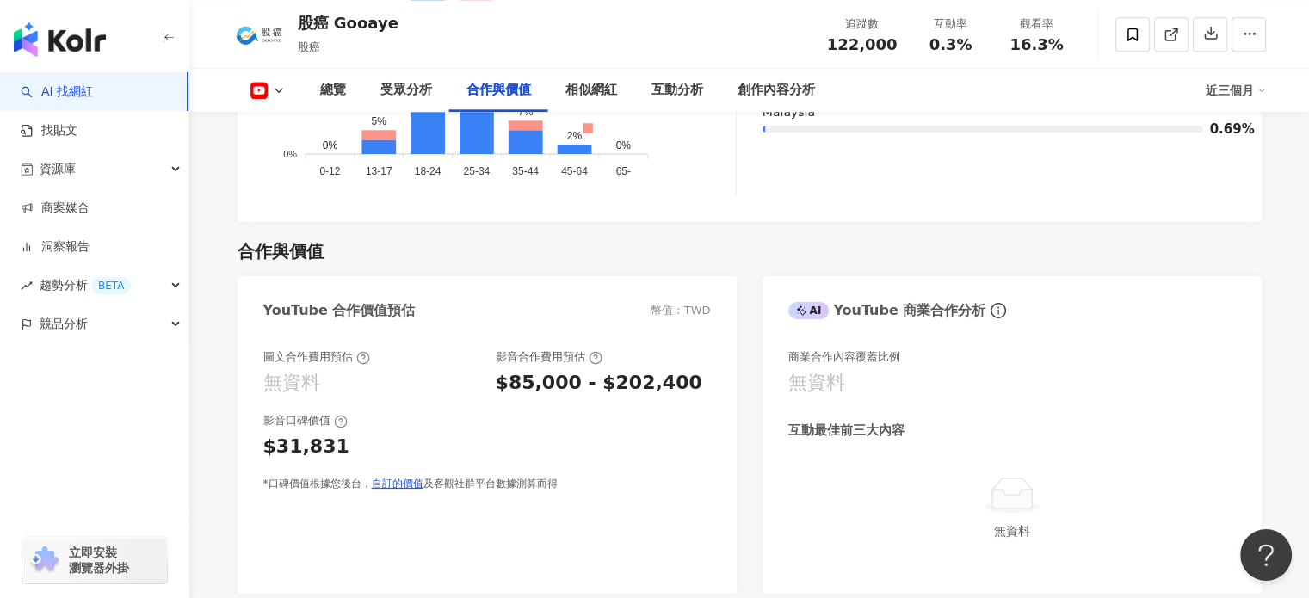
scroll to position [2410, 0]
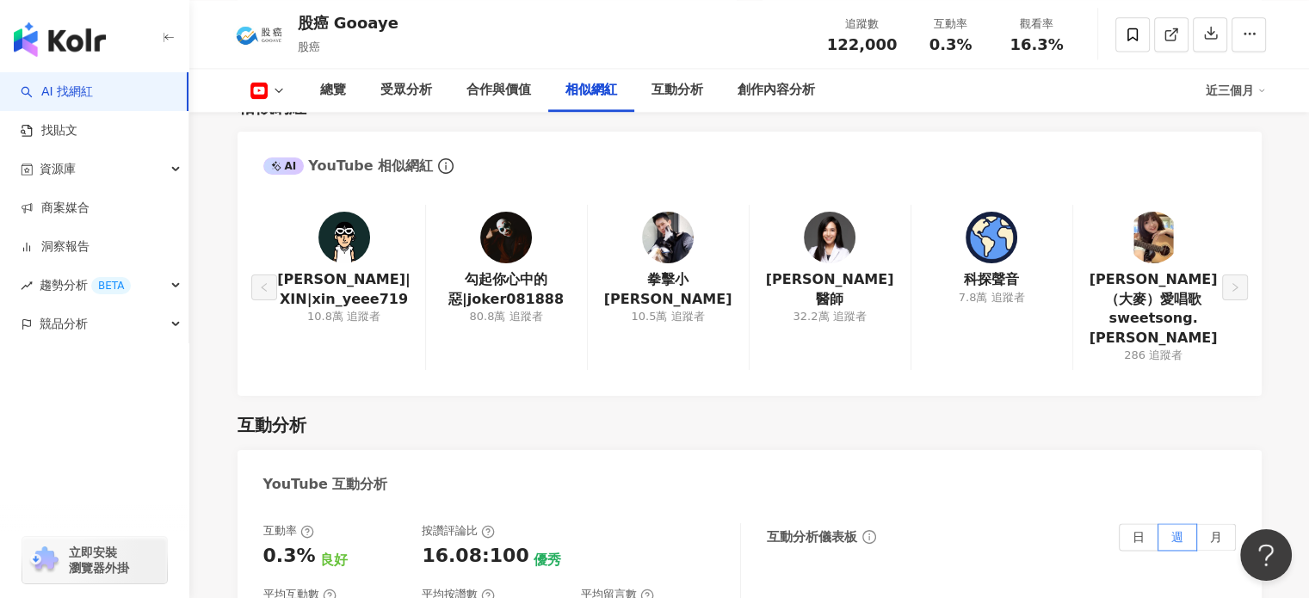
click at [272, 99] on div "總覽 受眾分析 合作與價值 相似網紅 互動分析 創作內容分析 近三個月" at bounding box center [749, 90] width 1033 height 43
click at [272, 87] on icon at bounding box center [279, 90] width 14 height 14
click at [293, 133] on button "Facebook" at bounding box center [294, 122] width 103 height 24
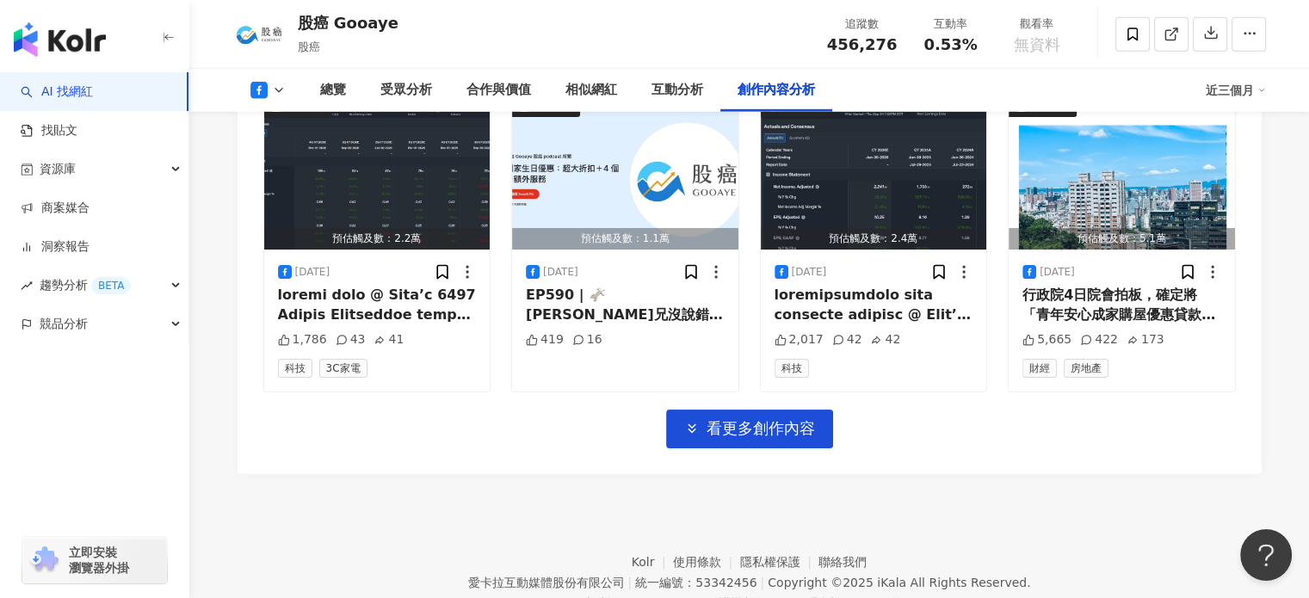
scroll to position [5317, 0]
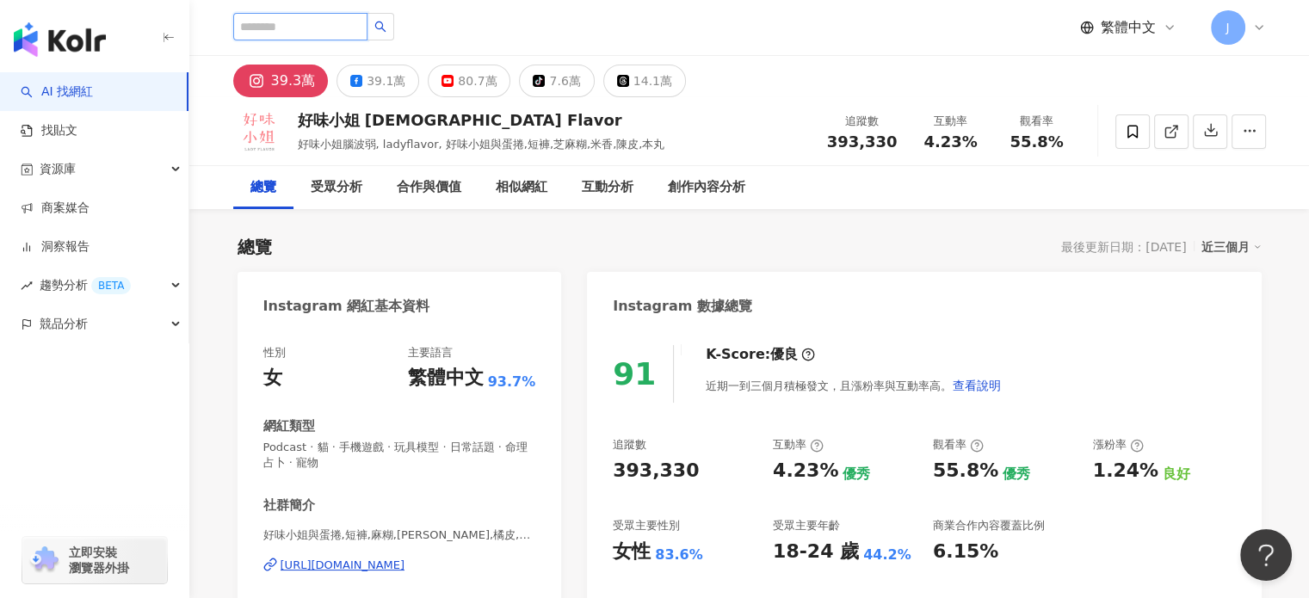
click at [363, 27] on input "search" at bounding box center [300, 27] width 134 height 28
type input "***"
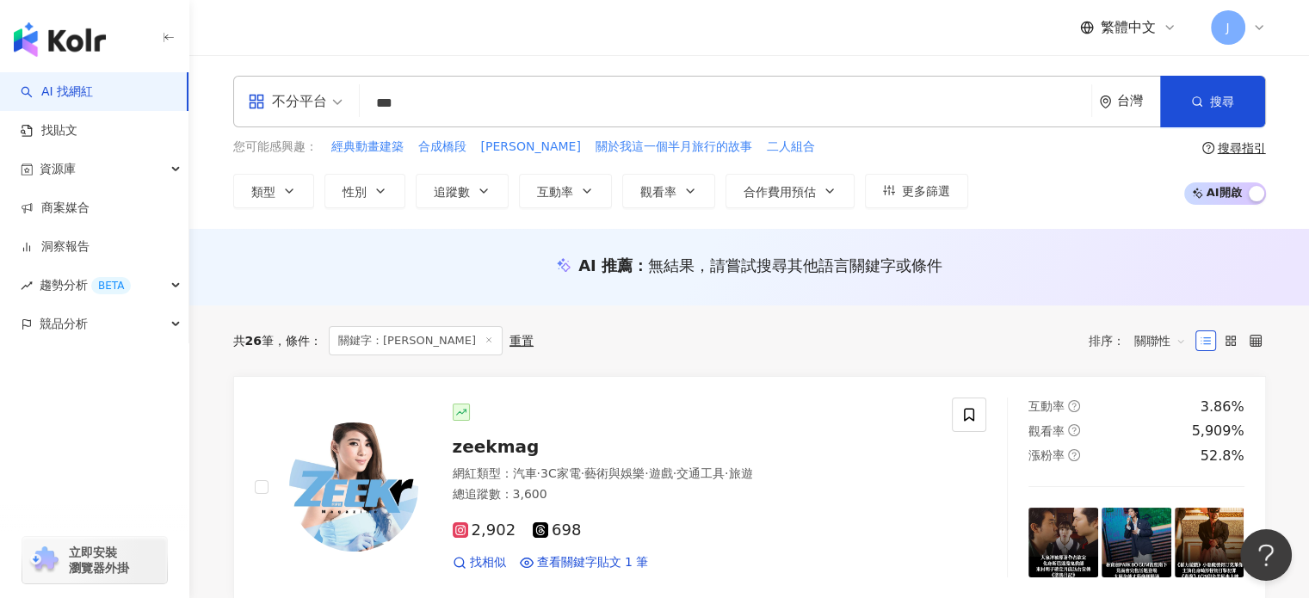
click at [436, 96] on input "***" at bounding box center [726, 103] width 718 height 33
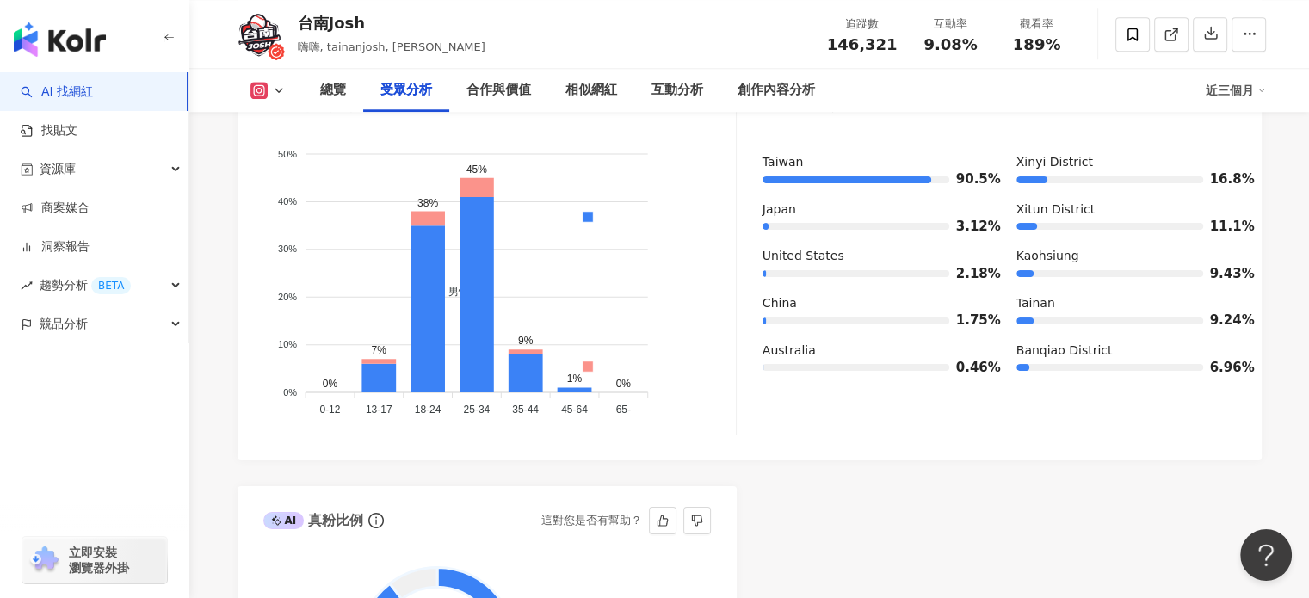
scroll to position [1601, 0]
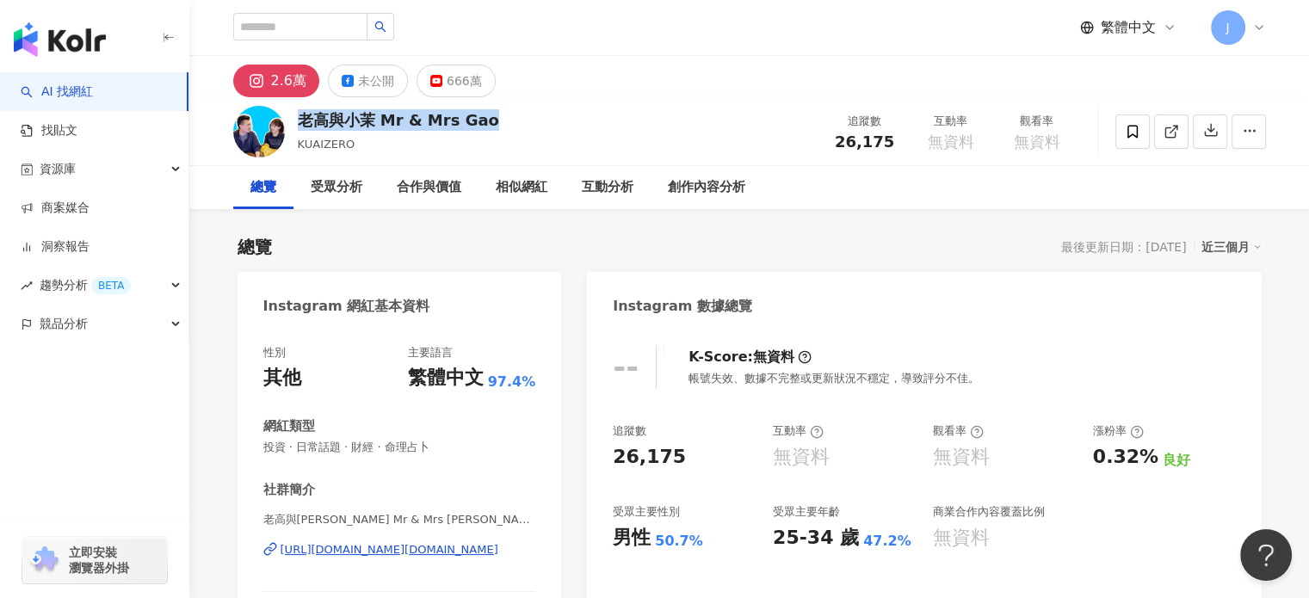
drag, startPoint x: 497, startPoint y: 121, endPoint x: 296, endPoint y: 127, distance: 200.6
click at [296, 127] on div "老高與小茉 Mr & Mrs Gao KUAIZERO 追蹤數 26,175 互動率 無資料 觀看率 無資料" at bounding box center [750, 131] width 1102 height 68
copy div "老高與小茉 Mr & Mrs Gao"
click at [324, 33] on input "search" at bounding box center [300, 27] width 134 height 28
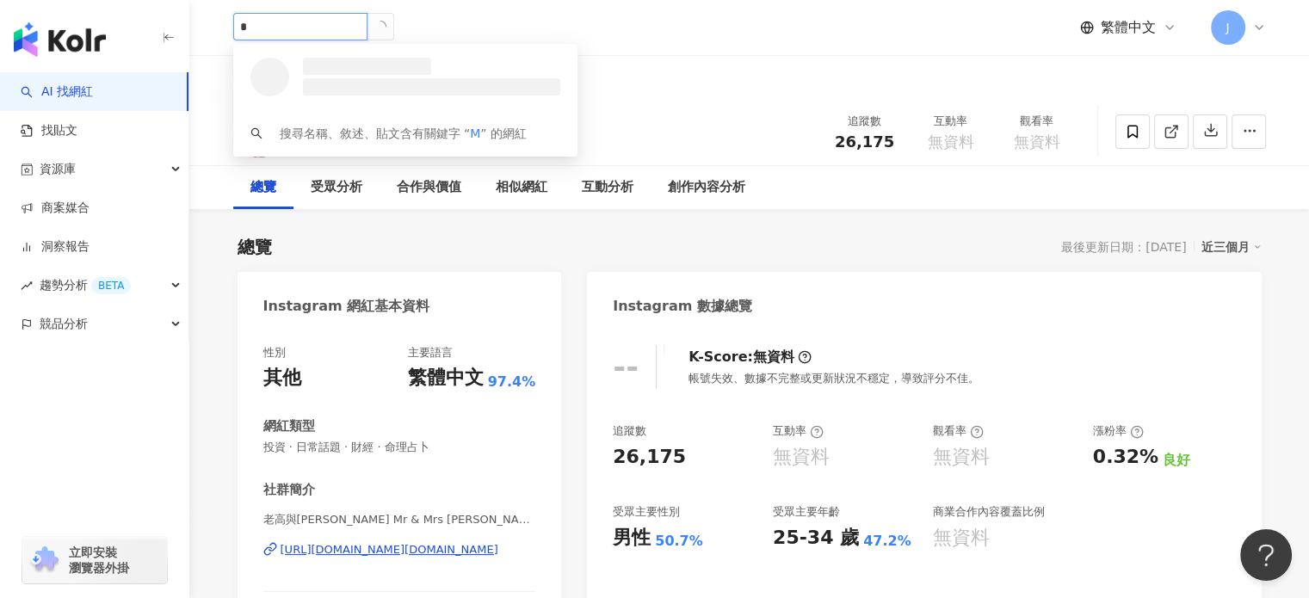
paste input "****"
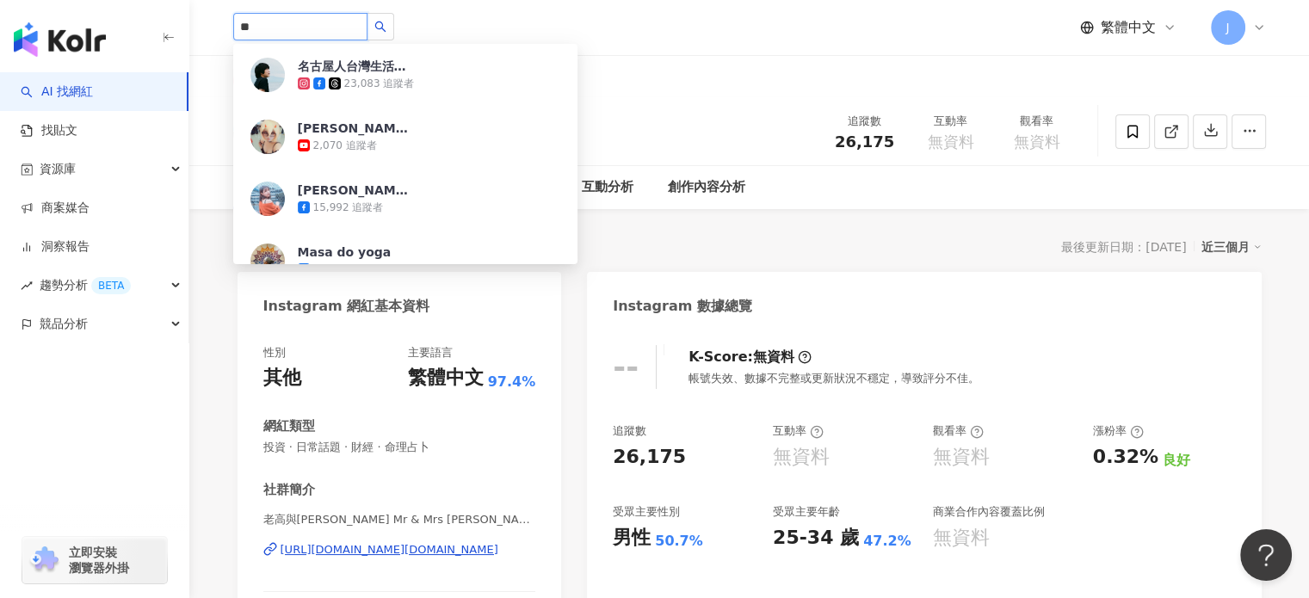
type input "*"
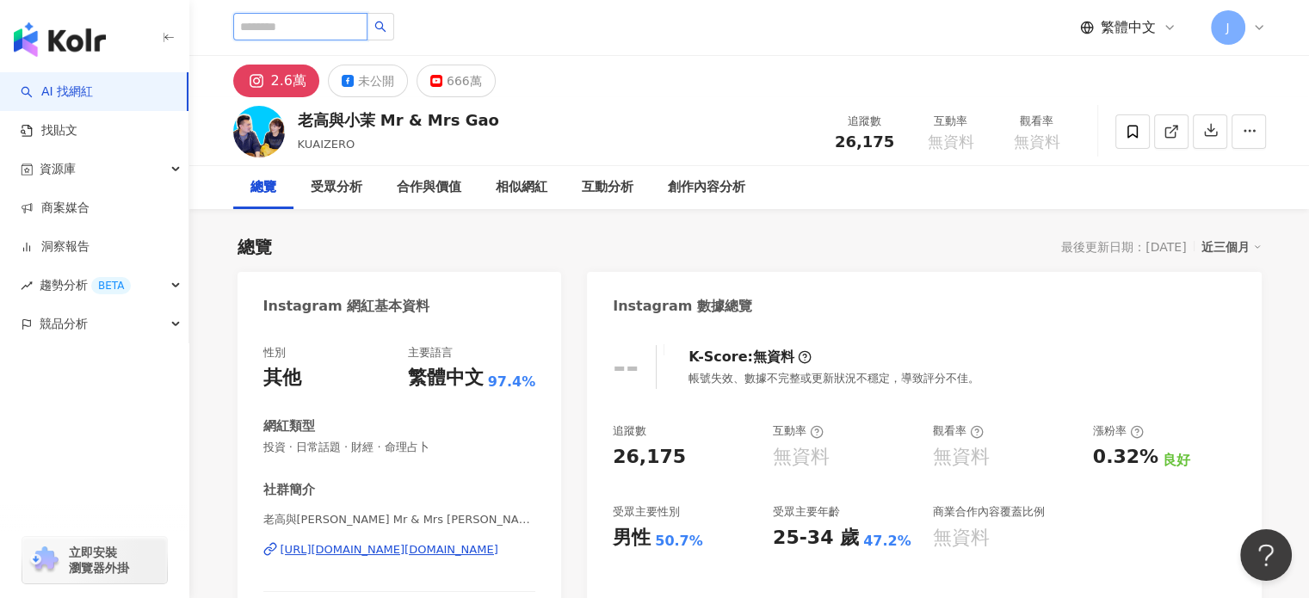
paste input "****"
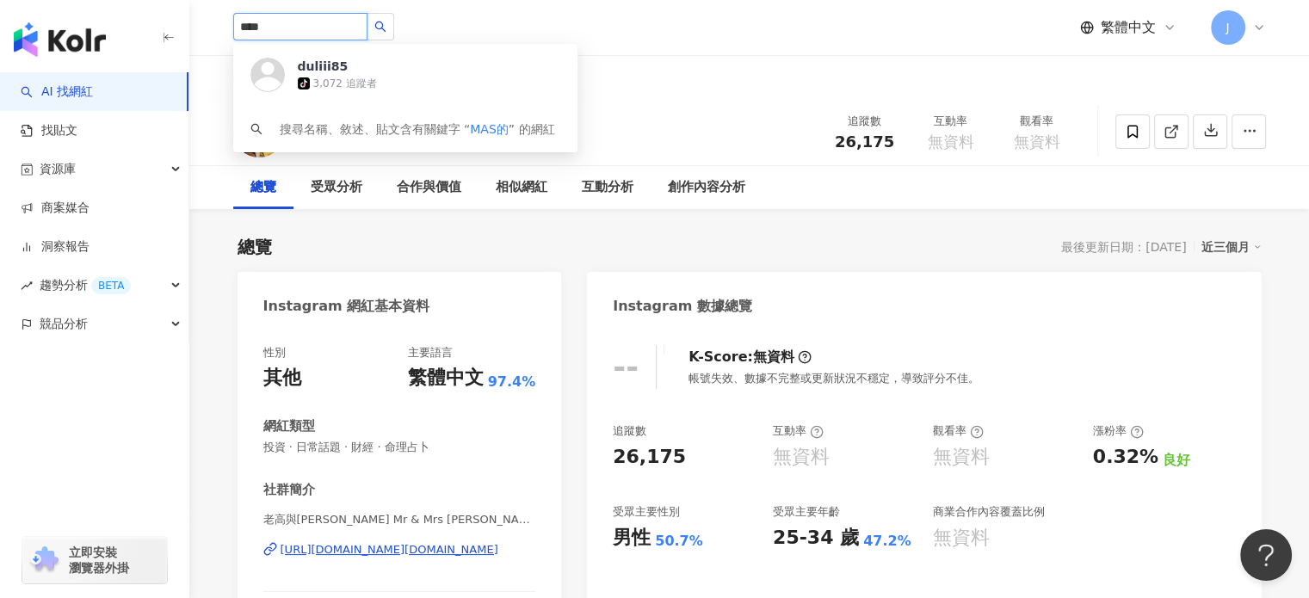
type input "****"
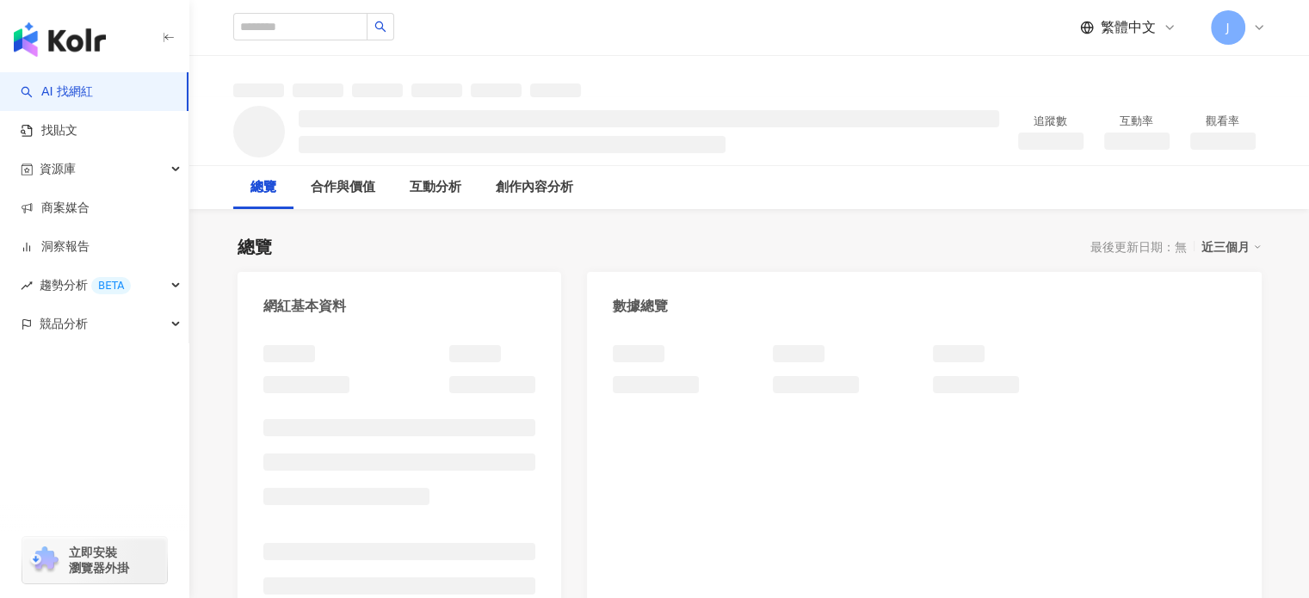
click at [1253, 367] on div at bounding box center [924, 514] width 674 height 373
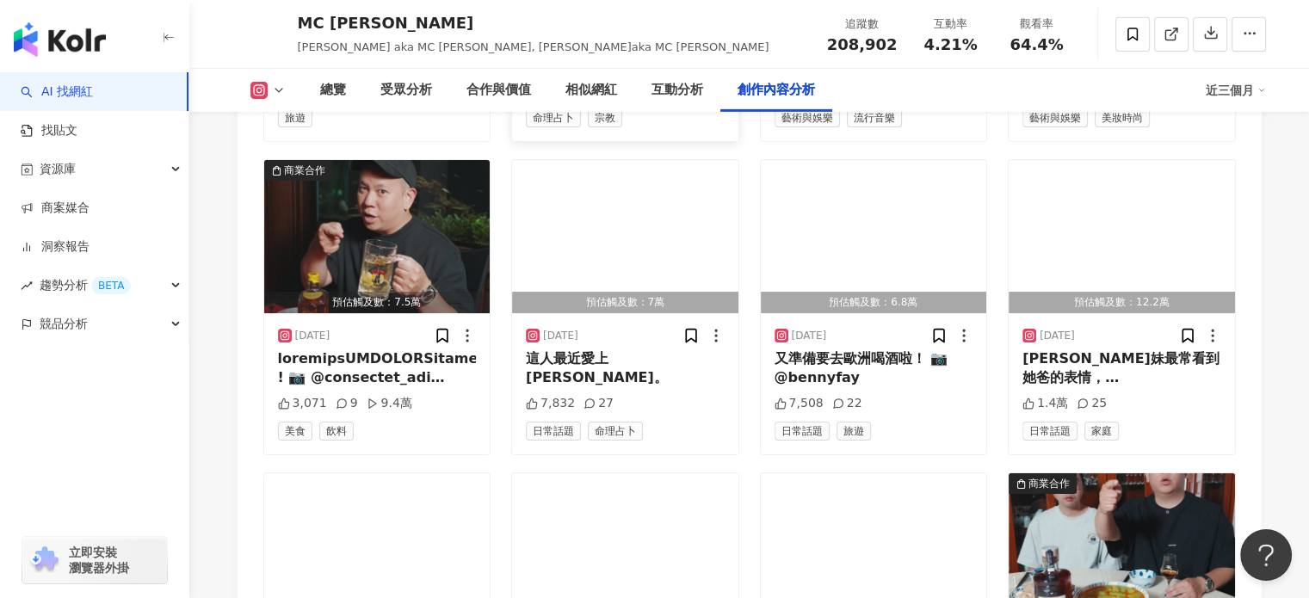
scroll to position [5508, 0]
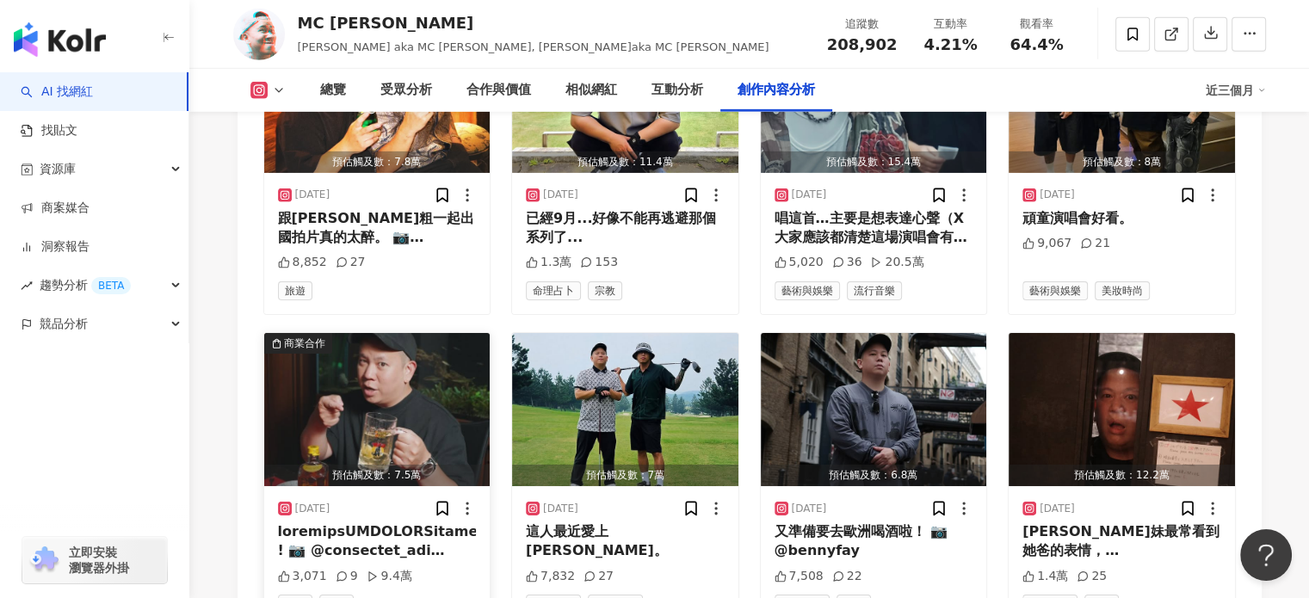
drag, startPoint x: 394, startPoint y: 529, endPoint x: 338, endPoint y: 527, distance: 56.0
click at [338, 527] on div at bounding box center [377, 541] width 199 height 39
click at [392, 528] on div "View post on Instagram 查看原始貼文" at bounding box center [654, 299] width 1309 height 598
click at [400, 523] on div at bounding box center [377, 541] width 199 height 39
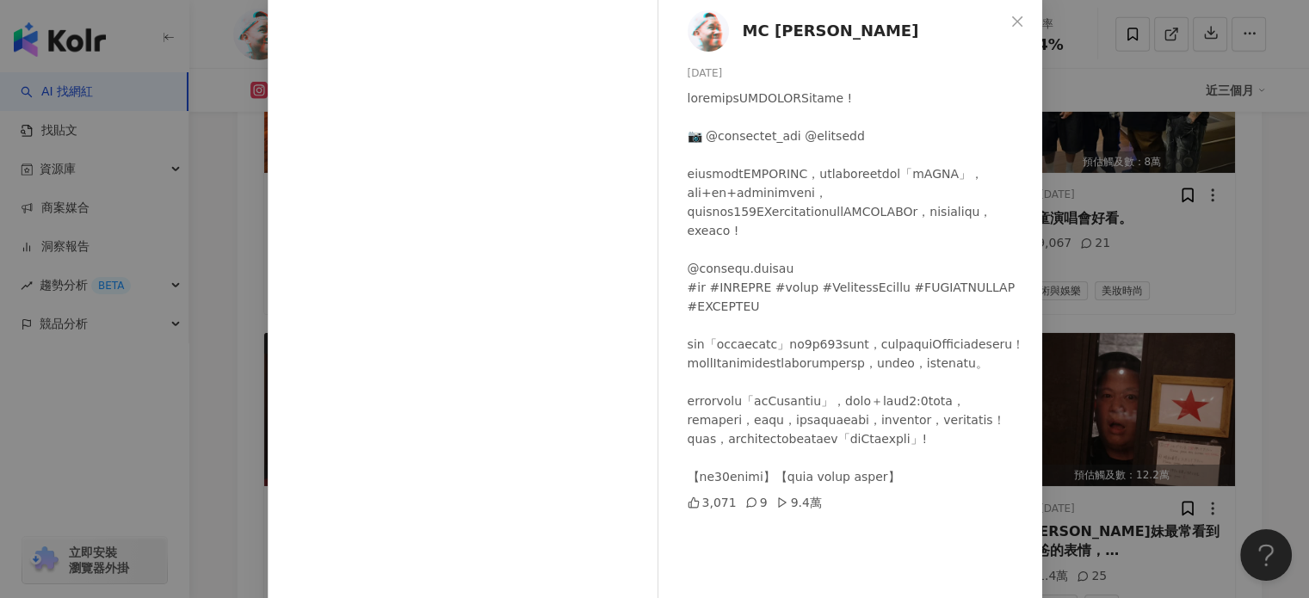
scroll to position [3, 0]
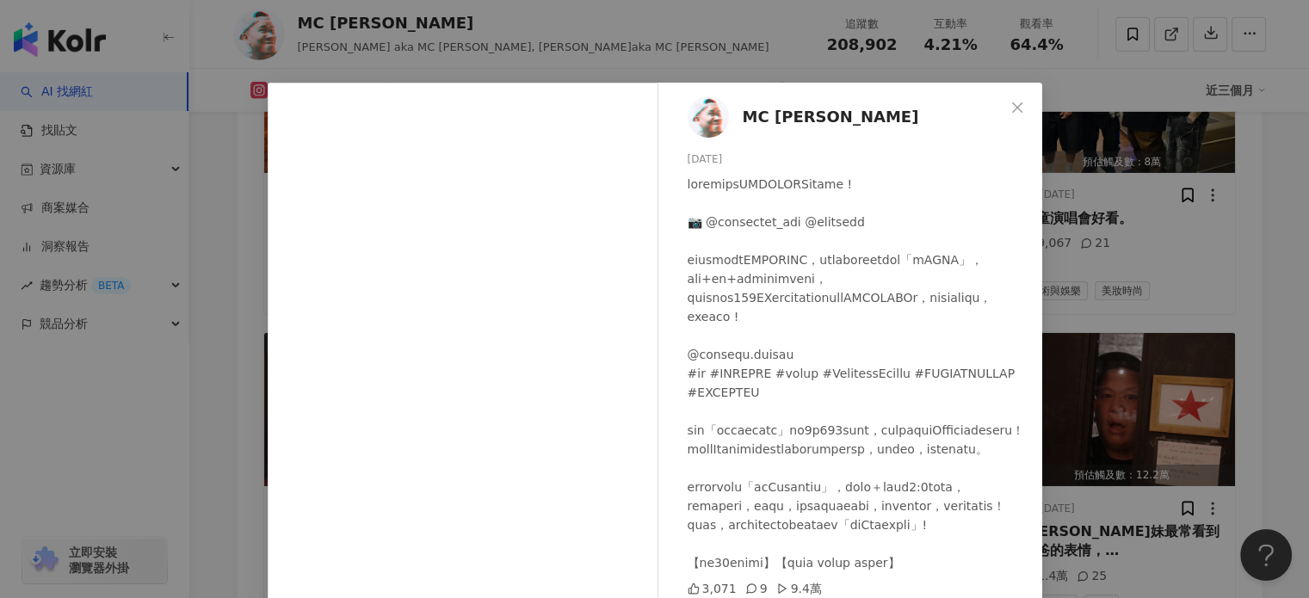
click at [1271, 267] on div "MC Jeng [DATE] 3,071 9 9.4萬 查看原始貼文" at bounding box center [654, 299] width 1309 height 598
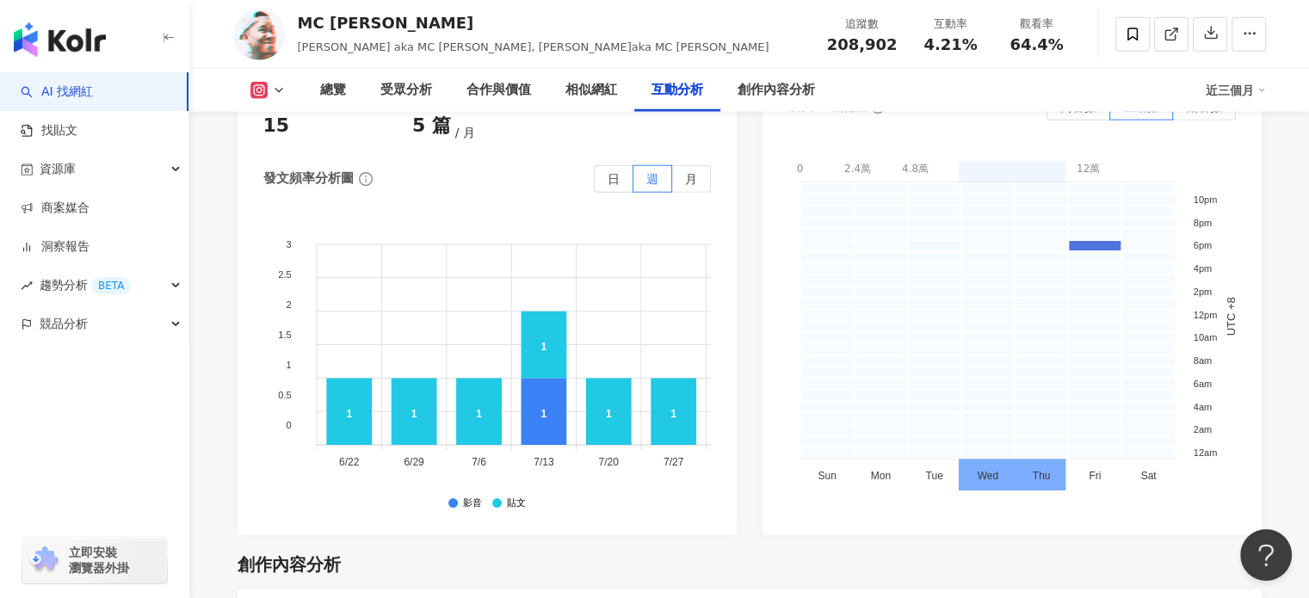
scroll to position [4217, 0]
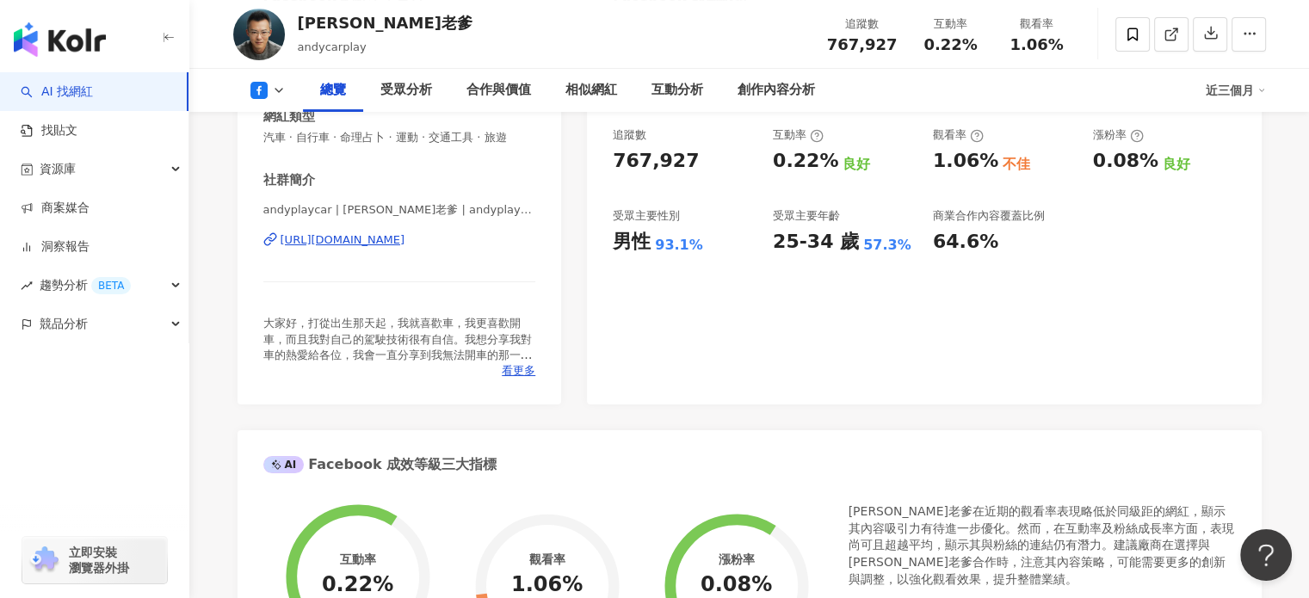
scroll to position [172, 0]
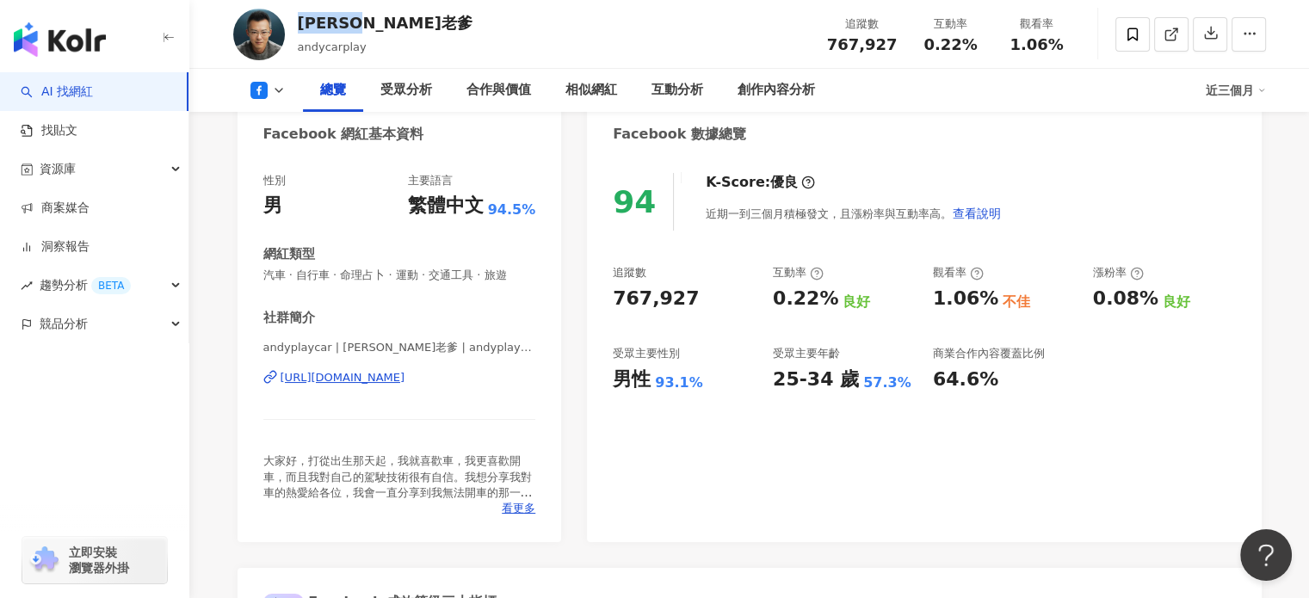
drag, startPoint x: 371, startPoint y: 20, endPoint x: 295, endPoint y: 21, distance: 75.7
click at [294, 21] on div "[PERSON_NAME]老爹 andycarplay 追蹤數 767,927 互動率 0.22% 觀看率 1.06%" at bounding box center [750, 34] width 1102 height 68
copy div "[PERSON_NAME]老爹"
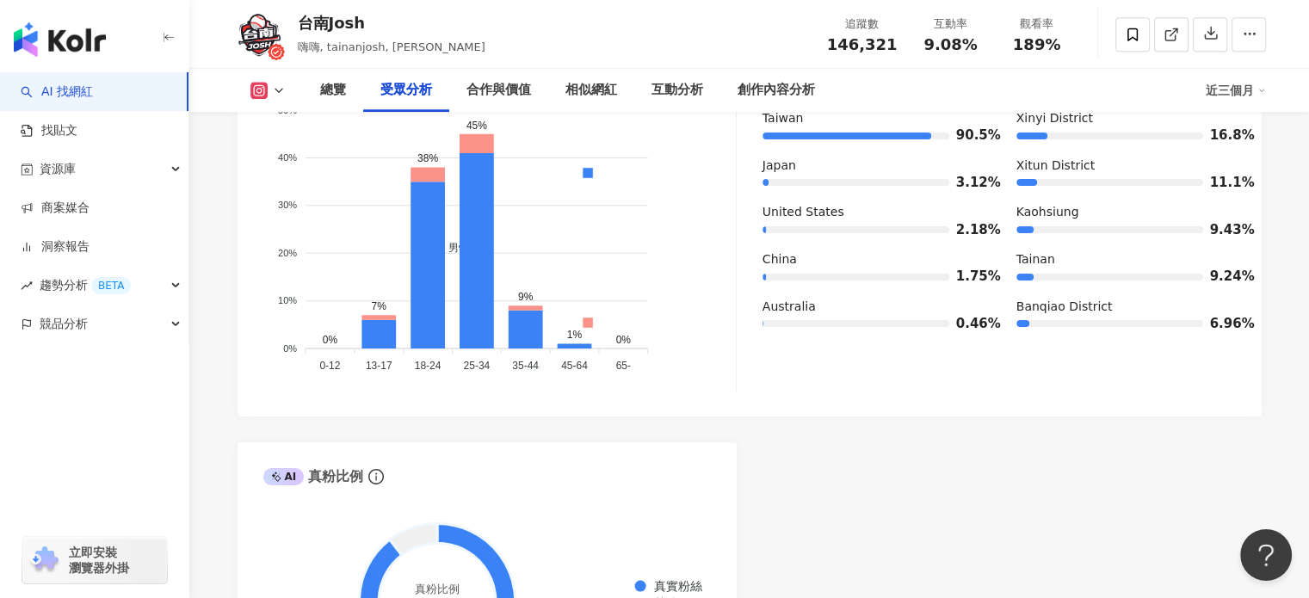
scroll to position [1859, 0]
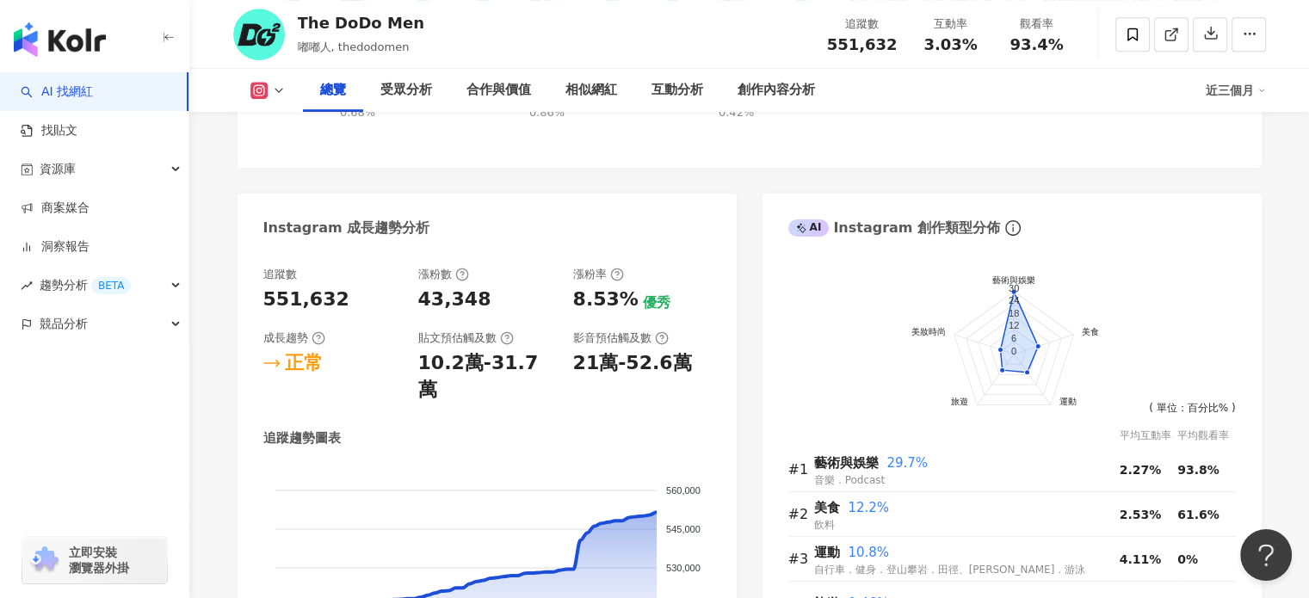
scroll to position [861, 0]
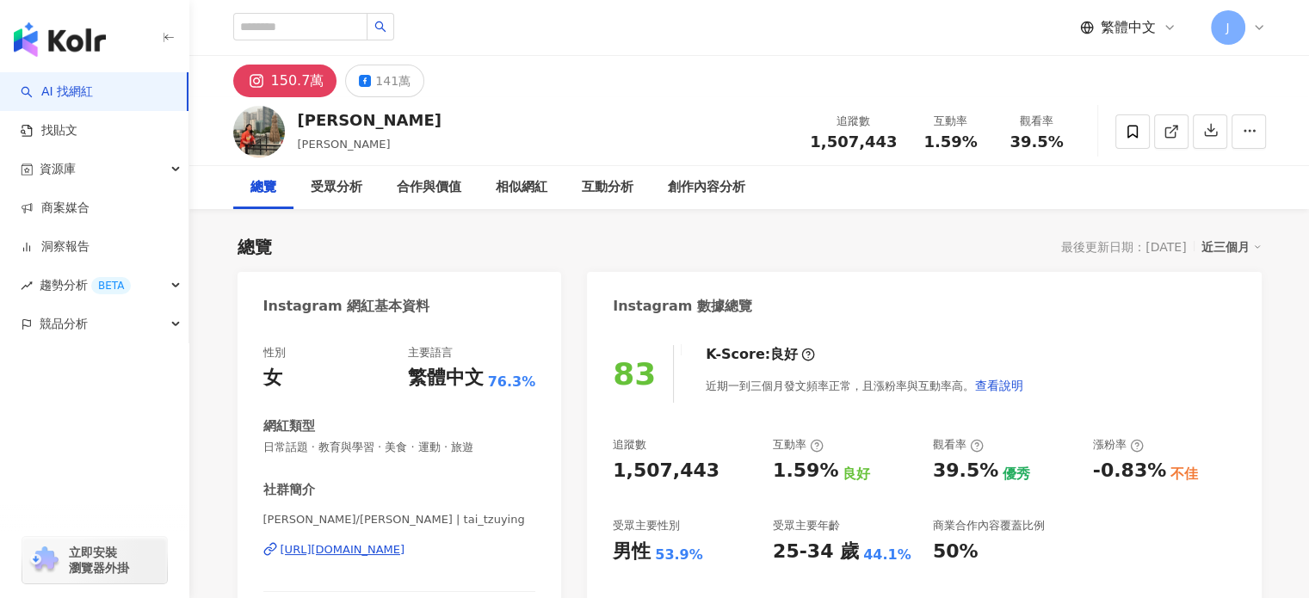
click at [439, 447] on span "日常話題 · 教育與學習 · 美食 · 運動 · 旅遊" at bounding box center [399, 447] width 273 height 15
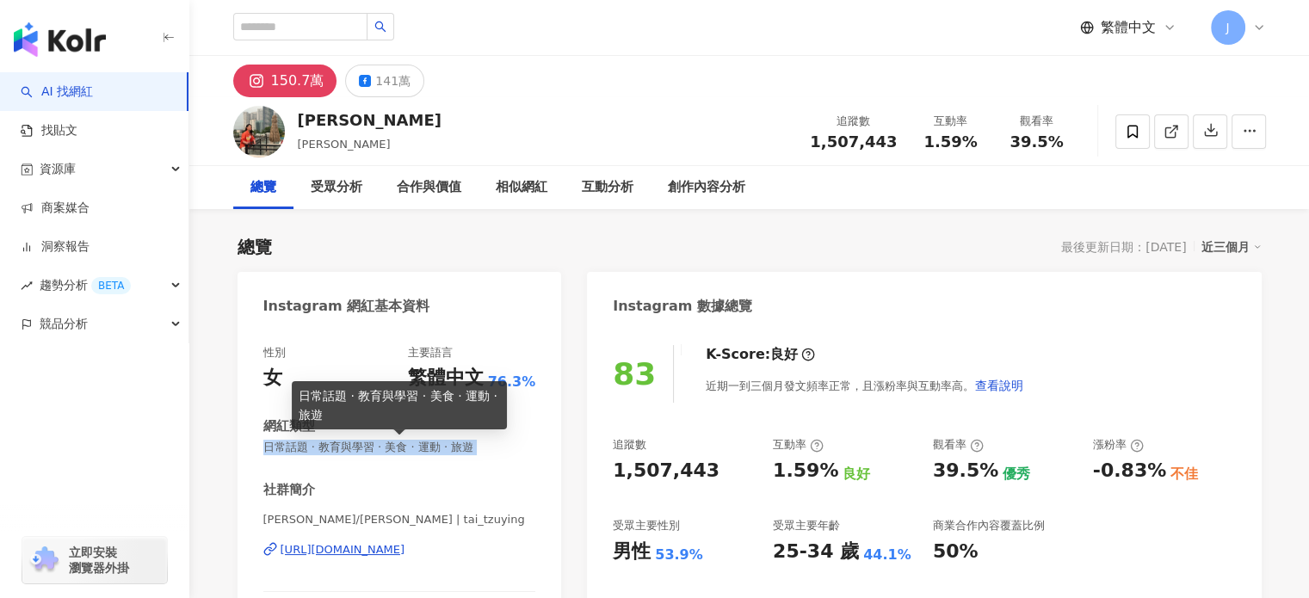
copy span "日常話題 · 教育與學習 · 美食 · 運動 · 旅遊"
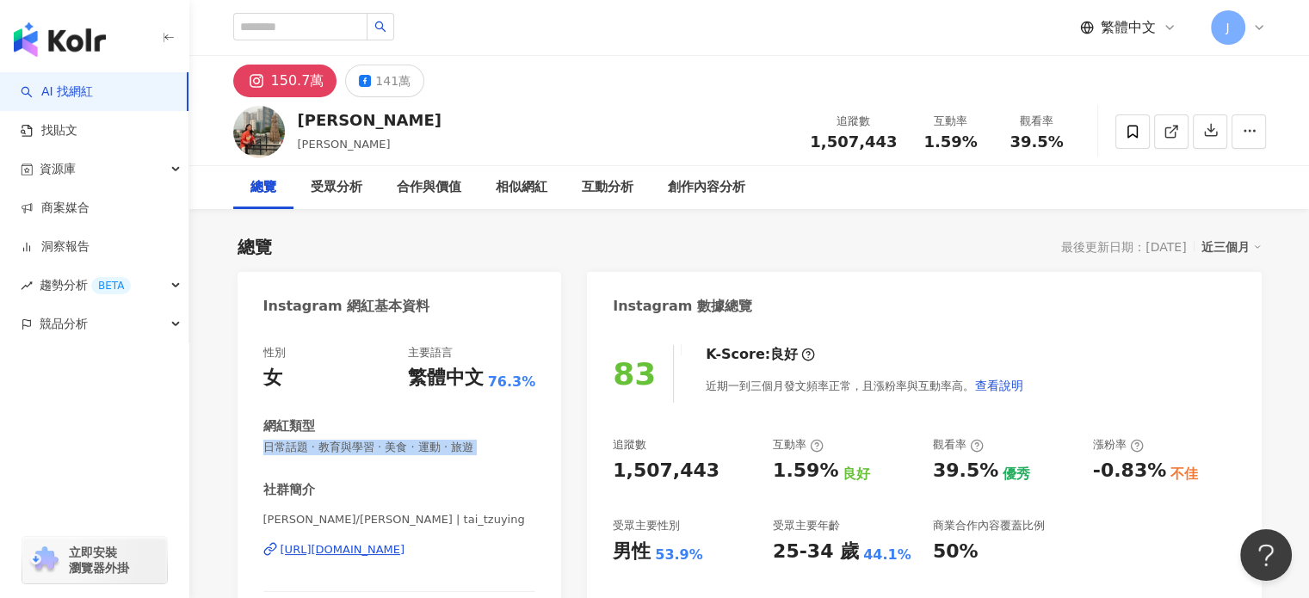
copy span "日常話題 · 教育與學習 · 美食 · 運動 · 旅遊"
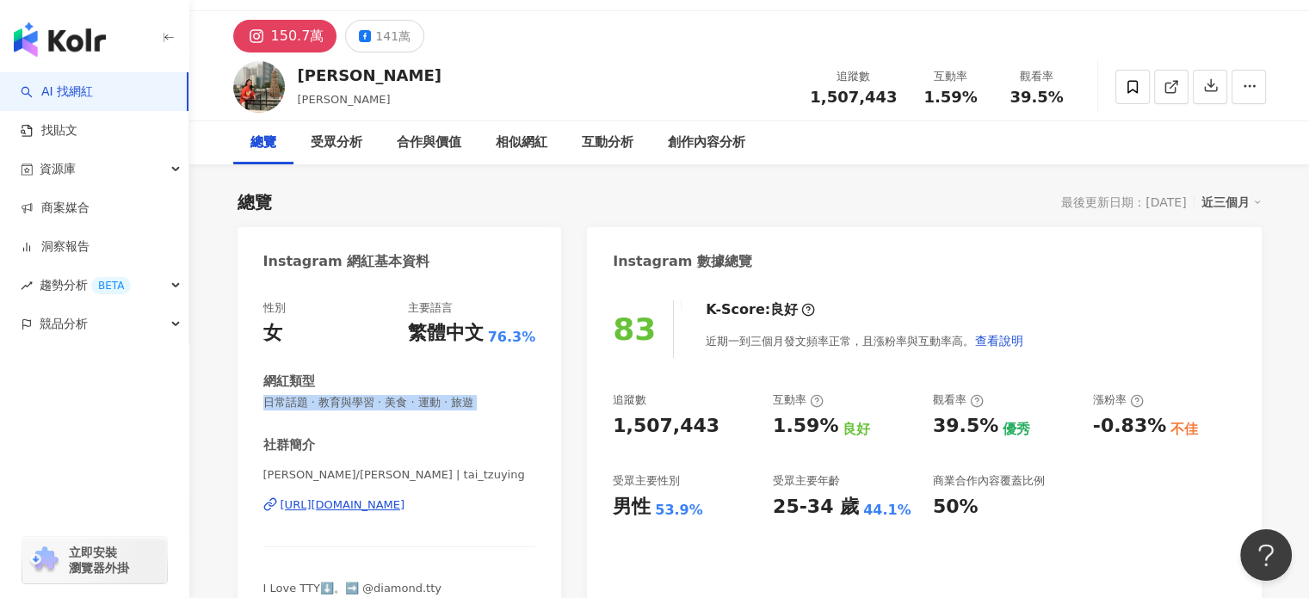
scroll to position [86, 0]
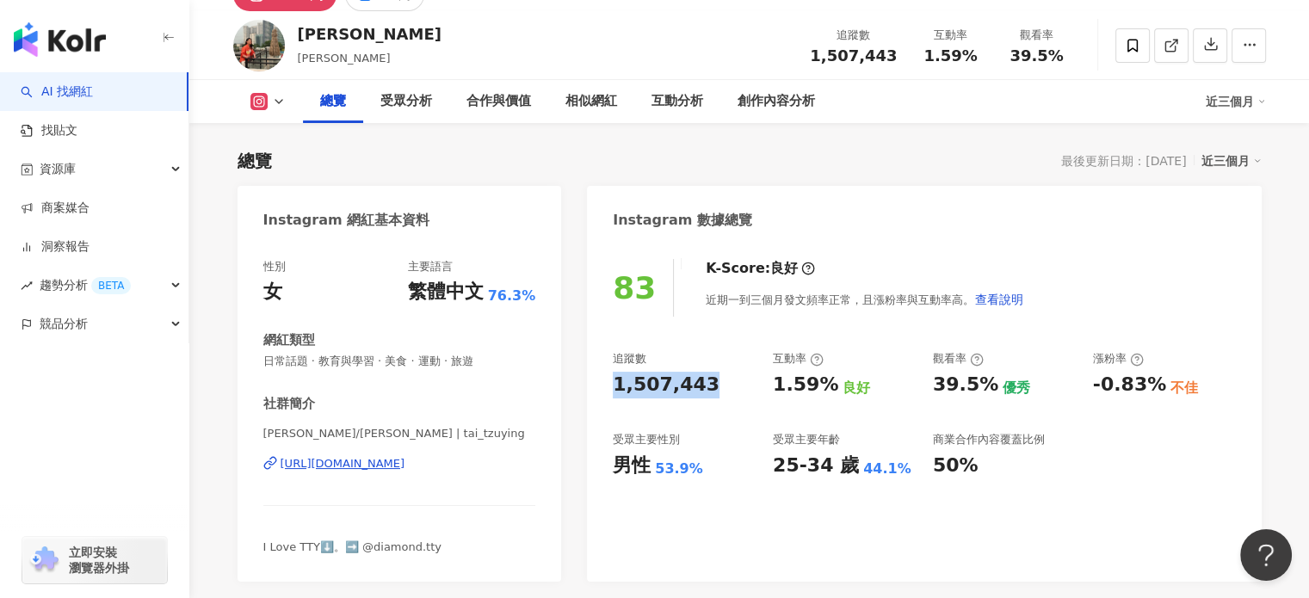
drag, startPoint x: 614, startPoint y: 386, endPoint x: 711, endPoint y: 393, distance: 97.5
click at [721, 389] on div "1,507,443" at bounding box center [684, 385] width 143 height 27
copy div "1,507,443"
drag, startPoint x: 810, startPoint y: 387, endPoint x: 829, endPoint y: 387, distance: 18.9
click at [829, 387] on div "追蹤數 1,507,443 互動率 1.59% 良好 觀看率 39.5% 優秀 漲粉率 -0.83% 不佳 受眾主要性別 男性 53.9% 受眾主要年齡 25…" at bounding box center [924, 414] width 622 height 127
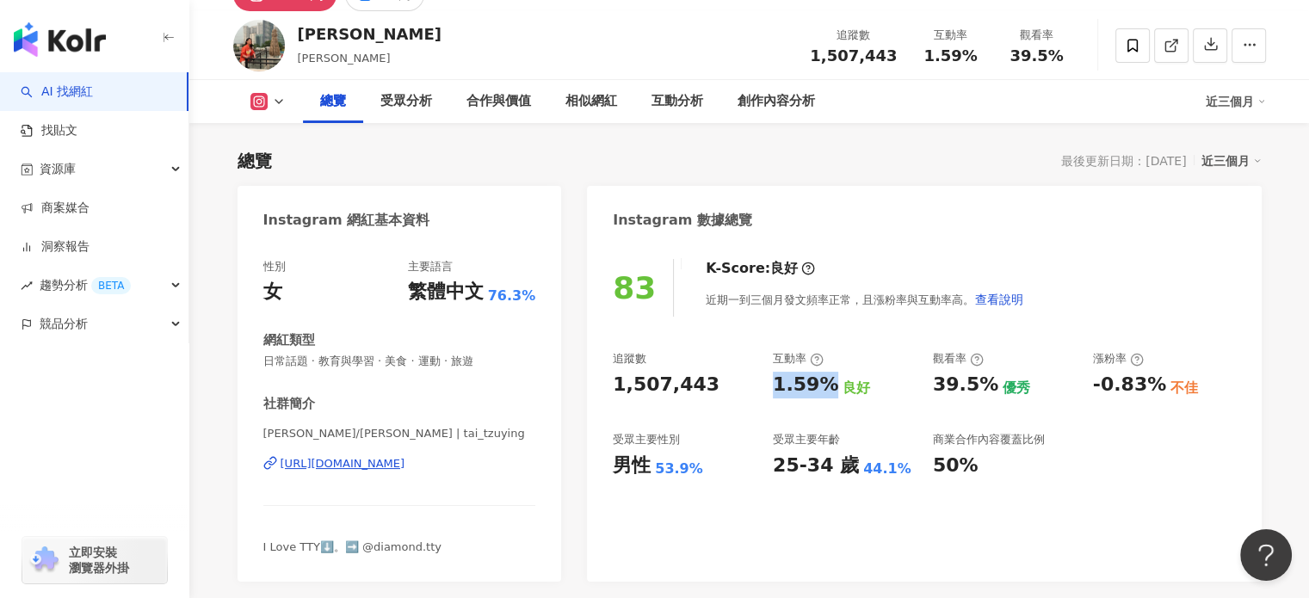
copy div "1.59%"
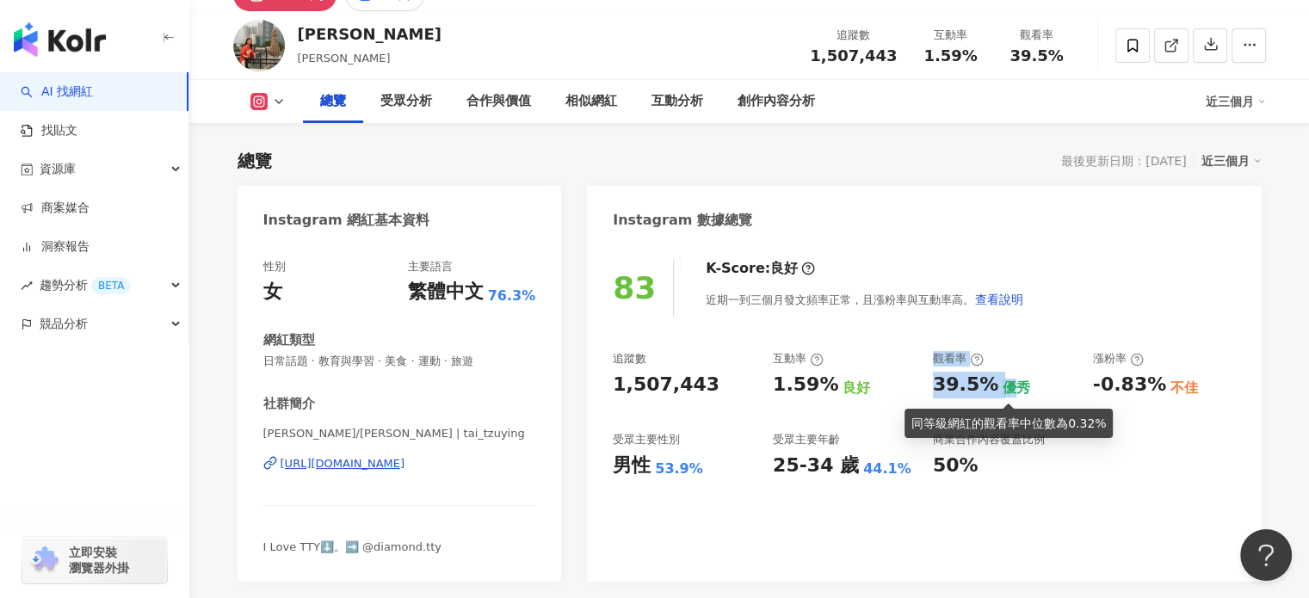
drag, startPoint x: 923, startPoint y: 395, endPoint x: 1002, endPoint y: 389, distance: 79.4
click at [1002, 389] on div "追蹤數 1,507,443 互動率 1.59% 良好 觀看率 39.5% 優秀 漲粉率 -0.83% 不佳 受眾主要性別 男性 53.9% 受眾主要年齡 25…" at bounding box center [924, 414] width 622 height 127
click at [1003, 389] on div "優秀" at bounding box center [1017, 388] width 28 height 19
click at [990, 389] on div "39.5%" at bounding box center [965, 385] width 65 height 27
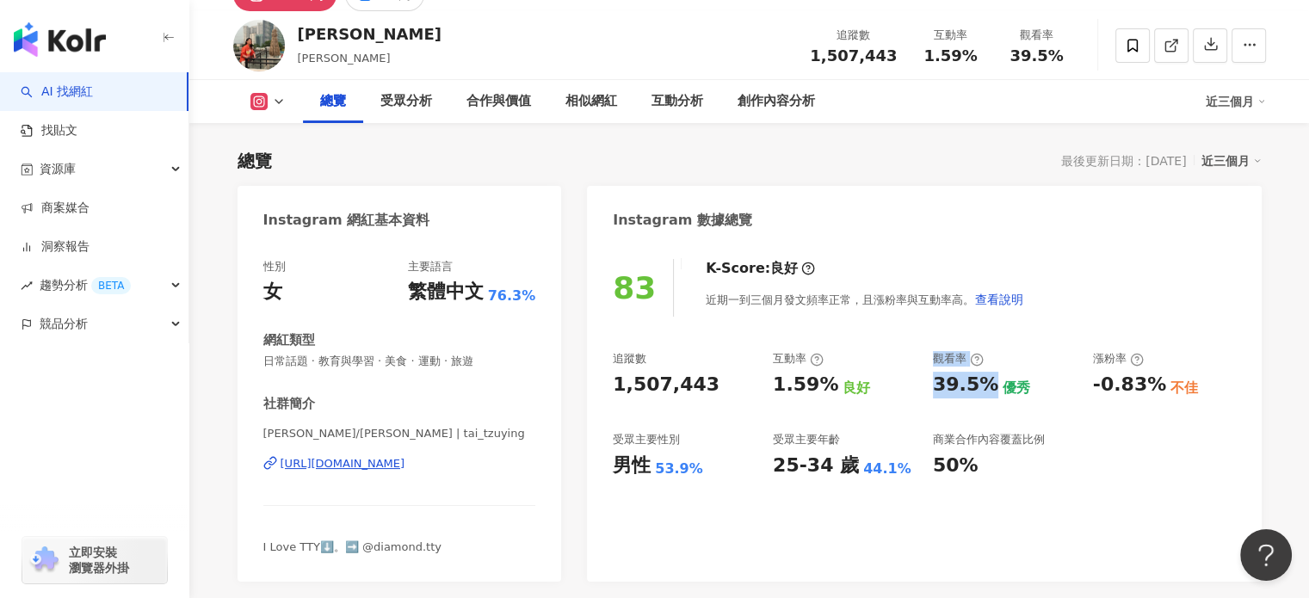
drag, startPoint x: 984, startPoint y: 385, endPoint x: 912, endPoint y: 384, distance: 72.3
click at [912, 384] on div "追蹤數 1,507,443 互動率 1.59% 良好 觀看率 39.5% 優秀 漲粉率 -0.83% 不佳 受眾主要性別 男性 53.9% 受眾主要年齡 25…" at bounding box center [924, 414] width 622 height 127
click at [924, 385] on div "追蹤數 1,507,443 互動率 1.59% 良好 觀看率 39.5% 優秀 漲粉率 -0.83% 不佳 受眾主要性別 男性 53.9% 受眾主要年齡 25…" at bounding box center [924, 414] width 622 height 127
drag, startPoint x: 929, startPoint y: 392, endPoint x: 987, endPoint y: 392, distance: 57.7
click at [987, 392] on div "追蹤數 1,507,443 互動率 1.59% 良好 觀看率 39.5% 優秀 漲粉率 -0.83% 不佳 受眾主要性別 男性 53.9% 受眾主要年齡 25…" at bounding box center [924, 414] width 622 height 127
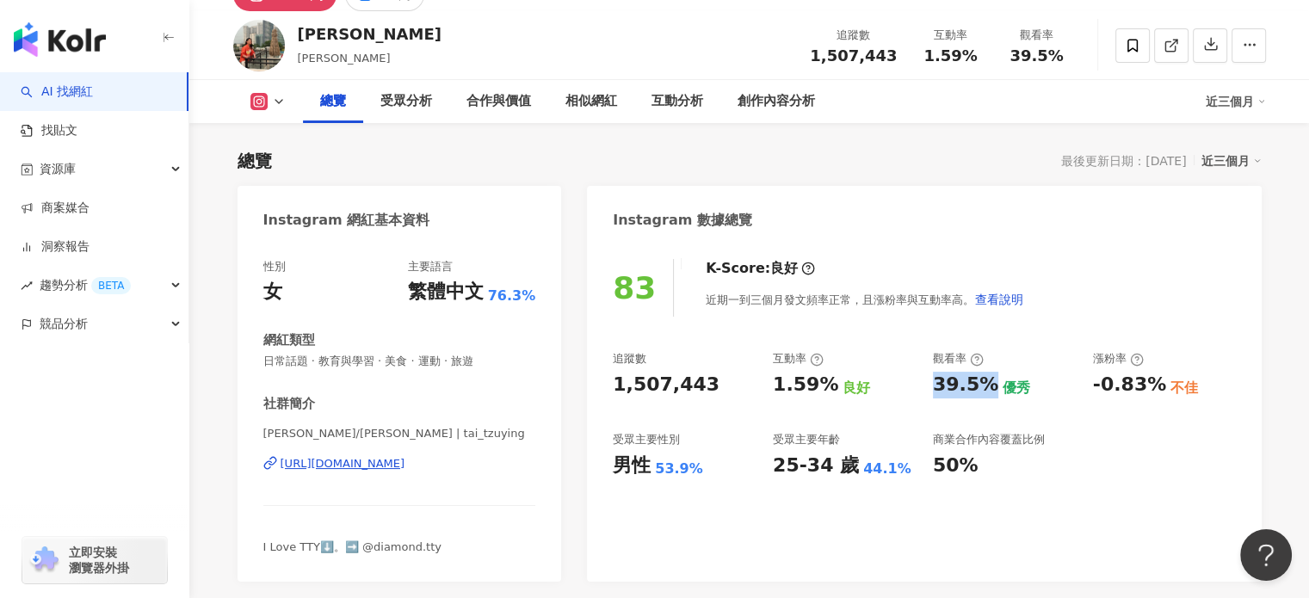
copy div "39.5%"
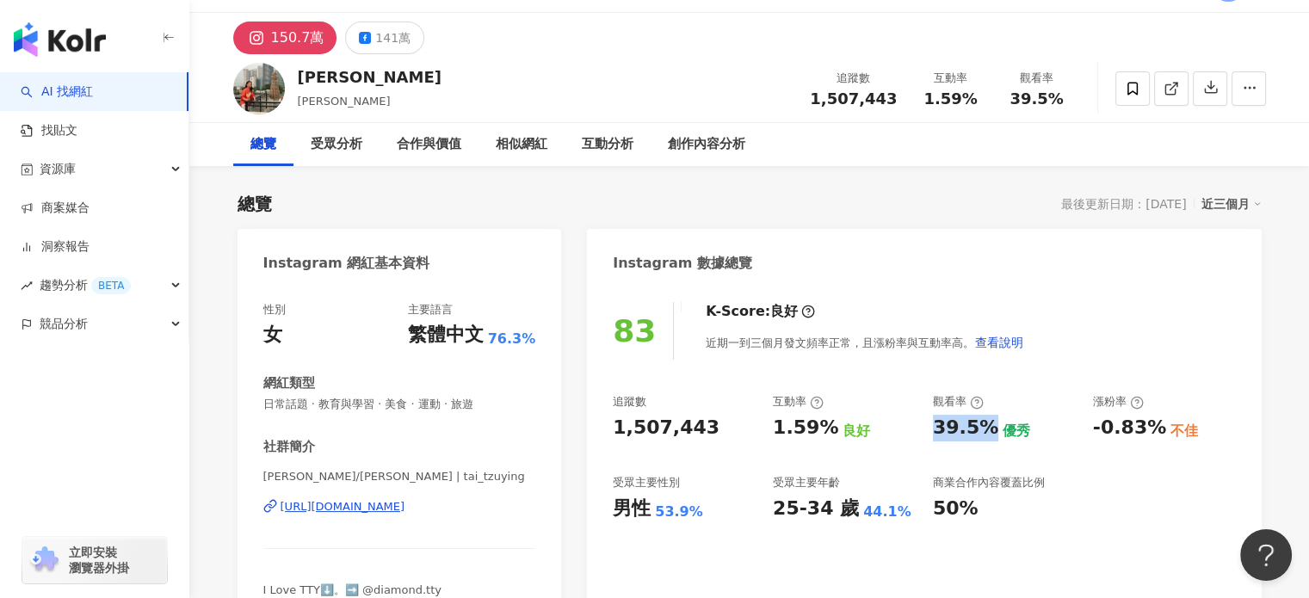
scroll to position [0, 0]
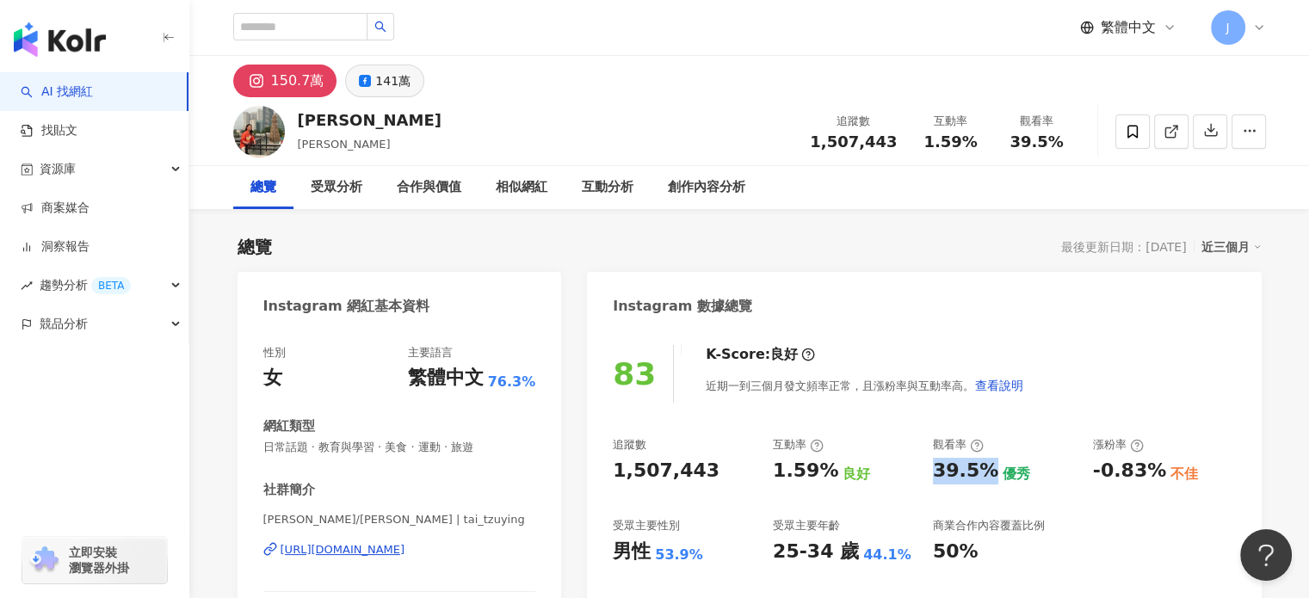
click at [382, 93] on button "141萬" at bounding box center [384, 81] width 79 height 33
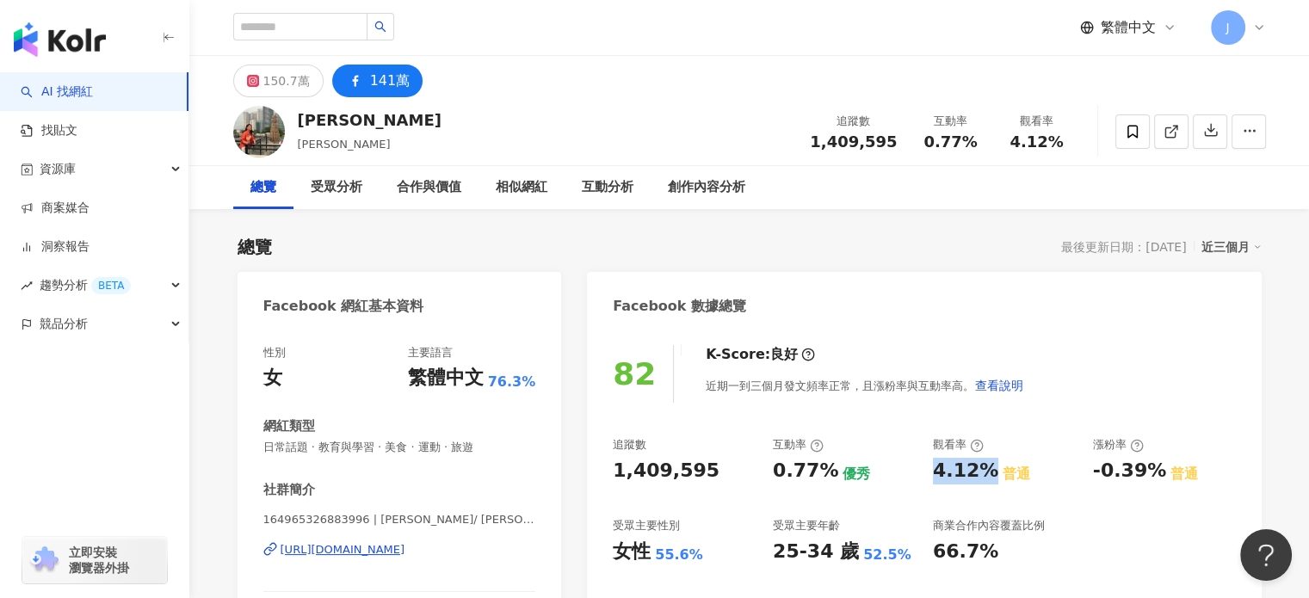
click at [386, 84] on div "141萬" at bounding box center [390, 81] width 40 height 24
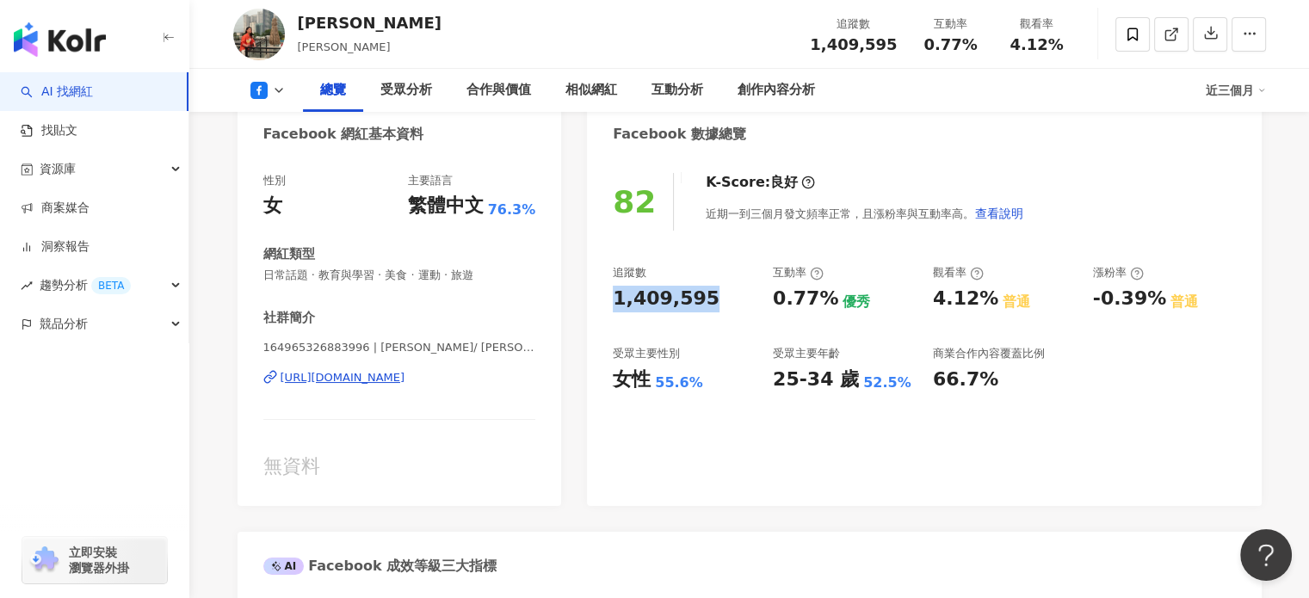
drag, startPoint x: 726, startPoint y: 300, endPoint x: 585, endPoint y: 302, distance: 141.1
copy div "1,409,595"
drag, startPoint x: 770, startPoint y: 299, endPoint x: 825, endPoint y: 304, distance: 55.3
click at [825, 304] on div "追蹤數 1,409,595 互動率 0.77% 優秀 觀看率 4.12% 普通 漲粉率 -0.39% 普通 受眾主要性別 女性 55.6% 受眾主要年齡 25…" at bounding box center [924, 328] width 622 height 127
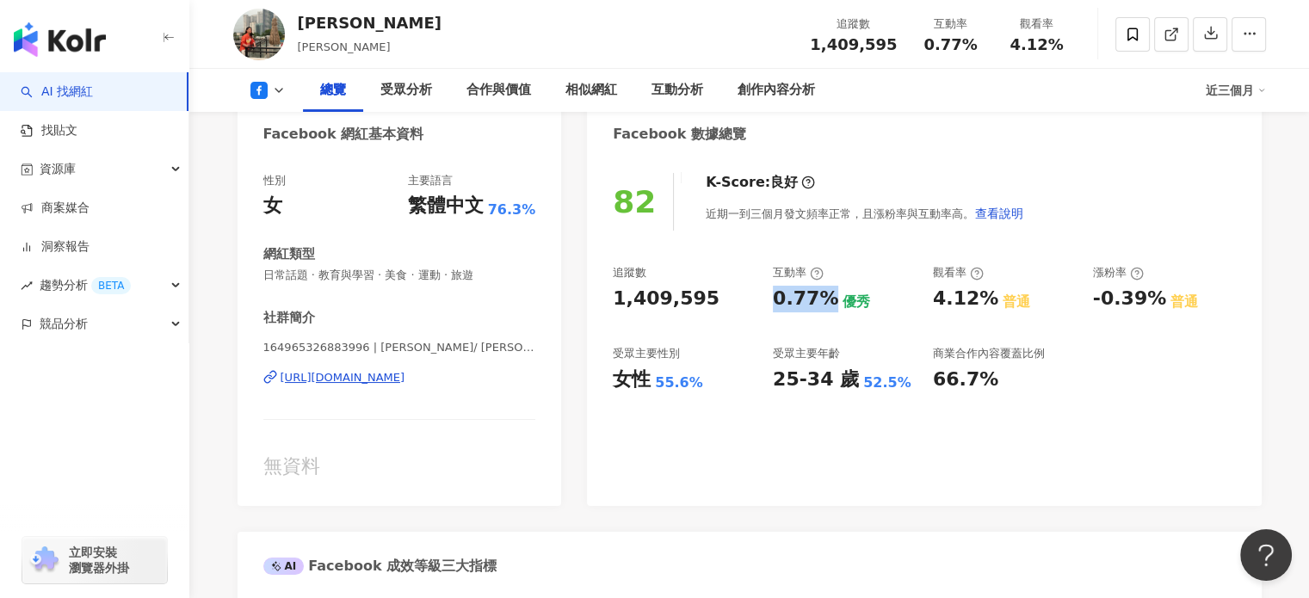
copy div "0.77%"
drag, startPoint x: 939, startPoint y: 296, endPoint x: 978, endPoint y: 306, distance: 40.7
click at [978, 306] on div "4.12%" at bounding box center [965, 299] width 65 height 27
drag, startPoint x: 986, startPoint y: 306, endPoint x: 909, endPoint y: 299, distance: 77.8
click at [909, 299] on div "追蹤數 1,409,595 互動率 0.77% 優秀 觀看率 4.12% 普通 漲粉率 -0.39% 普通 受眾主要性別 女性 55.6% 受眾主要年齡 25…" at bounding box center [924, 328] width 622 height 127
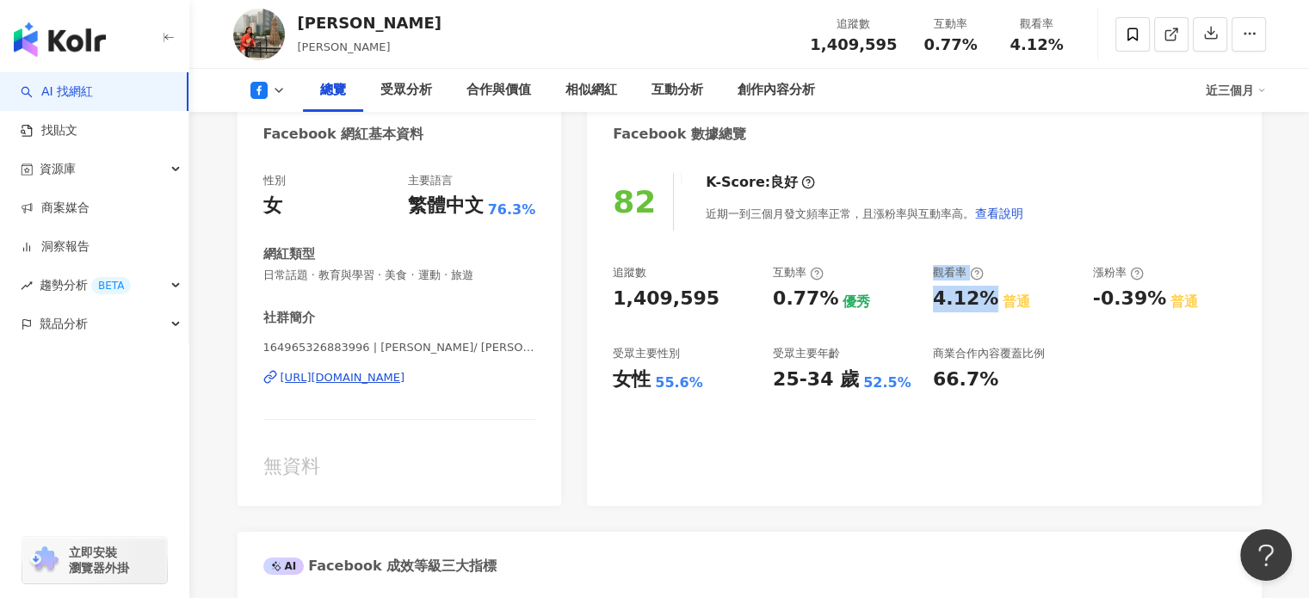
click at [912, 299] on div "0.77% 優秀" at bounding box center [844, 299] width 143 height 27
drag, startPoint x: 928, startPoint y: 299, endPoint x: 984, endPoint y: 301, distance: 56.0
click at [984, 301] on div "追蹤數 1,409,595 互動率 0.77% 優秀 觀看率 4.12% 普通 漲粉率 -0.39% 普通 受眾主要性別 女性 55.6% 受眾主要年齡 25…" at bounding box center [924, 328] width 622 height 127
copy div "4.12%"
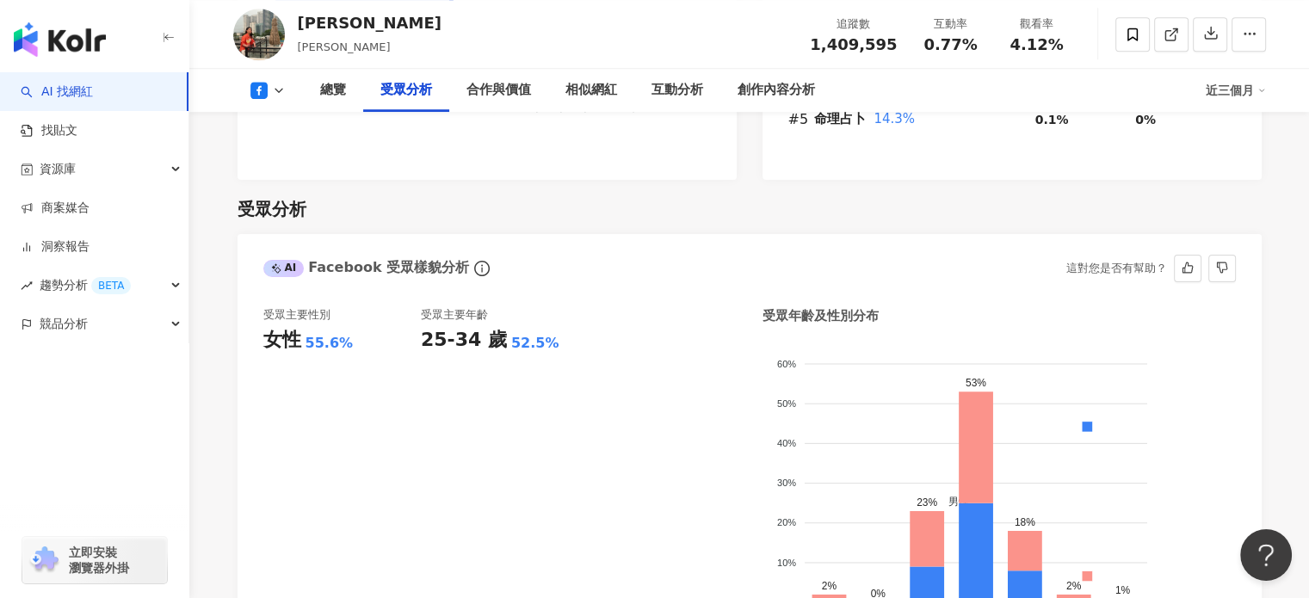
scroll to position [1377, 0]
